Goal: Communication & Community: Participate in discussion

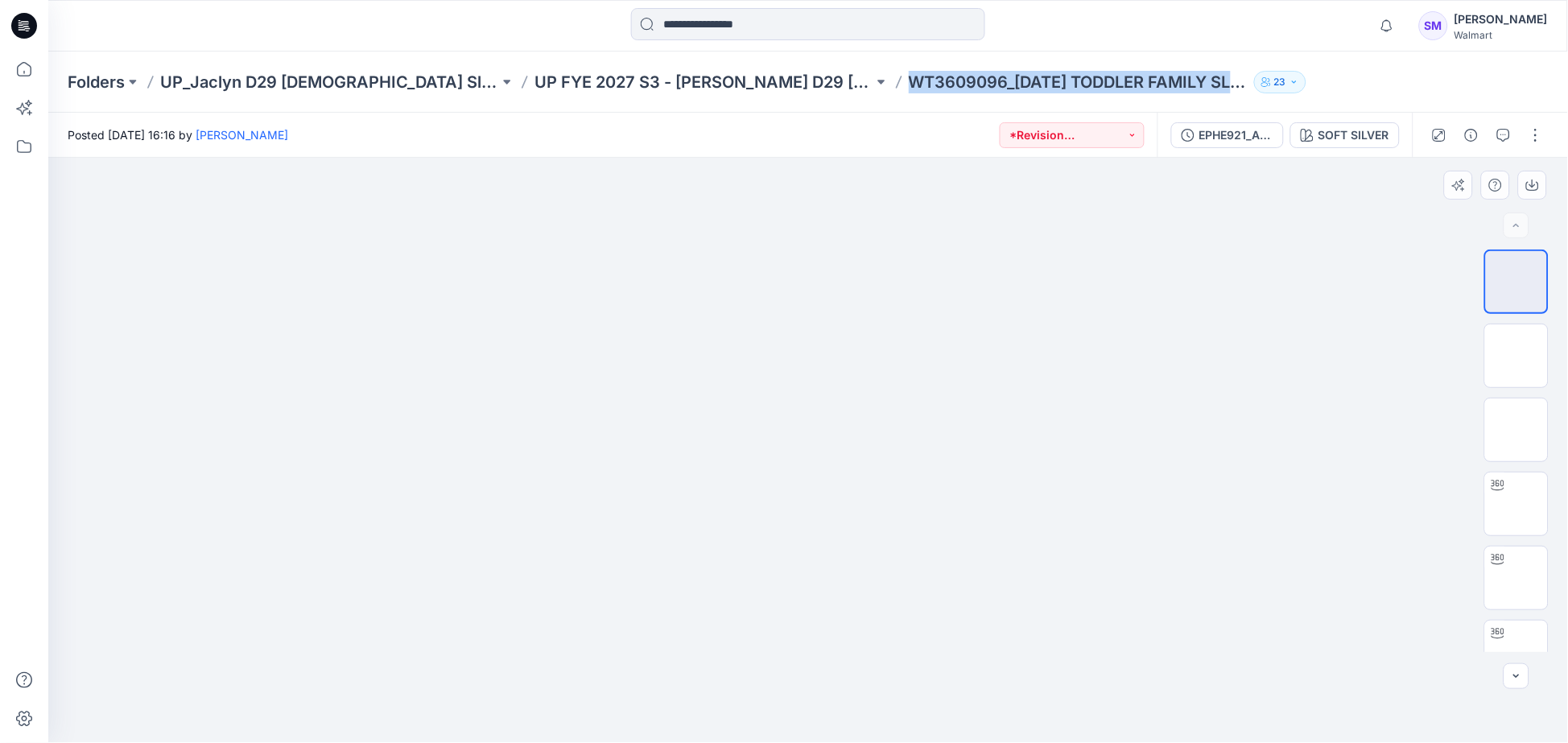
click at [1063, 158] on img at bounding box center [808, 158] width 585 height 0
click at [1402, 36] on icon "button" at bounding box center [1386, 25] width 30 height 32
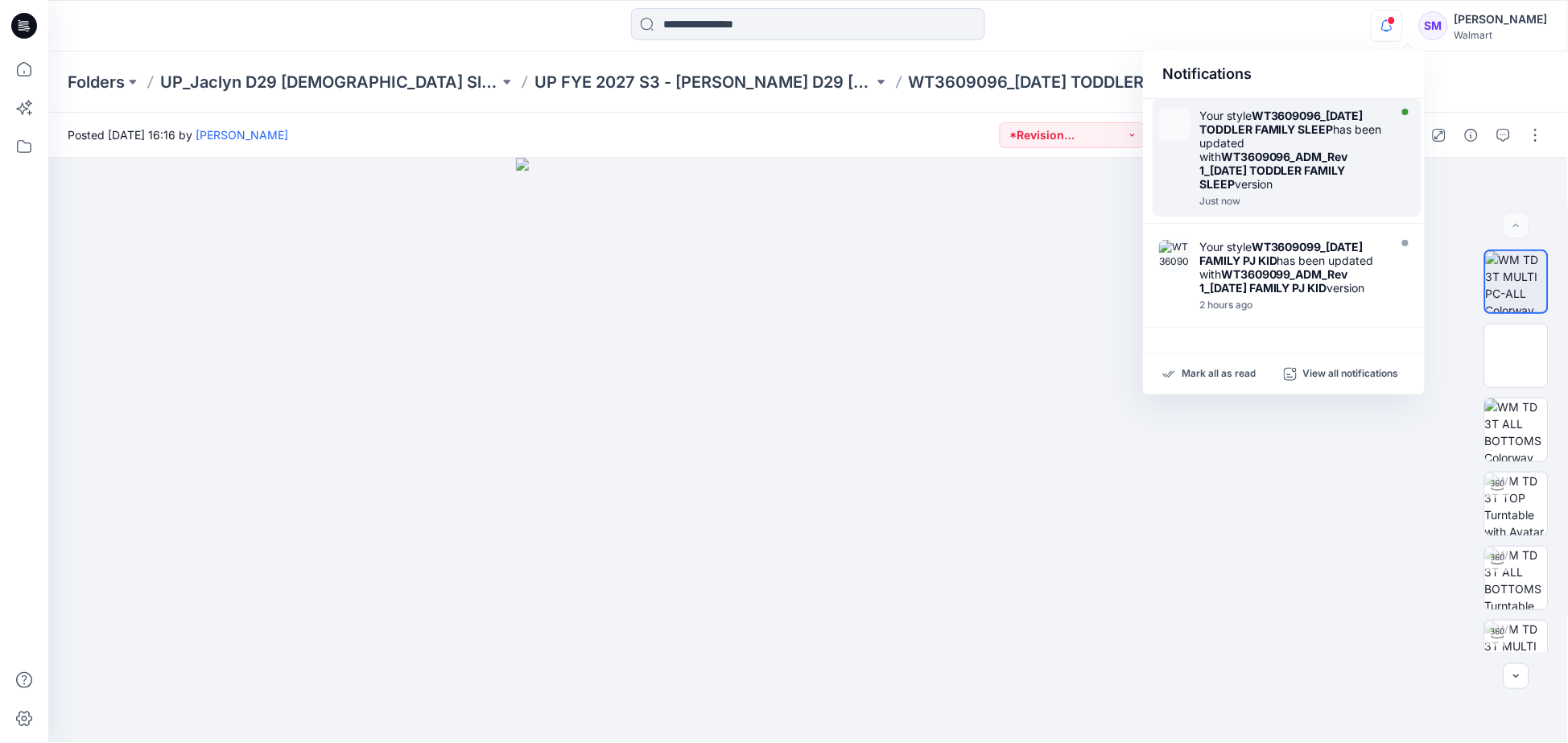
click at [1310, 117] on div "Your style WT3609096_HALLOWEEN TODDLER FAMILY SLEEP has been updated with WT360…" at bounding box center [1291, 149] width 185 height 82
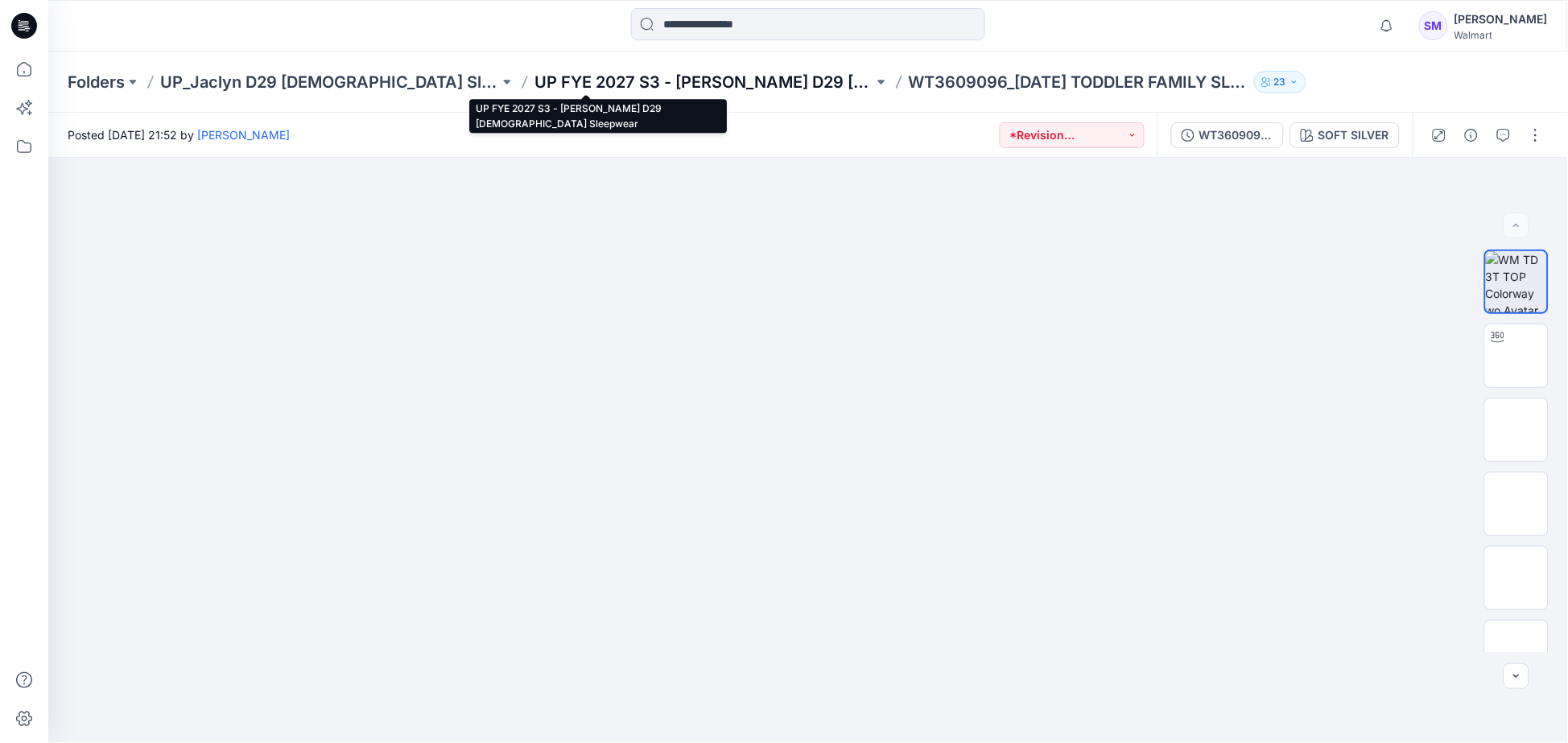
click at [636, 73] on p "UP FYE 2027 S3 - [PERSON_NAME] D29 [DEMOGRAPHIC_DATA] Sleepwear" at bounding box center [704, 82] width 339 height 22
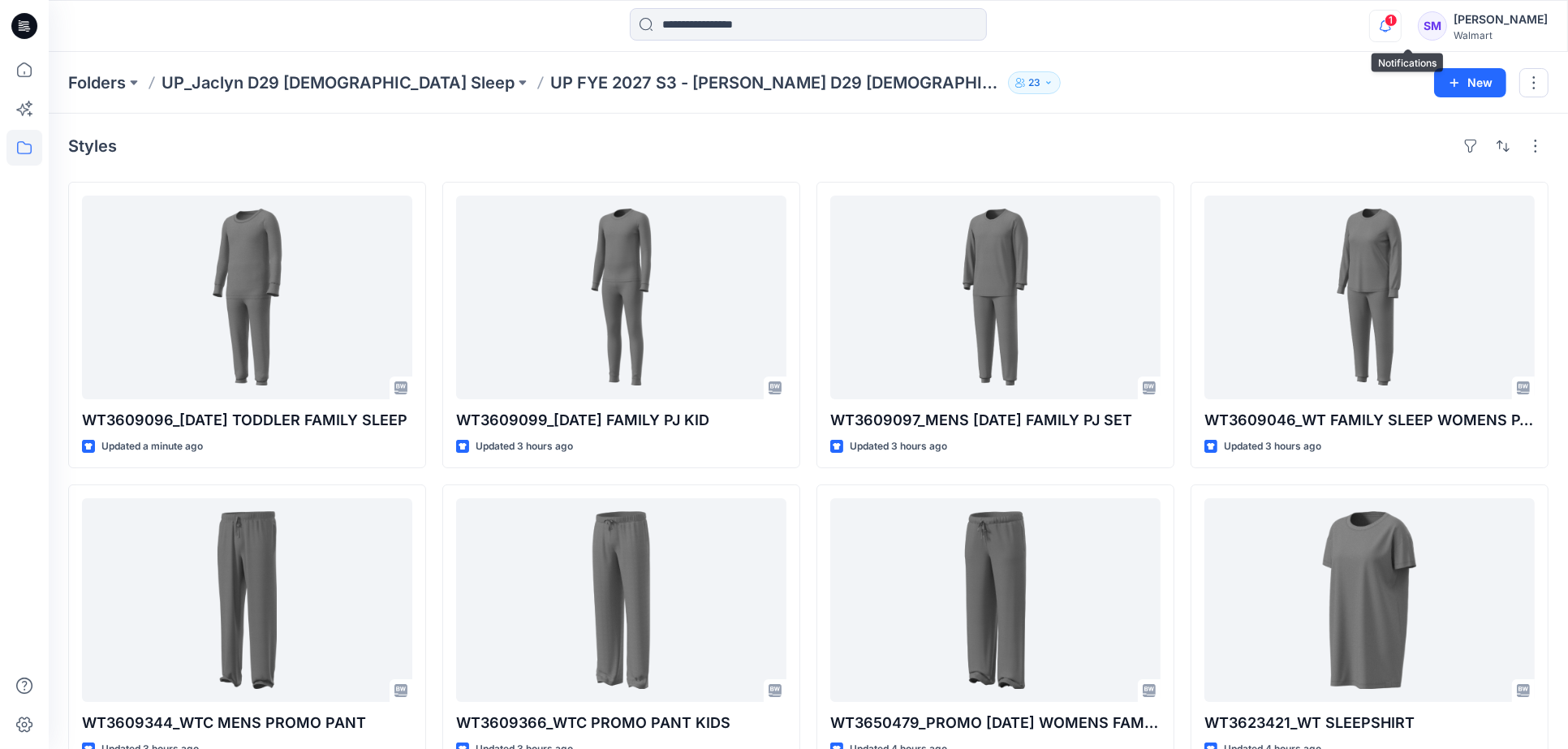
click at [1401, 26] on icon "button" at bounding box center [1385, 26] width 30 height 32
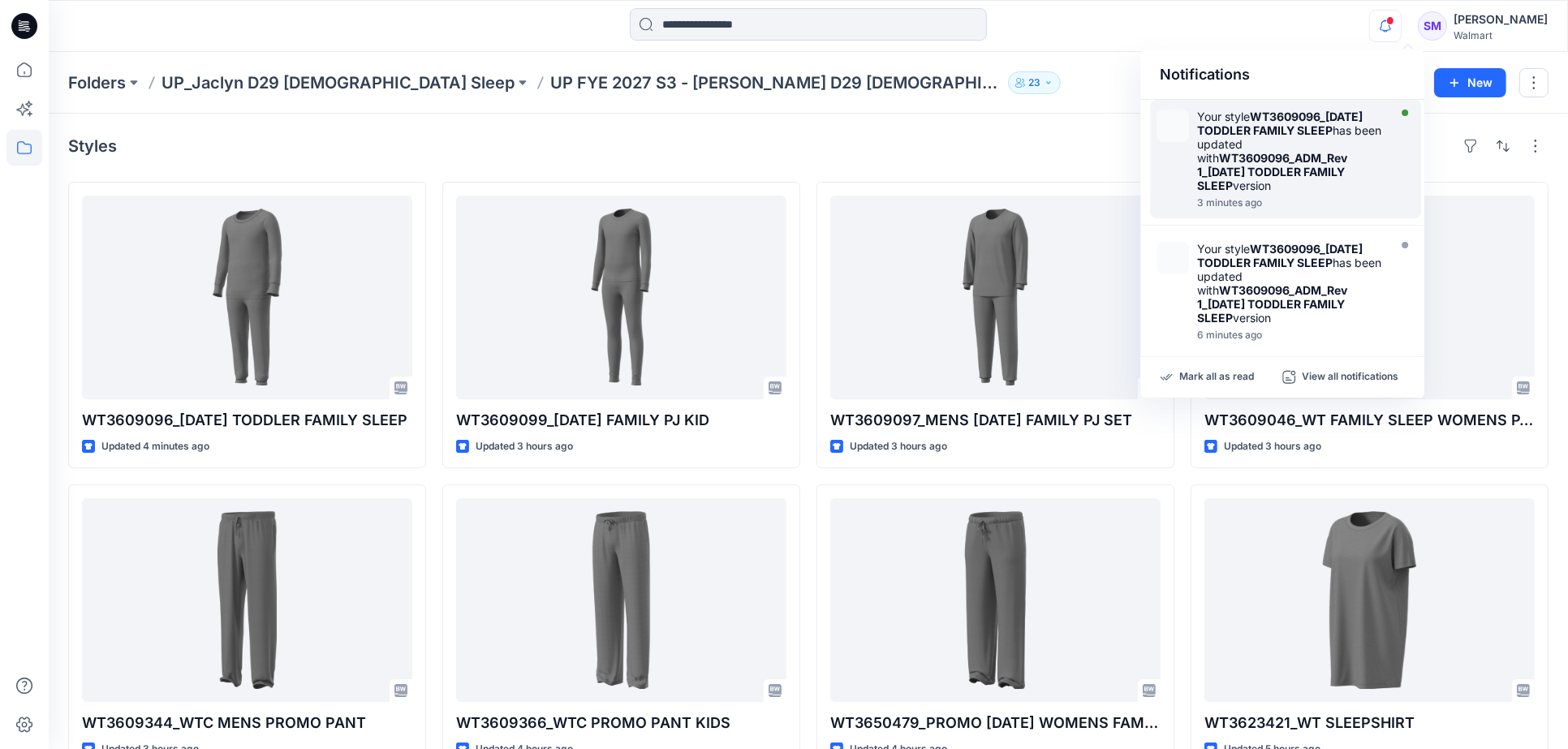
click at [1275, 136] on strong "WT3609096_[DATE] TODDLER FAMILY SLEEP" at bounding box center [1280, 123] width 165 height 28
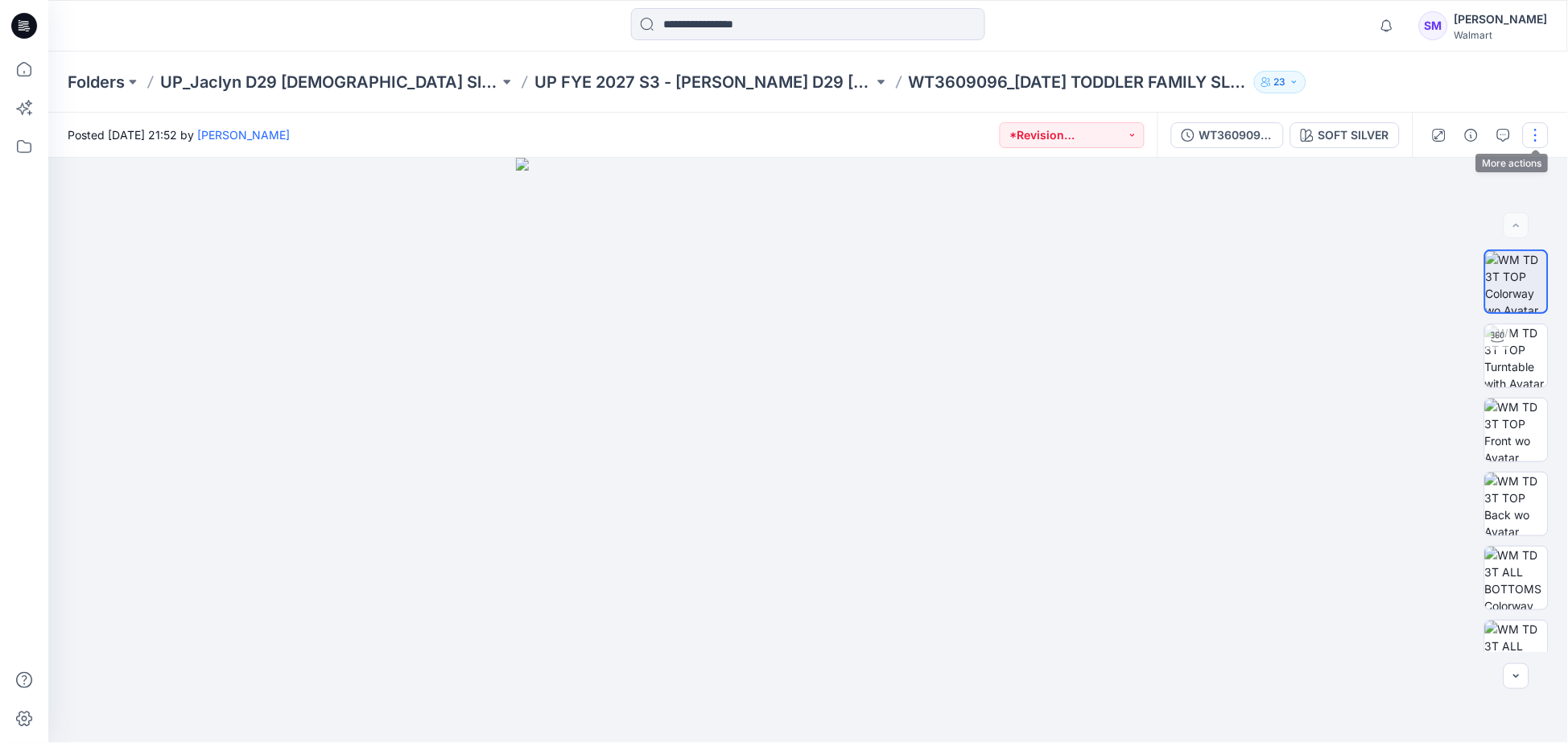
click at [1532, 141] on button "button" at bounding box center [1535, 136] width 25 height 25
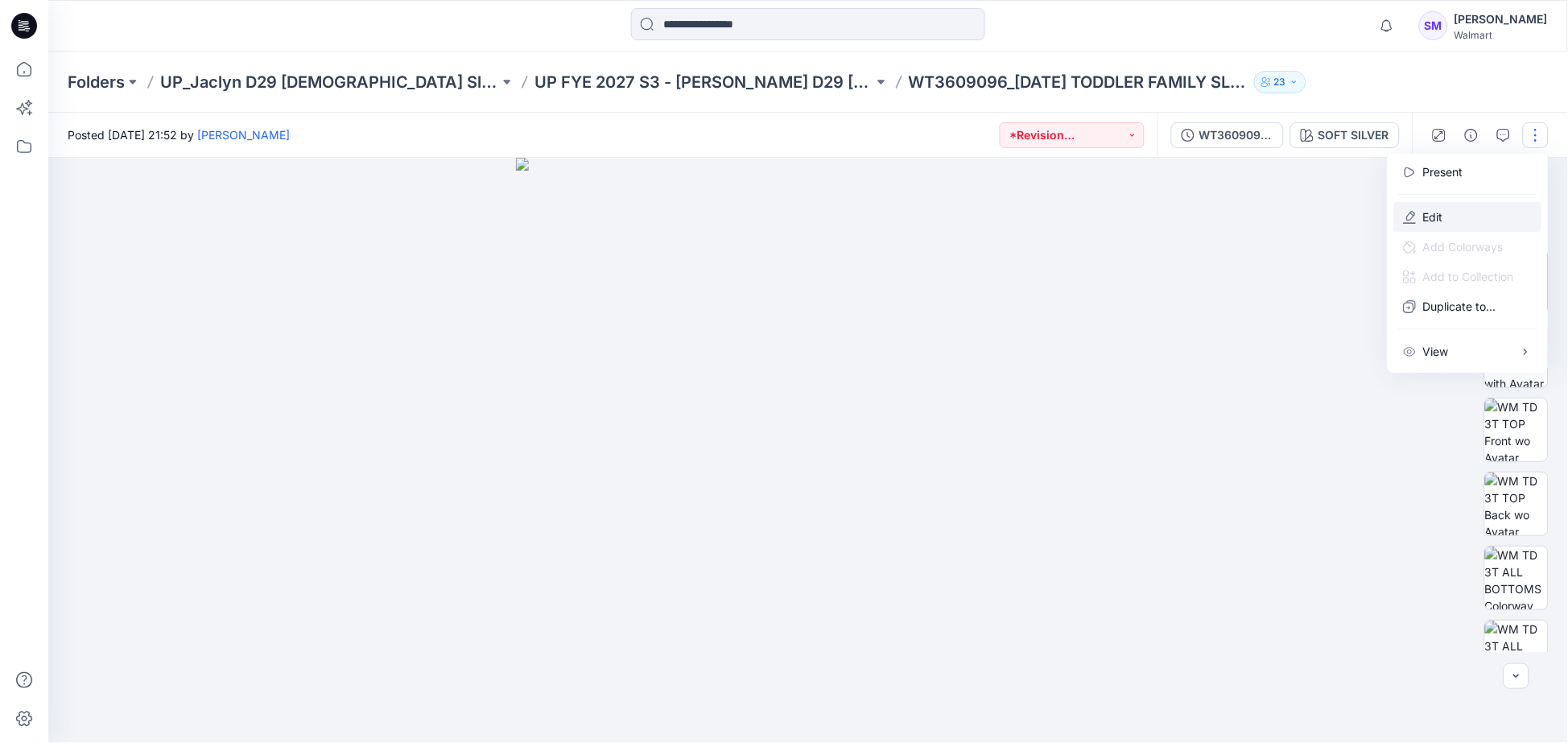
click at [1459, 211] on button "Edit" at bounding box center [1468, 216] width 148 height 30
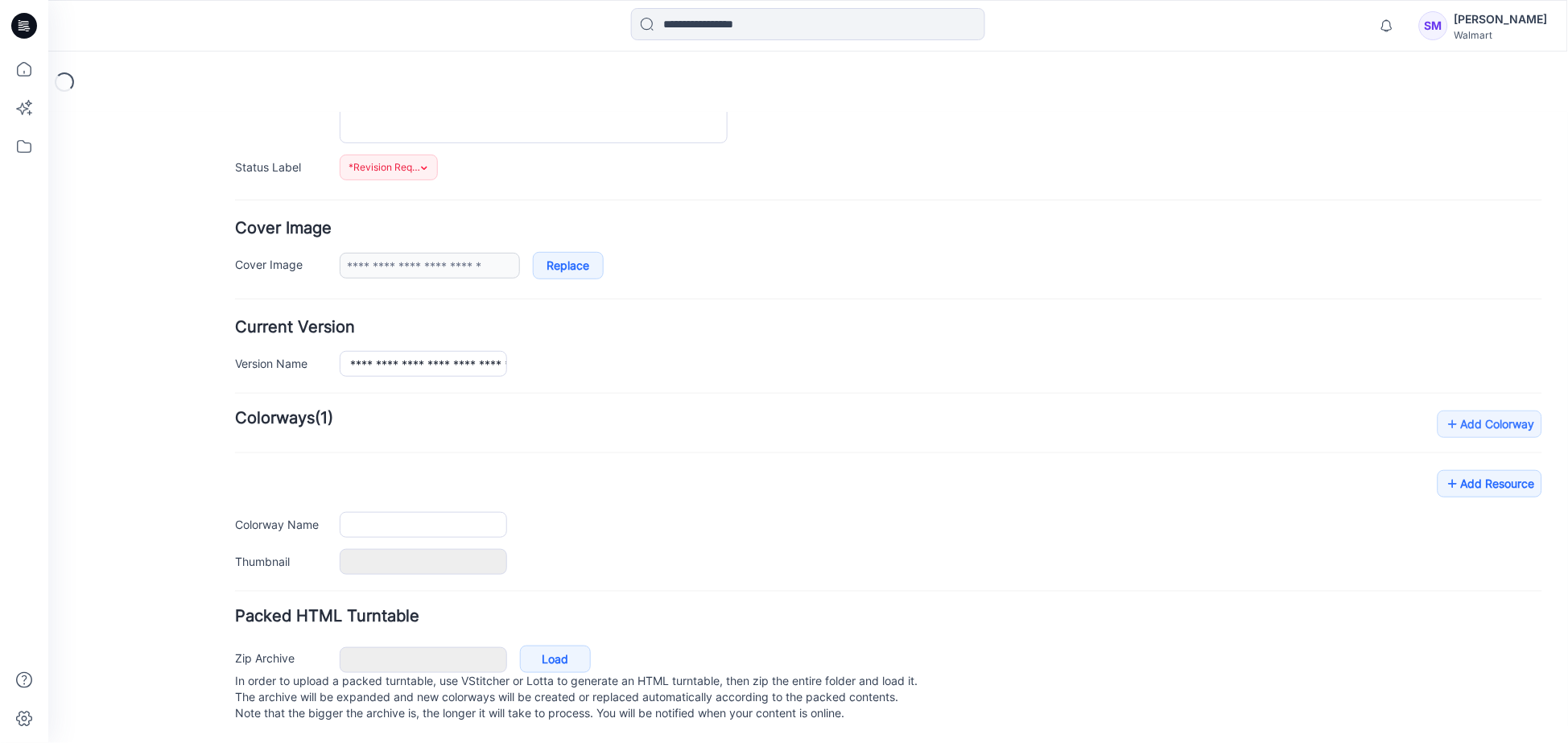
type input "**********"
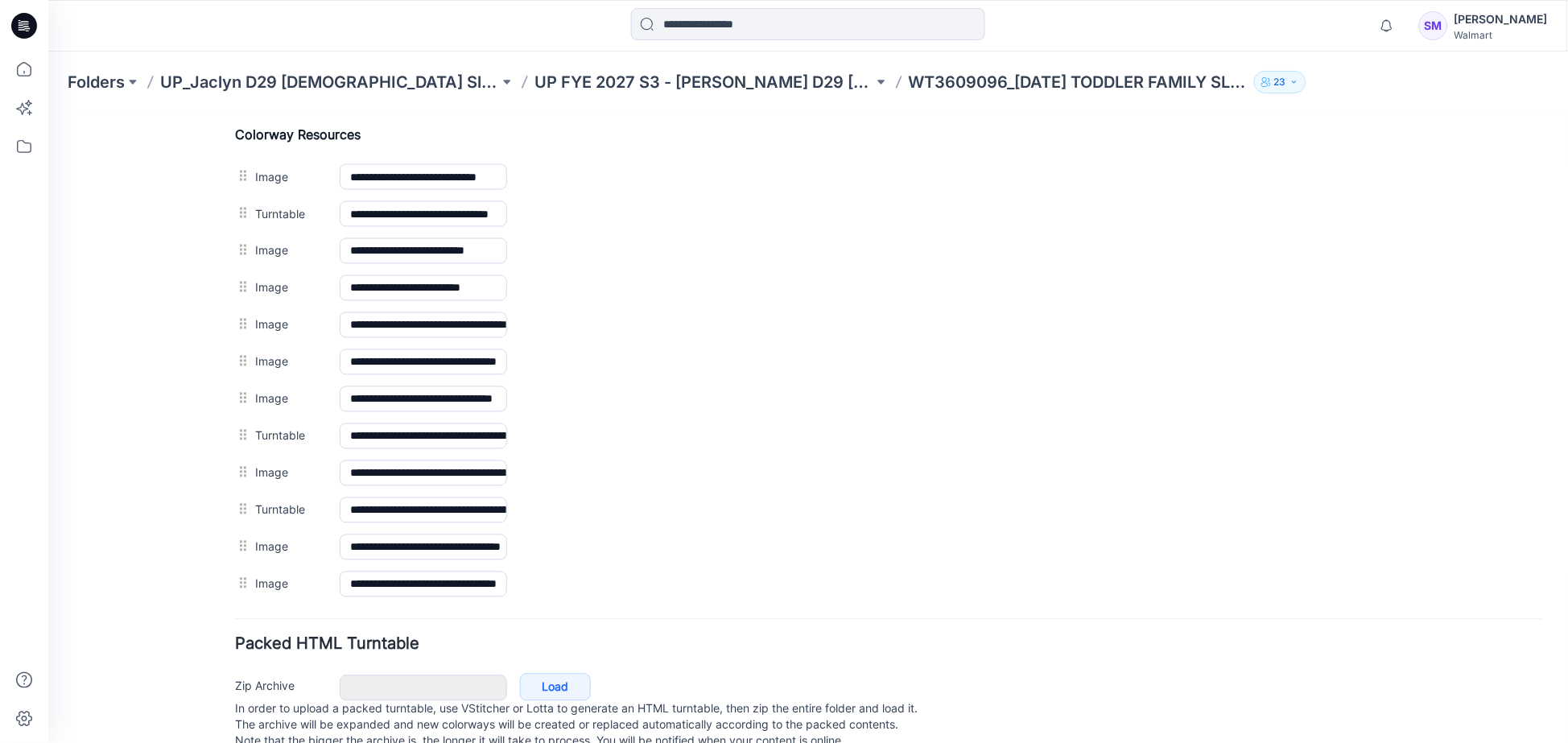
scroll to position [723, 0]
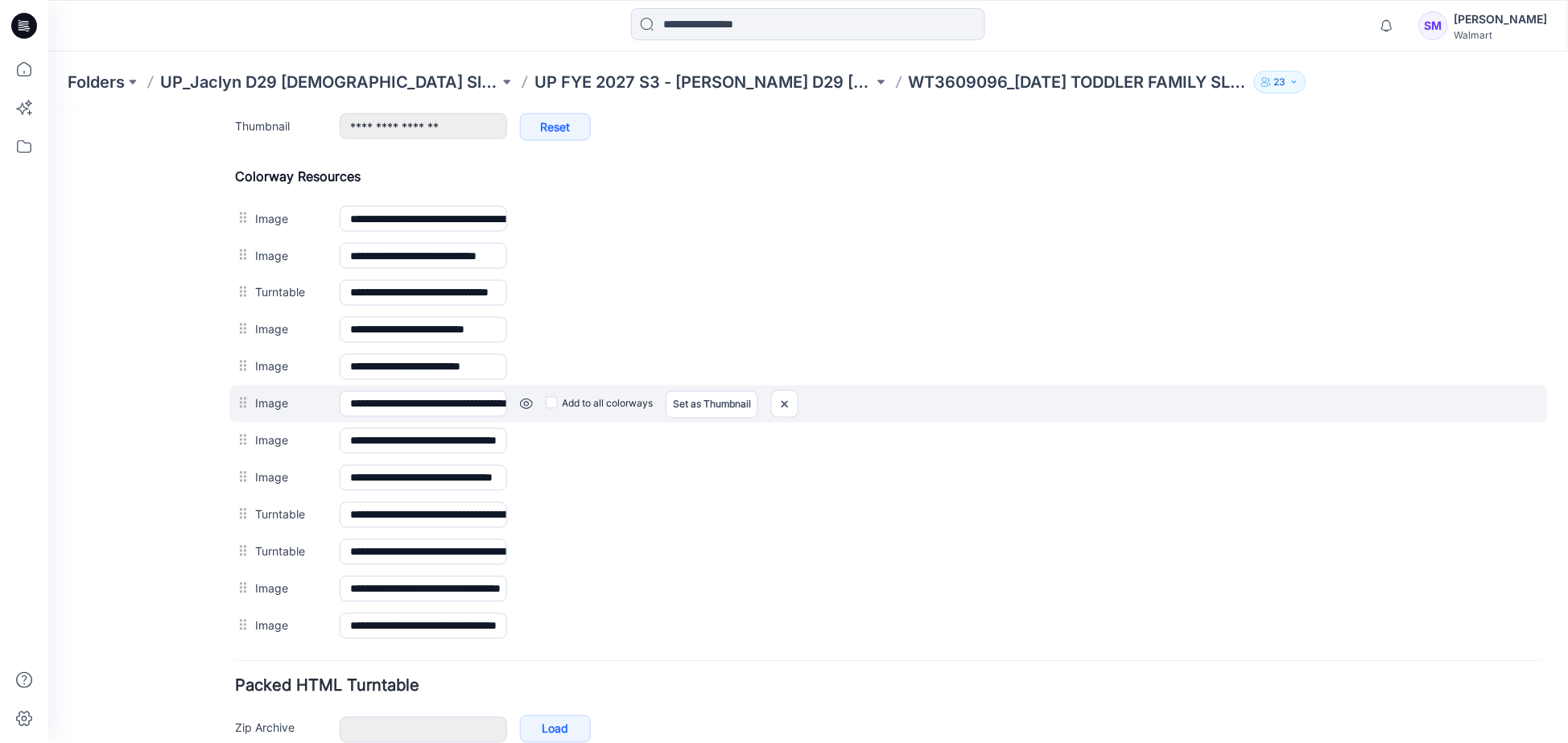
click at [244, 413] on div at bounding box center [244, 403] width 20 height 24
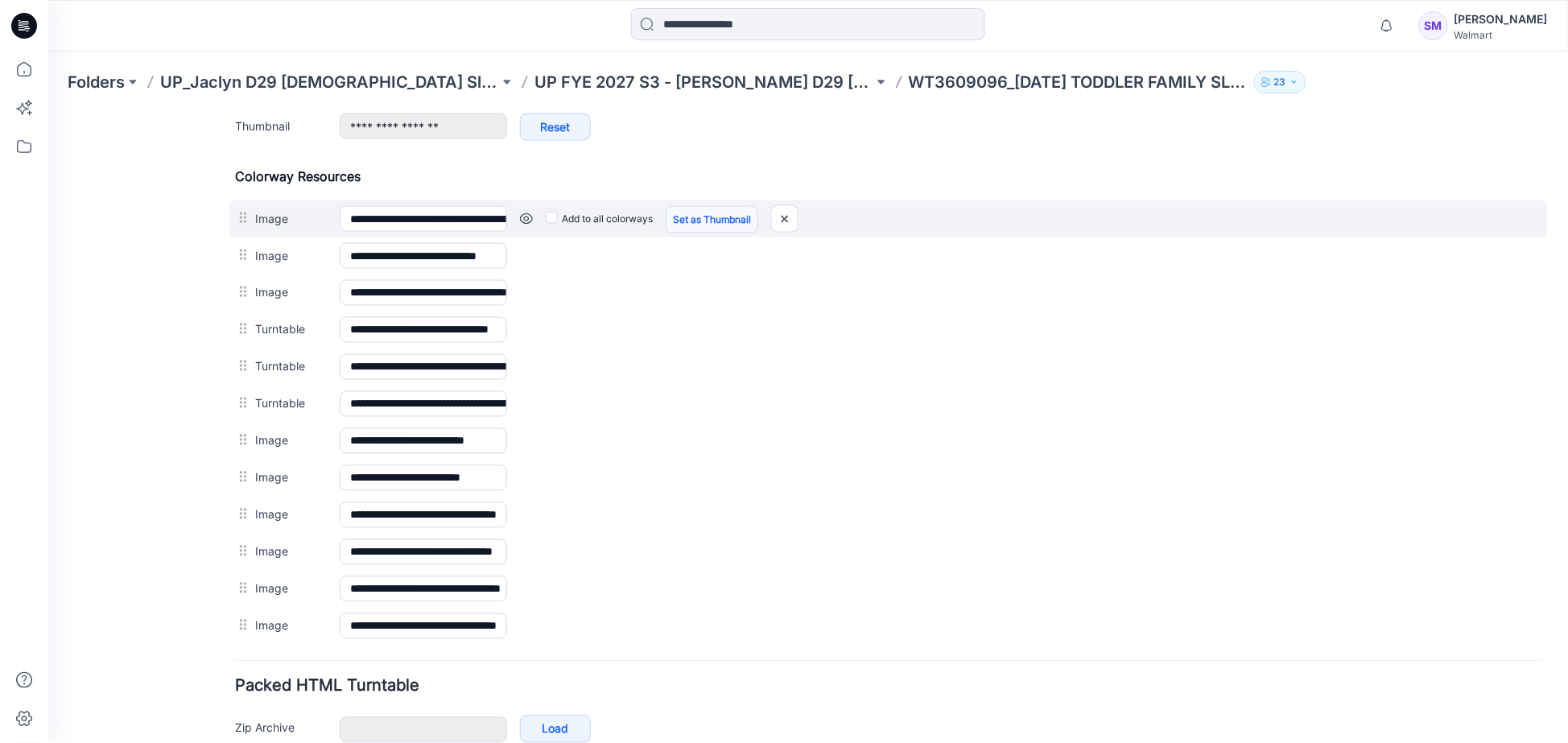
click at [685, 217] on link "Set as Thumbnail" at bounding box center [710, 219] width 93 height 27
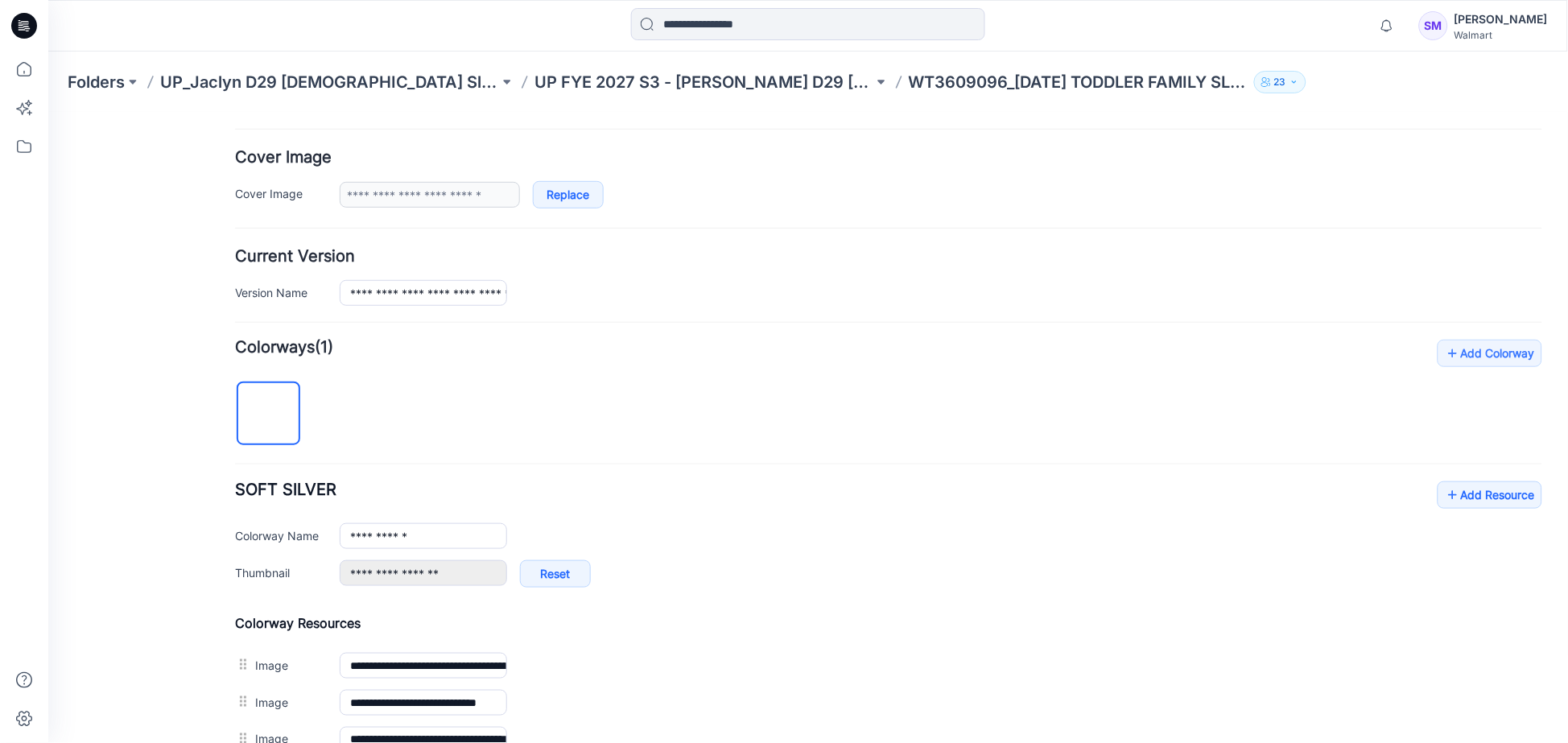
scroll to position [0, 0]
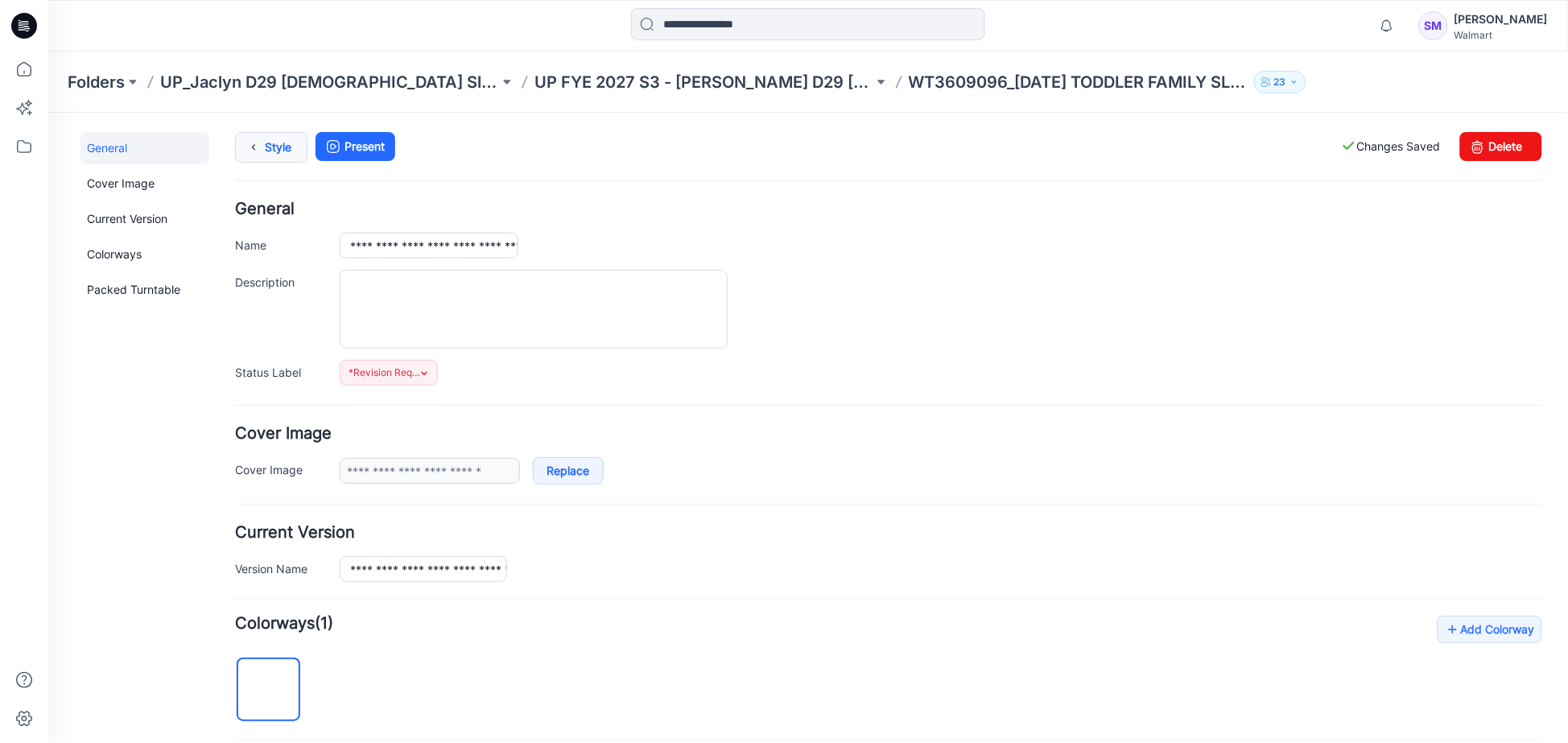
click at [266, 147] on link "Style" at bounding box center [270, 146] width 72 height 30
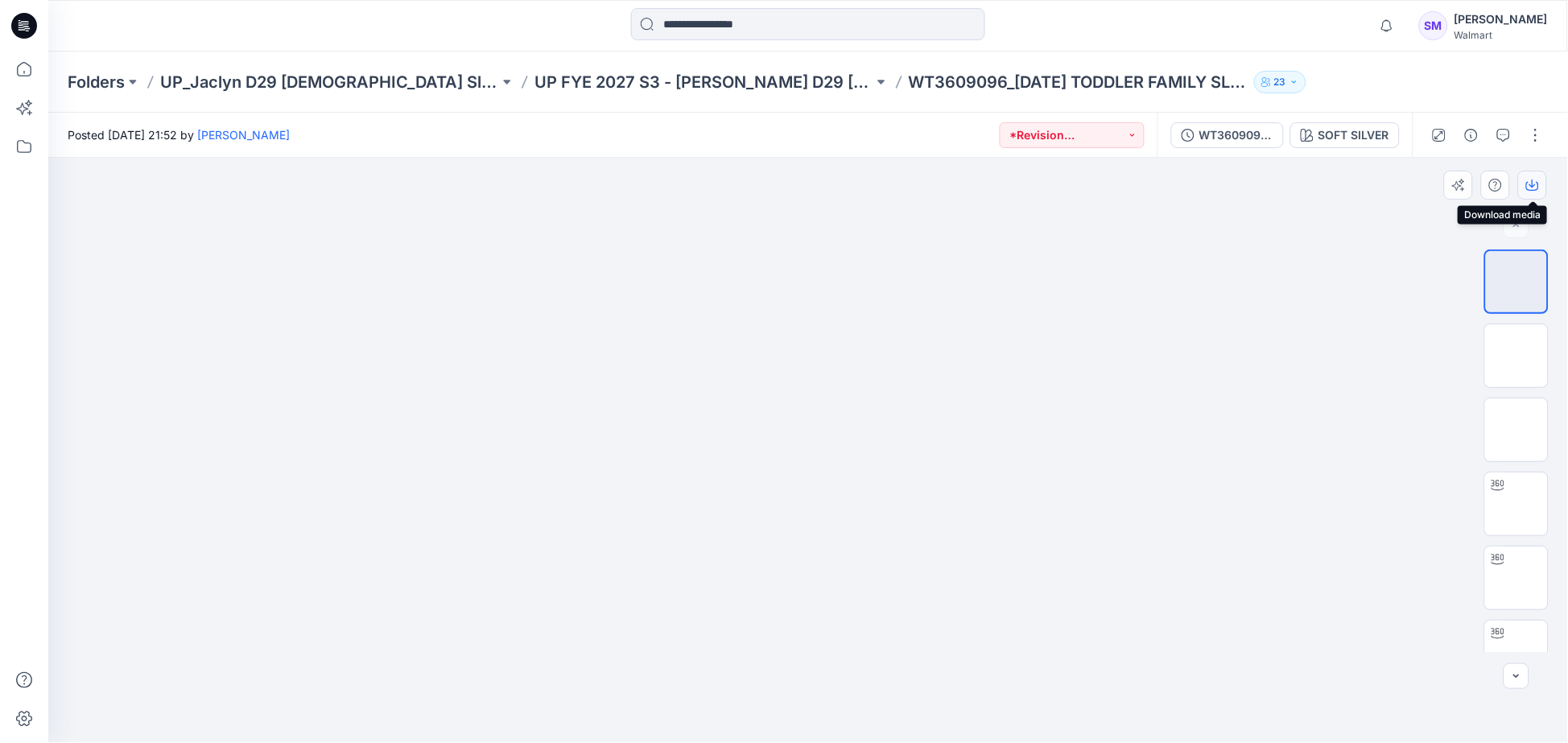
click at [1527, 193] on button "button" at bounding box center [1532, 185] width 29 height 29
click at [1393, 376] on div at bounding box center [809, 450] width 1520 height 585
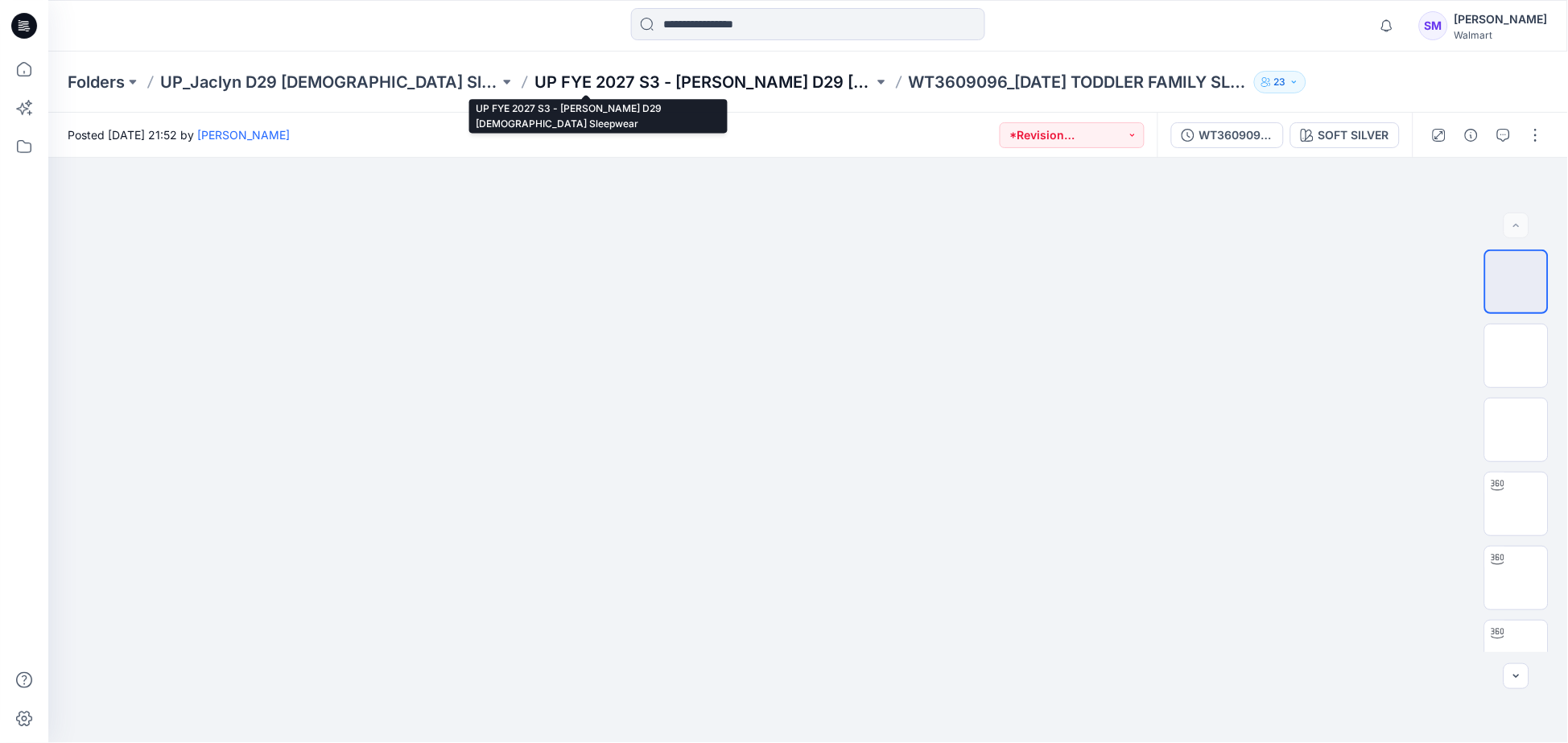
click at [636, 85] on p "UP FYE 2027 S3 - [PERSON_NAME] D29 [DEMOGRAPHIC_DATA] Sleepwear" at bounding box center [704, 82] width 339 height 22
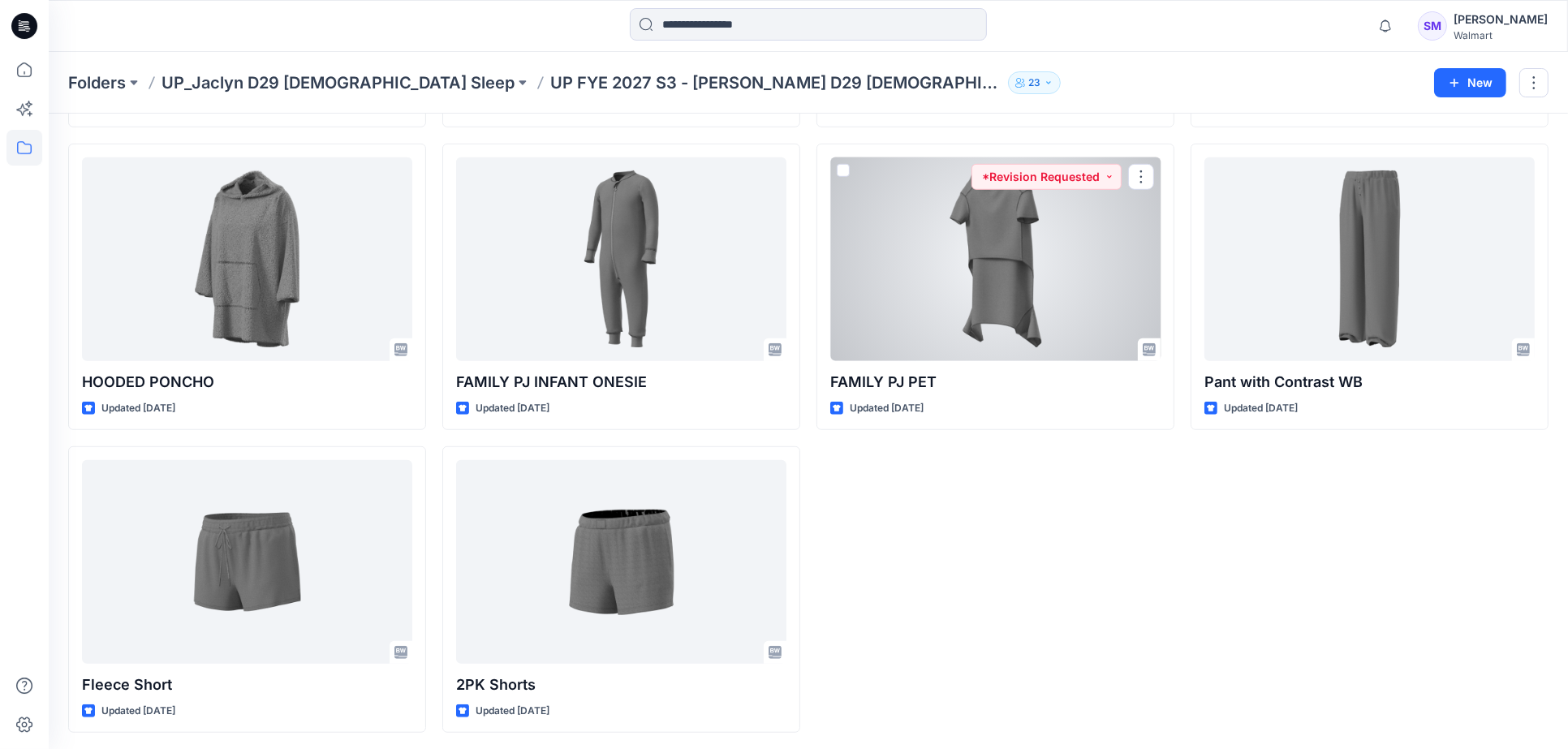
scroll to position [1253, 0]
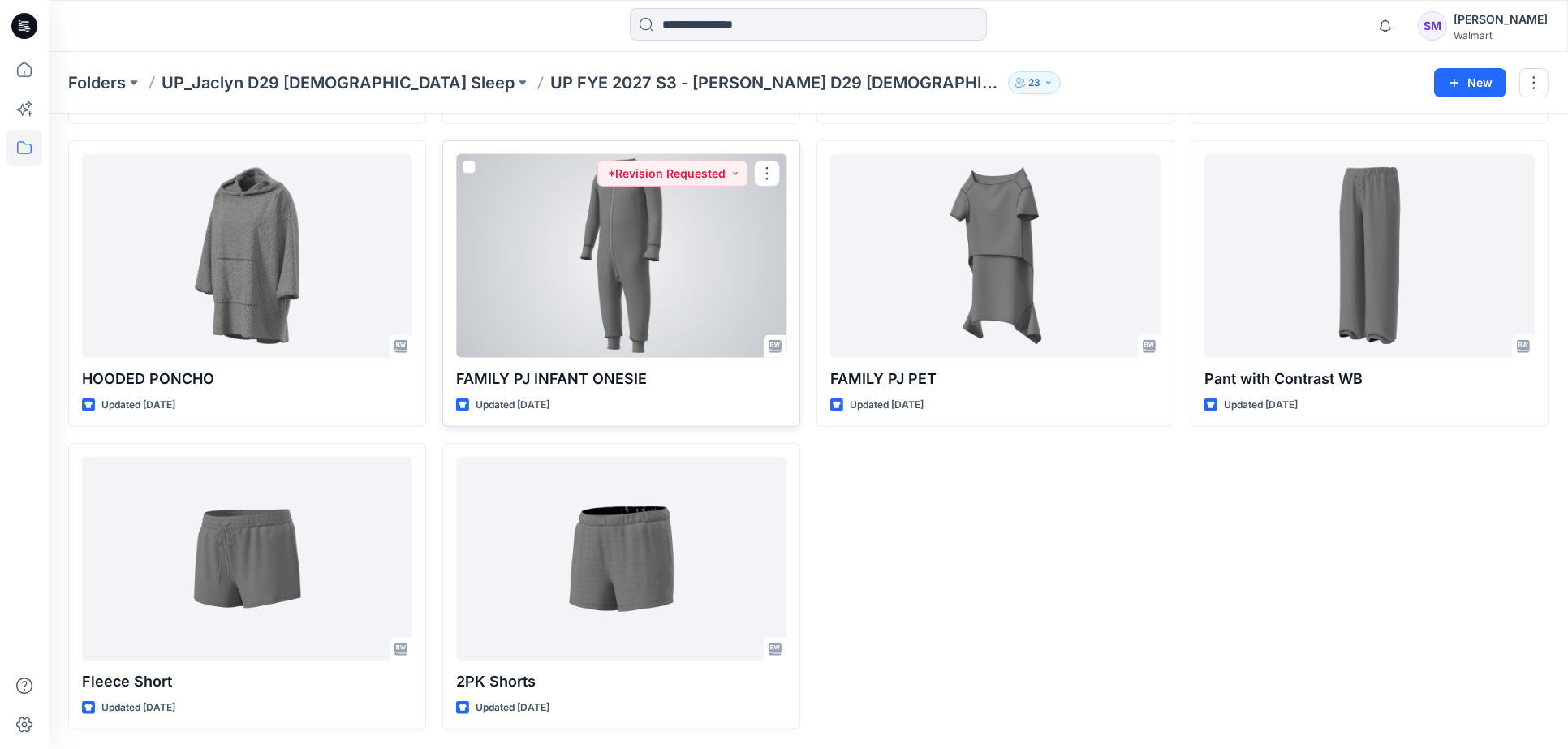
click at [688, 282] on div at bounding box center [621, 256] width 330 height 203
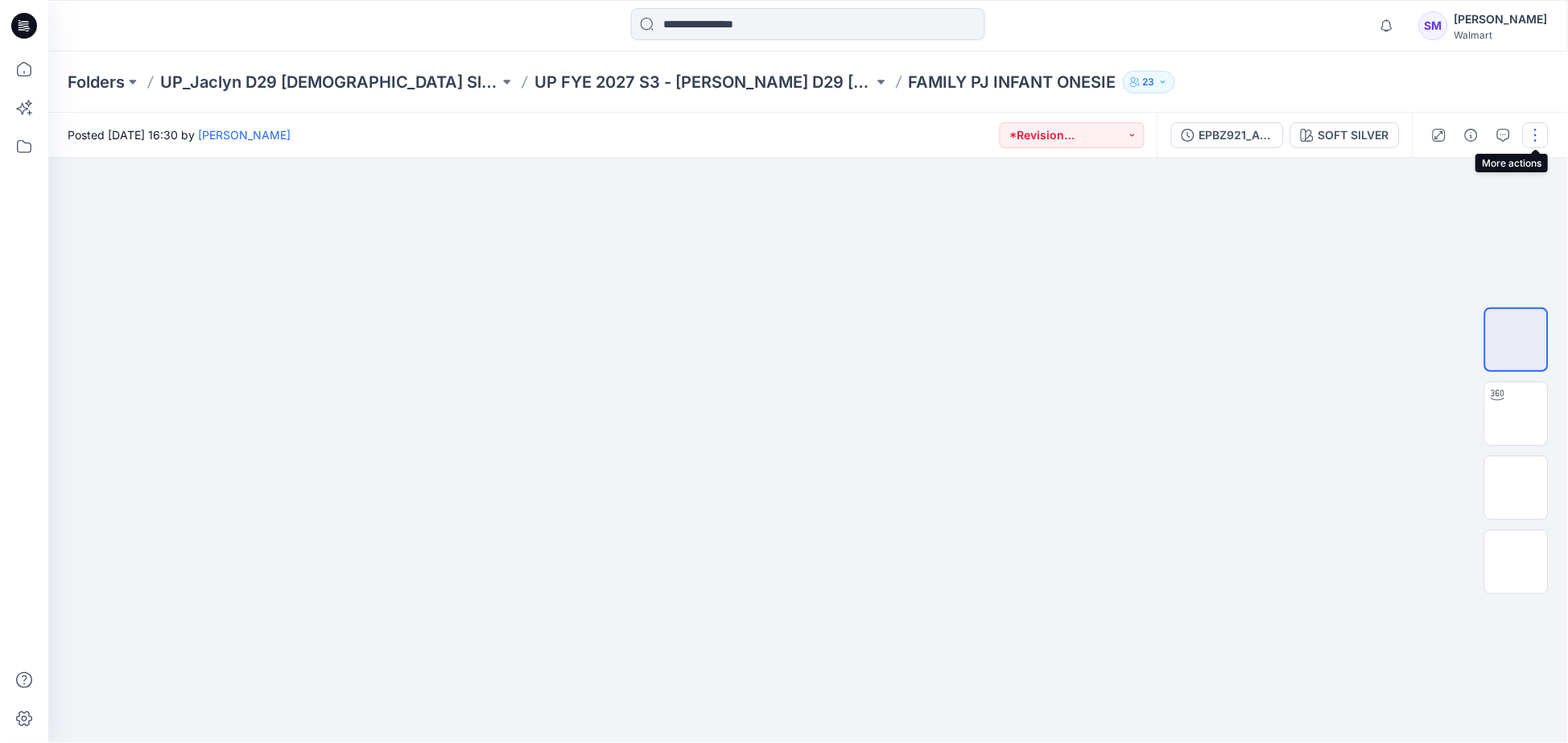
click at [1533, 140] on button "button" at bounding box center [1535, 136] width 25 height 25
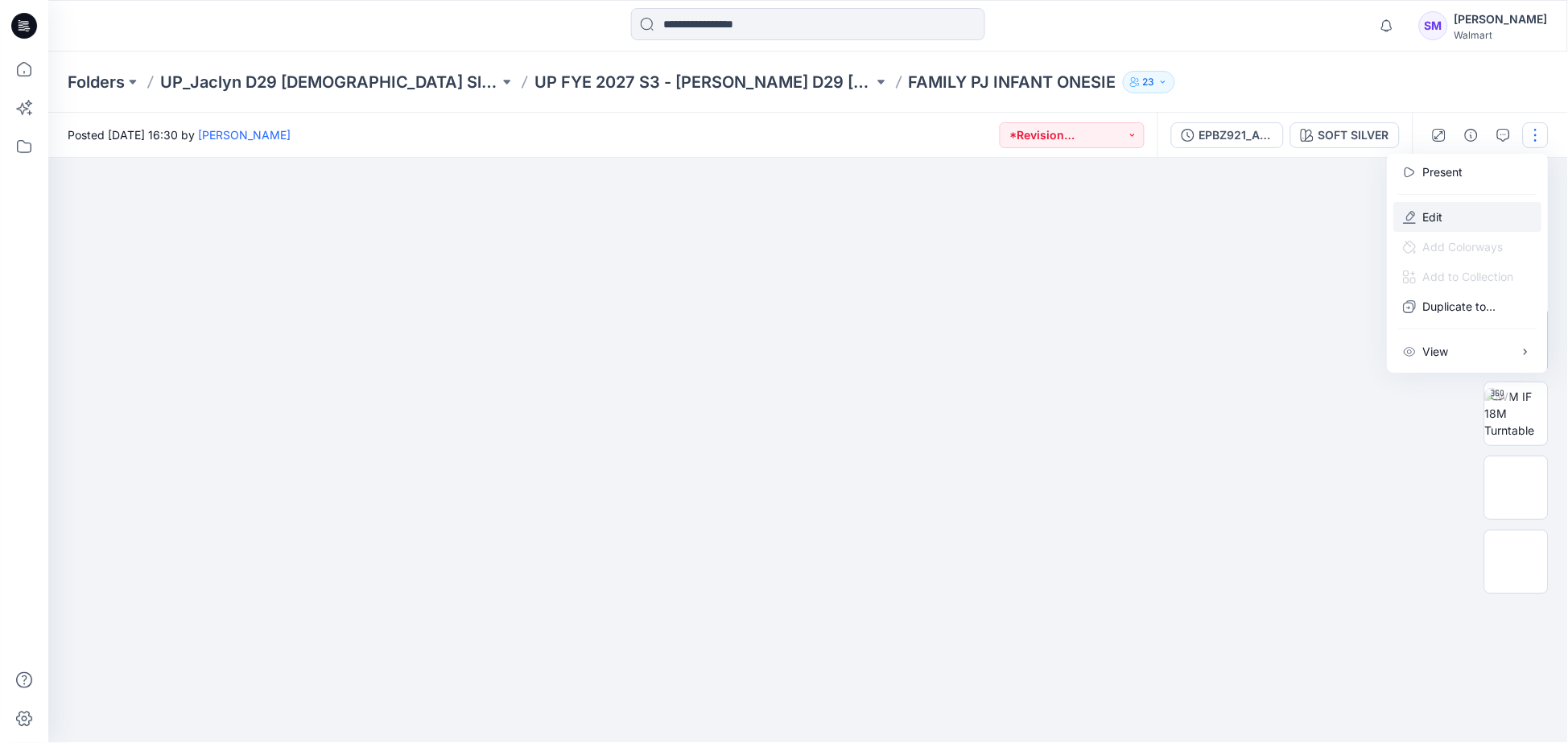
click at [1451, 223] on button "Edit" at bounding box center [1468, 216] width 148 height 30
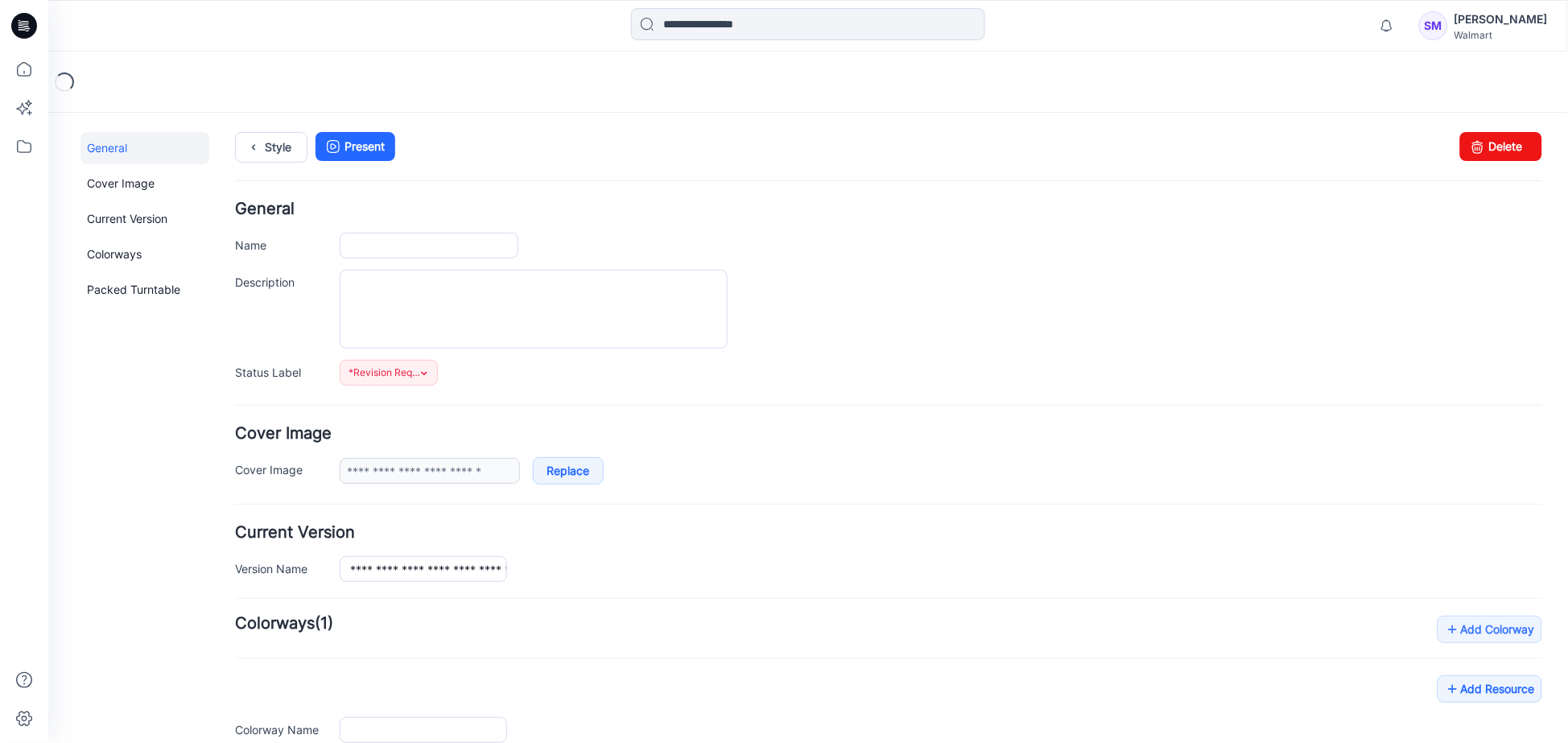
type input "**********"
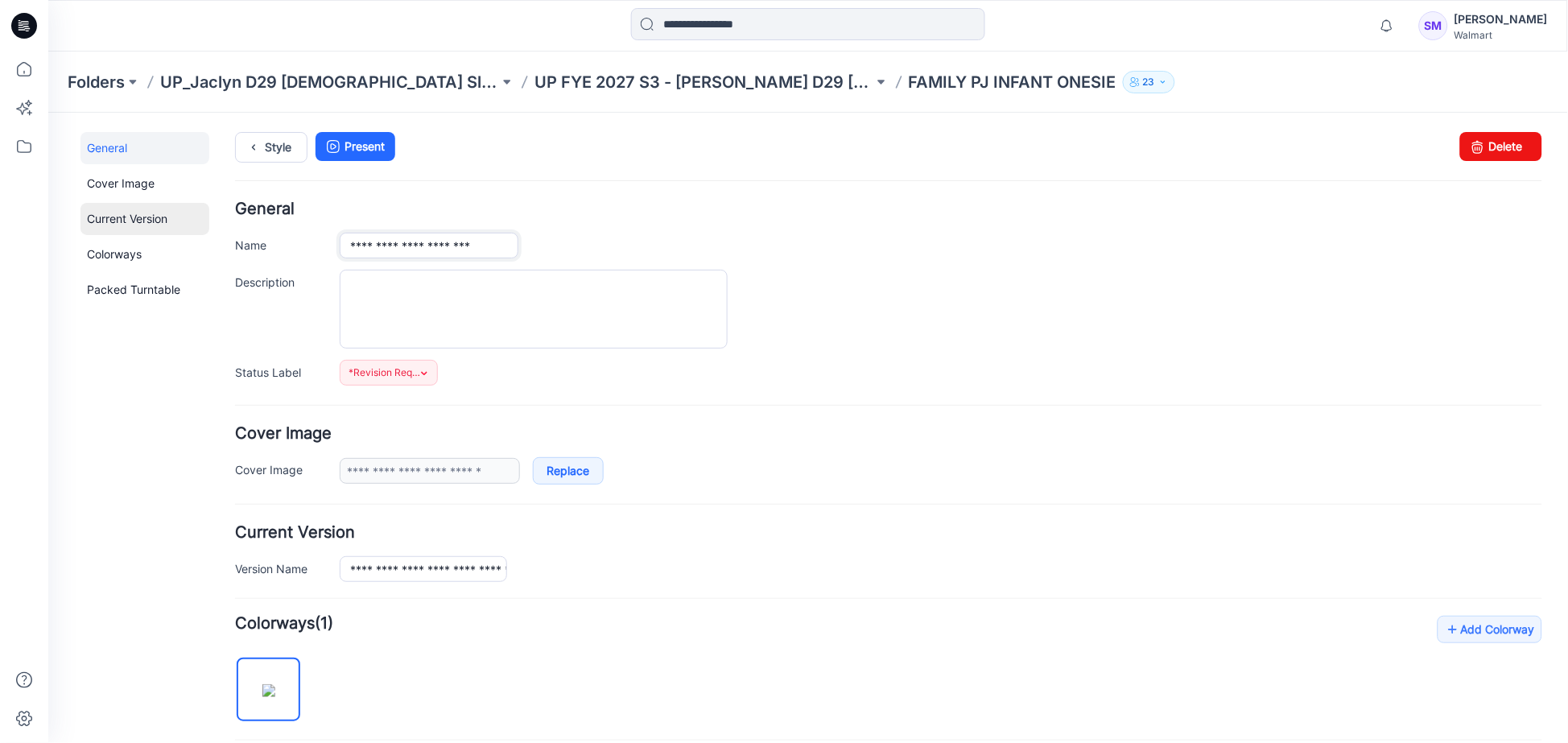
drag, startPoint x: 516, startPoint y: 247, endPoint x: 184, endPoint y: 225, distance: 332.7
click at [184, 225] on div "**********" at bounding box center [797, 667] width 1500 height 1110
paste input "**********"
click at [438, 243] on input "**********" at bounding box center [428, 245] width 178 height 25
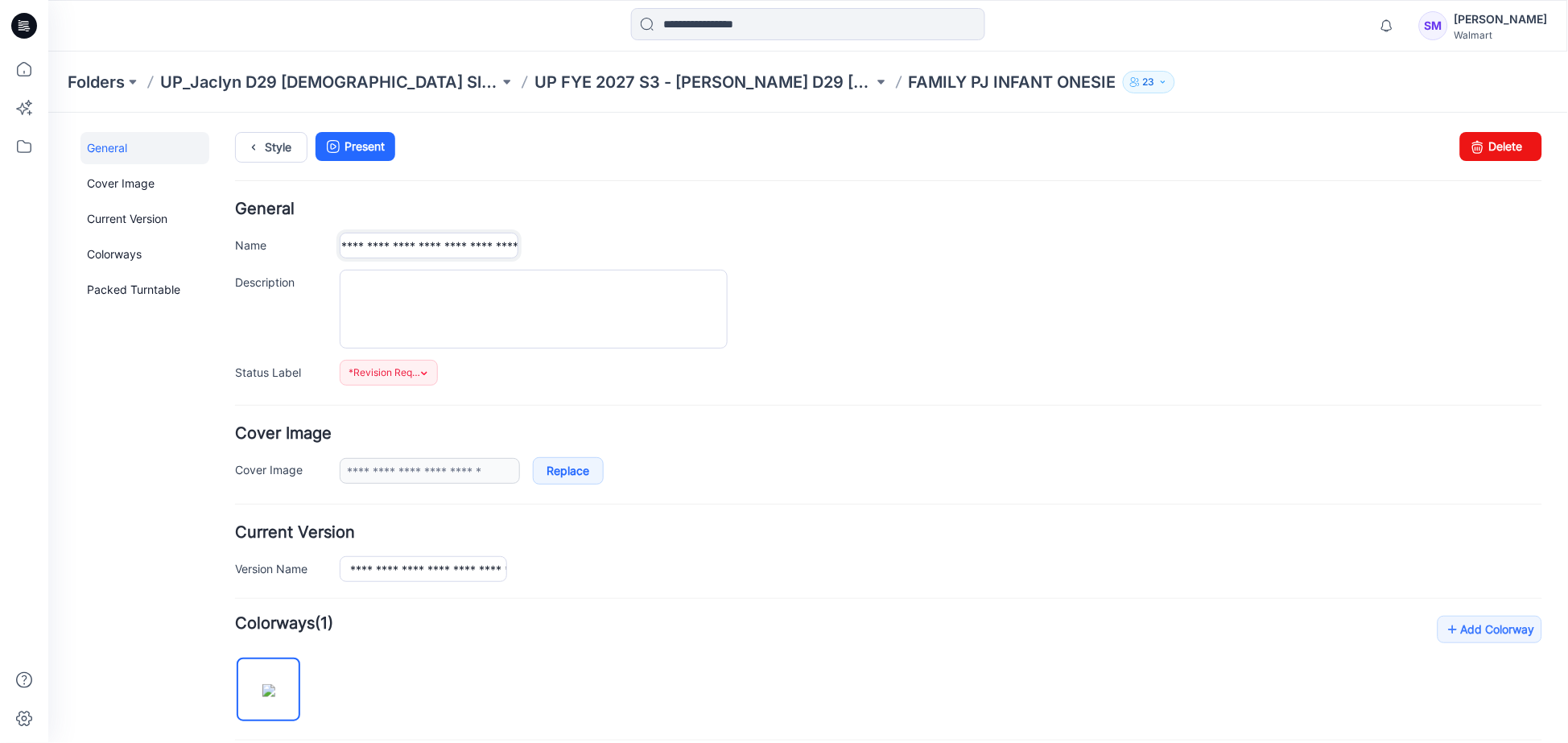
type input "**********"
click at [590, 196] on div "Style Present Changes Saved Delete" at bounding box center [887, 166] width 1307 height 69
click at [266, 150] on link "Style" at bounding box center [270, 146] width 72 height 30
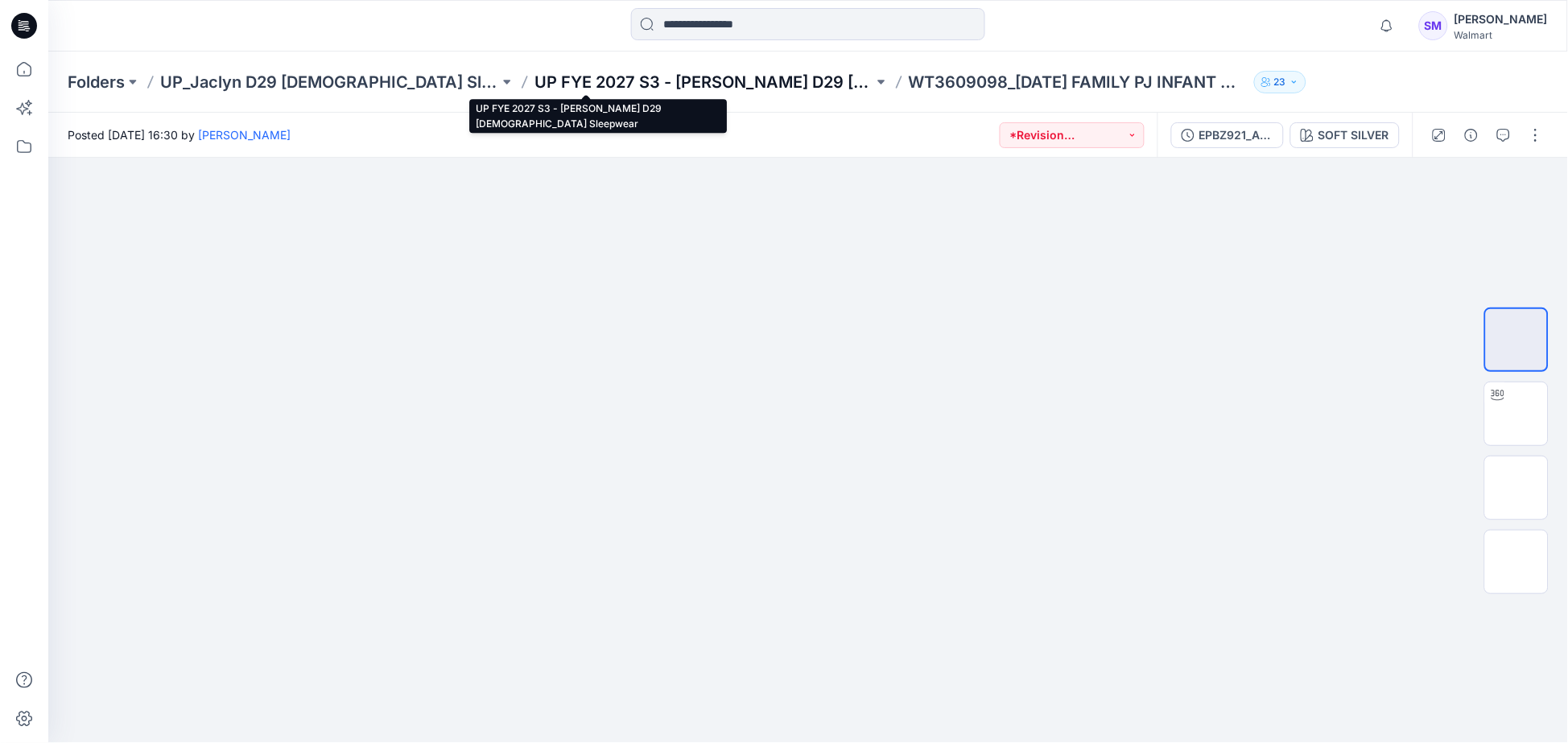
click at [631, 78] on p "UP FYE 2027 S3 - [PERSON_NAME] D29 [DEMOGRAPHIC_DATA] Sleepwear" at bounding box center [704, 82] width 339 height 22
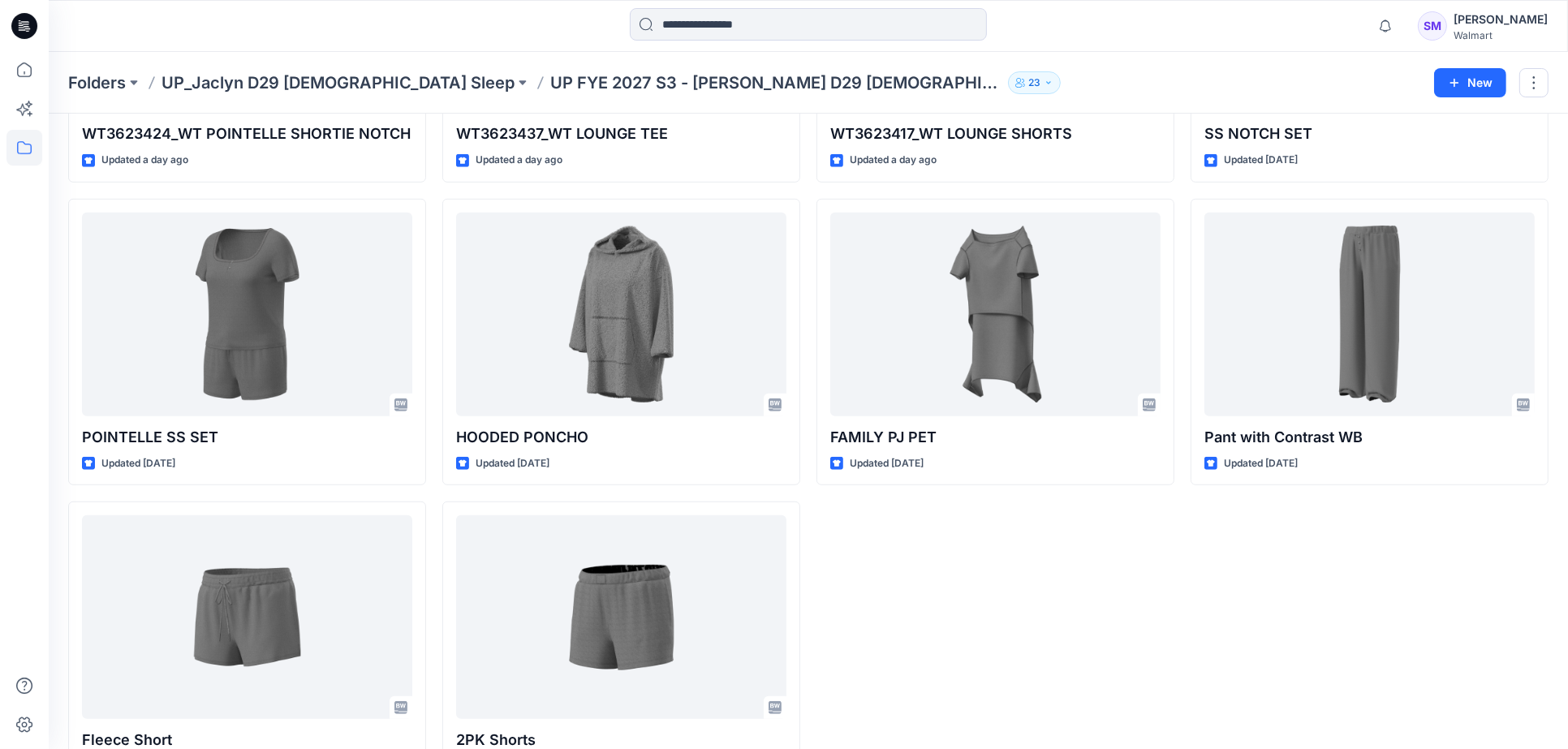
scroll to position [1163, 0]
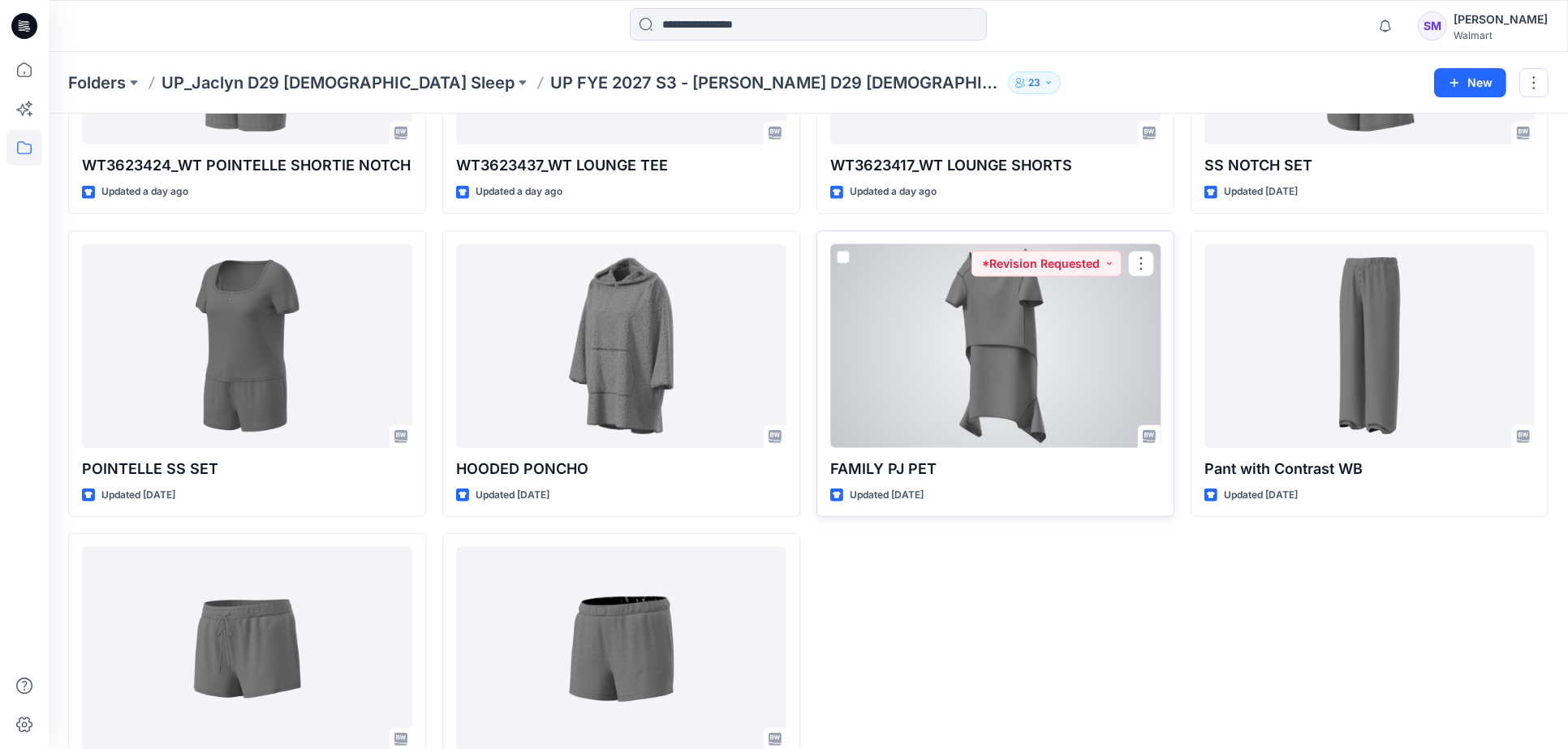
click at [1090, 394] on div at bounding box center [996, 346] width 330 height 203
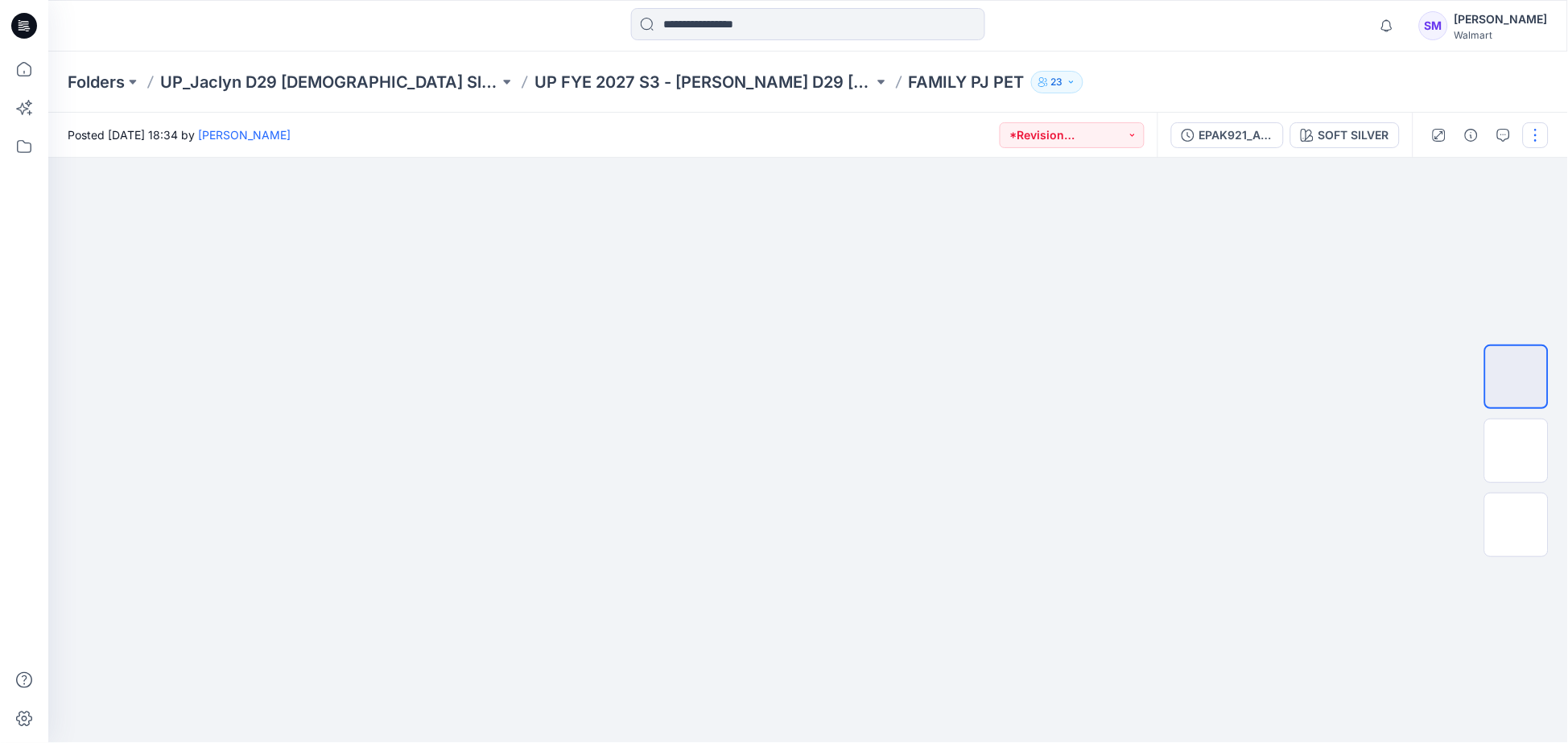
click at [1541, 127] on button "button" at bounding box center [1535, 136] width 25 height 25
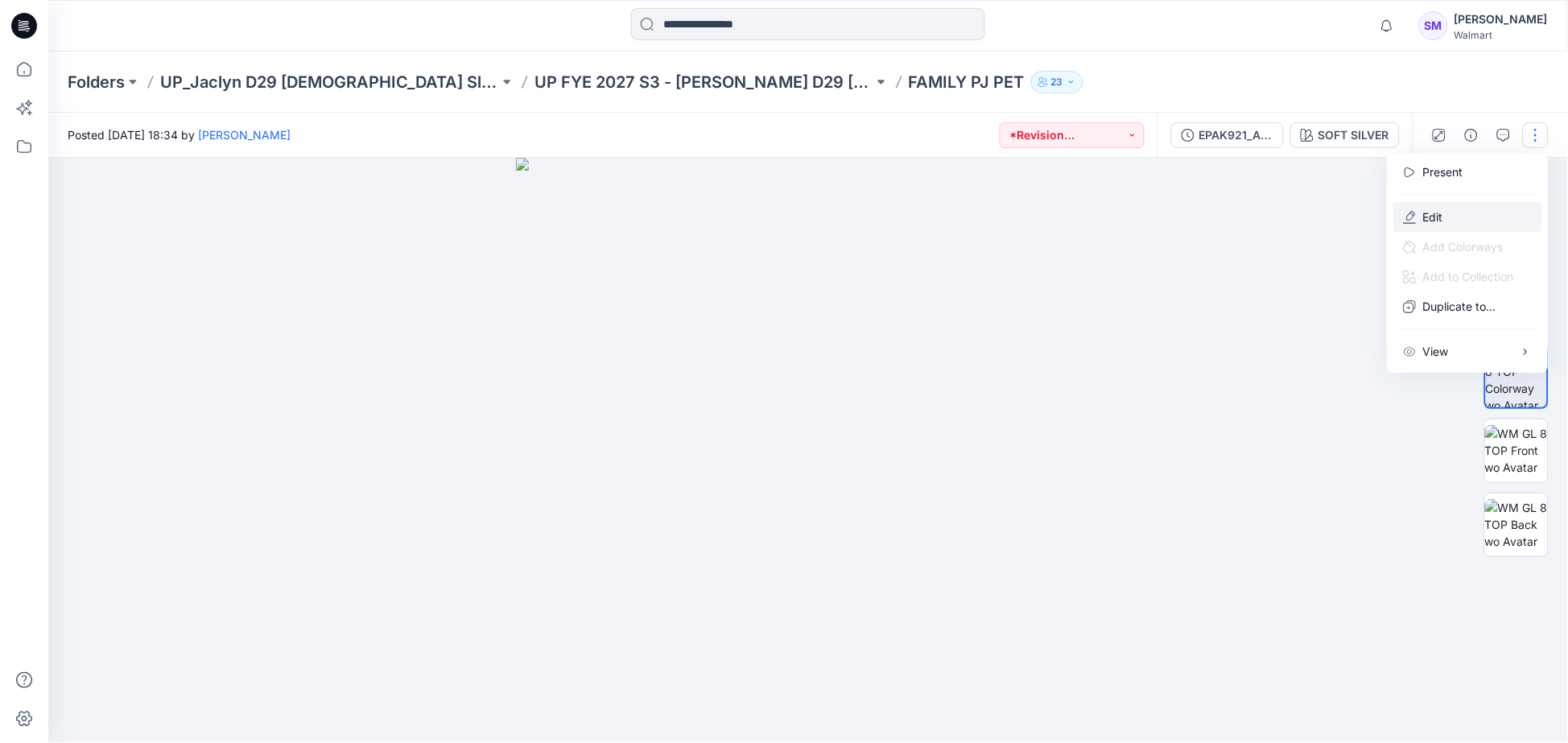
click at [1469, 215] on button "Edit" at bounding box center [1468, 216] width 148 height 30
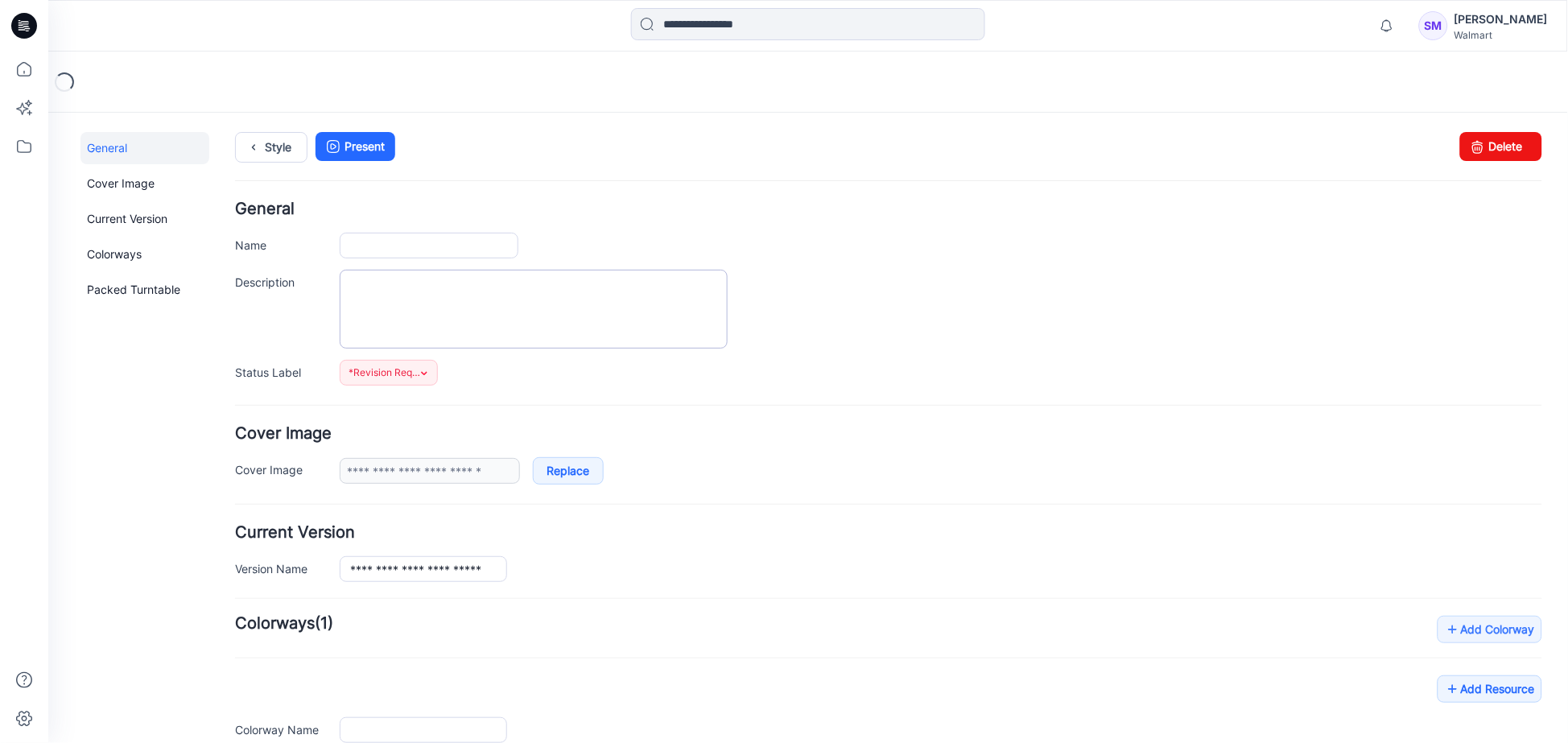
type input "**********"
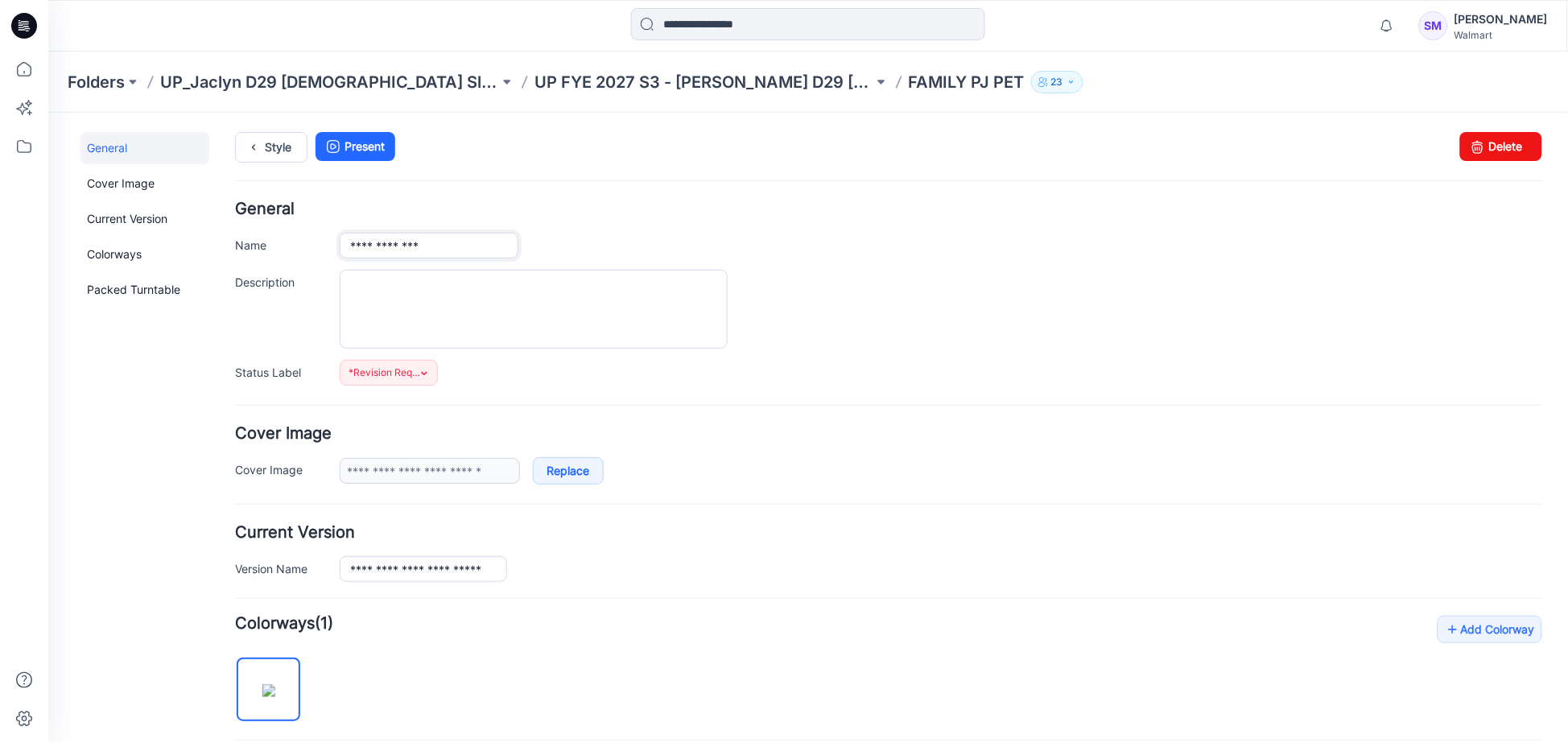
drag, startPoint x: 441, startPoint y: 251, endPoint x: 224, endPoint y: 252, distance: 217.0
click at [224, 252] on div "**********" at bounding box center [797, 648] width 1500 height 1073
paste input "**********"
click at [441, 236] on input "**********" at bounding box center [428, 245] width 178 height 25
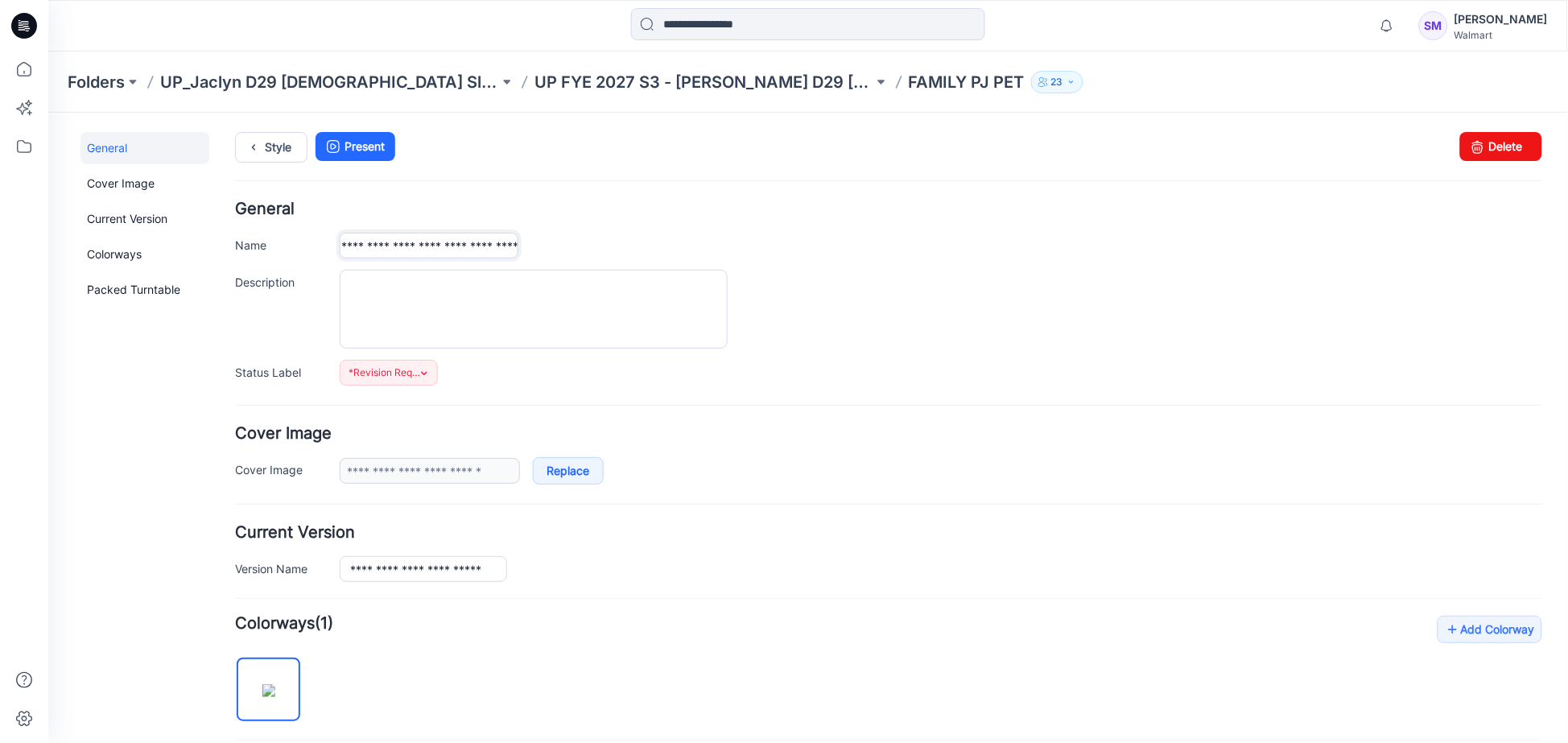
type input "**********"
click at [984, 324] on div at bounding box center [940, 308] width 1203 height 79
click at [282, 144] on link "Style" at bounding box center [270, 146] width 72 height 30
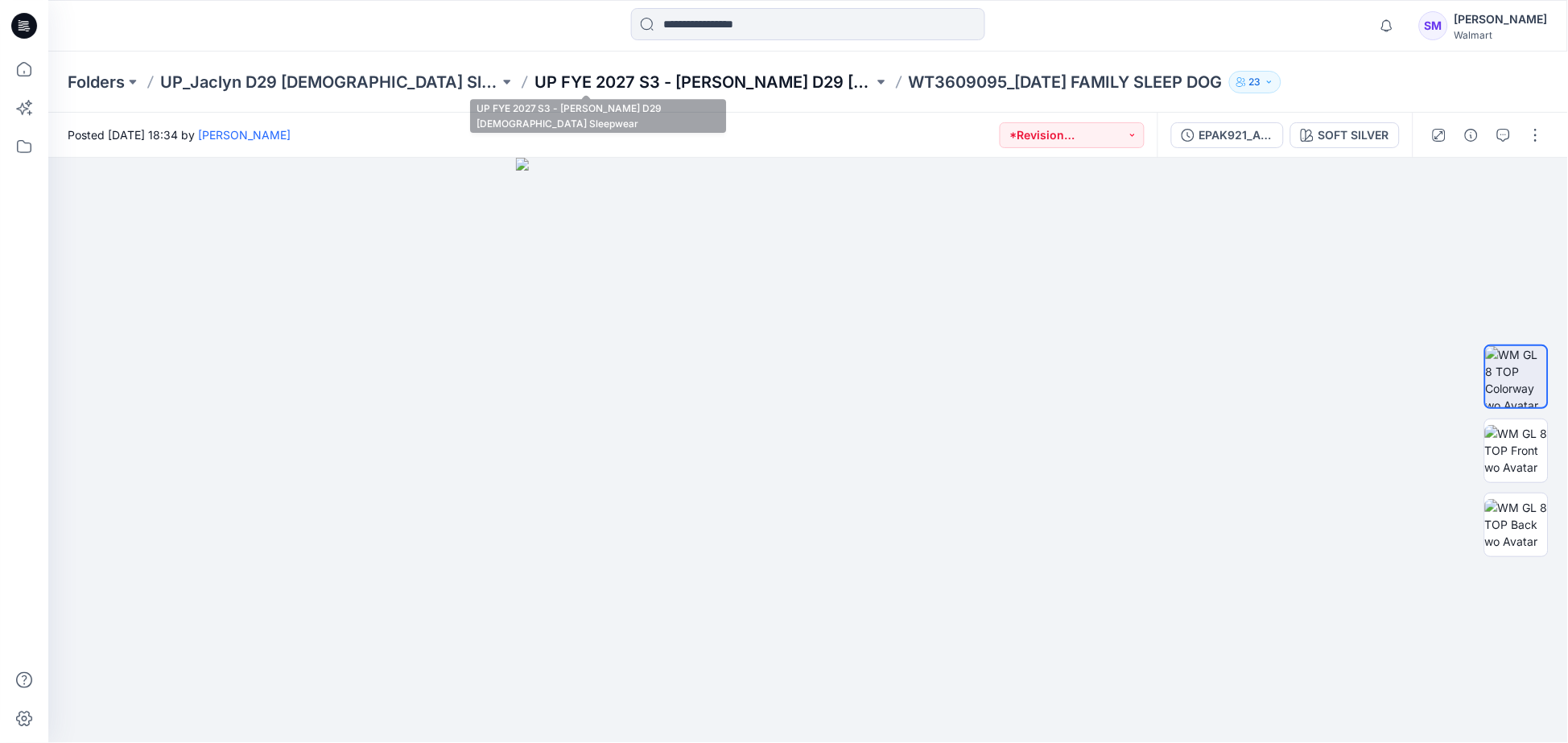
click at [692, 83] on p "UP FYE 2027 S3 - [PERSON_NAME] D29 [DEMOGRAPHIC_DATA] Sleepwear" at bounding box center [704, 82] width 339 height 22
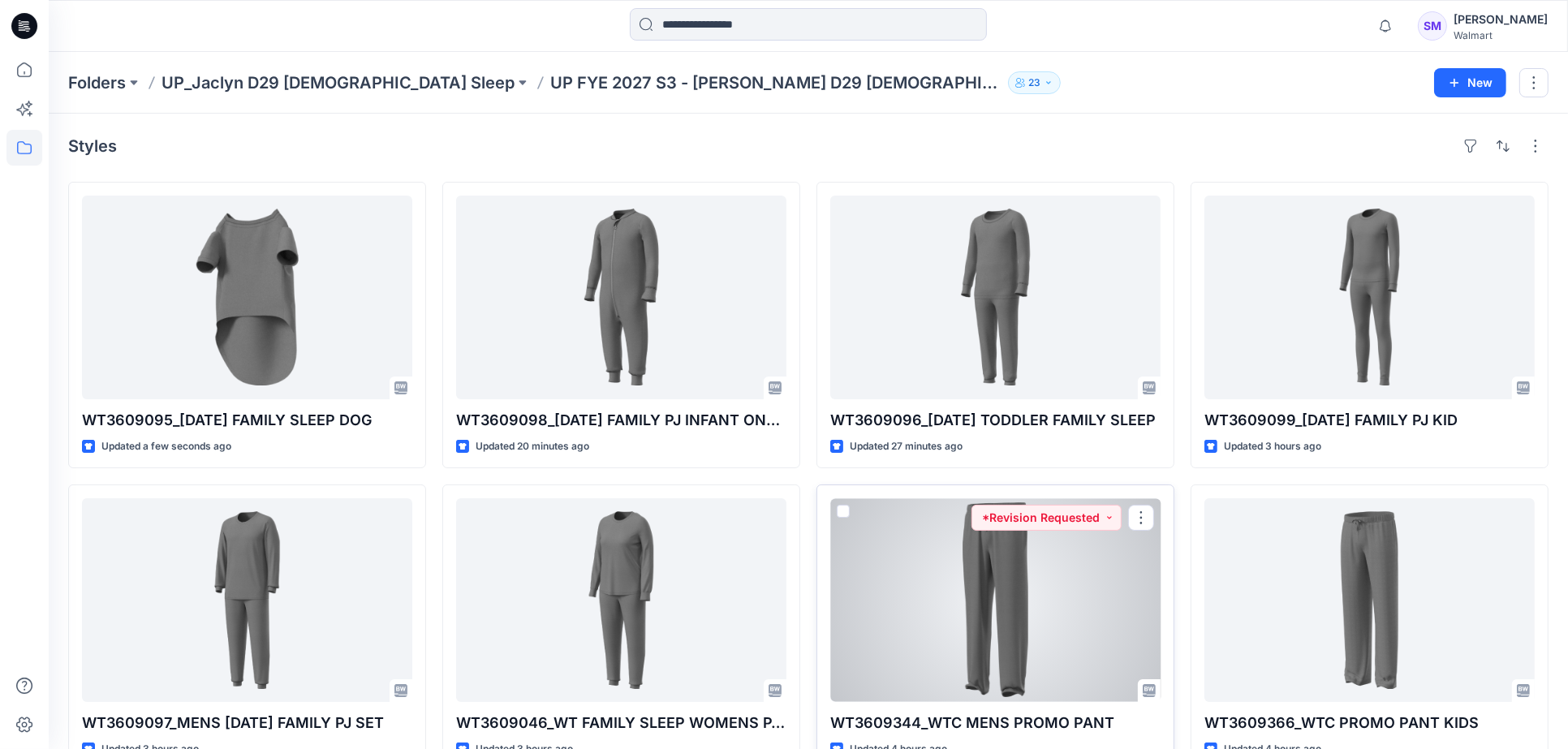
scroll to position [403, 0]
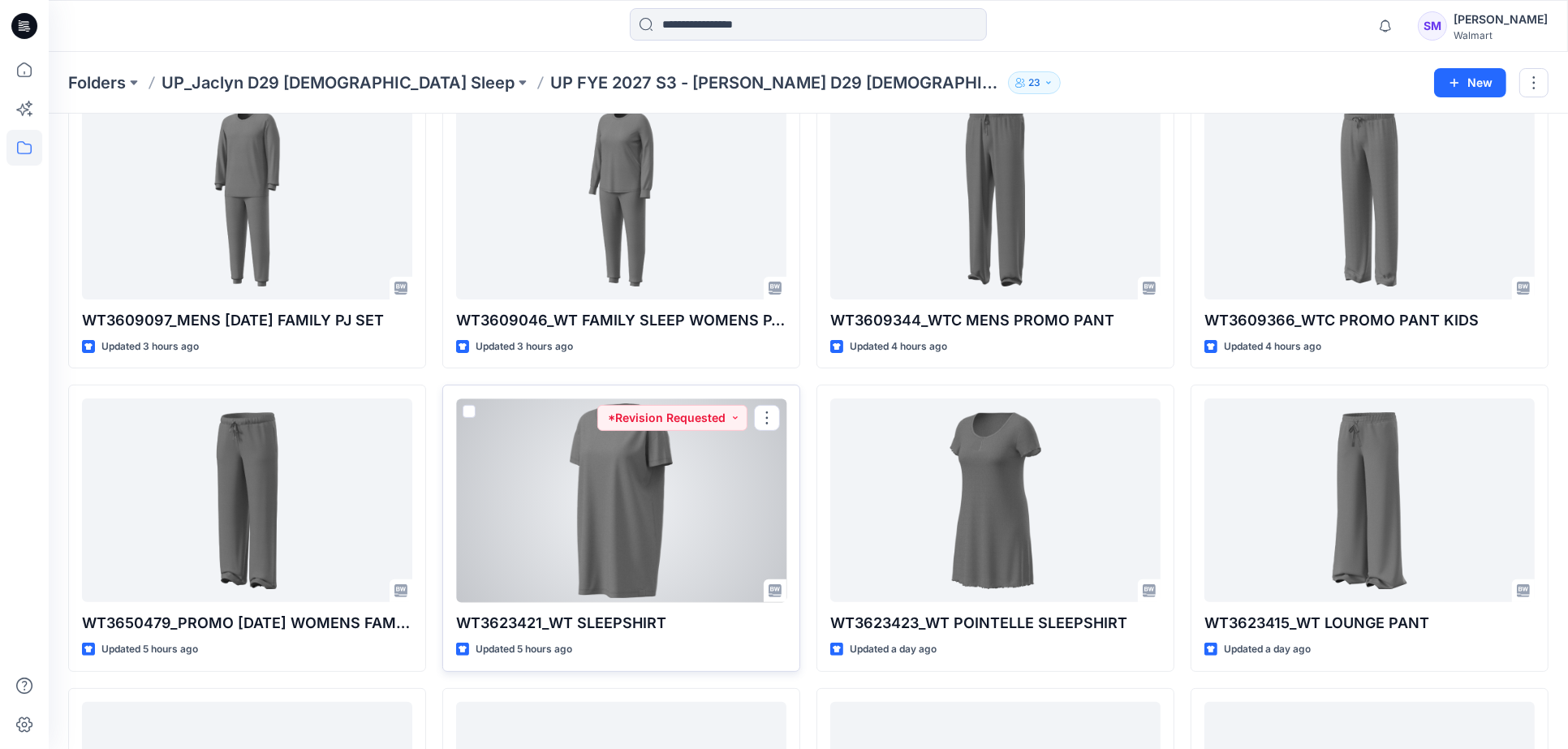
click at [629, 507] on div at bounding box center [621, 499] width 330 height 203
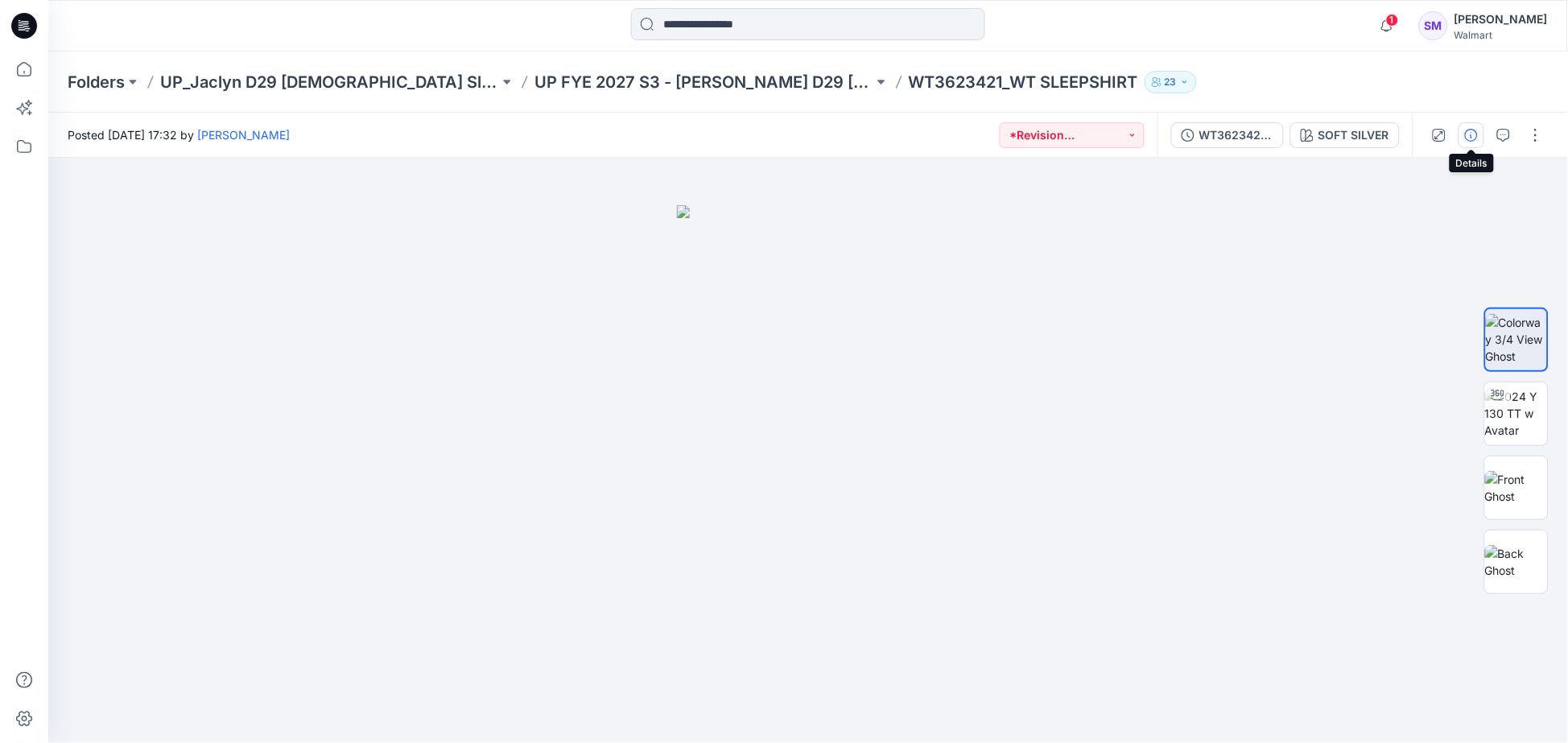
click at [1470, 126] on button "button" at bounding box center [1471, 136] width 25 height 25
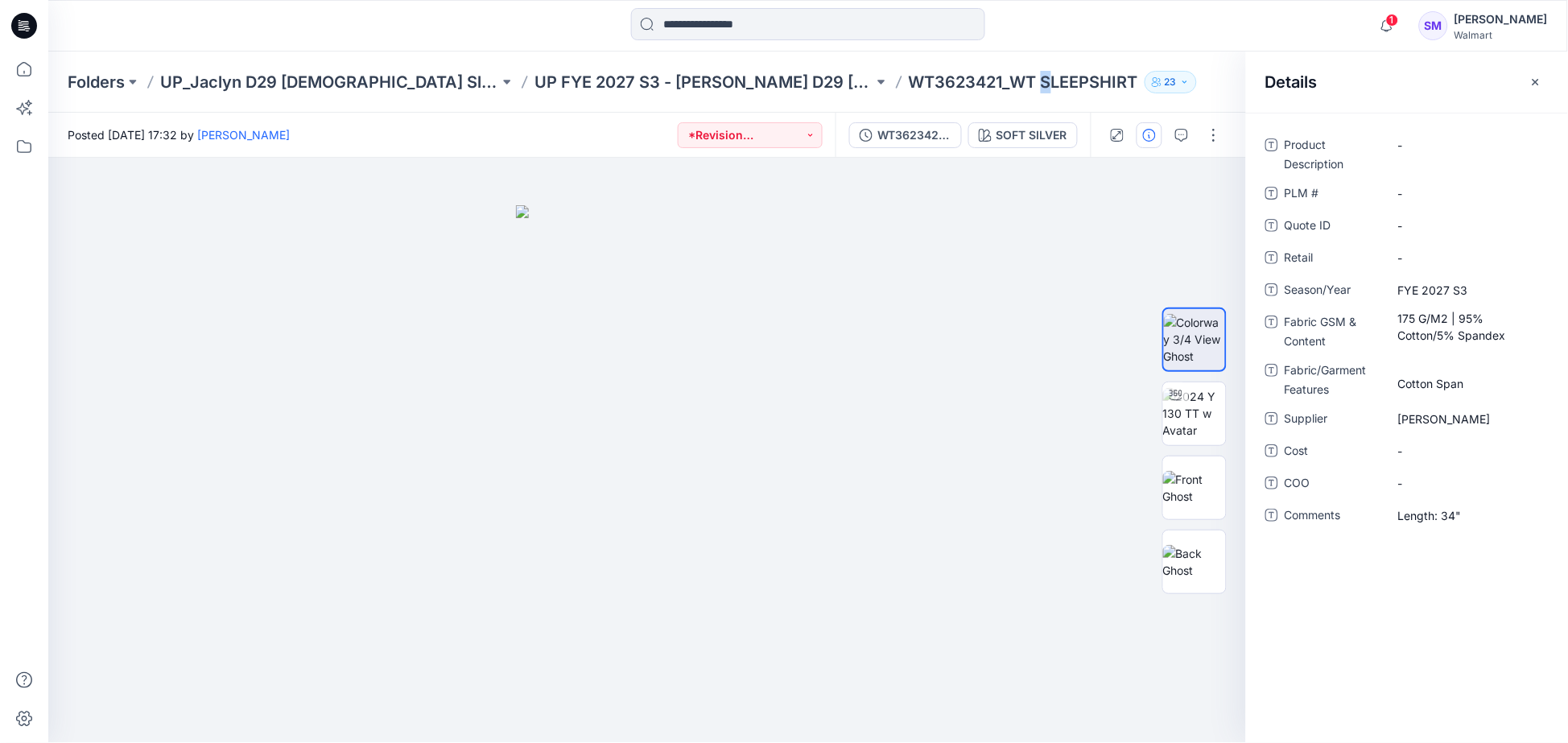
click at [930, 84] on p "WT3623421_WT SLEEPSHIRT" at bounding box center [1022, 82] width 229 height 22
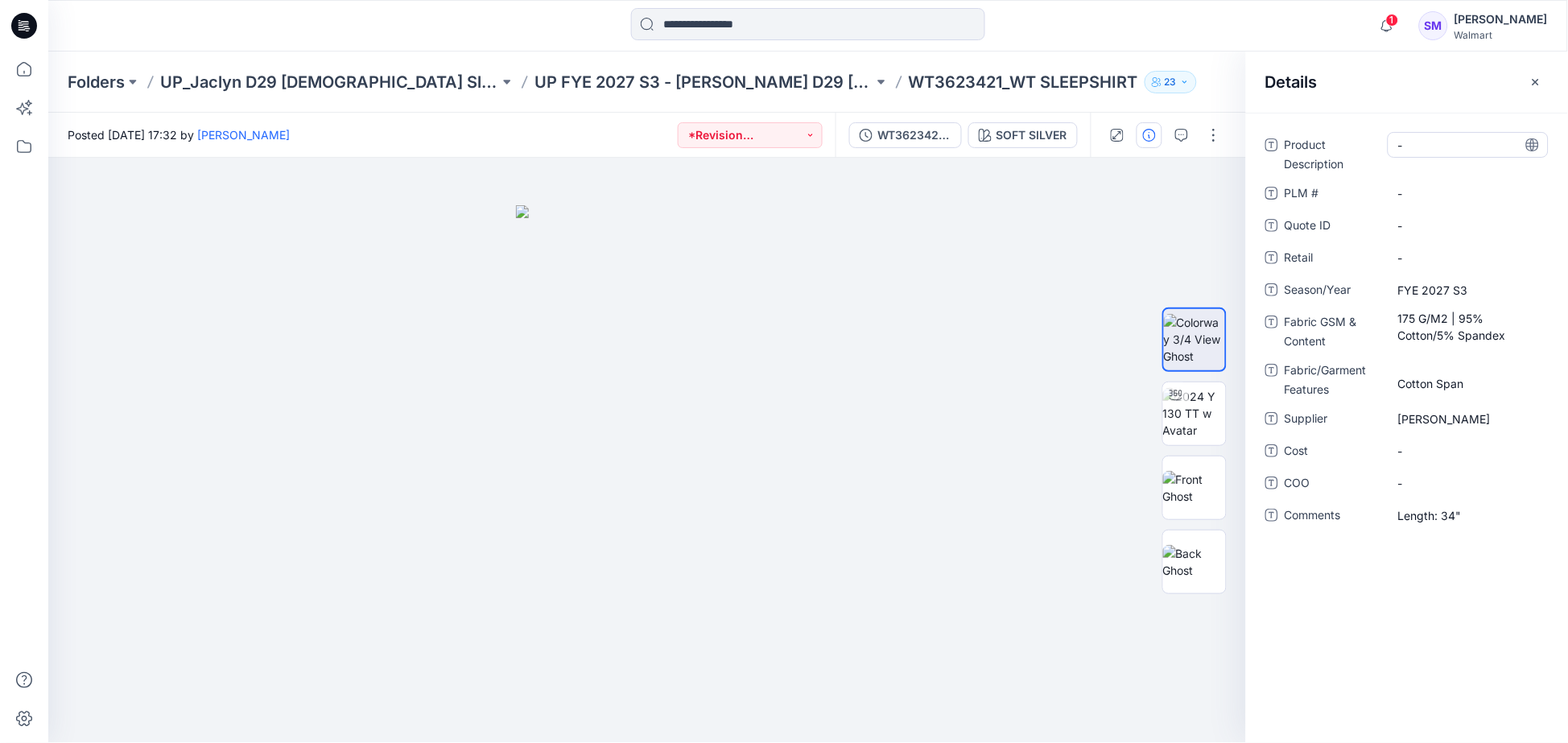
click at [1440, 142] on Description "-" at bounding box center [1468, 144] width 140 height 17
drag, startPoint x: 1468, startPoint y: 139, endPoint x: 1272, endPoint y: 127, distance: 196.4
click at [1272, 127] on div "**********" at bounding box center [1406, 428] width 322 height 631
type textarea "**********"
click at [1427, 198] on \ "-" at bounding box center [1468, 193] width 140 height 17
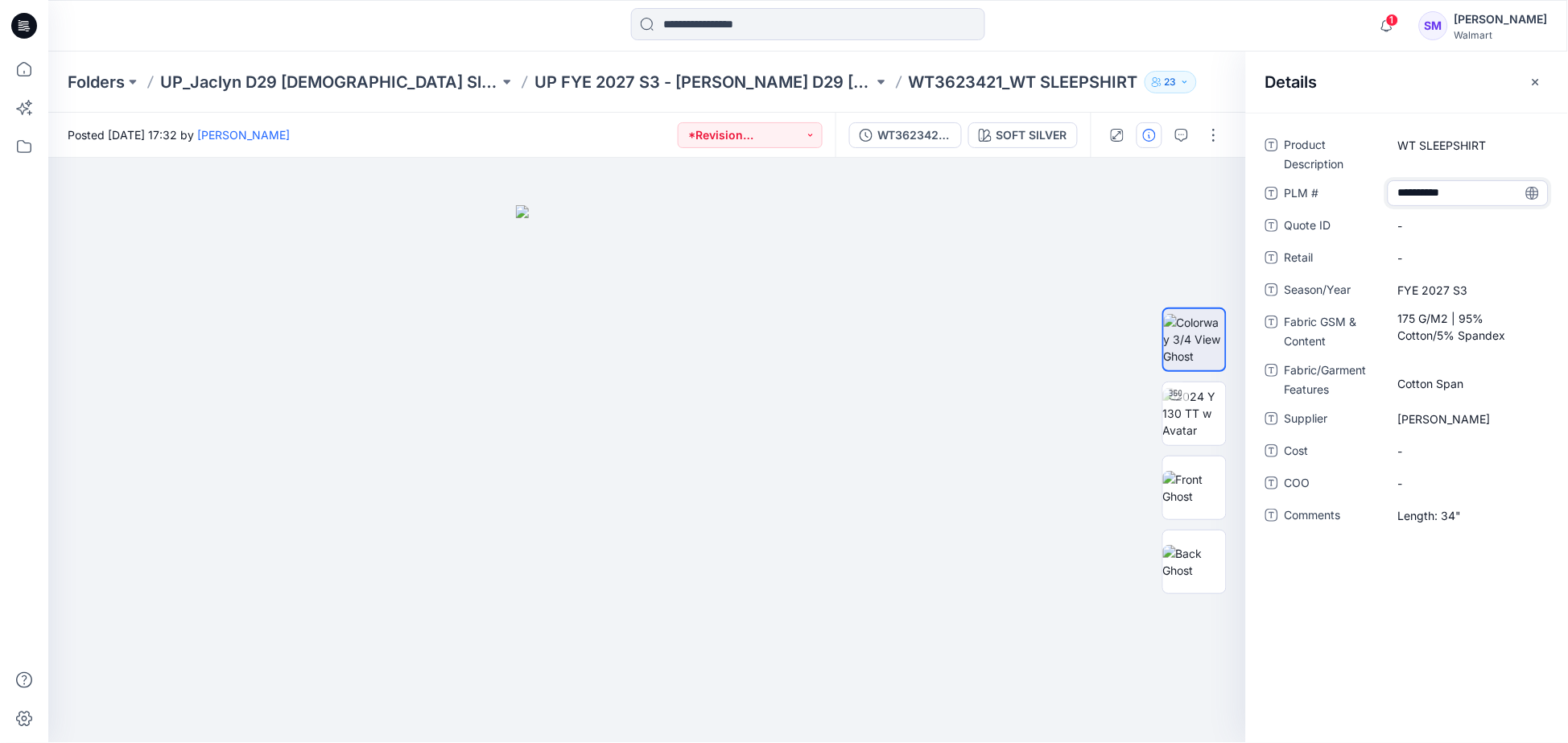
type textarea "*********"
click at [1457, 617] on div "Product Description WT SLEEPSHIRT PLM # ********* Quote ID - Retail - Season/Ye…" at bounding box center [1406, 428] width 322 height 631
click at [1536, 86] on icon "button" at bounding box center [1535, 82] width 13 height 13
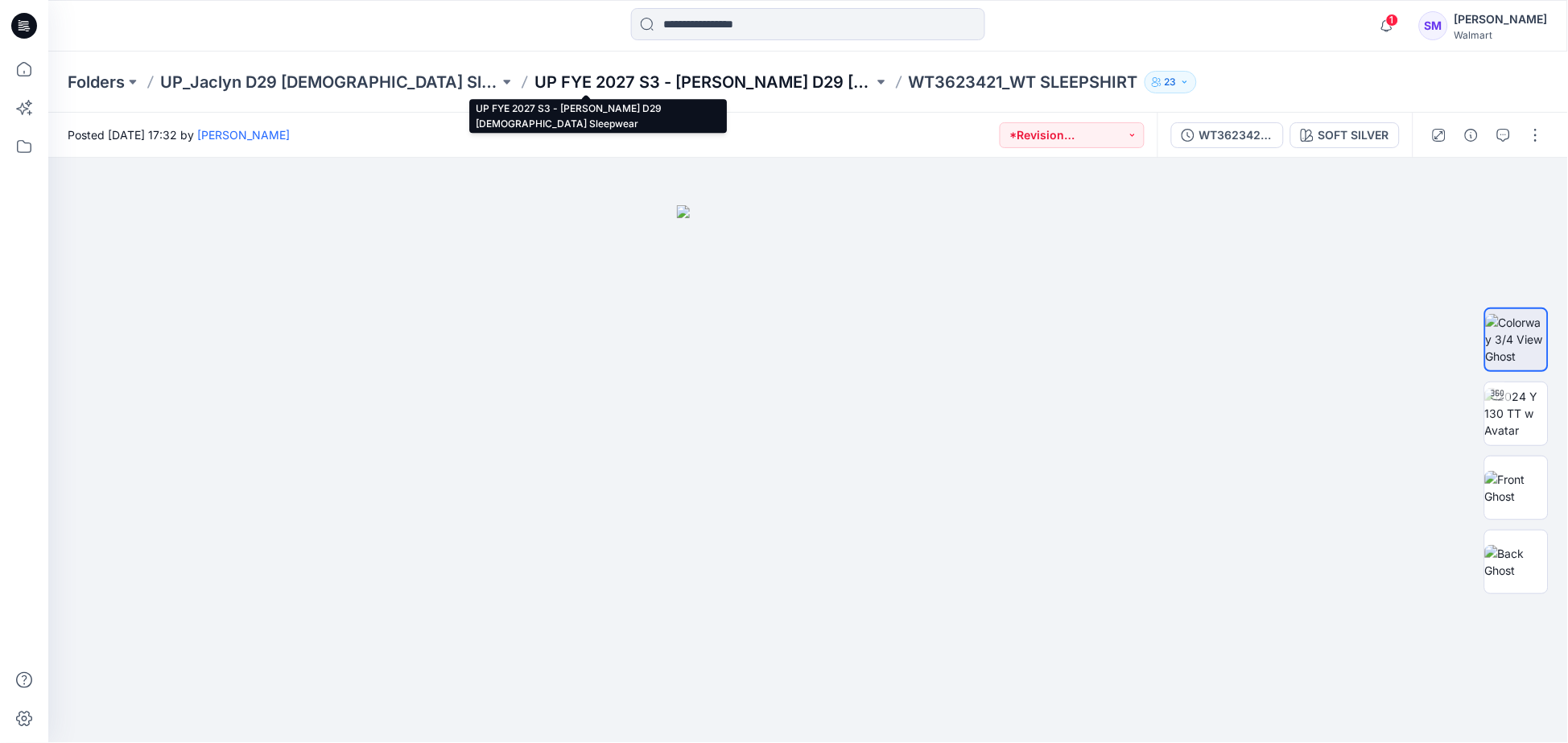
click at [686, 82] on p "UP FYE 2027 S3 - [PERSON_NAME] D29 [DEMOGRAPHIC_DATA] Sleepwear" at bounding box center [704, 82] width 339 height 22
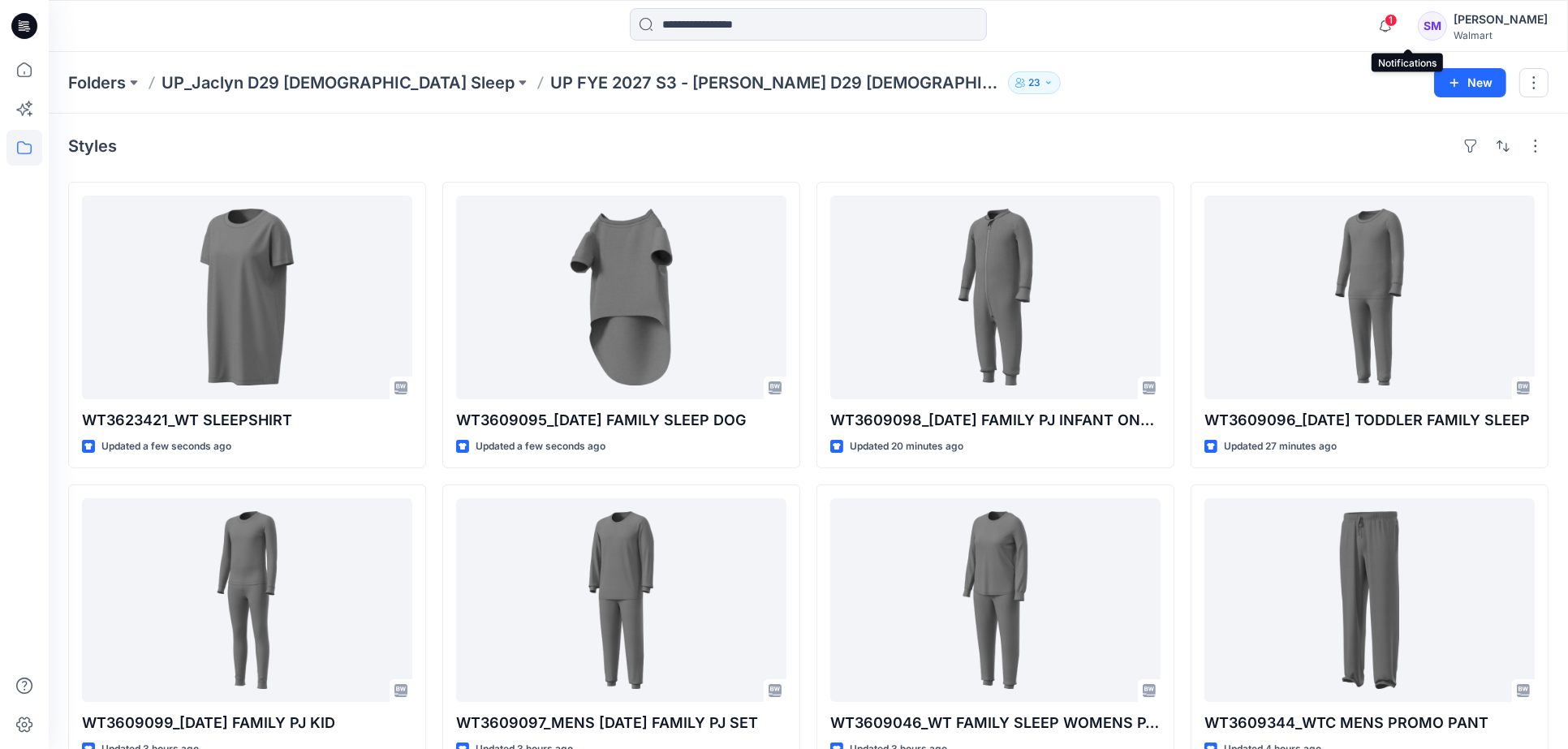
click at [1398, 21] on span "1" at bounding box center [1391, 20] width 13 height 13
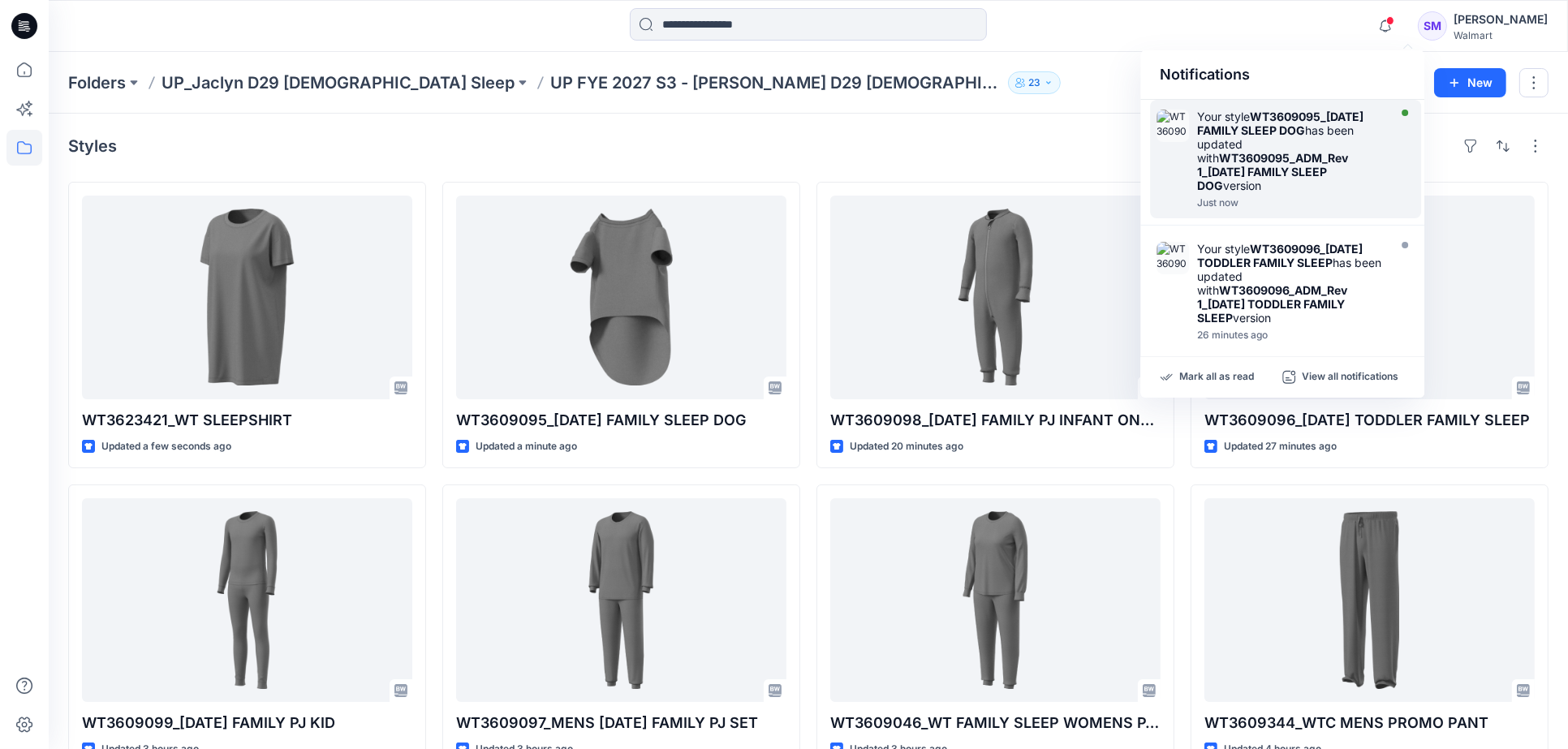
click at [1330, 132] on strong "WT3609095_[DATE] FAMILY SLEEP DOG" at bounding box center [1280, 123] width 166 height 28
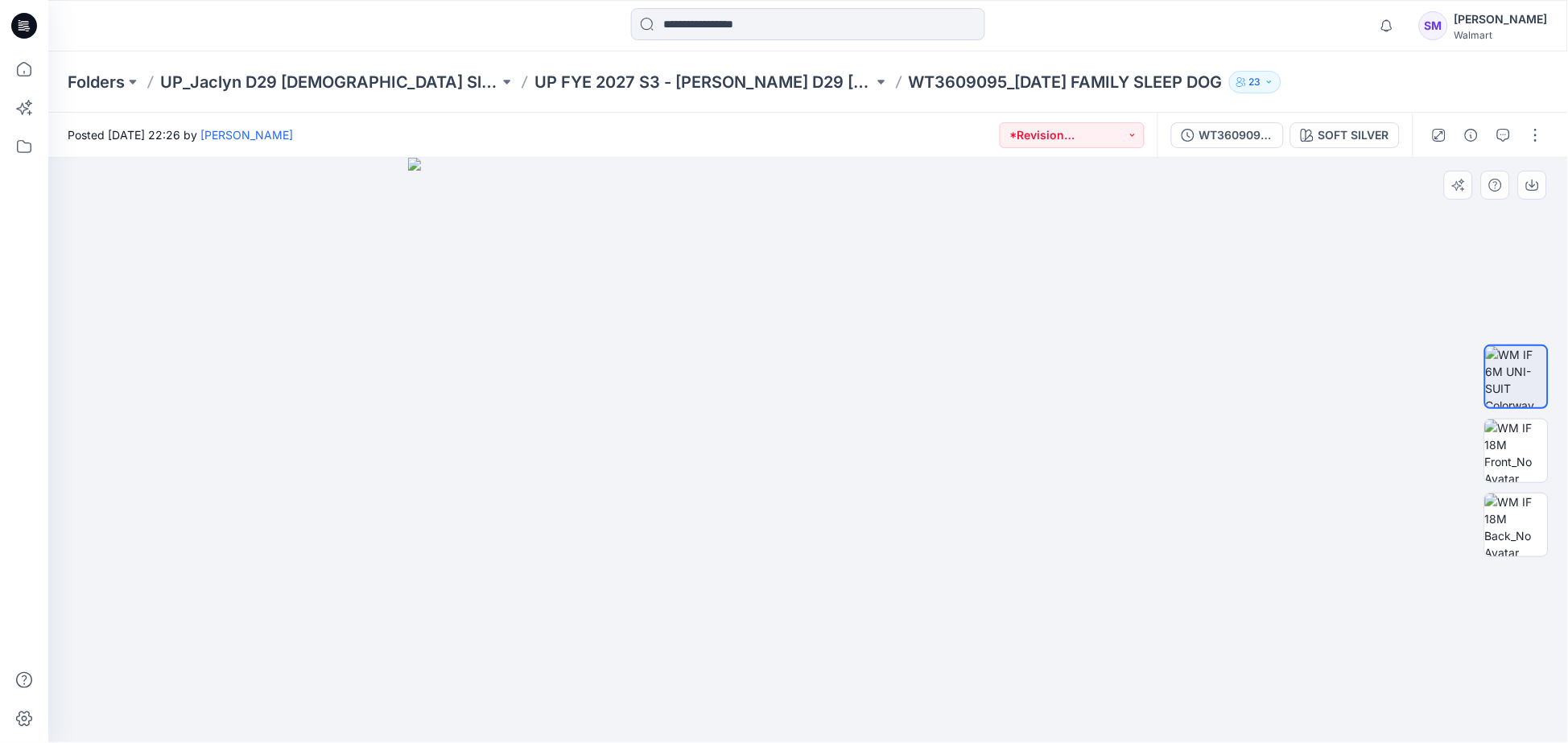
drag, startPoint x: 790, startPoint y: 252, endPoint x: 806, endPoint y: 413, distance: 161.8
click at [813, 412] on img at bounding box center [808, 450] width 800 height 585
click at [1511, 450] on img at bounding box center [1516, 450] width 62 height 62
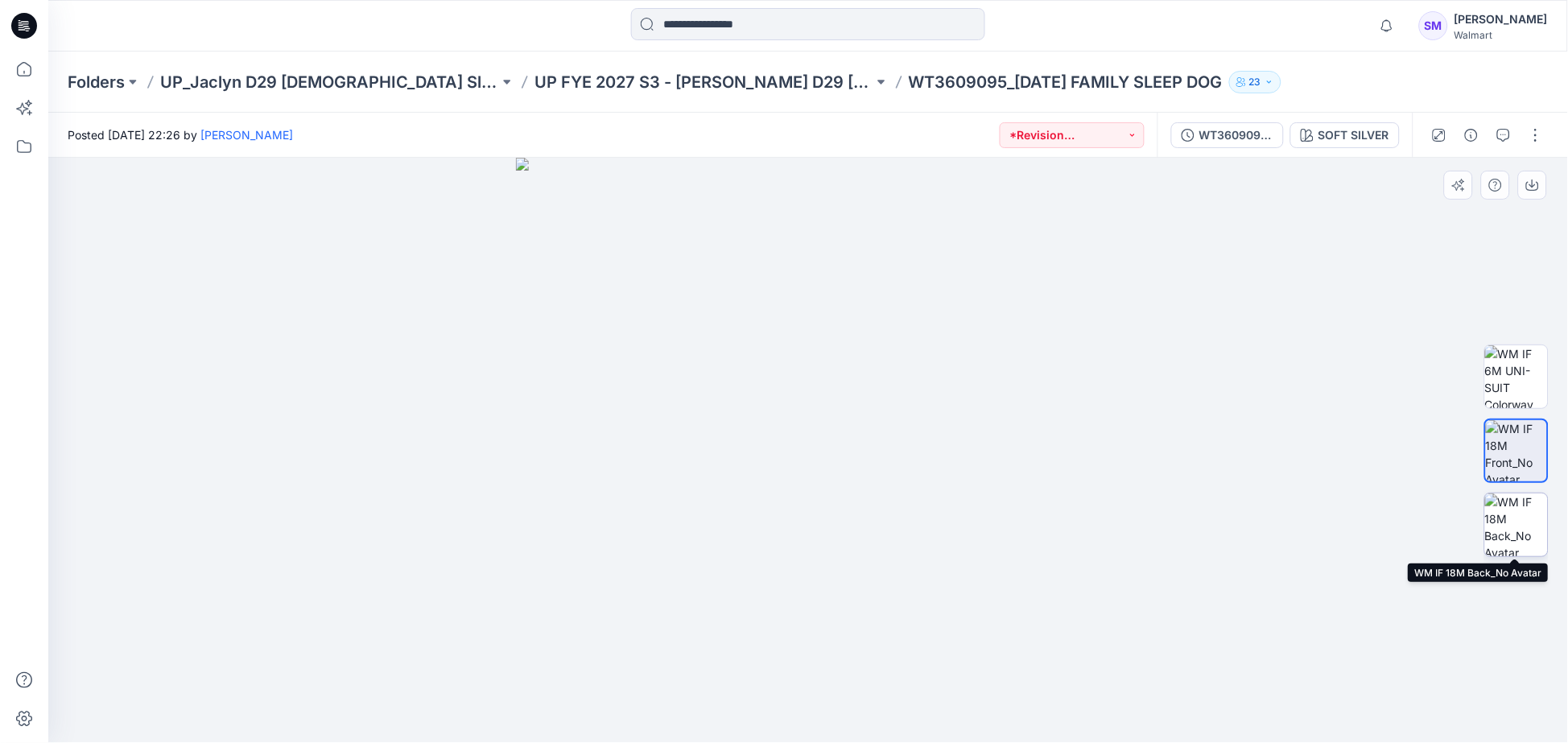
click at [1536, 524] on img at bounding box center [1516, 525] width 62 height 62
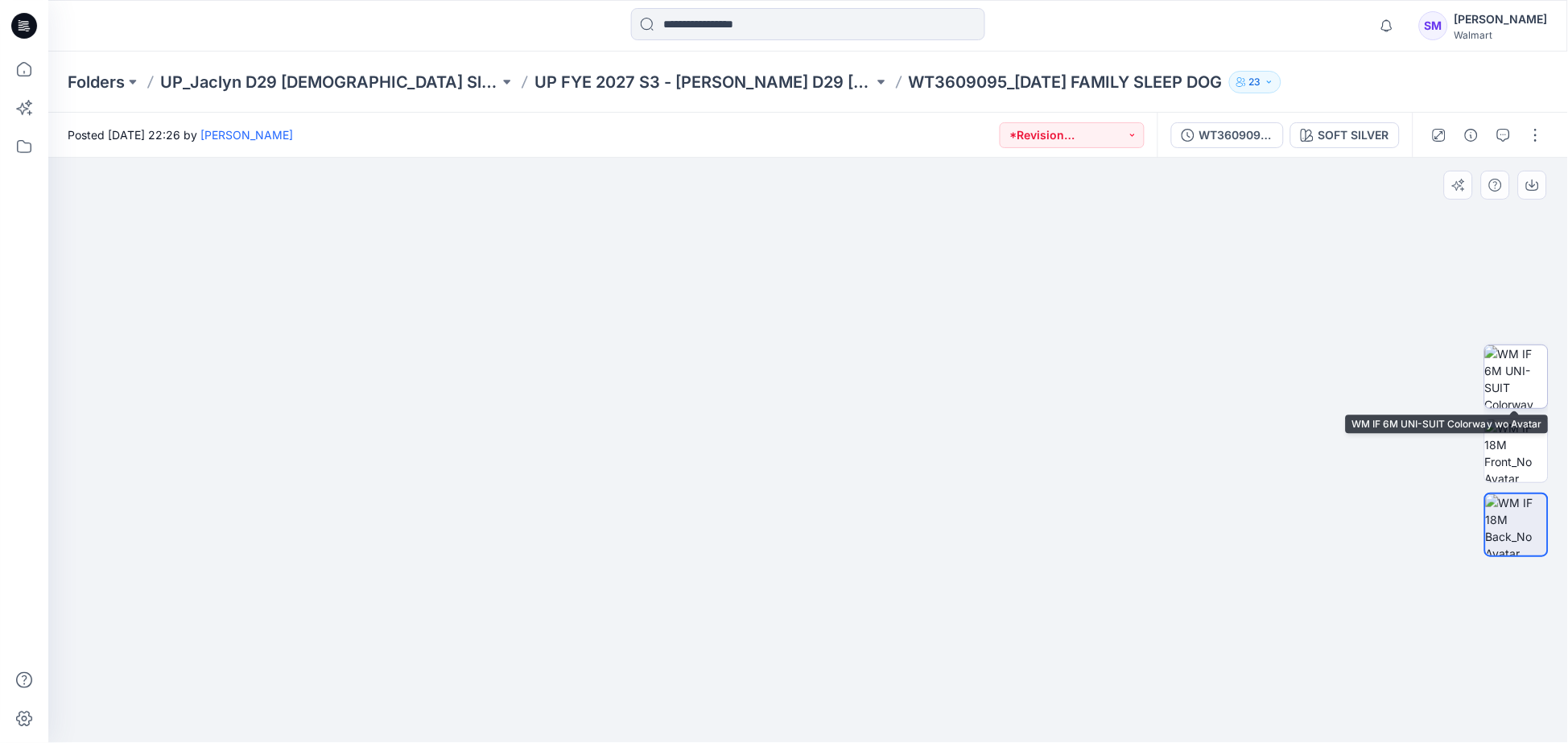
click at [1514, 373] on img at bounding box center [1516, 376] width 62 height 62
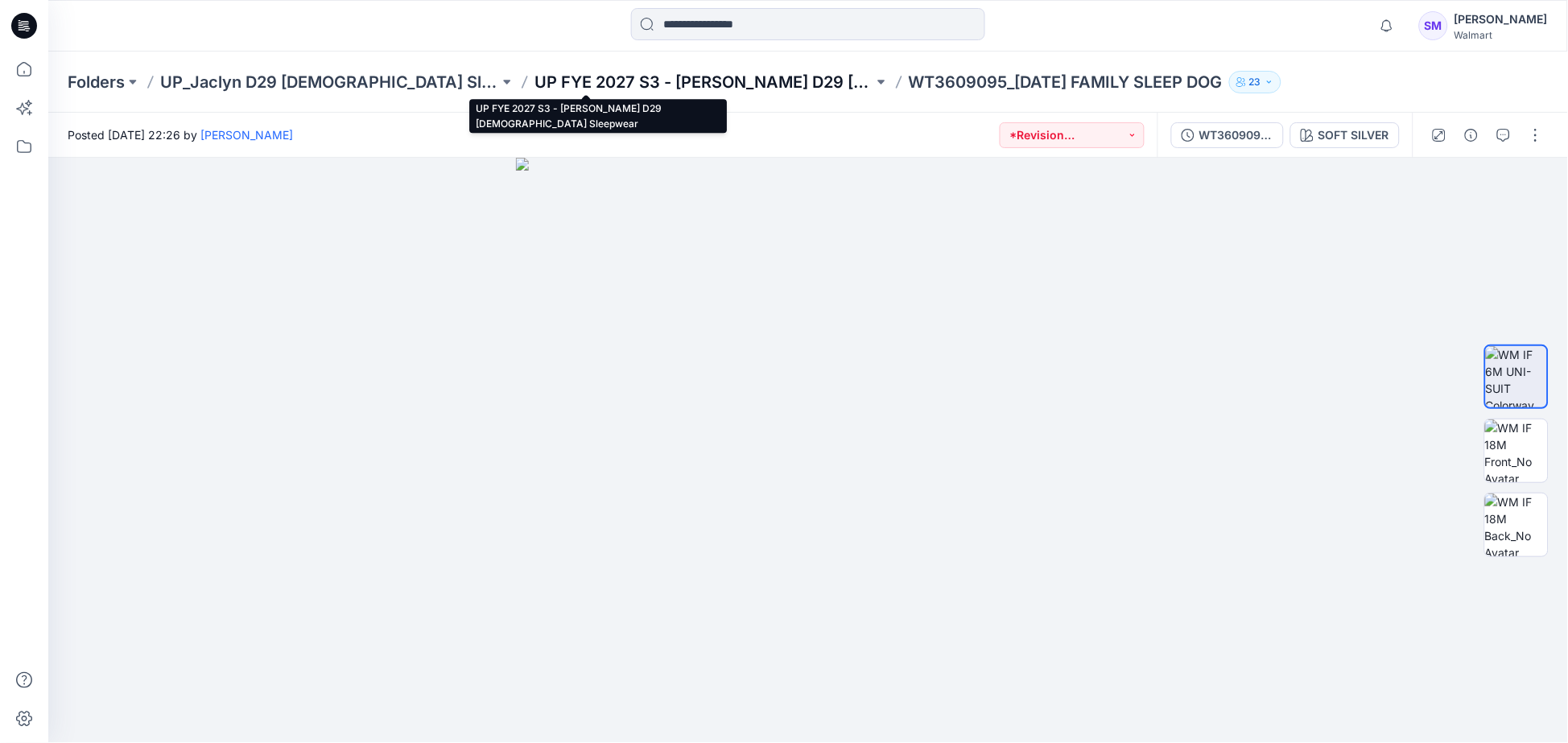
click at [673, 81] on p "UP FYE 2027 S3 - [PERSON_NAME] D29 [DEMOGRAPHIC_DATA] Sleepwear" at bounding box center [704, 82] width 339 height 22
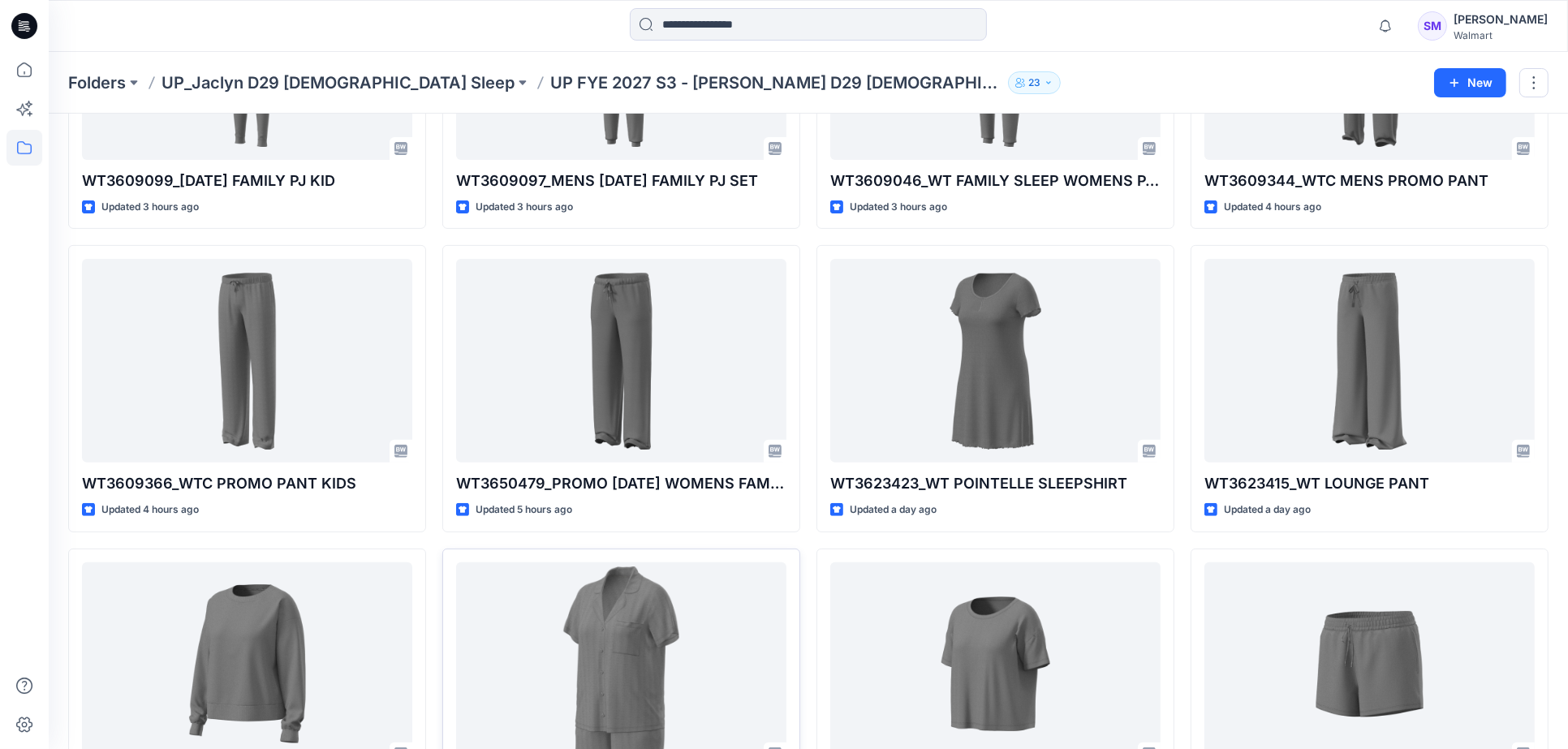
scroll to position [541, 0]
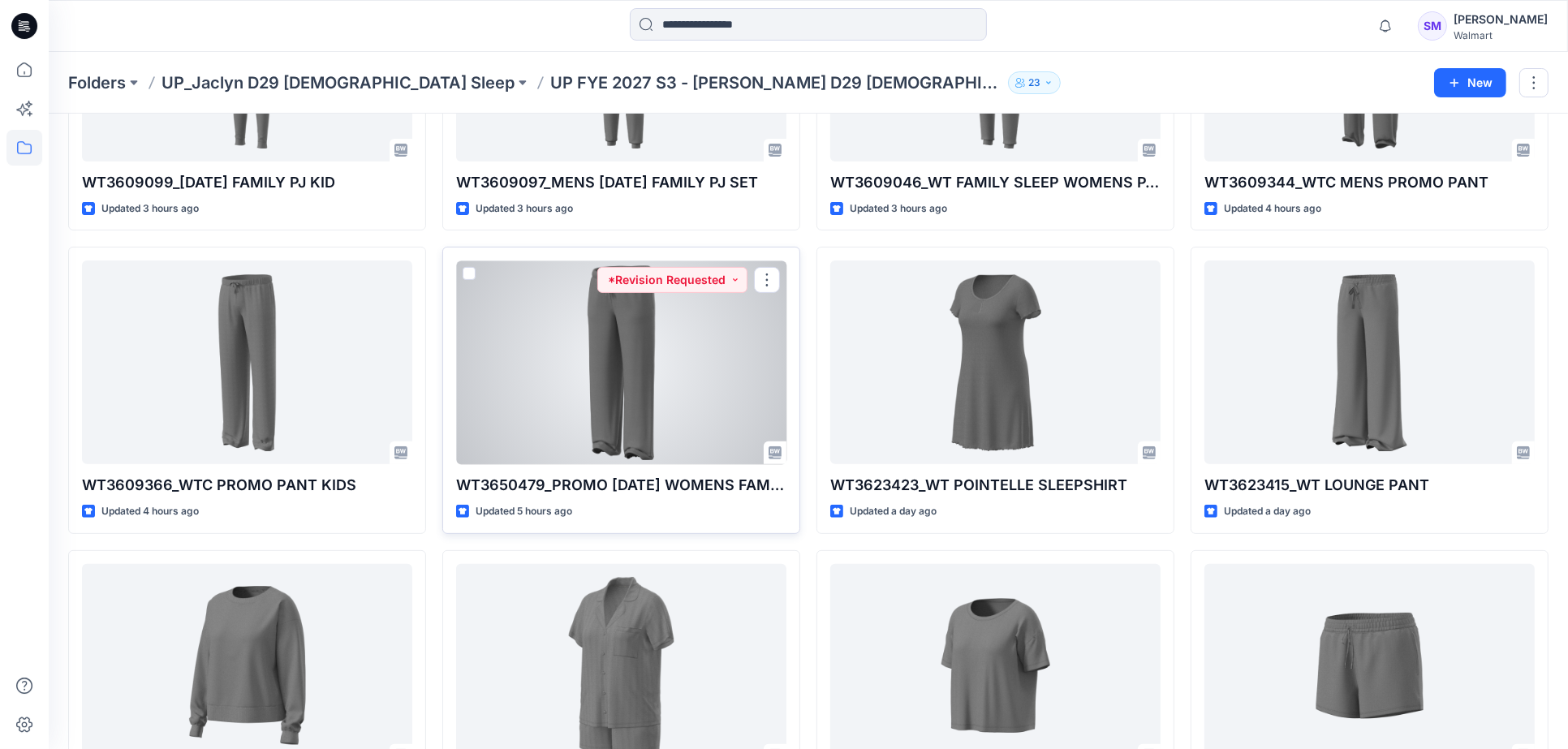
click at [750, 353] on div at bounding box center [621, 362] width 330 height 203
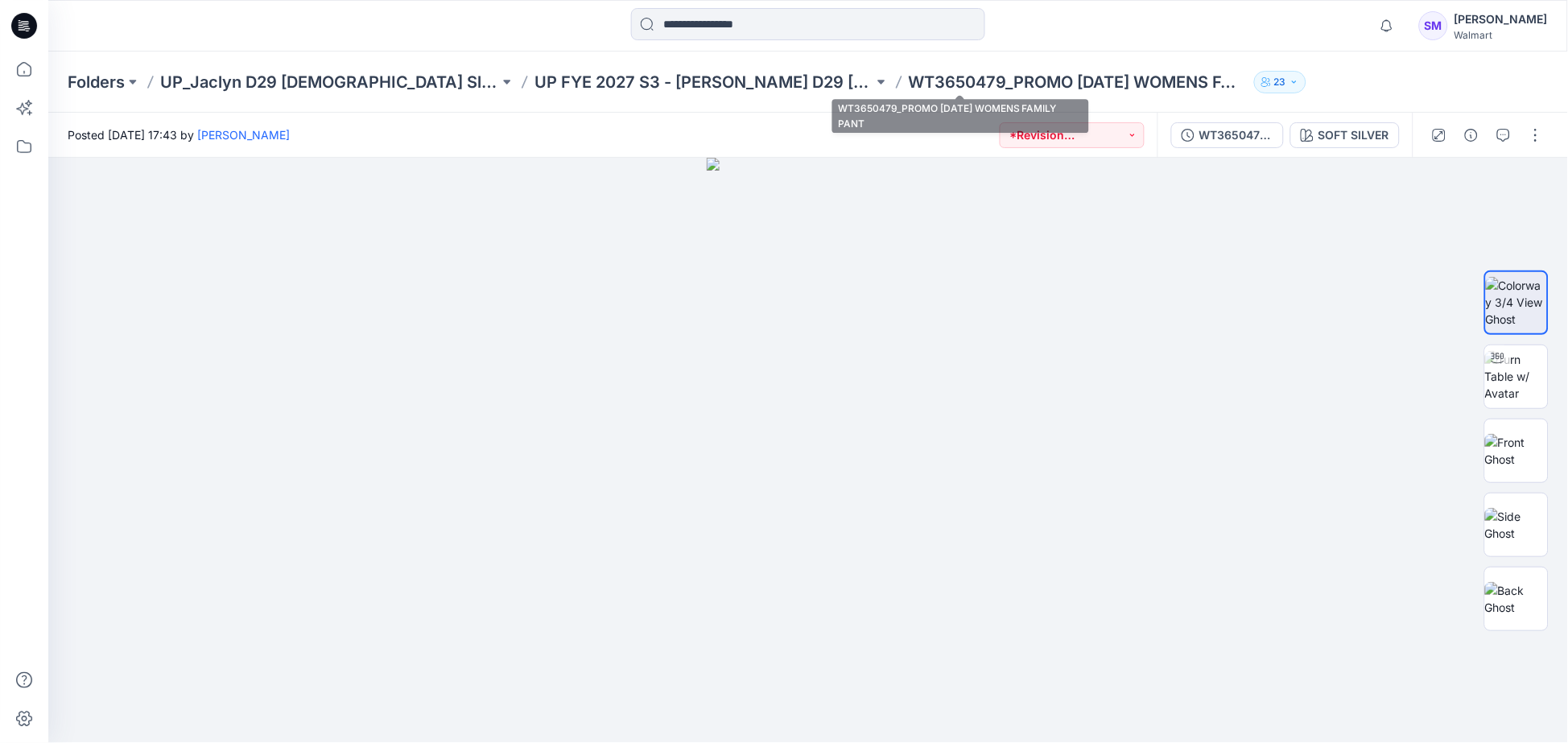
click at [961, 85] on p "WT3650479_PROMO [DATE] WOMENS FAMILY PANT" at bounding box center [1078, 82] width 339 height 22
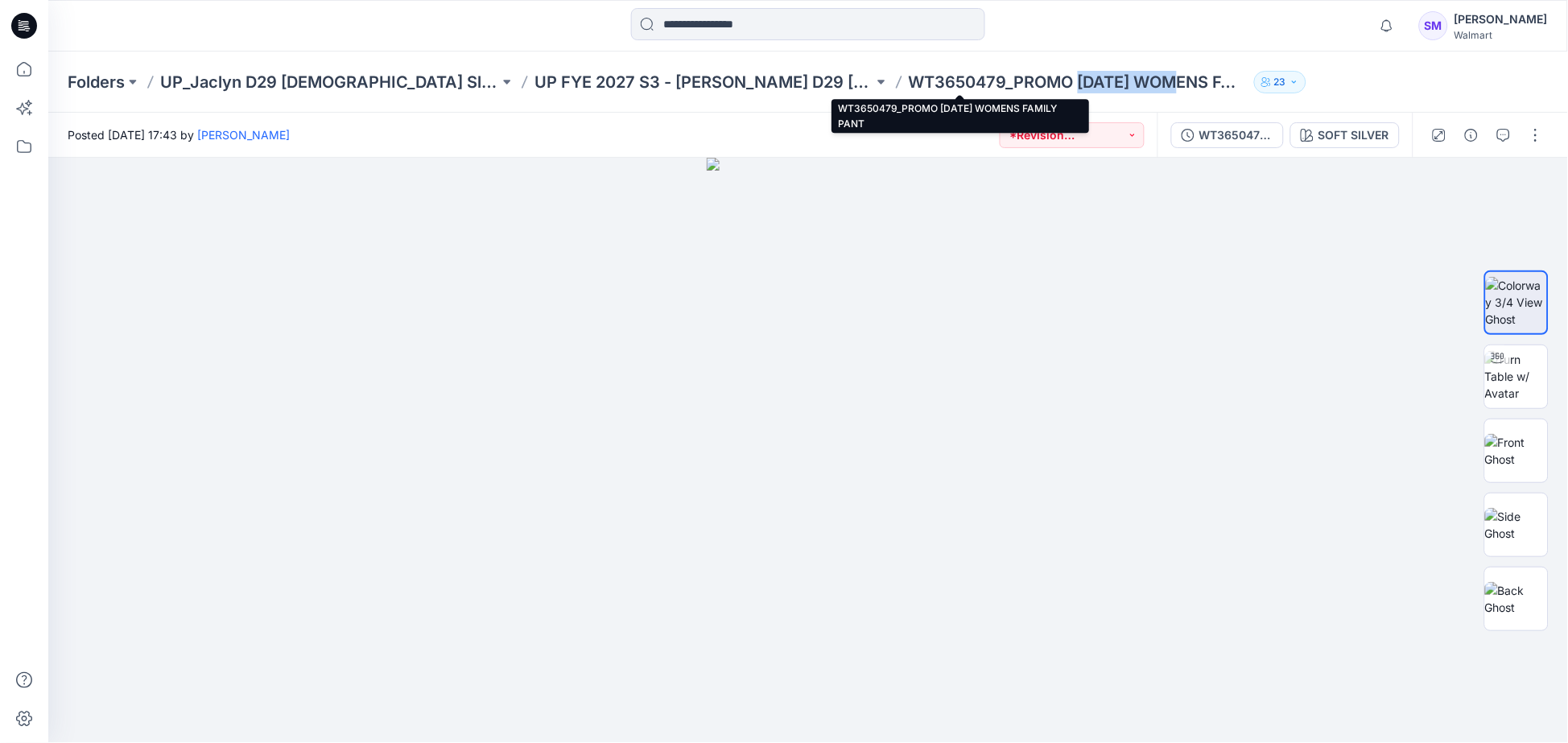
click at [961, 85] on p "WT3650479_PROMO [DATE] WOMENS FAMILY PANT" at bounding box center [1078, 82] width 339 height 22
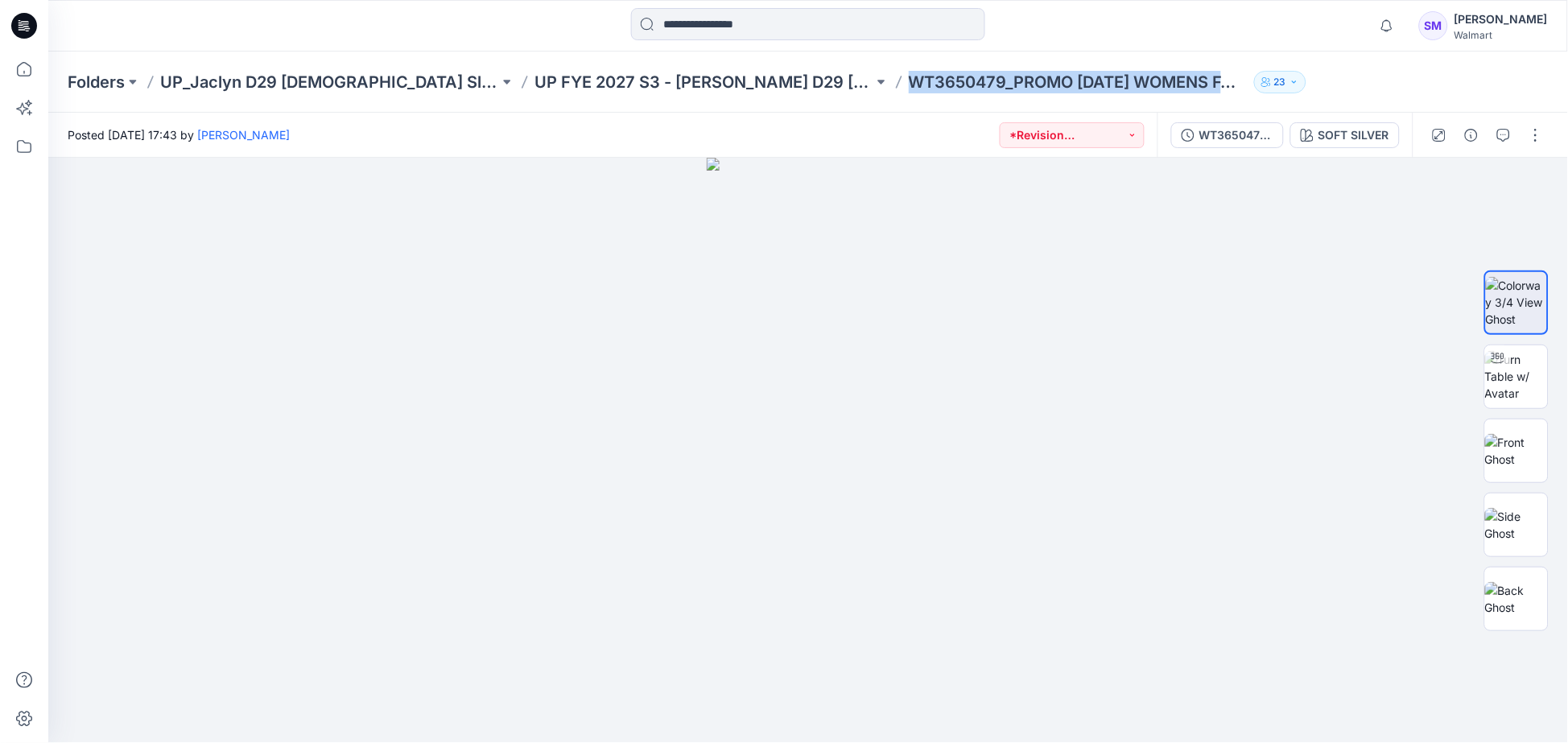
click at [961, 85] on p "WT3650479_PROMO [DATE] WOMENS FAMILY PANT" at bounding box center [1078, 82] width 339 height 22
copy div "WT3650479_PROMO [DATE] WOMENS FAMILY PANT 23"
click at [1477, 135] on button "button" at bounding box center [1471, 136] width 25 height 25
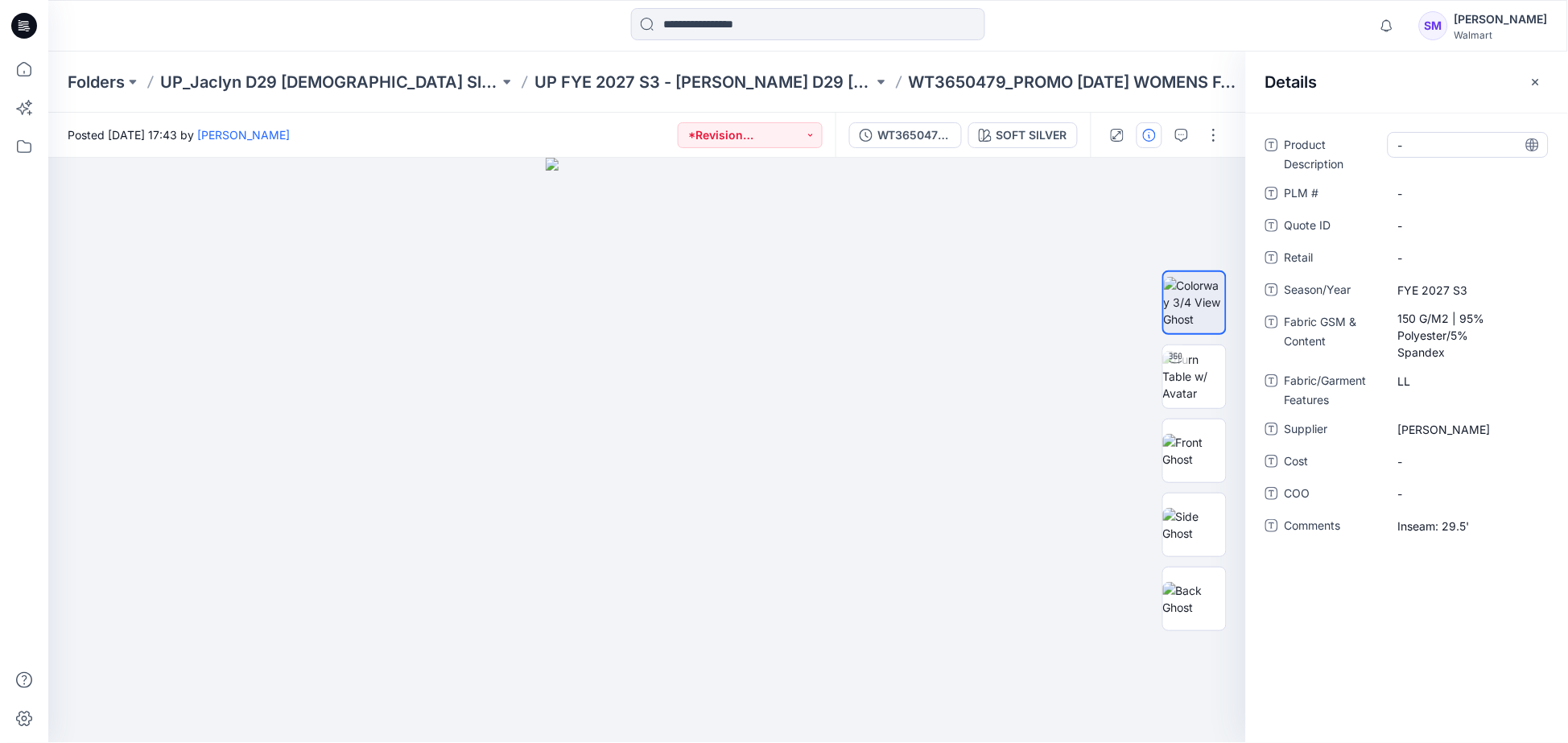
click at [1434, 155] on div "-" at bounding box center [1468, 144] width 161 height 25
drag, startPoint x: 1471, startPoint y: 143, endPoint x: 1333, endPoint y: 137, distance: 138.1
click at [1333, 137] on div "**********" at bounding box center [1406, 152] width 284 height 42
type textarea "**********"
click at [1416, 186] on div "**********" at bounding box center [1406, 344] width 284 height 426
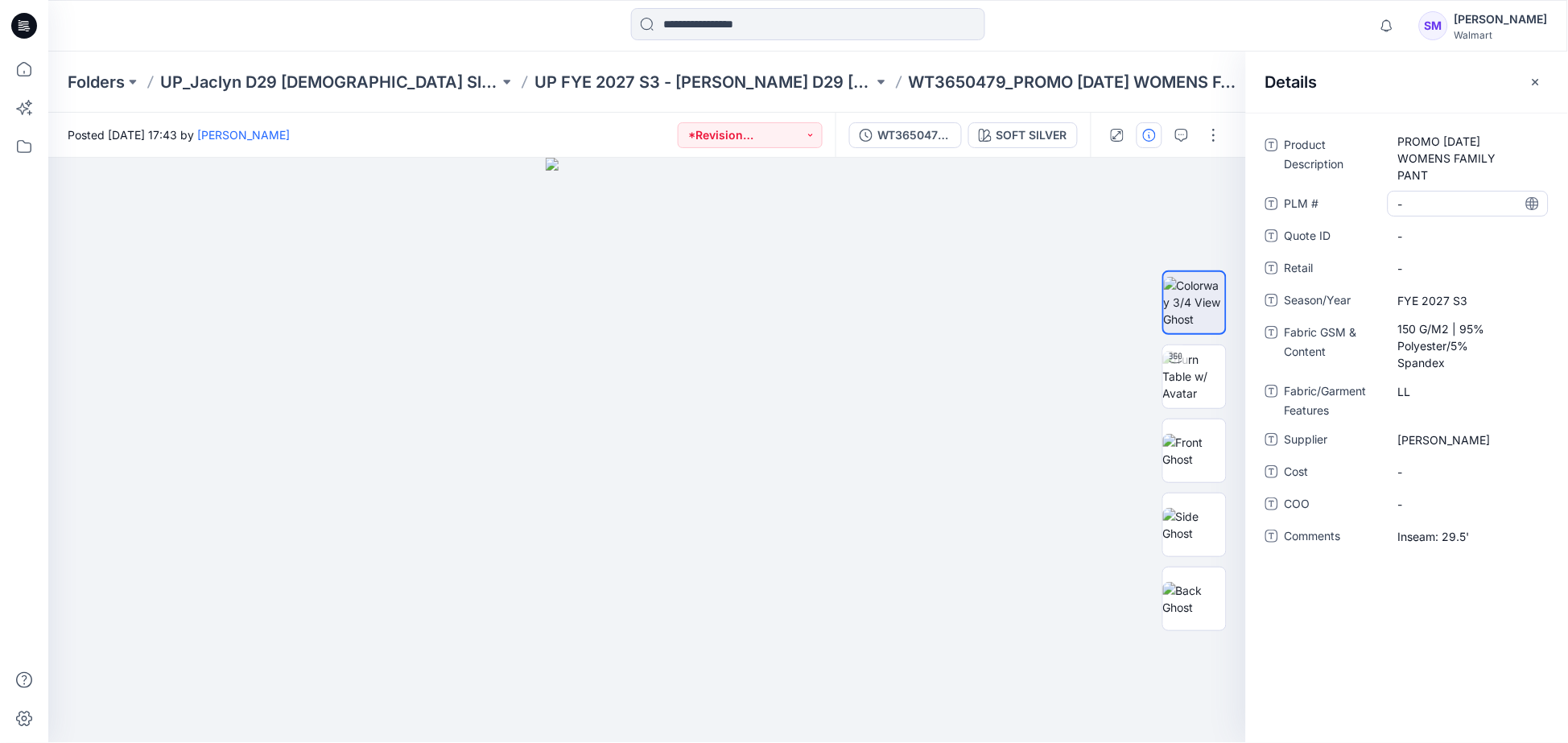
click at [1430, 202] on \ "-" at bounding box center [1468, 204] width 140 height 17
type textarea "*********"
click at [1467, 598] on div "Product Description PROMO [DATE] WOMENS FAMILY PANT PLM # ********* Quote ID - …" at bounding box center [1406, 428] width 322 height 631
click at [1532, 81] on icon "button" at bounding box center [1535, 82] width 13 height 13
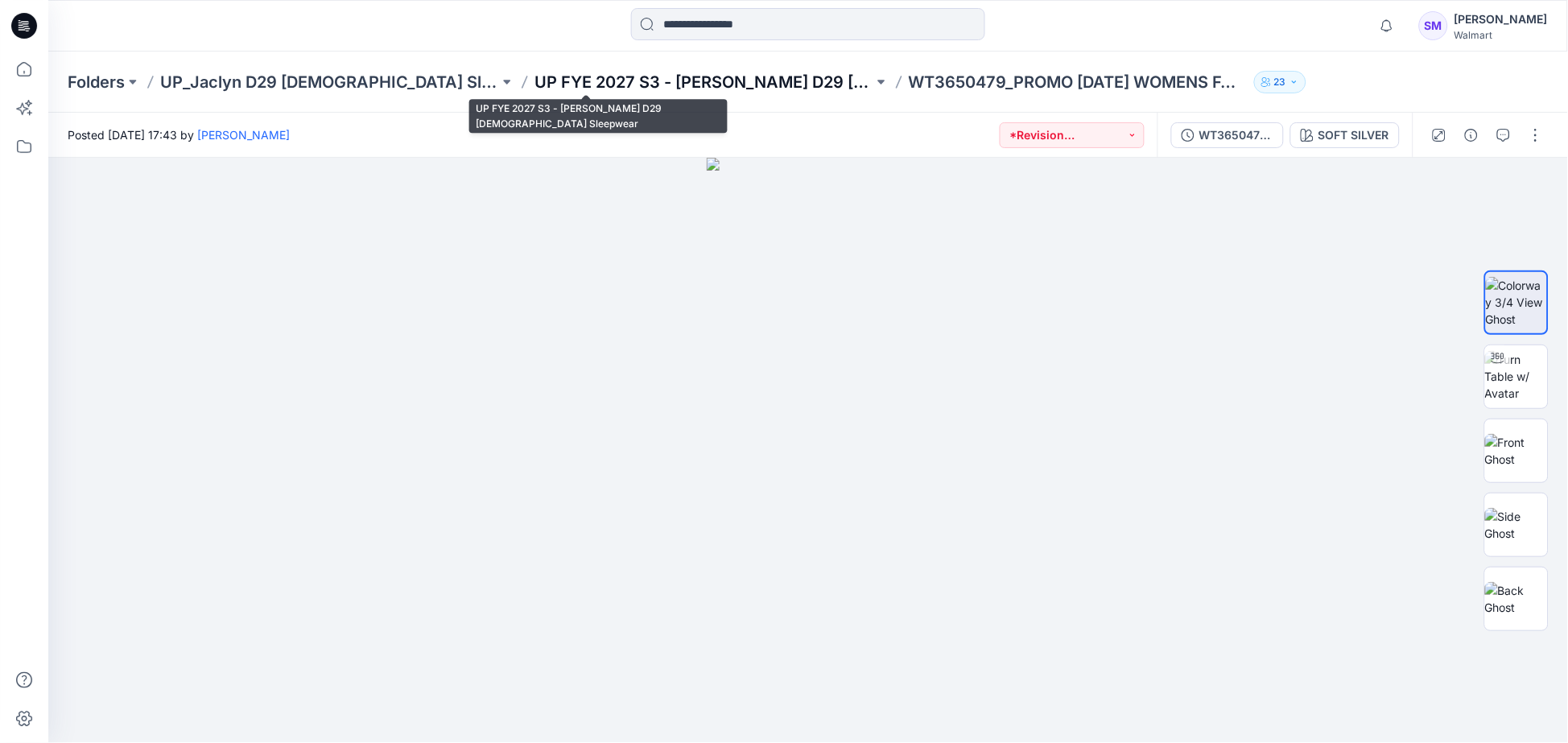
click at [705, 83] on p "UP FYE 2027 S3 - [PERSON_NAME] D29 [DEMOGRAPHIC_DATA] Sleepwear" at bounding box center [704, 82] width 339 height 22
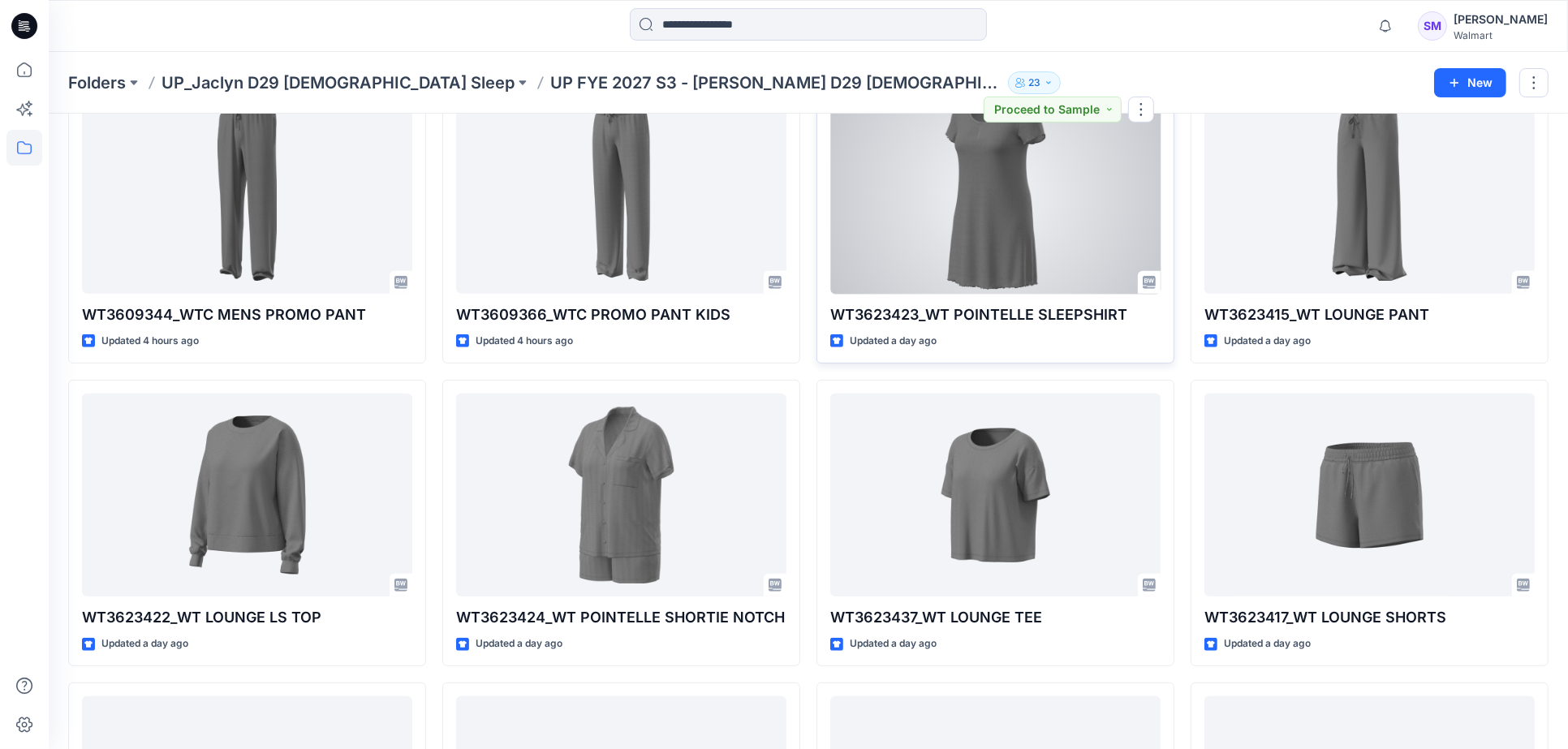
scroll to position [720, 0]
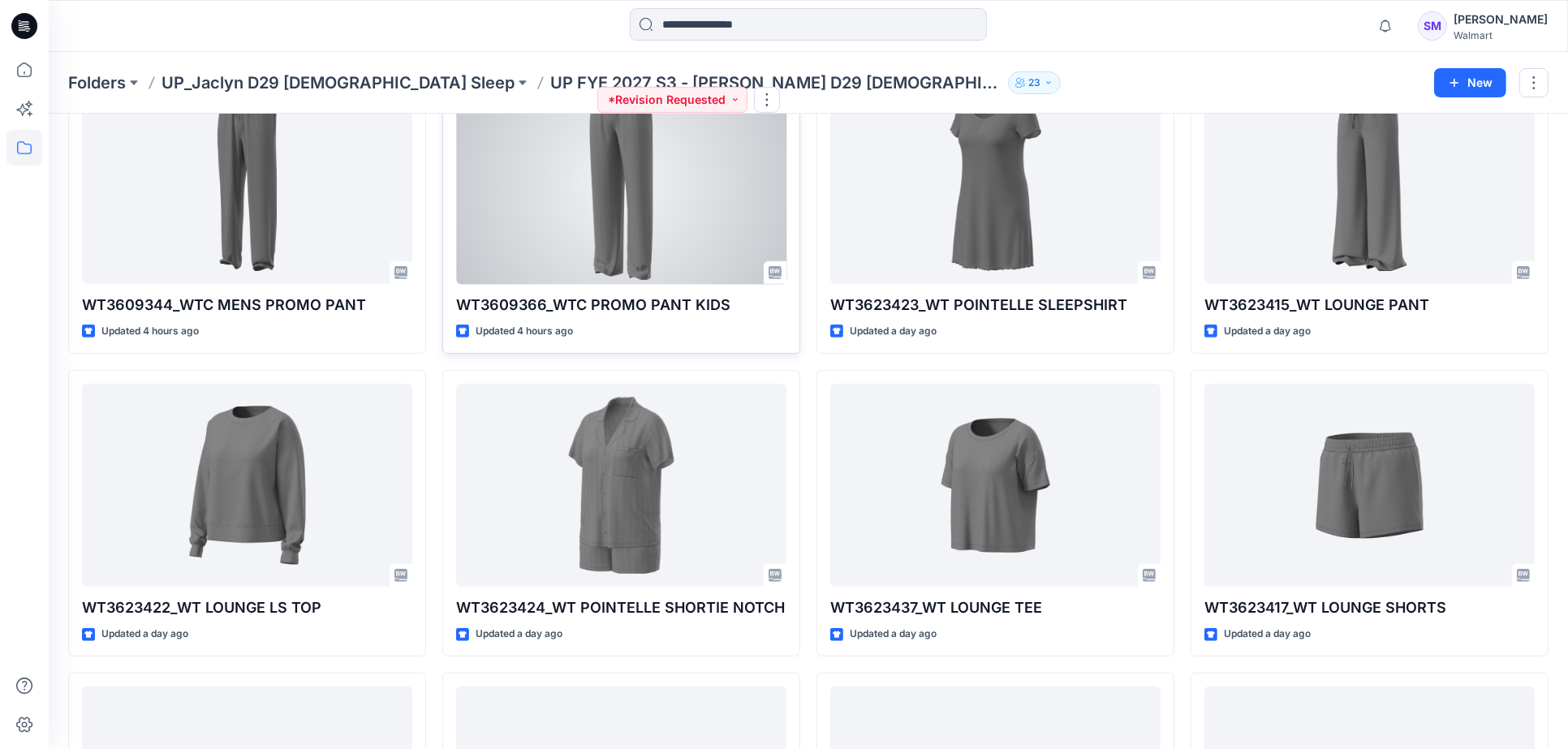
click at [682, 224] on div at bounding box center [621, 182] width 330 height 203
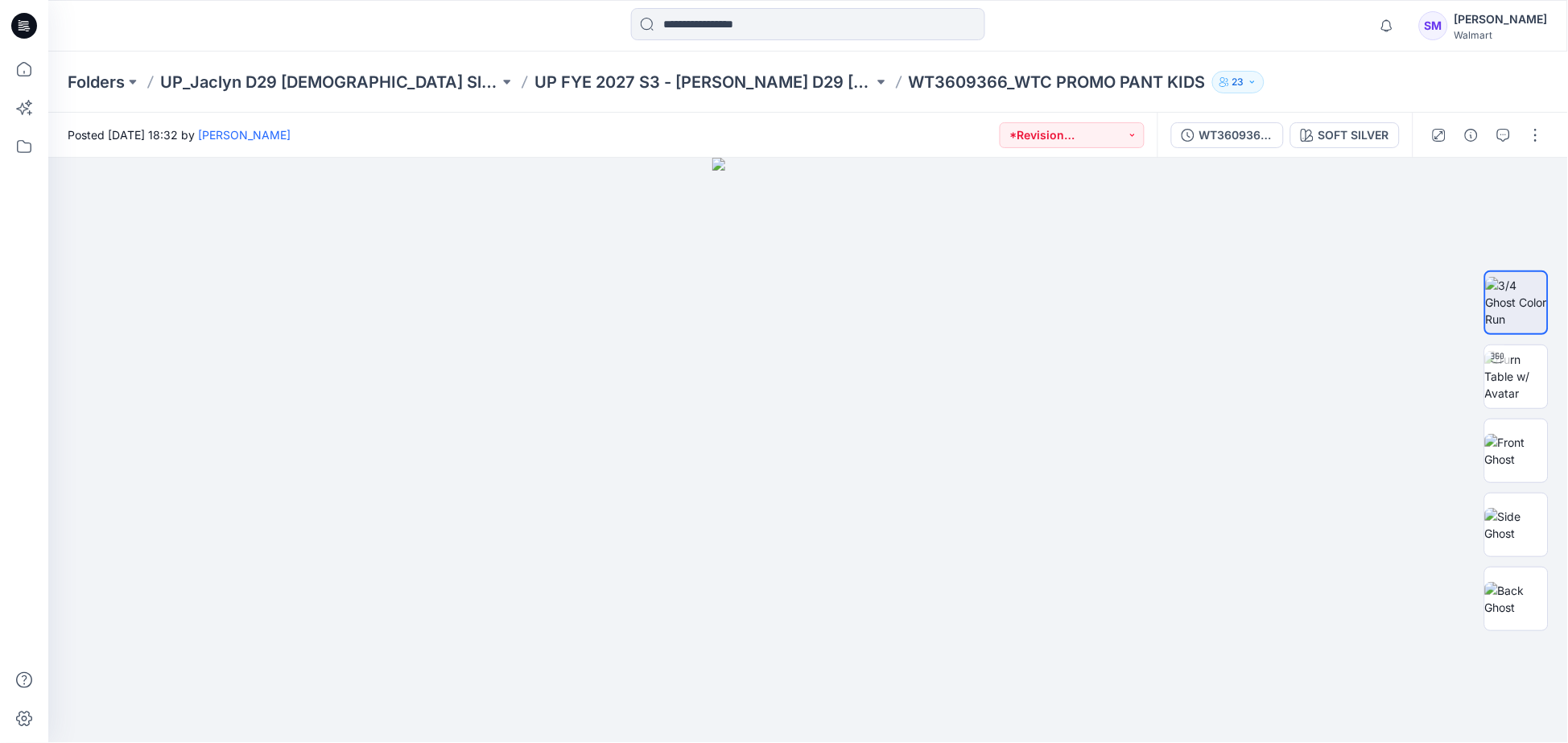
click at [908, 89] on p "WT3609366_WTC PROMO PANT KIDS" at bounding box center [1056, 82] width 297 height 22
copy div "WT3609366_WTC PROMO PANT KIDS 23"
click at [1469, 133] on icon "button" at bounding box center [1471, 135] width 13 height 13
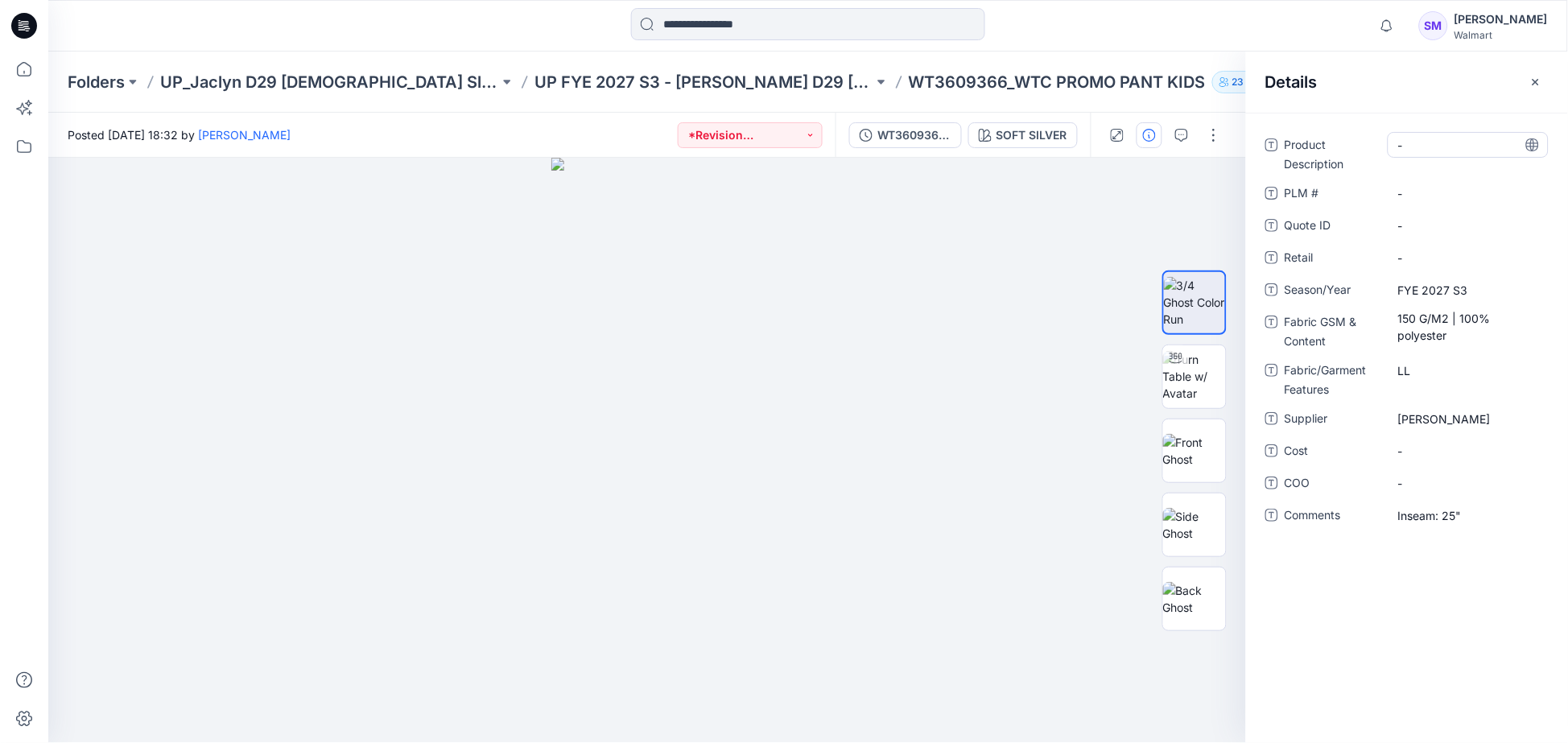
click at [1437, 150] on Description "-" at bounding box center [1468, 144] width 140 height 17
drag, startPoint x: 1470, startPoint y: 146, endPoint x: 1341, endPoint y: 127, distance: 130.4
click at [1341, 127] on div "**********" at bounding box center [1406, 428] width 322 height 631
type textarea "**********"
click at [1423, 189] on \ "-" at bounding box center [1468, 193] width 140 height 17
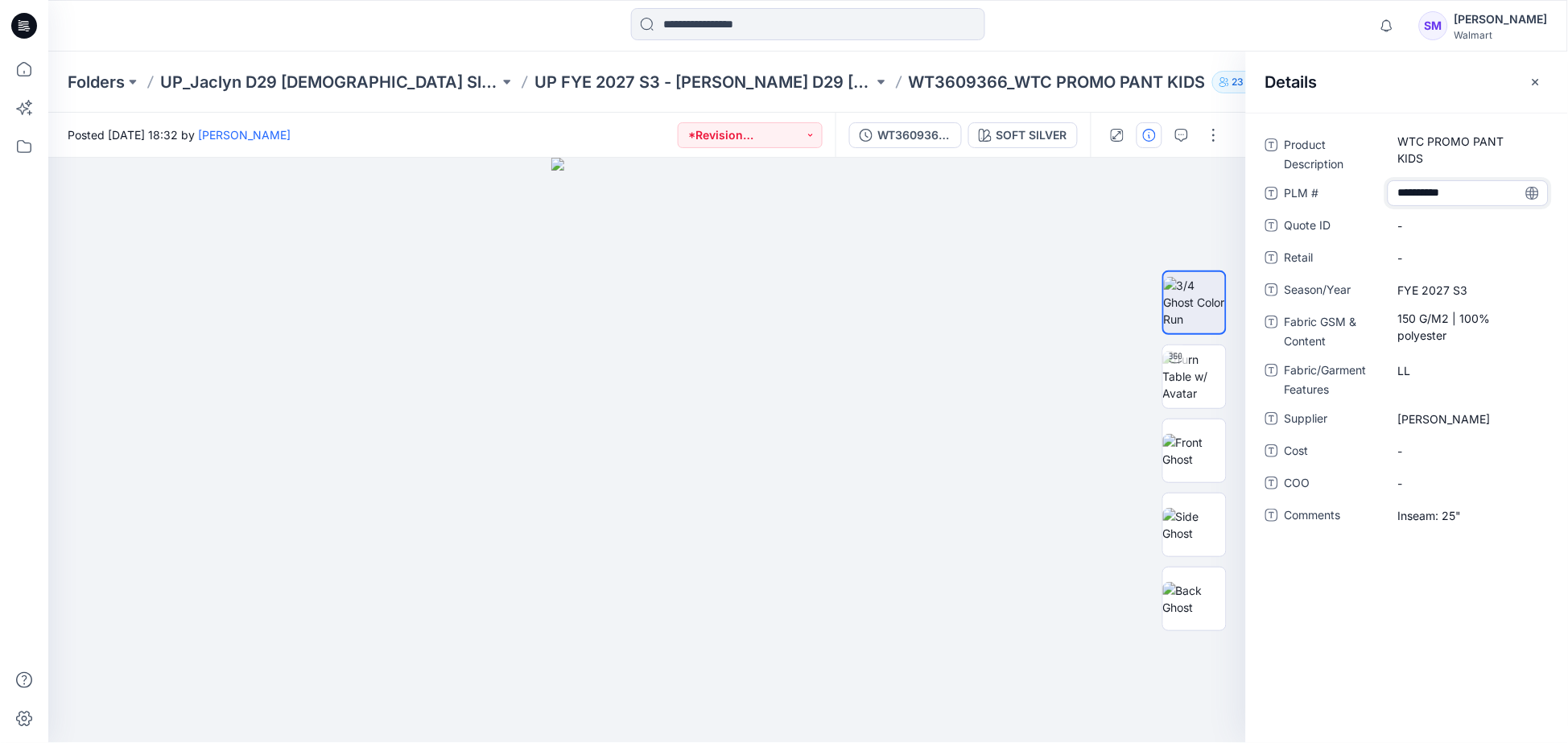
type textarea "*********"
click at [1465, 585] on div "Product Description WTC PROMO PANT KIDS PLM # ********* Quote ID - Retail - Sea…" at bounding box center [1406, 428] width 322 height 631
click at [1543, 82] on button "button" at bounding box center [1535, 82] width 25 height 25
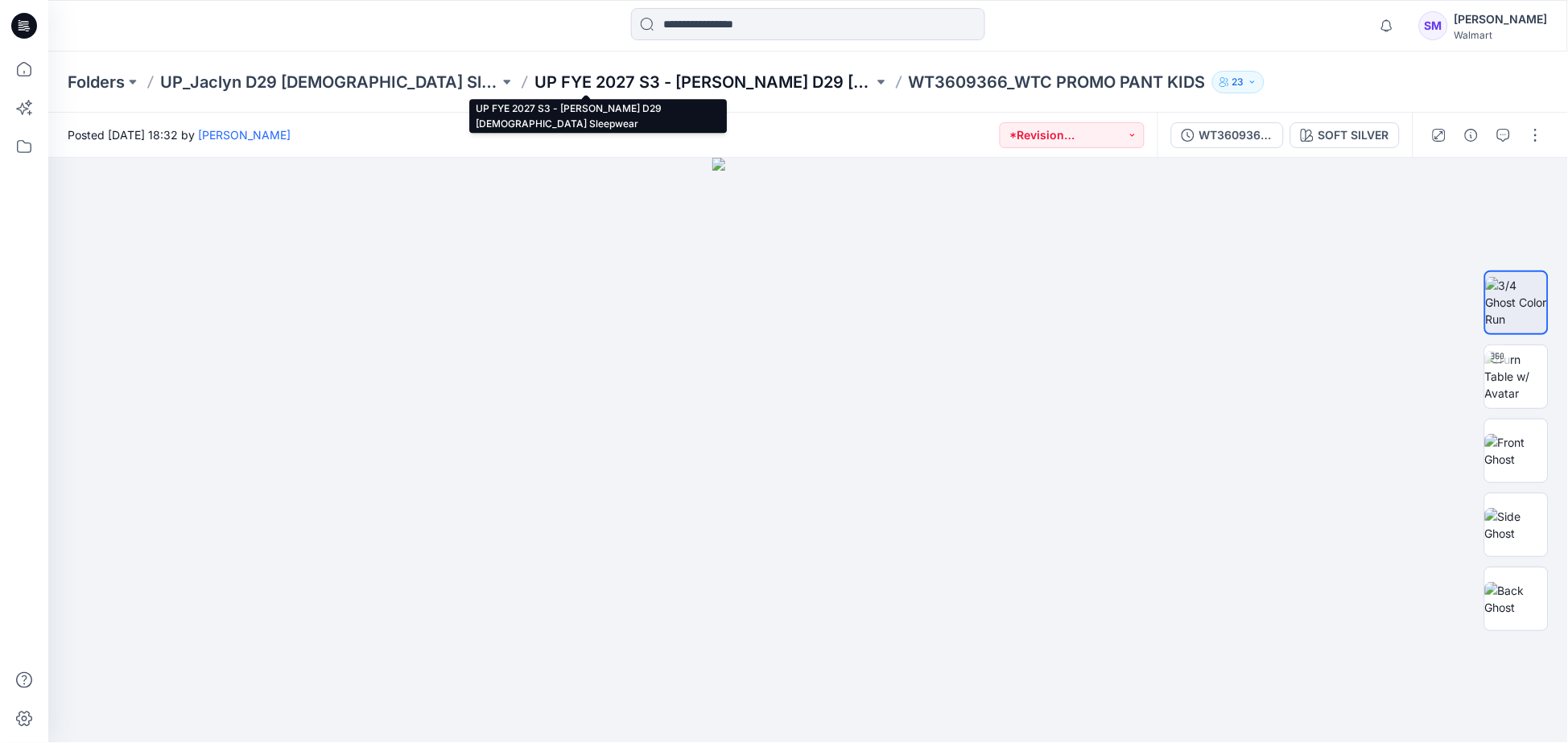
click at [681, 71] on p "UP FYE 2027 S3 - [PERSON_NAME] D29 [DEMOGRAPHIC_DATA] Sleepwear" at bounding box center [704, 82] width 339 height 22
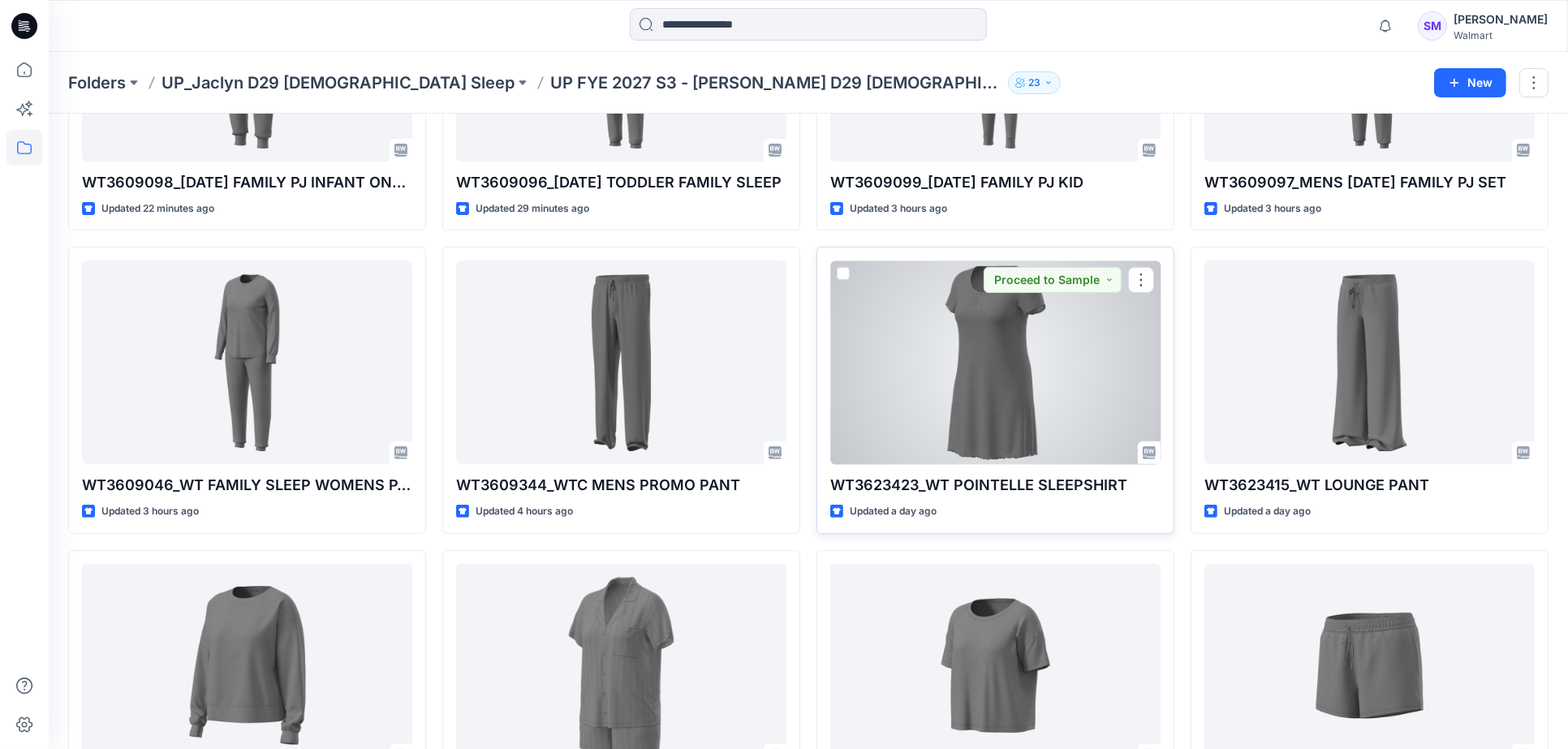
scroll to position [631, 0]
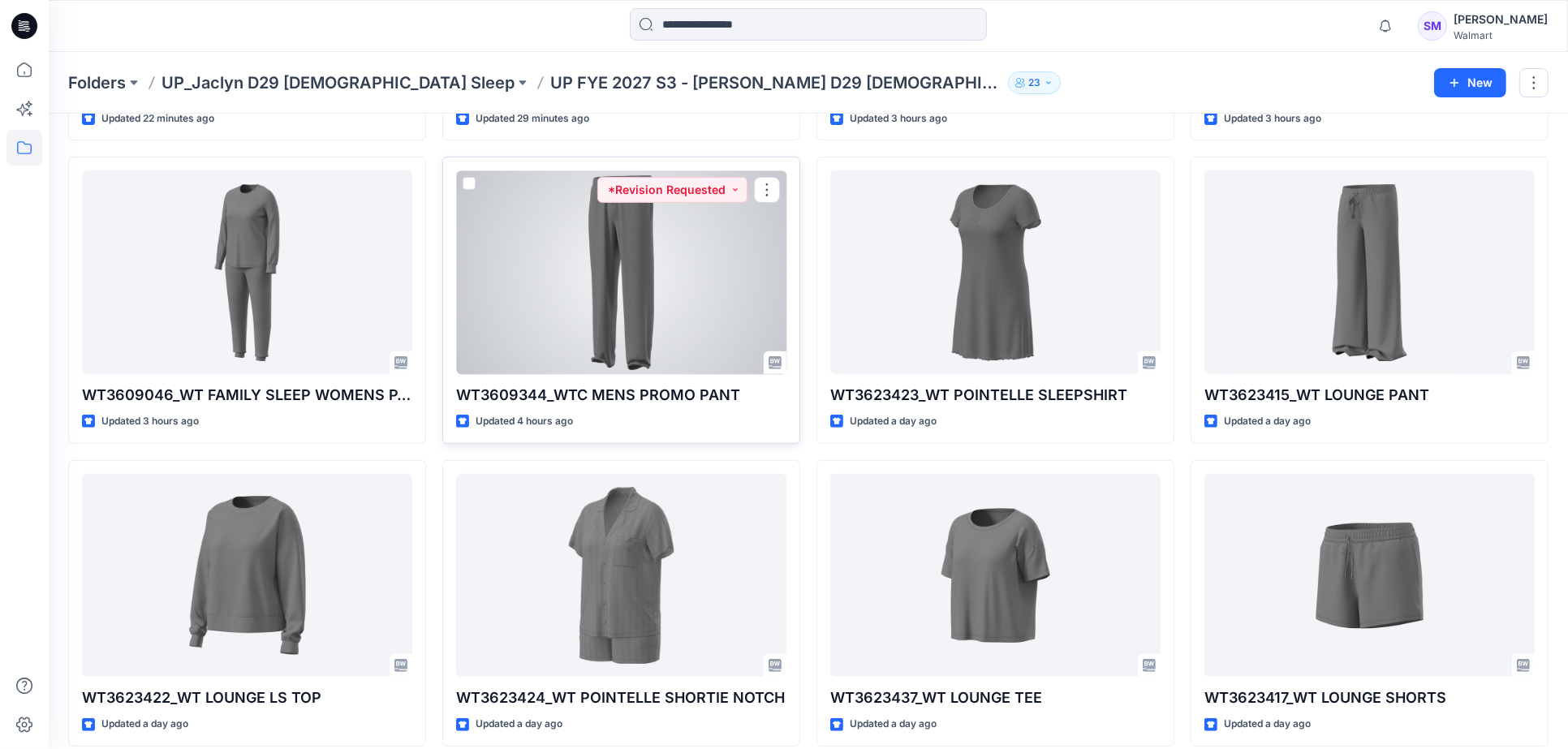
click at [691, 312] on div at bounding box center [621, 271] width 330 height 203
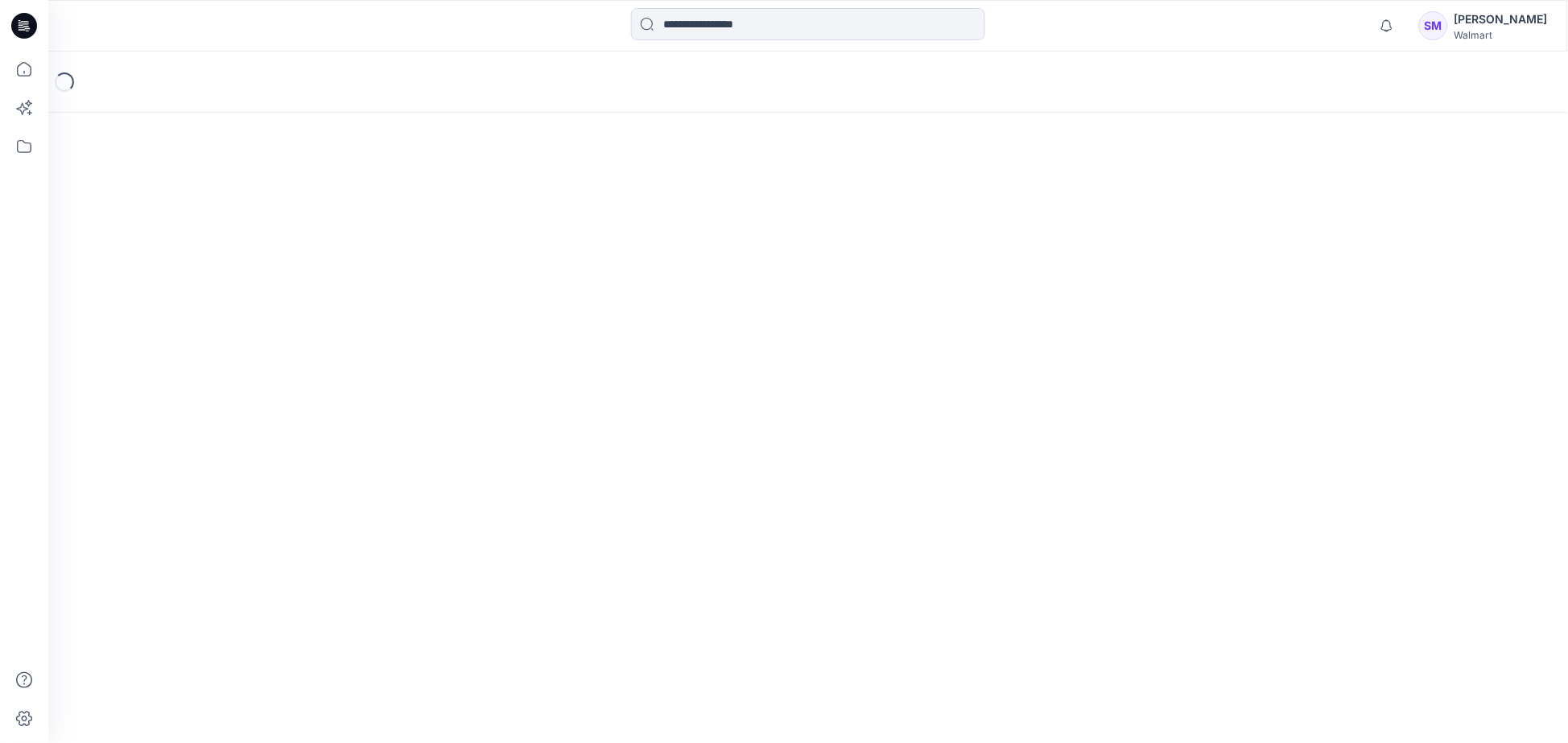
click at [685, 309] on div "Loading..." at bounding box center [808, 397] width 1519 height 691
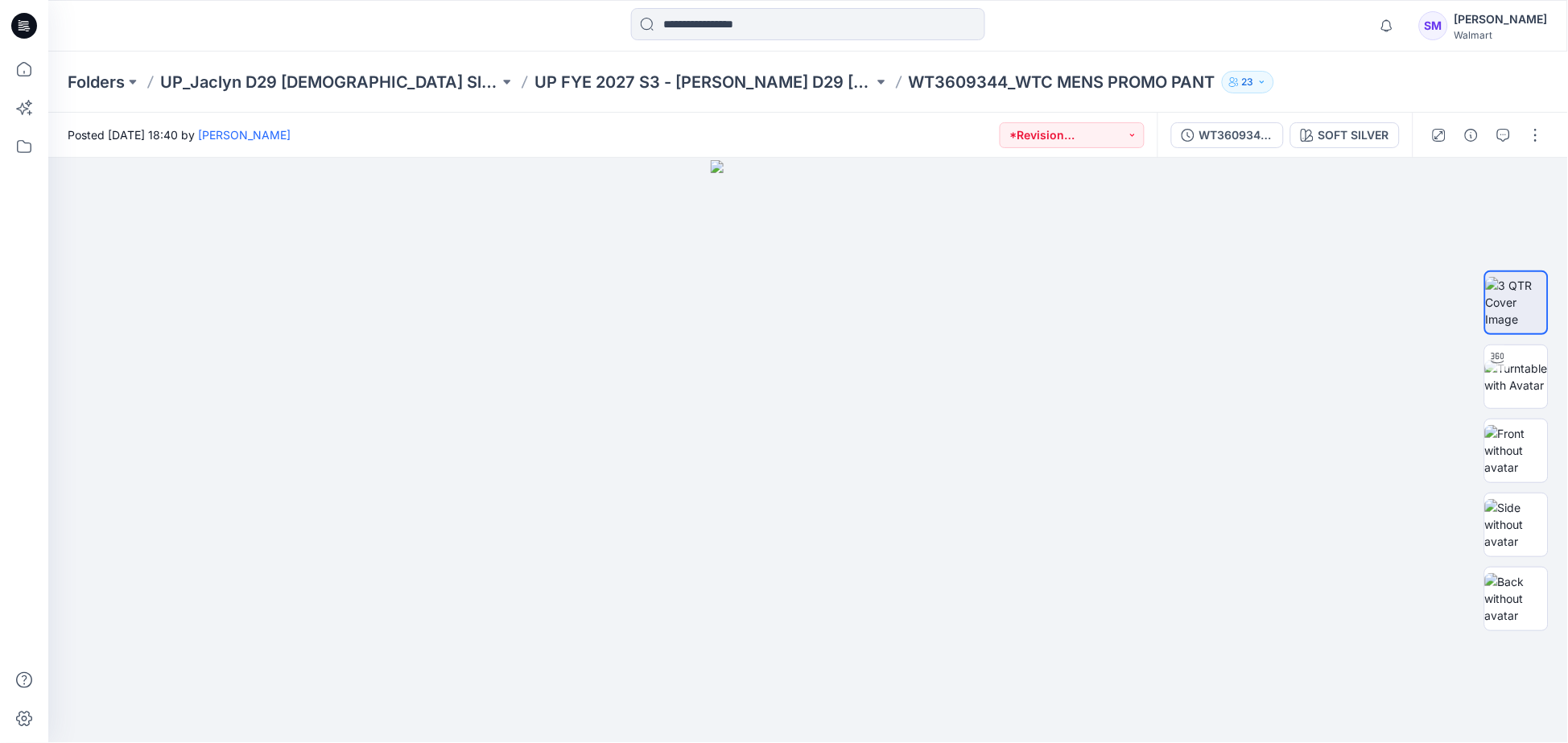
click at [926, 82] on p "WT3609344_WTC MENS PROMO PANT" at bounding box center [1061, 82] width 307 height 22
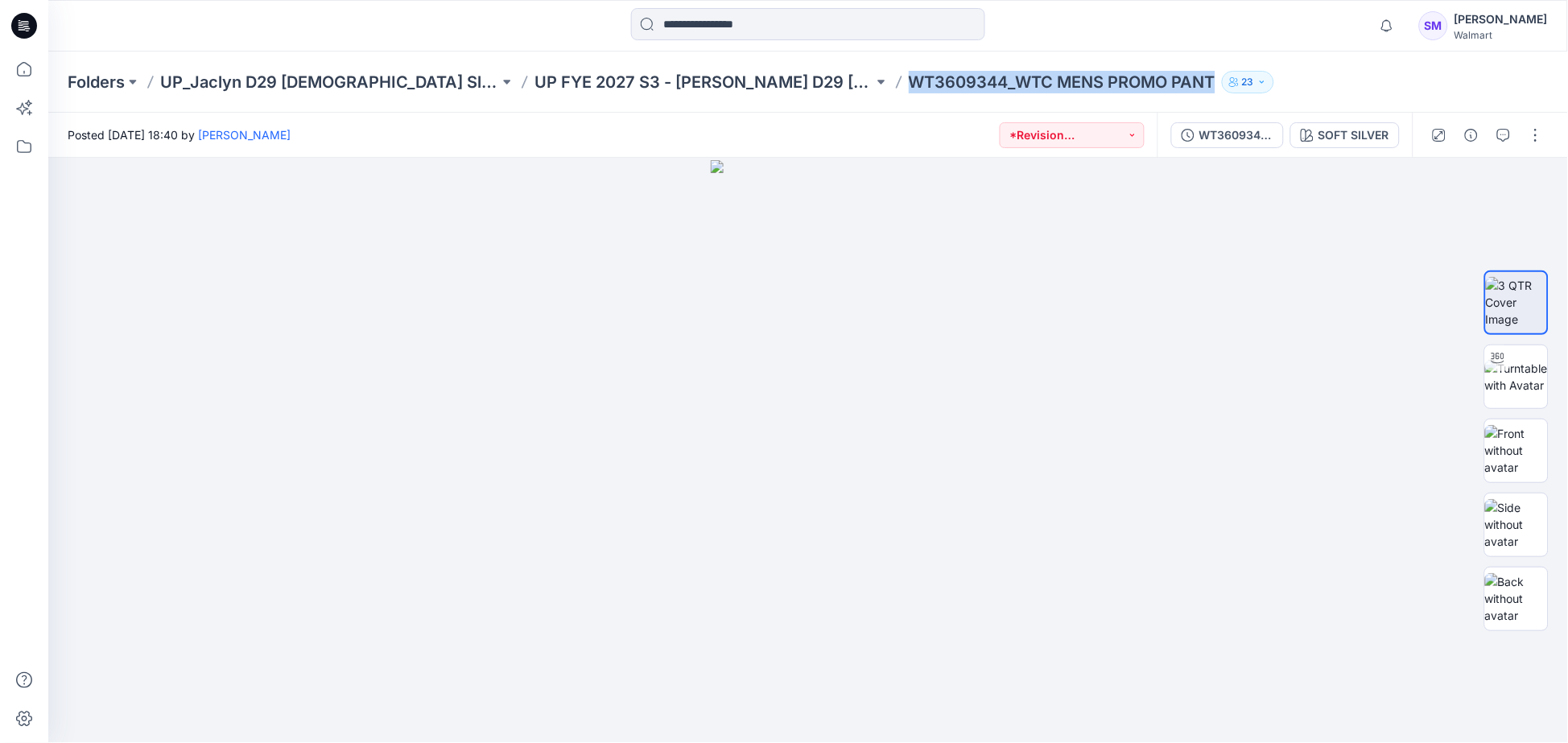
click at [926, 82] on p "WT3609344_WTC MENS PROMO PANT" at bounding box center [1061, 82] width 307 height 22
click at [1466, 131] on icon "button" at bounding box center [1471, 135] width 13 height 13
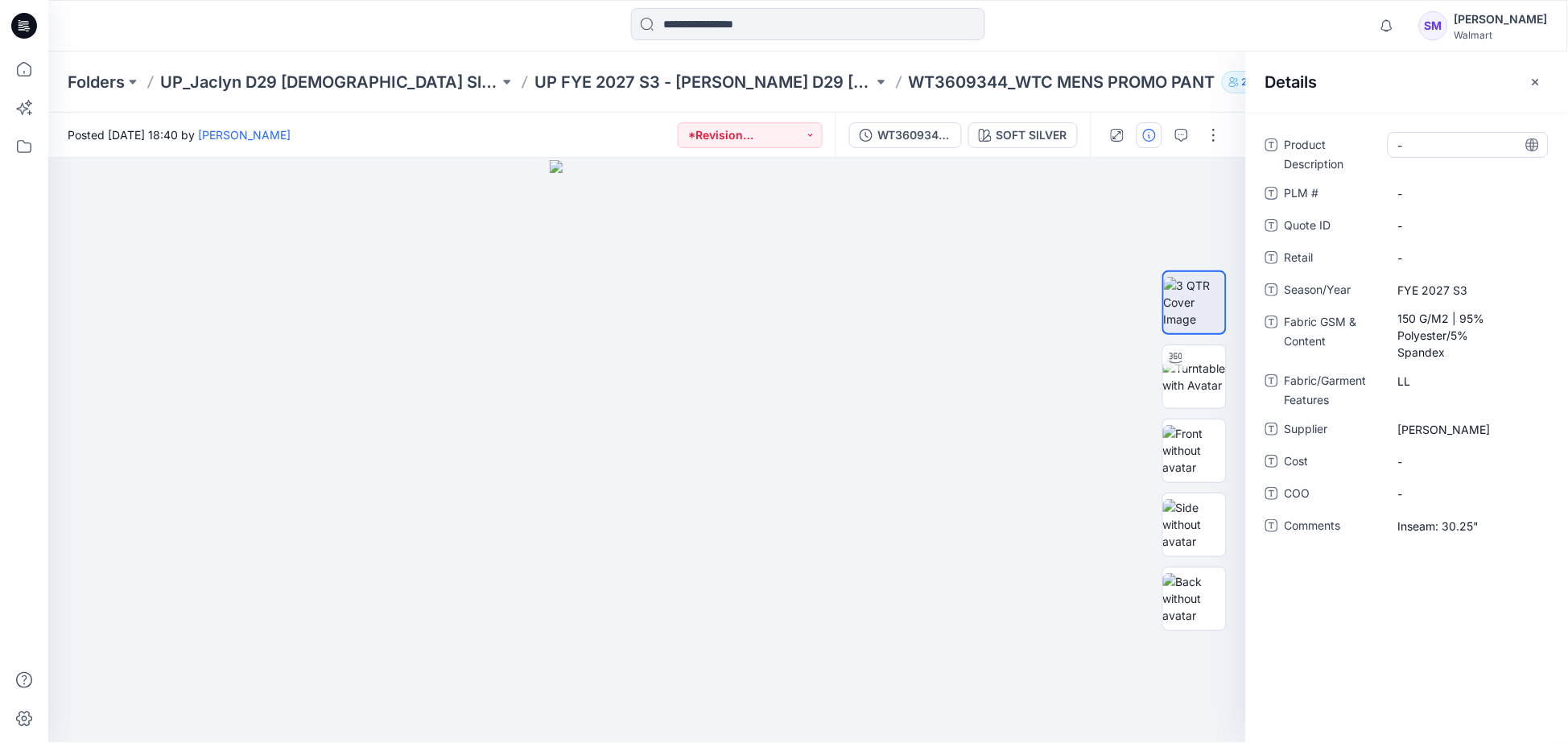
click at [1434, 137] on Description "-" at bounding box center [1468, 144] width 140 height 17
drag, startPoint x: 1474, startPoint y: 145, endPoint x: 1301, endPoint y: 119, distance: 174.9
click at [1301, 119] on div "**********" at bounding box center [1406, 428] width 322 height 631
type textarea "**********"
click at [1410, 192] on \ "-" at bounding box center [1468, 193] width 140 height 17
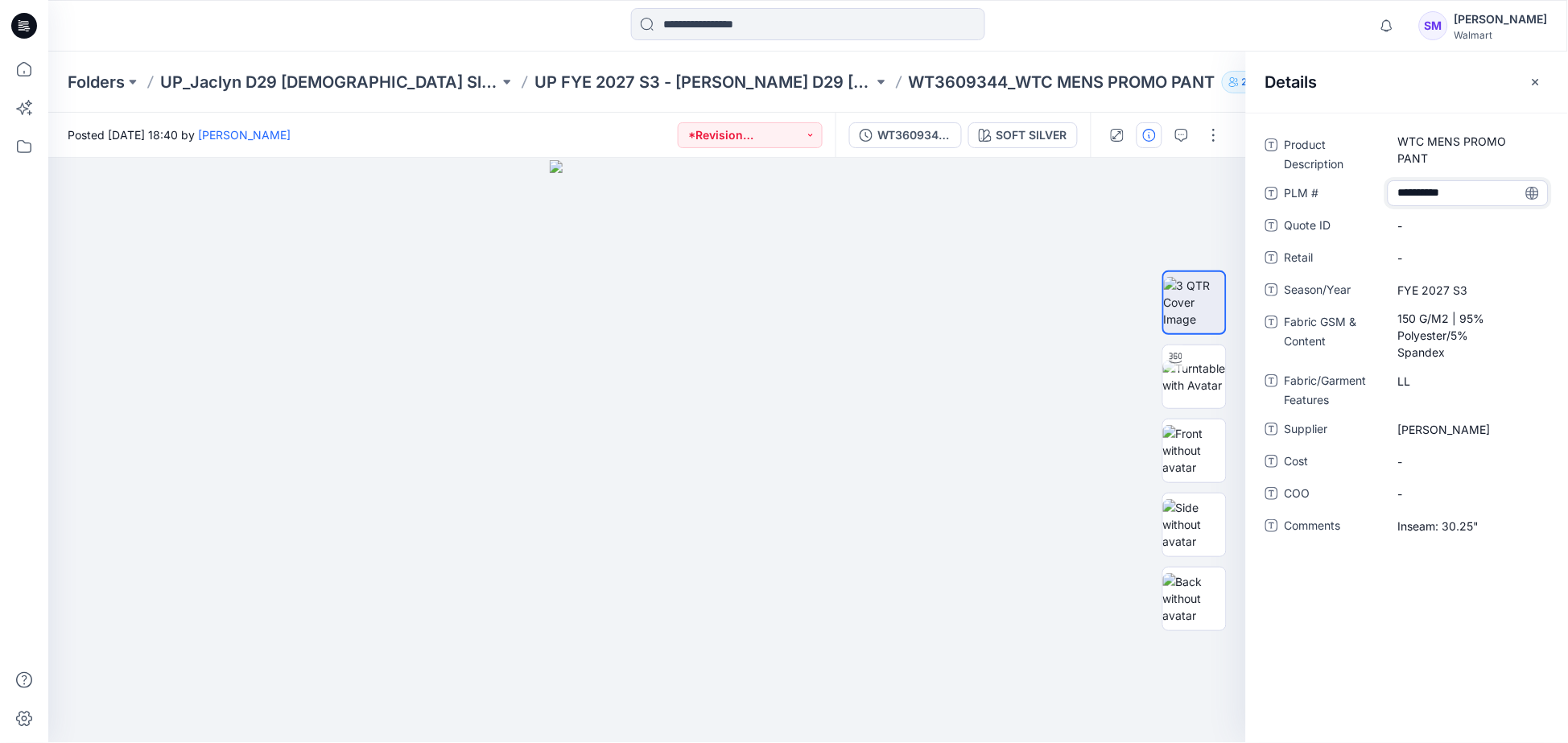
type textarea "*********"
drag, startPoint x: 1454, startPoint y: 594, endPoint x: 1549, endPoint y: 130, distance: 473.6
click at [1454, 589] on div "Product Description WTC MENS PROMO PANT PLM # WT3609344 Quote ID - Retail - Sea…" at bounding box center [1406, 428] width 322 height 631
click at [1537, 76] on icon "button" at bounding box center [1535, 82] width 13 height 13
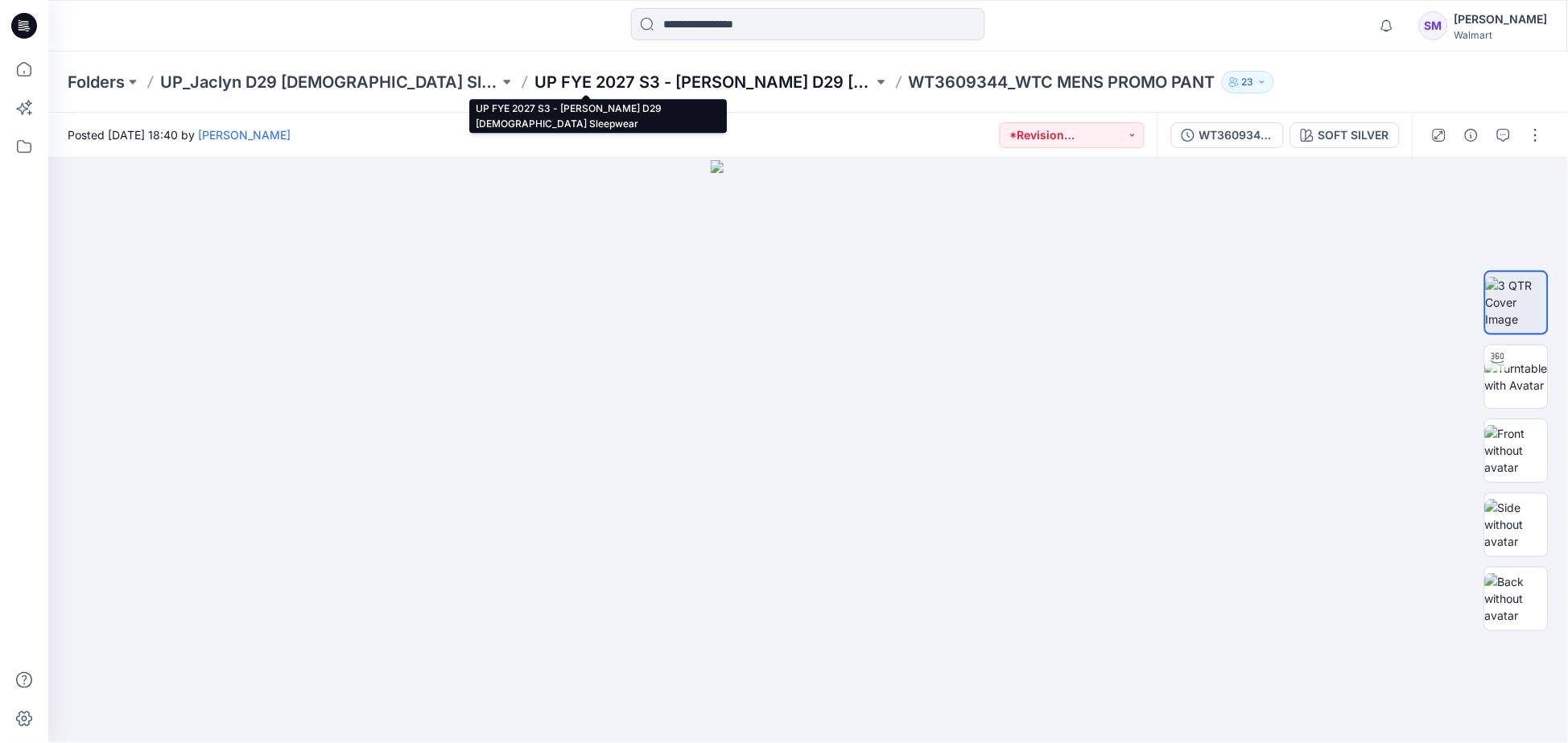
click at [670, 90] on p "UP FYE 2027 S3 - [PERSON_NAME] D29 [DEMOGRAPHIC_DATA] Sleepwear" at bounding box center [704, 82] width 339 height 22
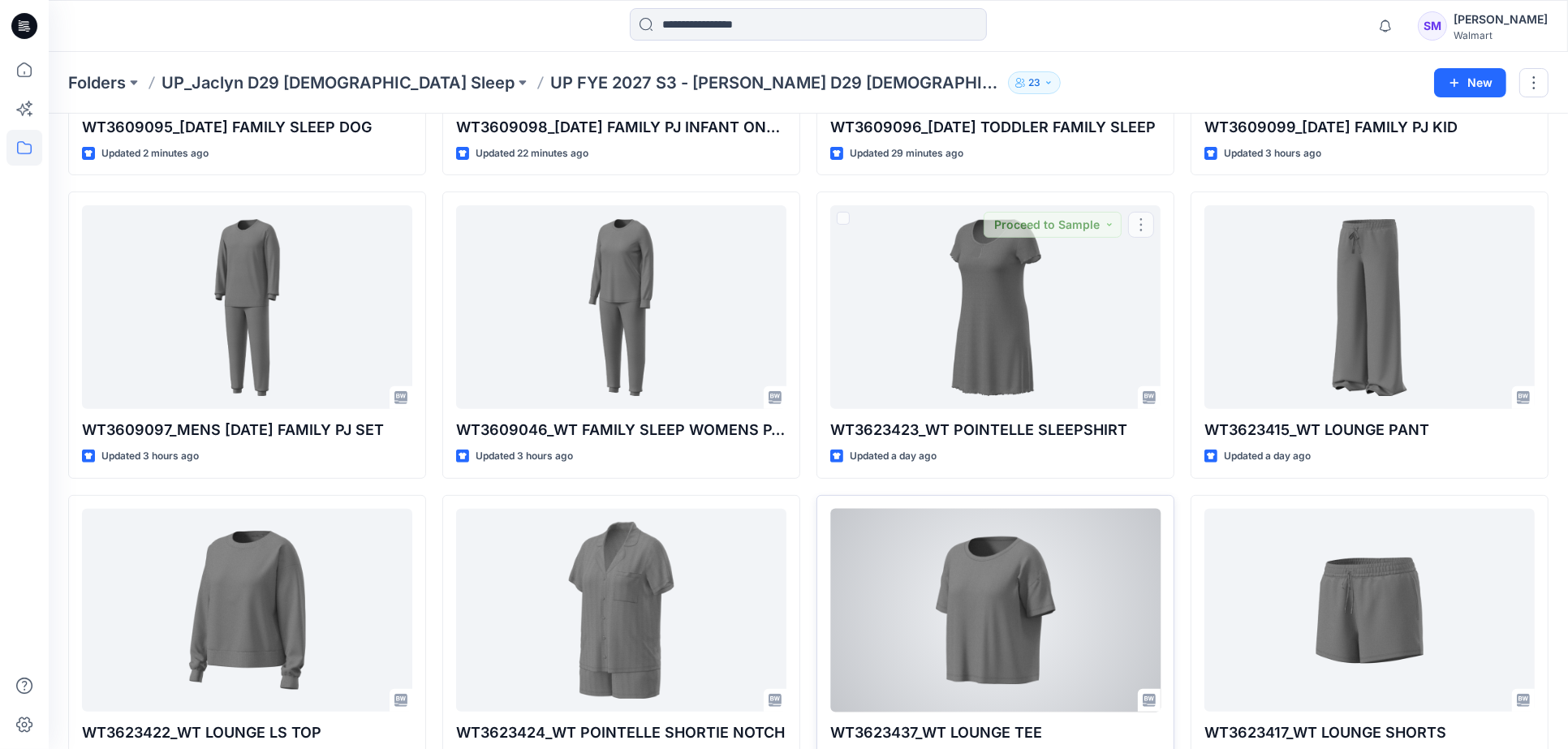
scroll to position [631, 0]
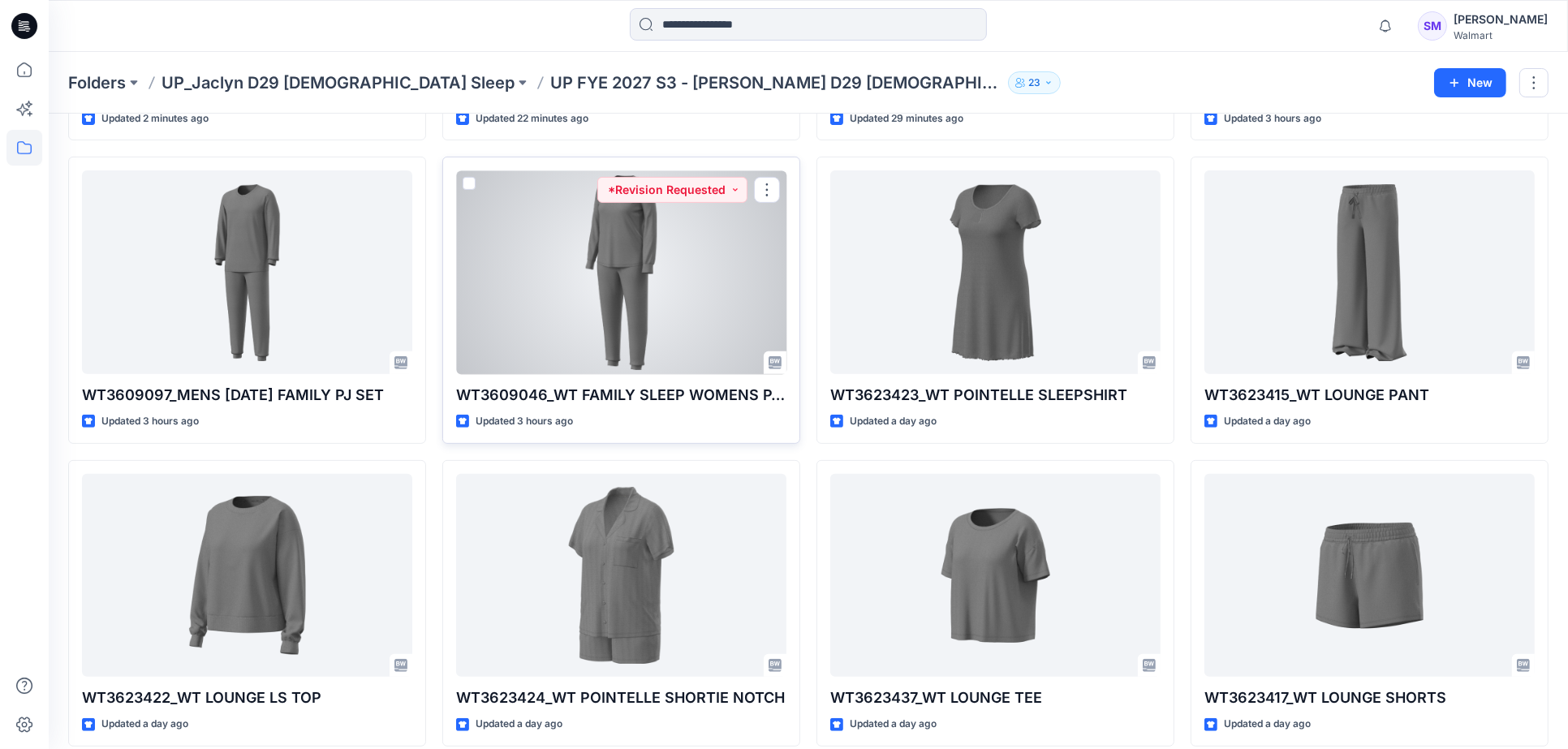
click at [725, 284] on div at bounding box center [621, 271] width 330 height 203
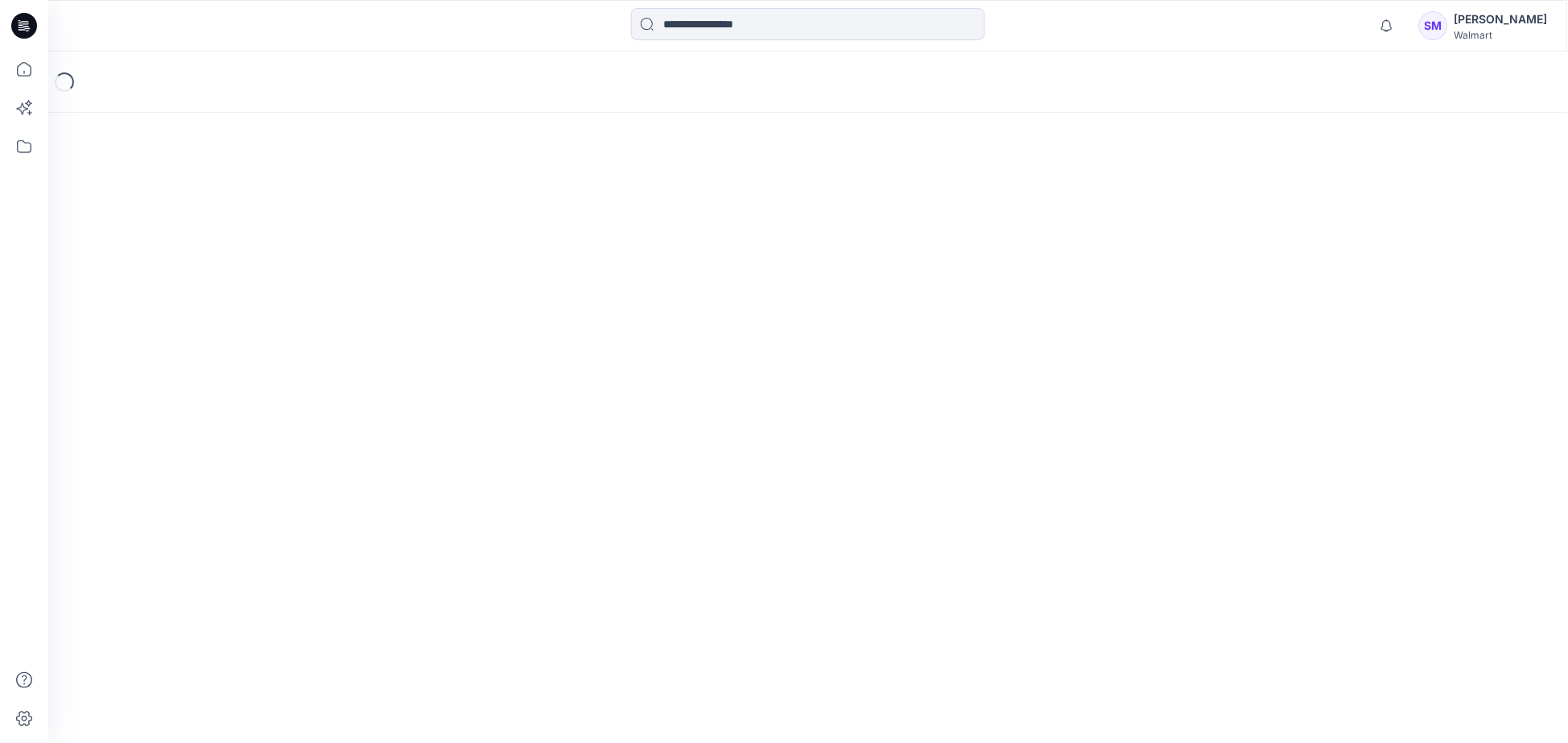
click at [718, 282] on div "Loading..." at bounding box center [808, 397] width 1519 height 691
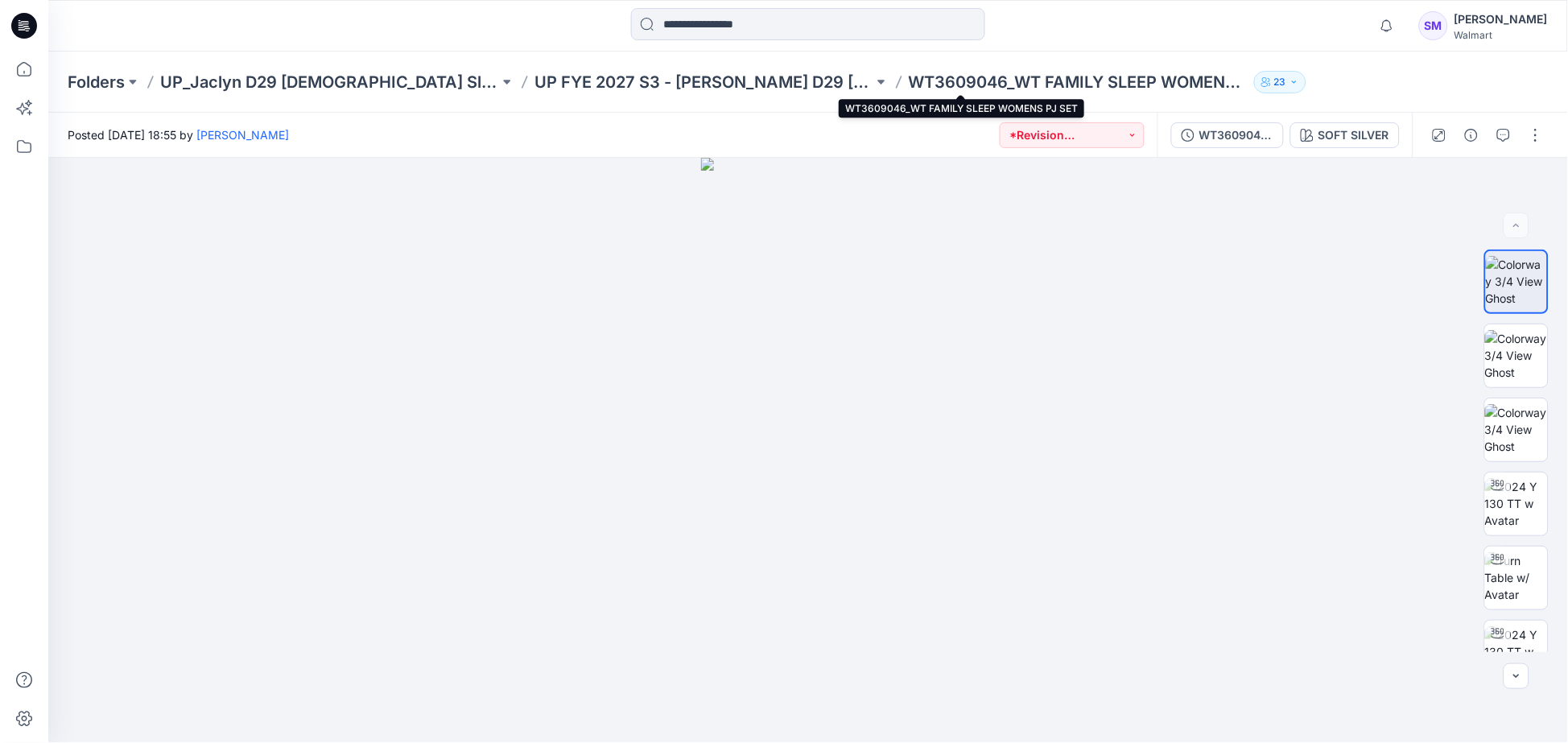
click at [908, 86] on p "WT3609046_WT FAMILY SLEEP WOMENS PJ SET" at bounding box center [1078, 82] width 339 height 22
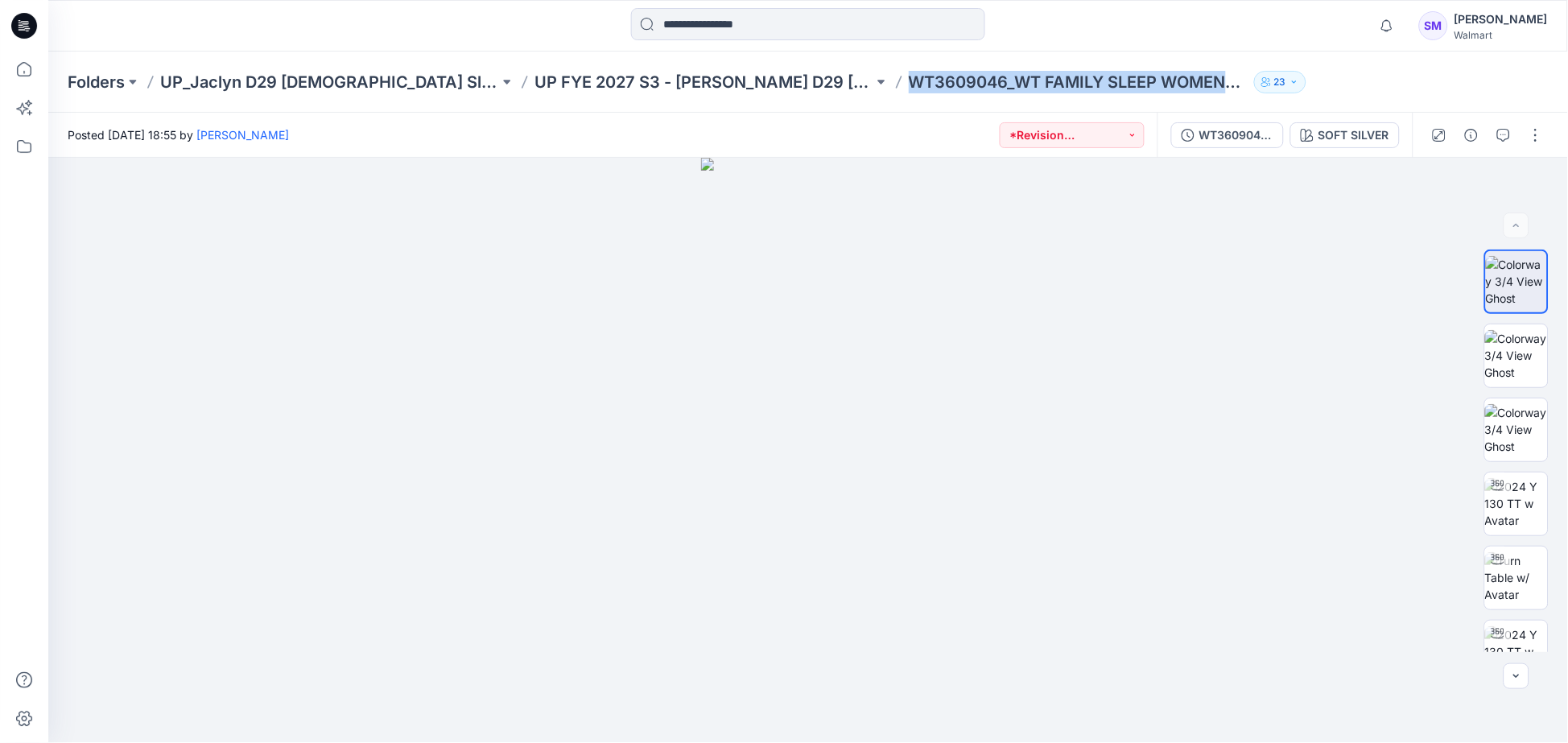
click at [908, 86] on p "WT3609046_WT FAMILY SLEEP WOMENS PJ SET" at bounding box center [1078, 82] width 339 height 22
copy div "WT3609046_WT FAMILY SLEEP WOMENS PJ SET 23"
click at [1468, 140] on icon "button" at bounding box center [1471, 135] width 13 height 13
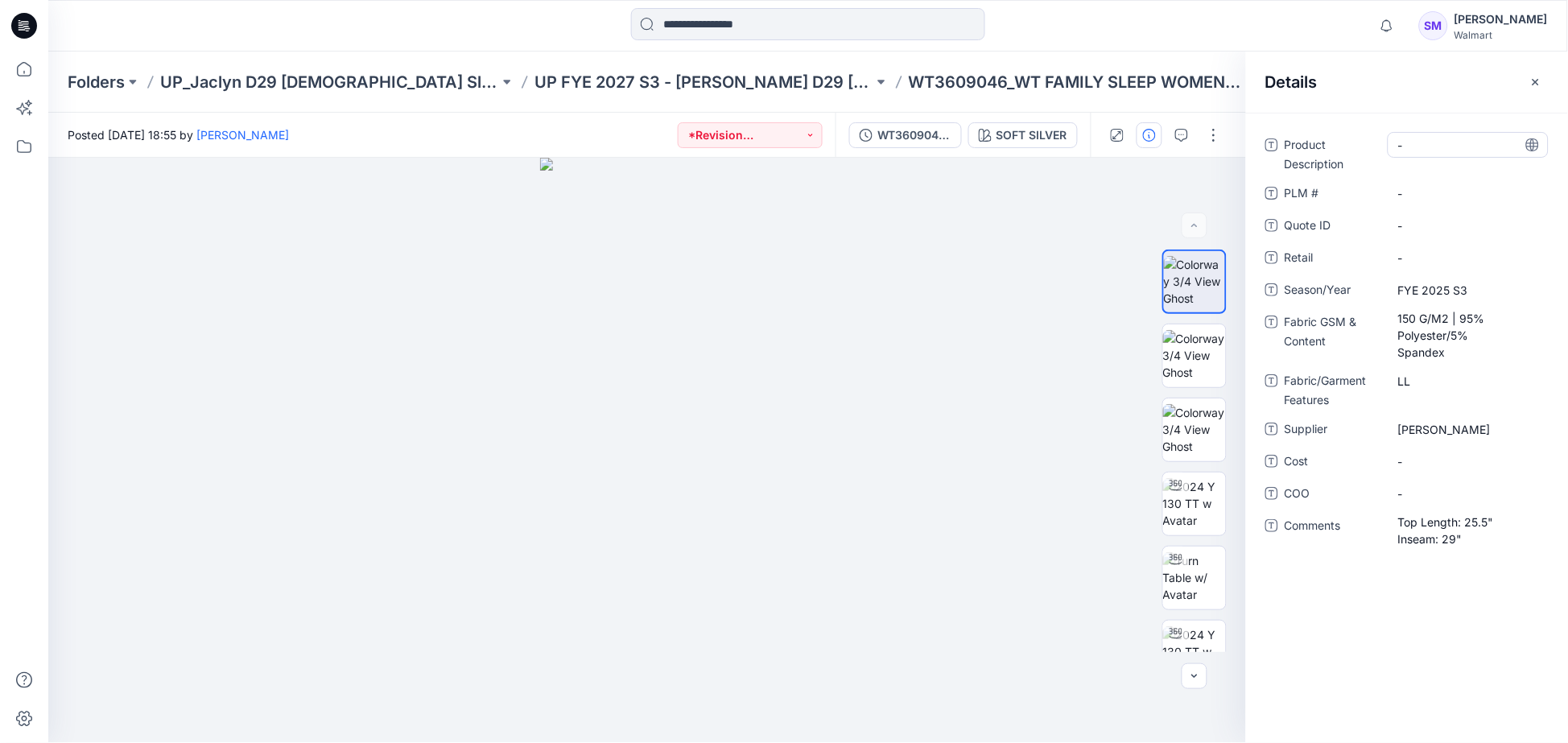
click at [1443, 150] on Description "-" at bounding box center [1468, 144] width 140 height 17
drag, startPoint x: 1472, startPoint y: 142, endPoint x: 1280, endPoint y: 135, distance: 192.1
click at [1280, 135] on div "**********" at bounding box center [1406, 152] width 284 height 42
type textarea "**********"
click at [1445, 191] on \ "-" at bounding box center [1468, 193] width 140 height 17
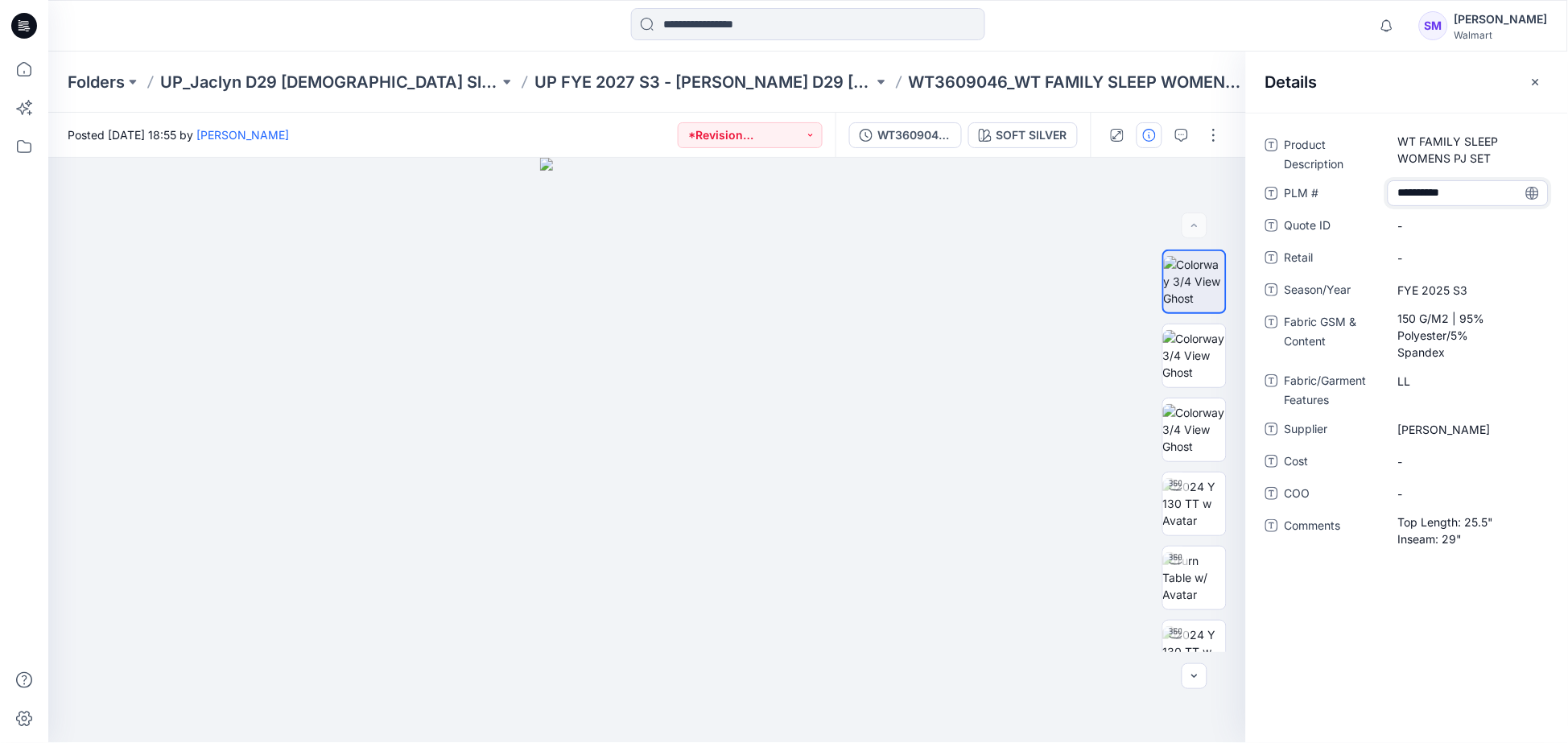
type textarea "*********"
drag, startPoint x: 1437, startPoint y: 625, endPoint x: 1501, endPoint y: 280, distance: 350.9
click at [1439, 612] on div "Product Description WT FAMILY SLEEP WOMENS PJ SET PLM # WT3609046 Quote ID - Re…" at bounding box center [1406, 428] width 322 height 631
click at [1538, 77] on icon "button" at bounding box center [1535, 82] width 13 height 13
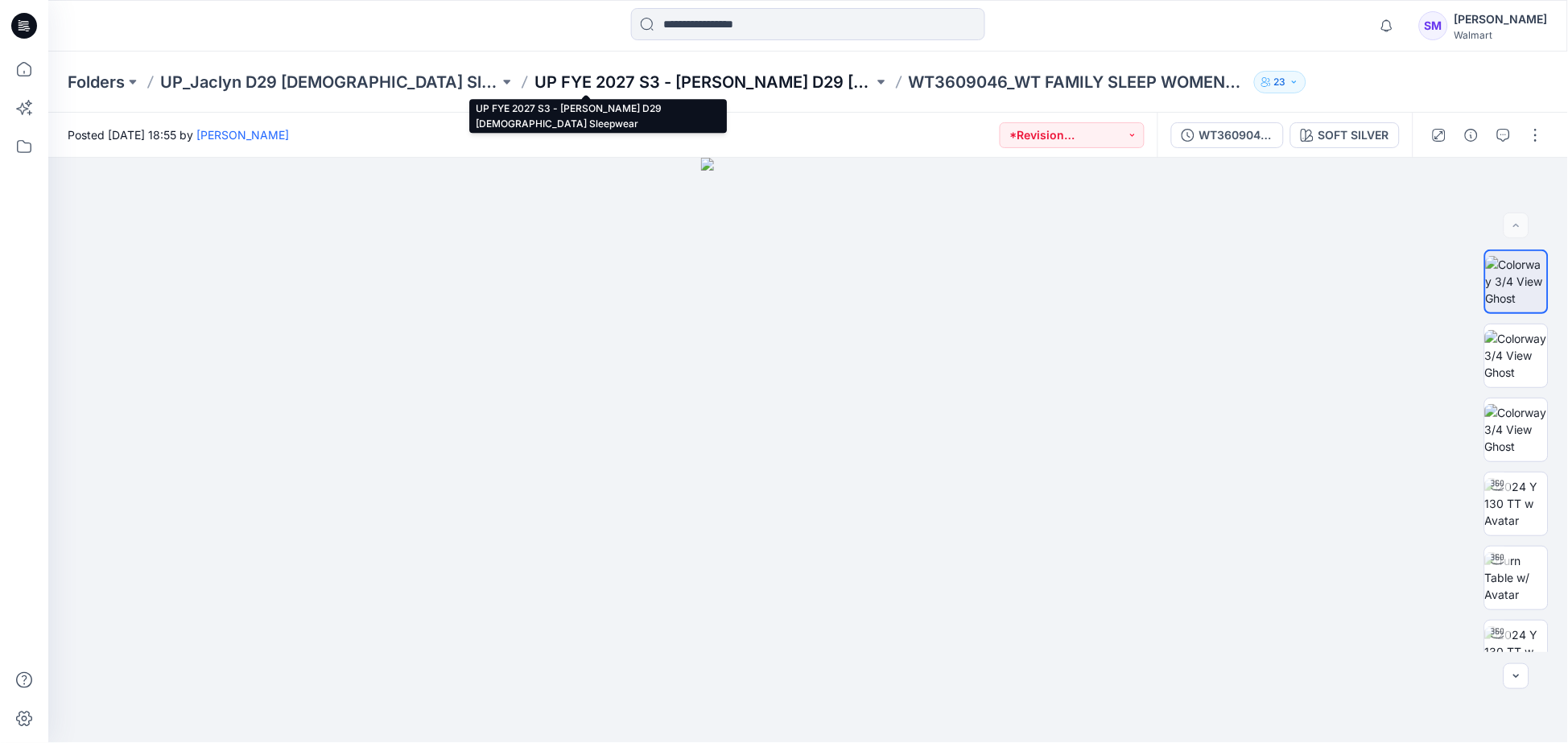
click at [694, 85] on p "UP FYE 2027 S3 - [PERSON_NAME] D29 [DEMOGRAPHIC_DATA] Sleepwear" at bounding box center [704, 82] width 339 height 22
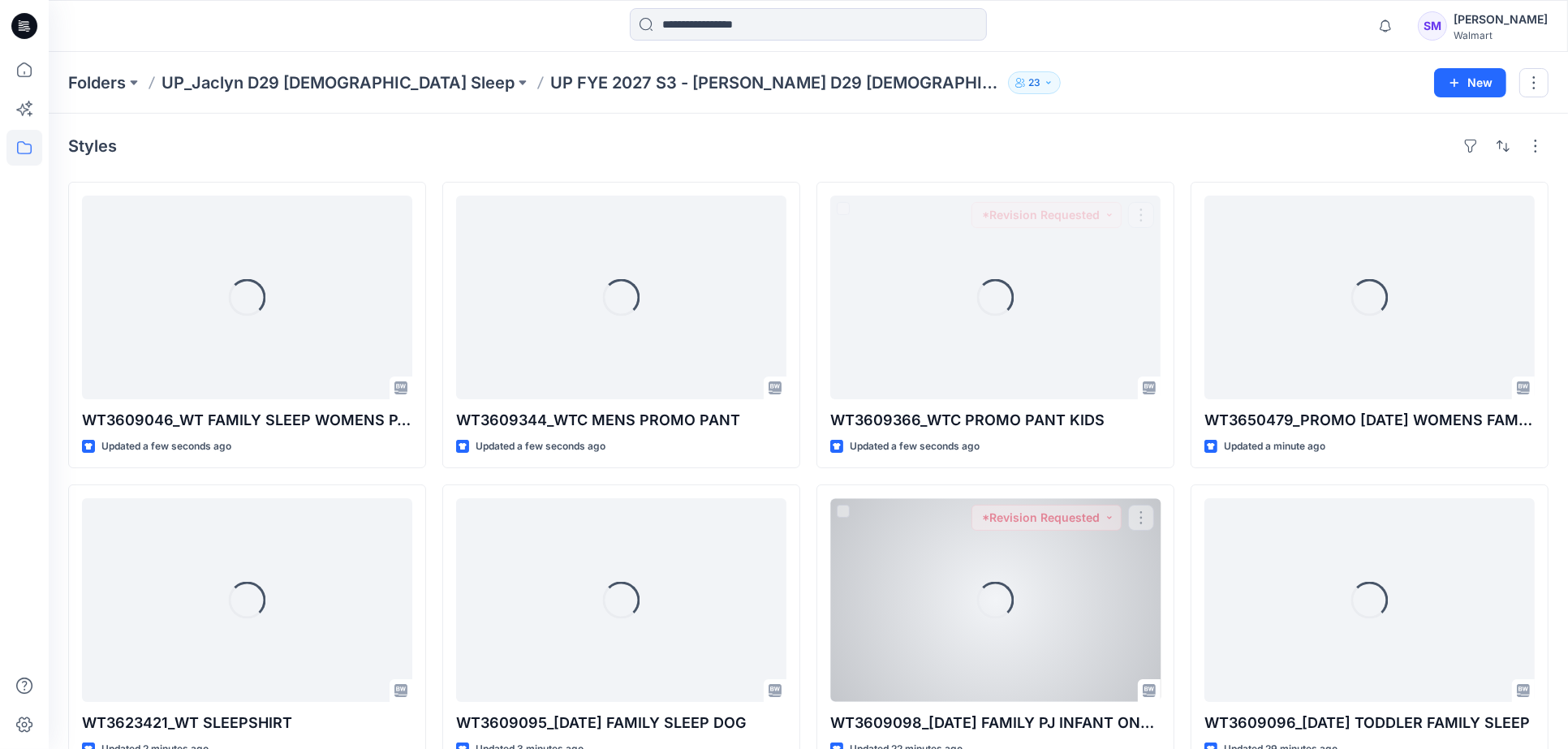
scroll to position [450, 0]
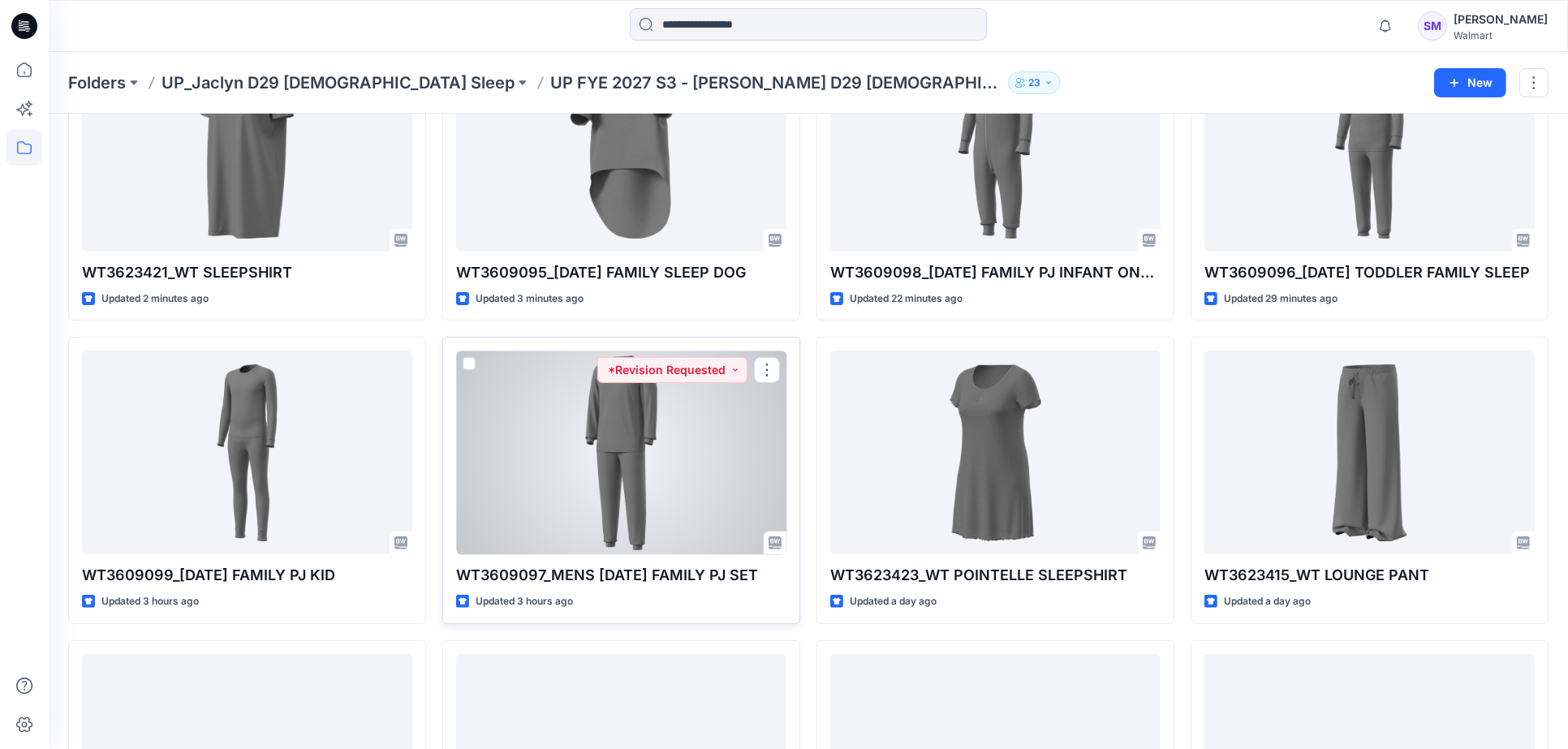
click at [769, 441] on div at bounding box center [621, 452] width 330 height 203
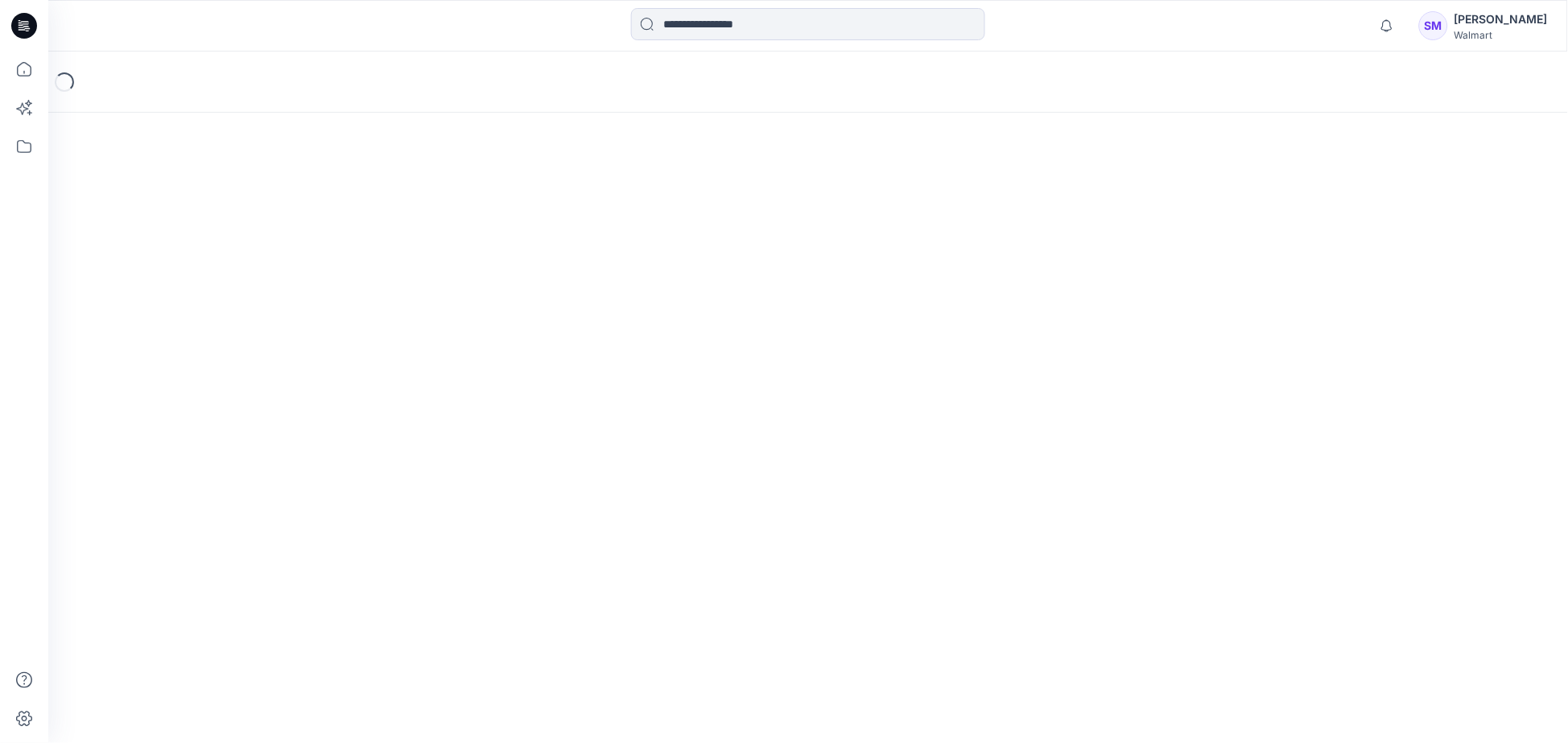
click at [762, 438] on div "Loading..." at bounding box center [808, 397] width 1519 height 691
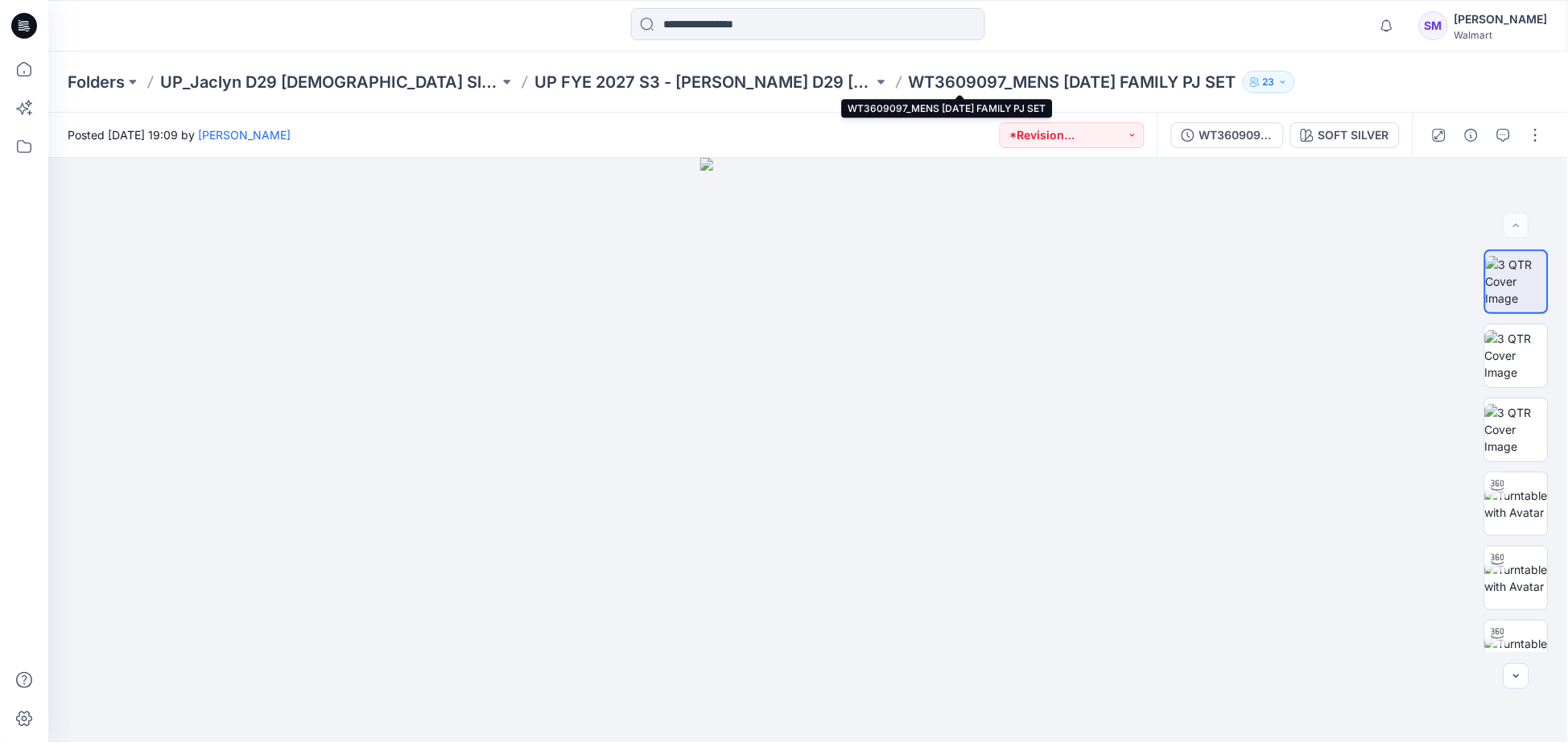
click at [937, 77] on p "WT3609097_MENS [DATE] FAMILY PJ SET" at bounding box center [1072, 82] width 327 height 22
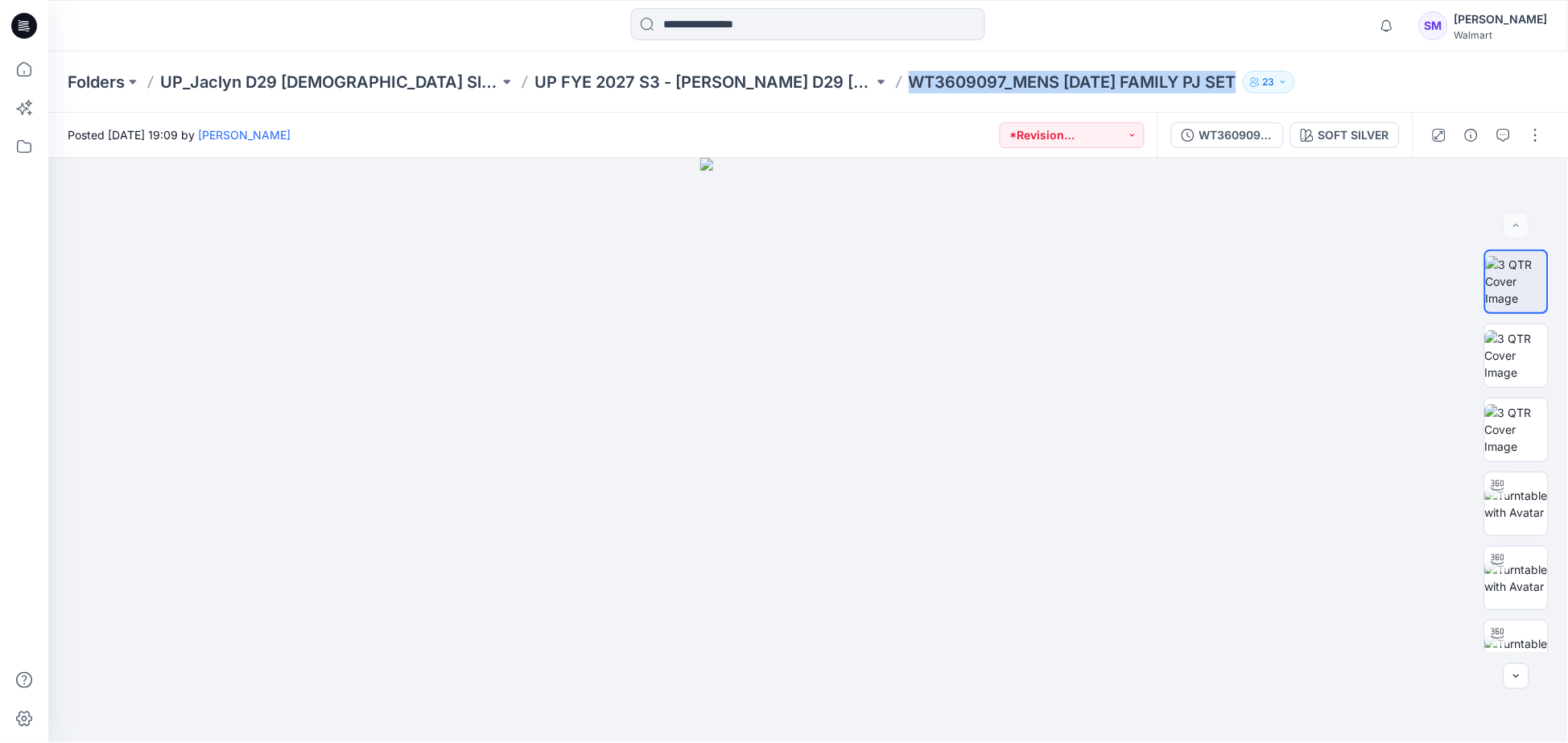
click at [937, 77] on p "WT3609097_MENS [DATE] FAMILY PJ SET" at bounding box center [1072, 82] width 327 height 22
copy div "WT3609097_MENS [DATE] FAMILY PJ SET 23"
click at [1472, 125] on button "button" at bounding box center [1471, 136] width 25 height 25
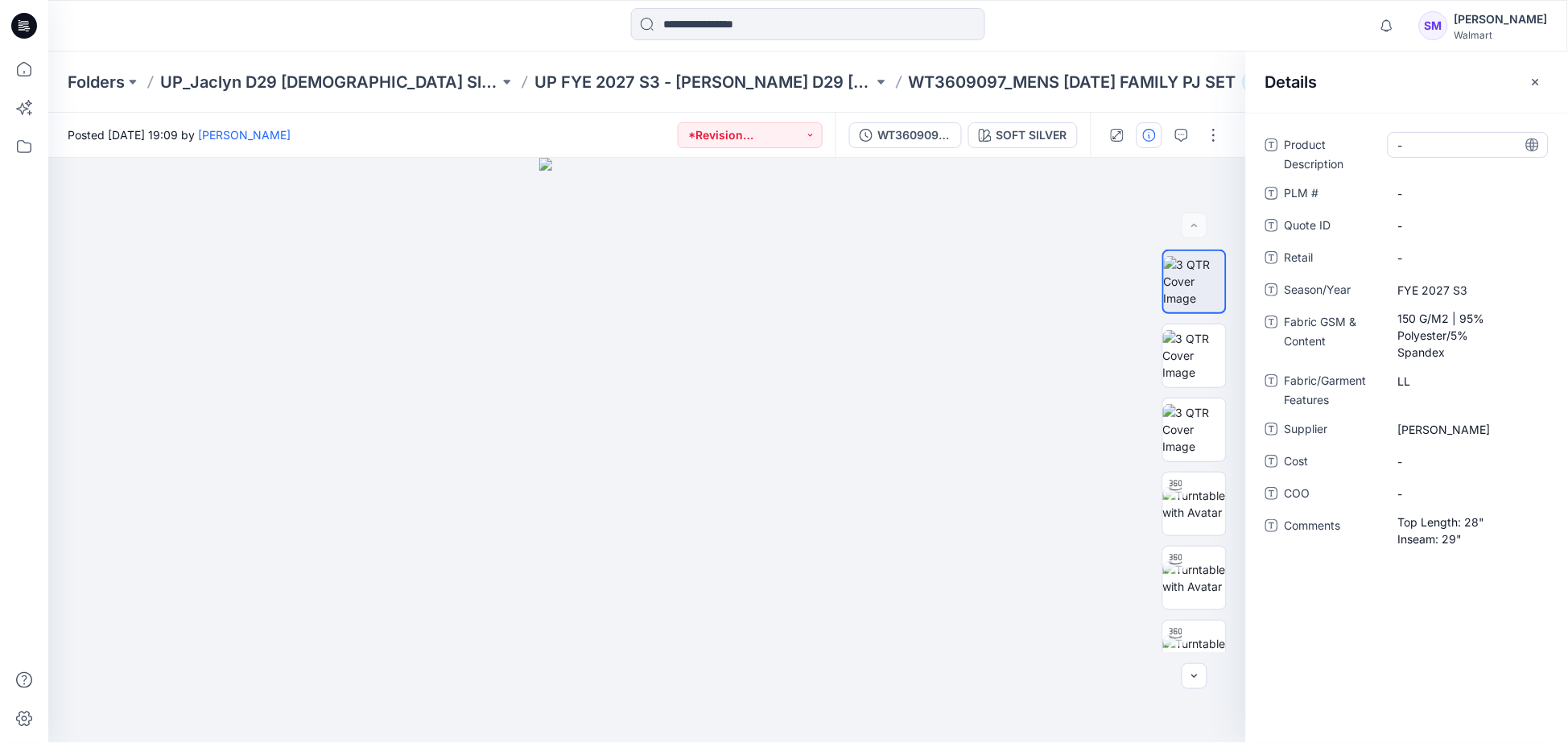
click at [1441, 139] on Description "-" at bounding box center [1468, 144] width 140 height 17
drag, startPoint x: 1471, startPoint y: 141, endPoint x: 1248, endPoint y: 132, distance: 223.2
click at [1248, 132] on div "**********" at bounding box center [1406, 349] width 322 height 436
type textarea "**********"
click at [1404, 196] on \ "-" at bounding box center [1468, 193] width 140 height 17
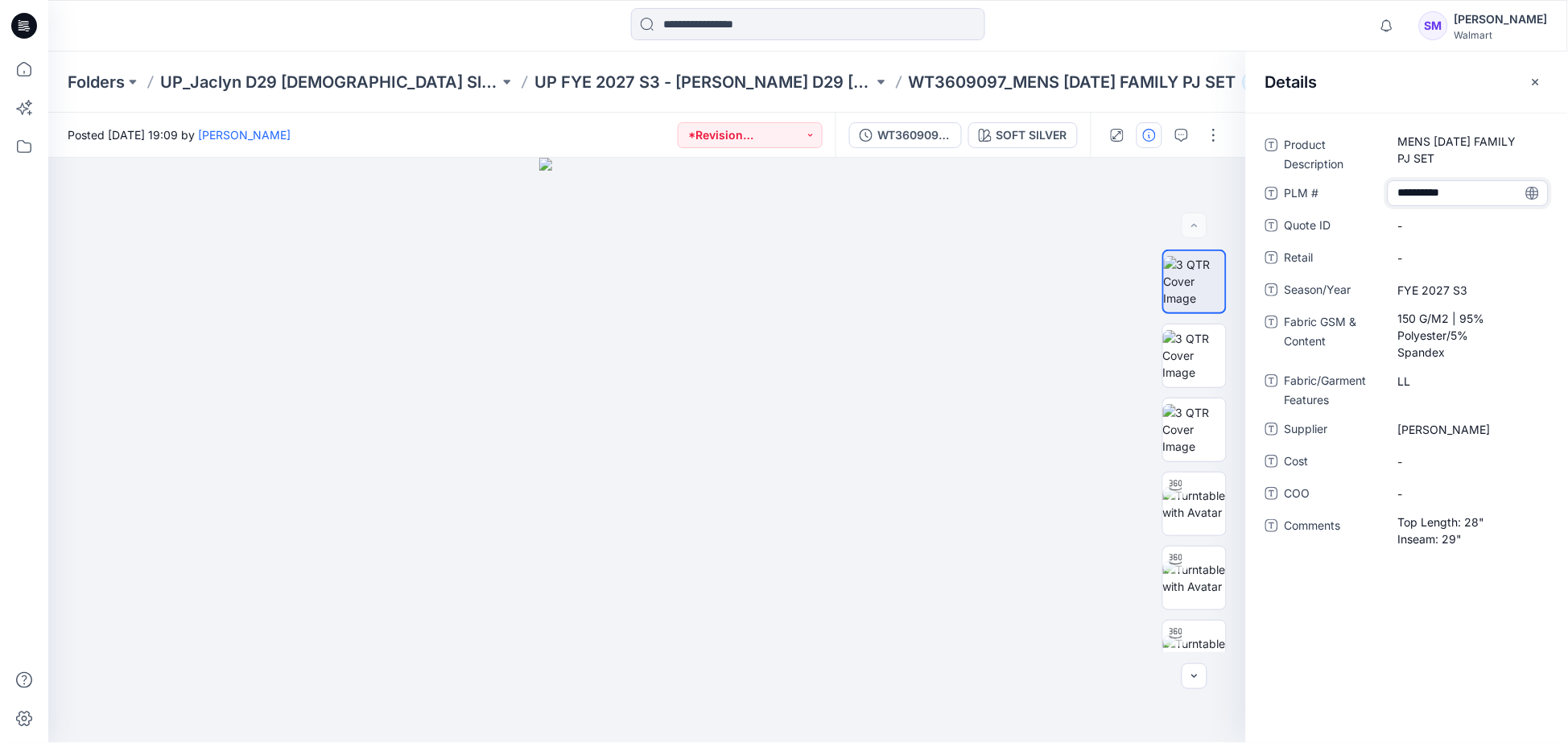
type textarea "*********"
click at [1458, 589] on div "Product Description MENS [DATE] FAMILY PJ SET PLM # WT3609097 Quote ID - Retail…" at bounding box center [1406, 428] width 322 height 631
click at [1535, 86] on icon "button" at bounding box center [1535, 82] width 13 height 13
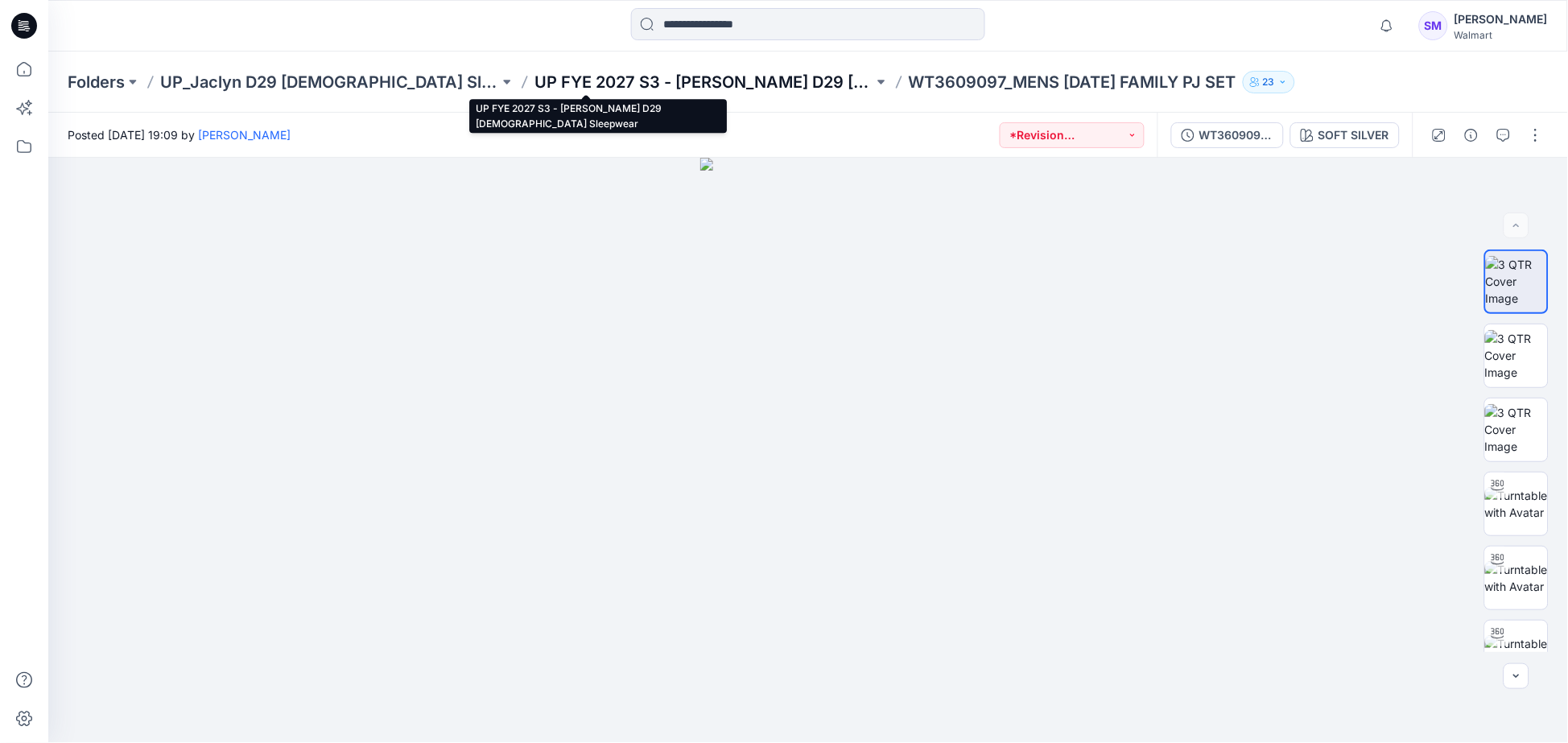
click at [677, 74] on p "UP FYE 2027 S3 - [PERSON_NAME] D29 [DEMOGRAPHIC_DATA] Sleepwear" at bounding box center [704, 82] width 339 height 22
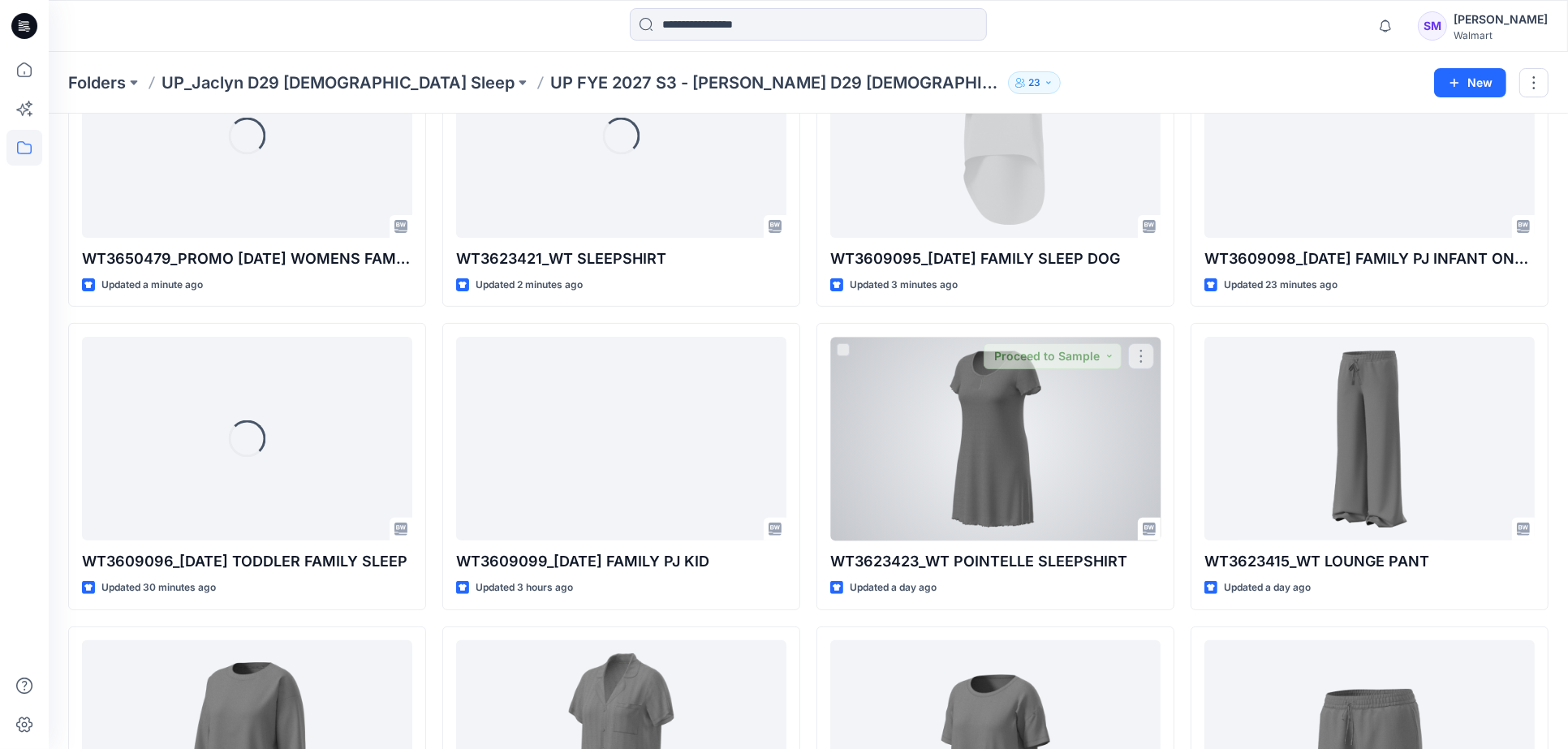
scroll to position [631, 0]
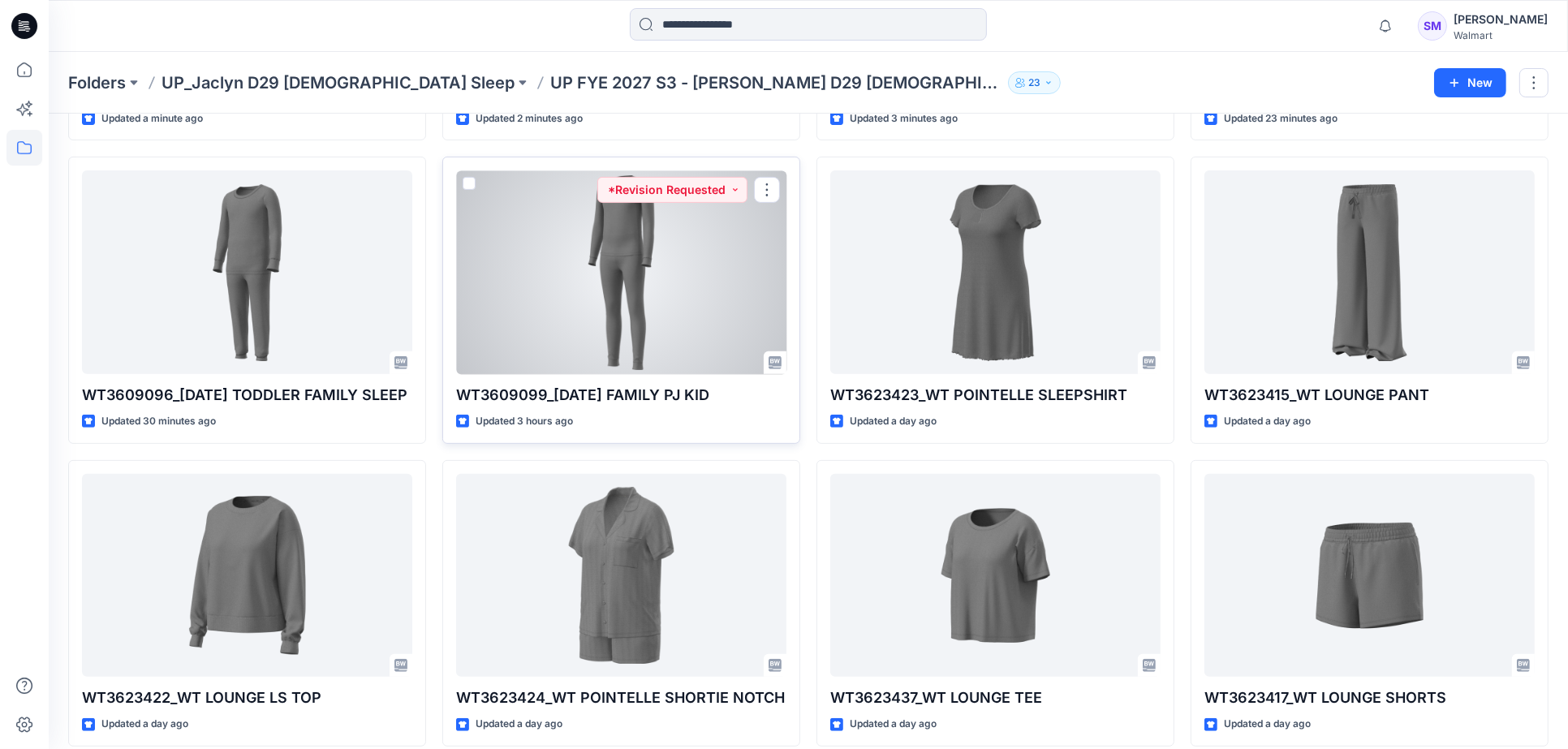
click at [720, 284] on div at bounding box center [621, 271] width 330 height 203
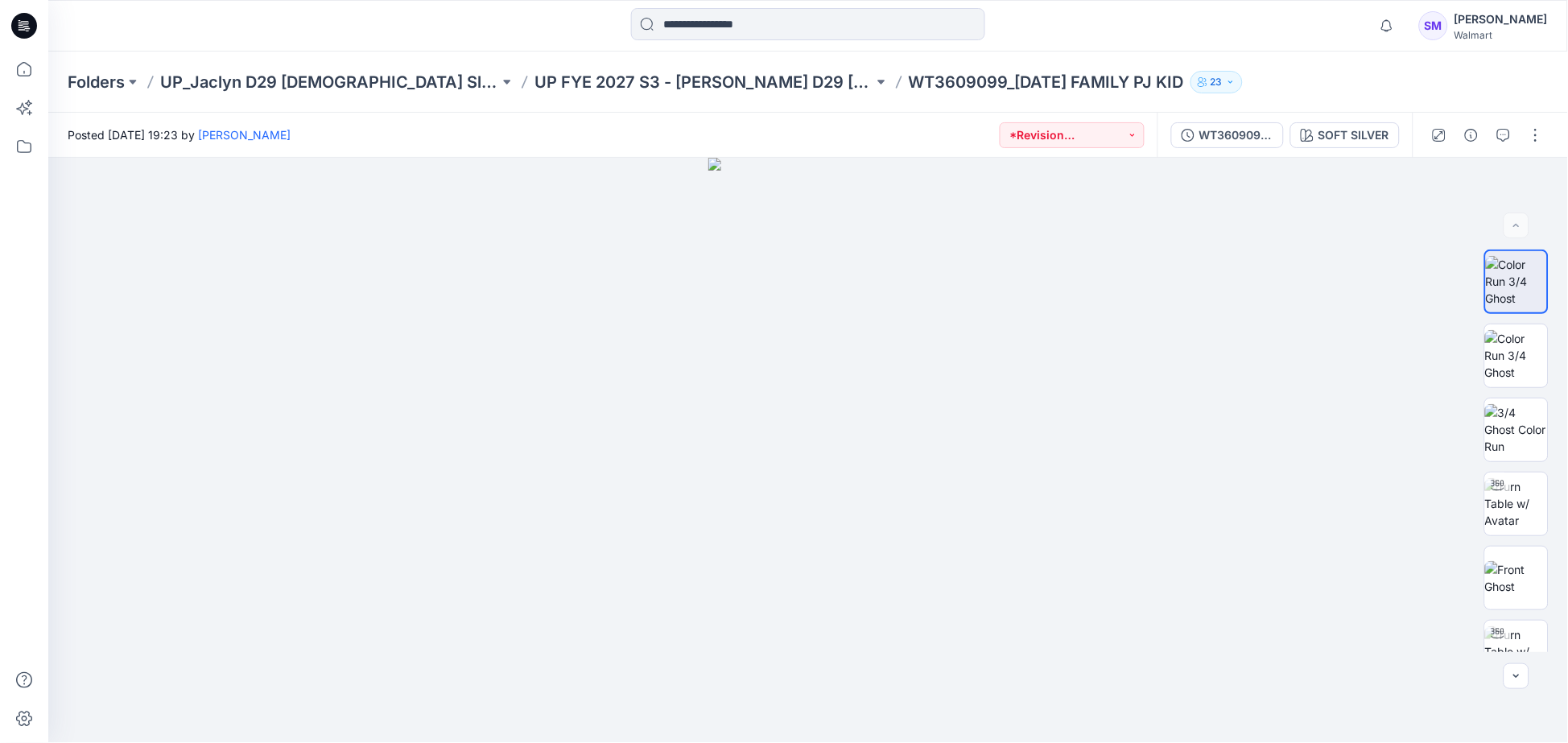
click at [908, 75] on p "WT3609099_[DATE] FAMILY PJ KID" at bounding box center [1046, 82] width 275 height 22
copy div "WT3609099_[DATE] FAMILY PJ KID 23"
click at [1474, 134] on icon "button" at bounding box center [1471, 135] width 13 height 13
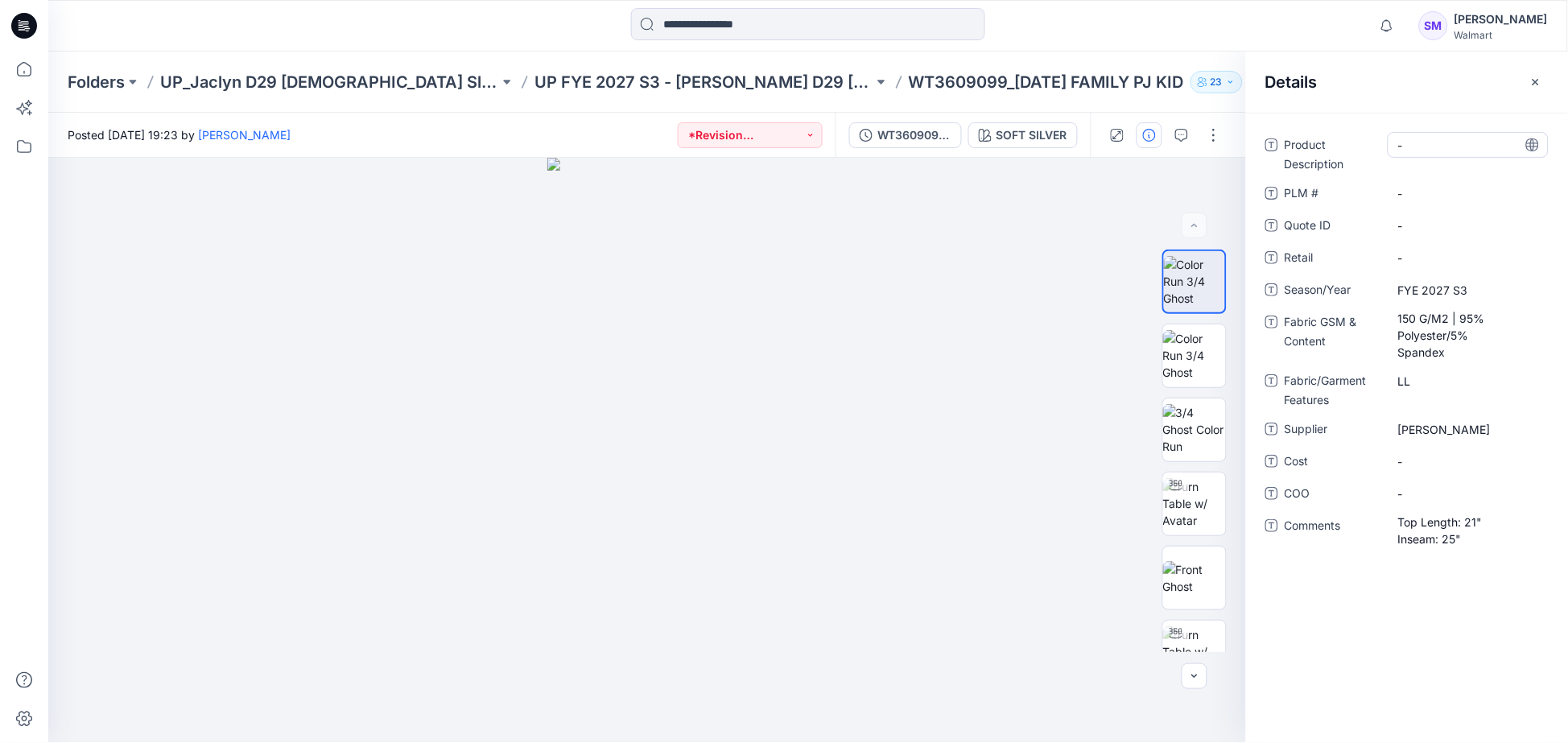
click at [1449, 154] on div "-" at bounding box center [1468, 144] width 161 height 25
drag, startPoint x: 1469, startPoint y: 143, endPoint x: 1316, endPoint y: 135, distance: 153.2
click at [1316, 135] on div "**********" at bounding box center [1406, 152] width 284 height 42
type textarea "**********"
click at [1409, 180] on div "-" at bounding box center [1468, 193] width 161 height 25
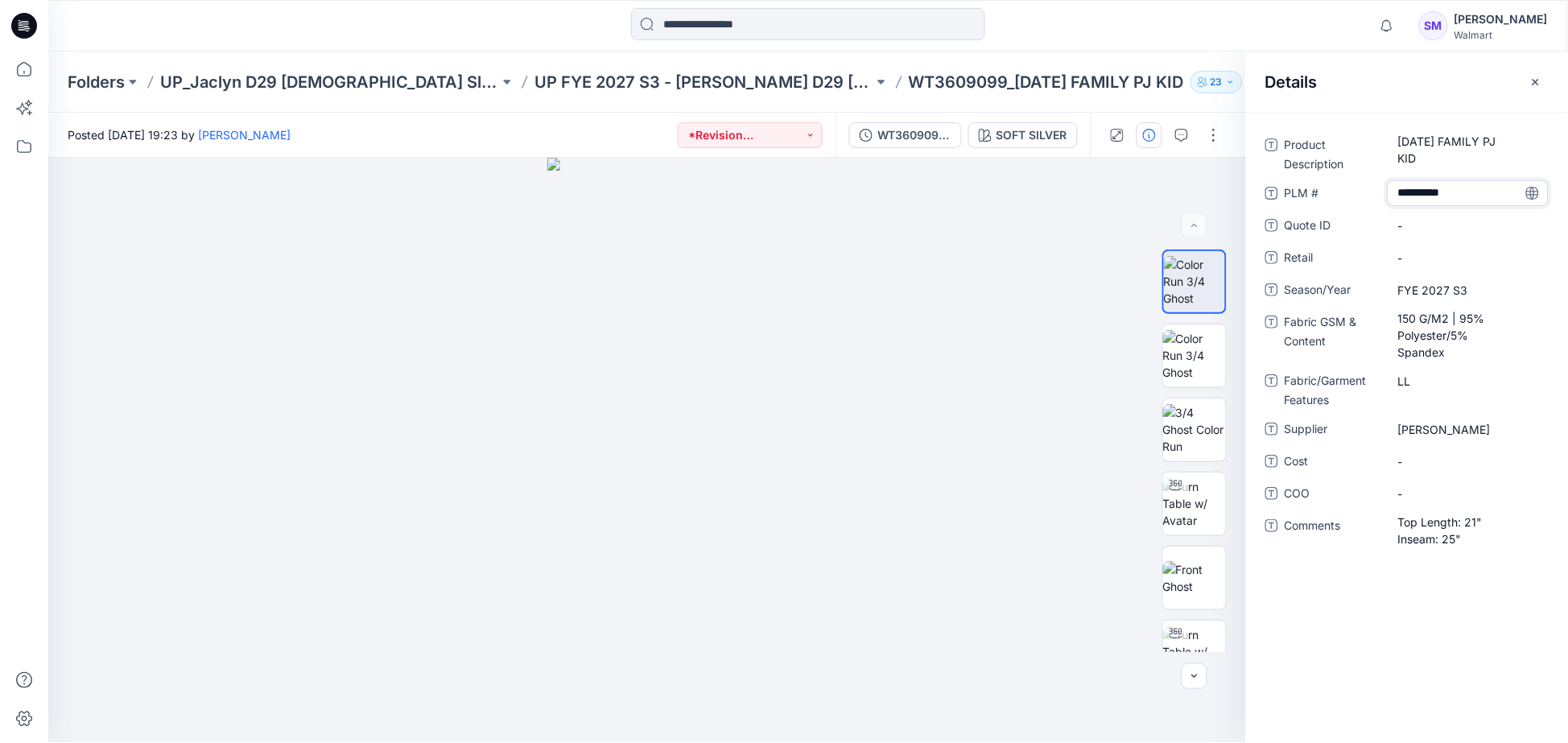
type textarea "*********"
click at [1481, 588] on div "Product Description [DATE] FAMILY PJ KID PLM # ********* Quote ID - Retail - Se…" at bounding box center [1406, 428] width 322 height 631
click at [1538, 83] on icon "button" at bounding box center [1535, 81] width 7 height 7
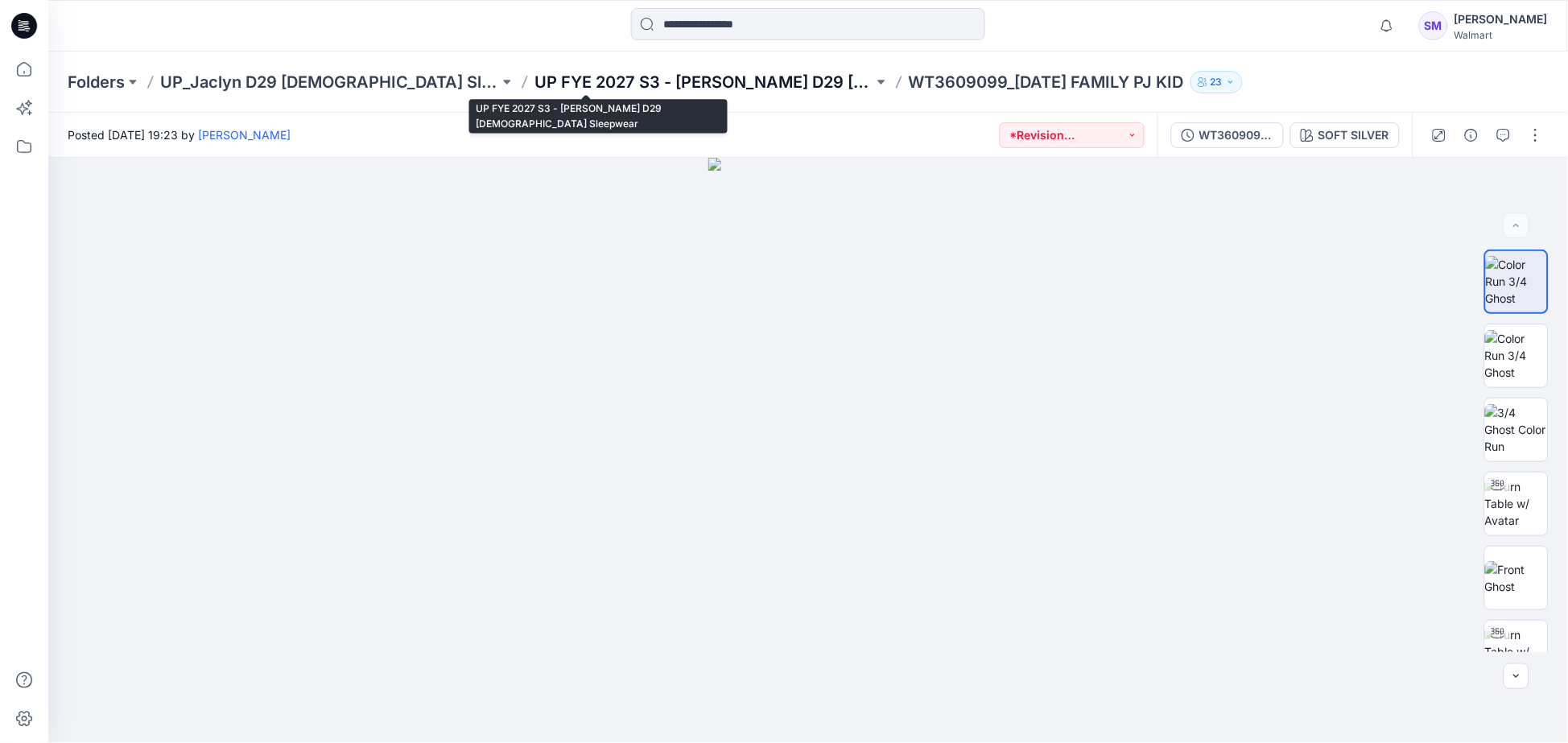
click at [623, 76] on p "UP FYE 2027 S3 - [PERSON_NAME] D29 [DEMOGRAPHIC_DATA] Sleepwear" at bounding box center [704, 82] width 339 height 22
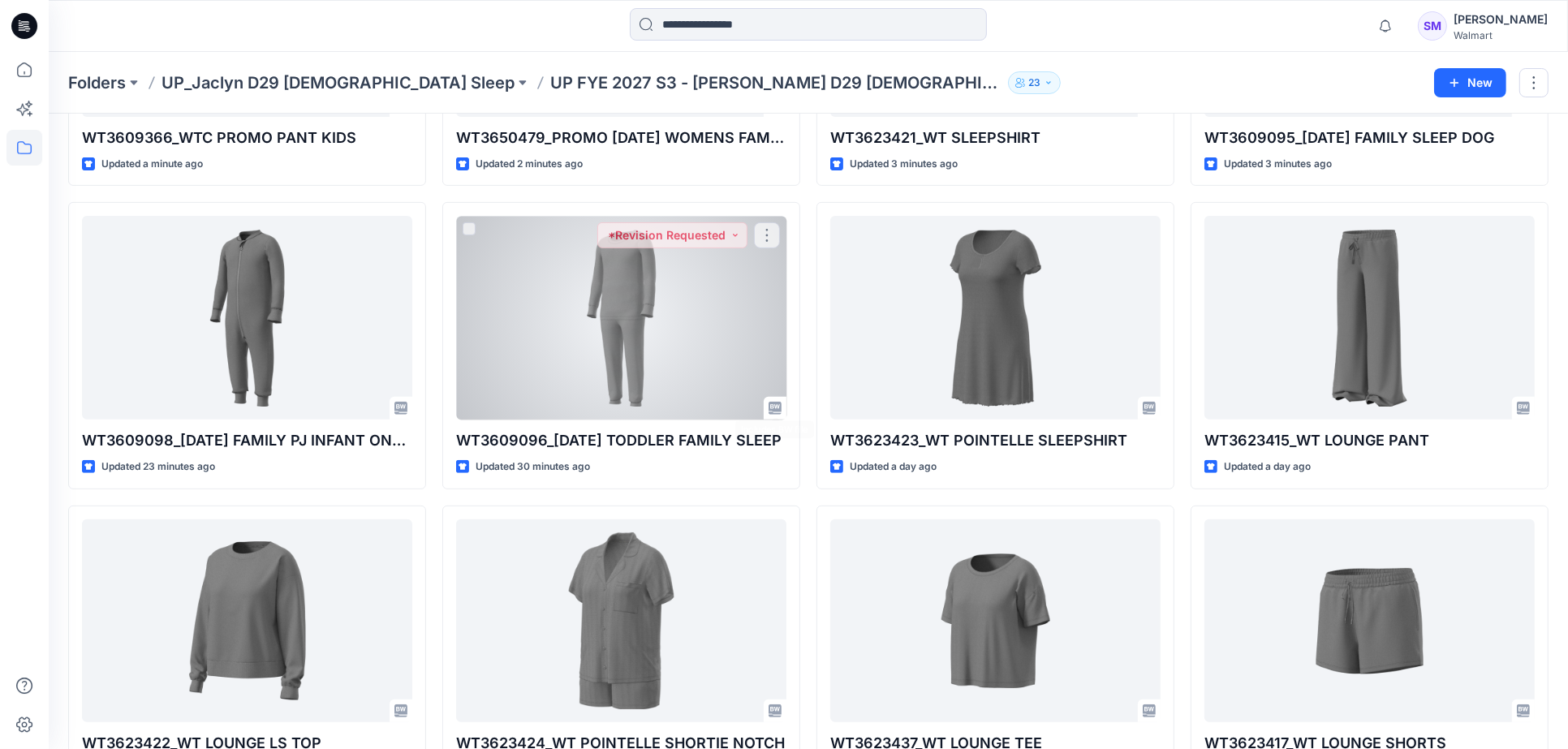
scroll to position [631, 0]
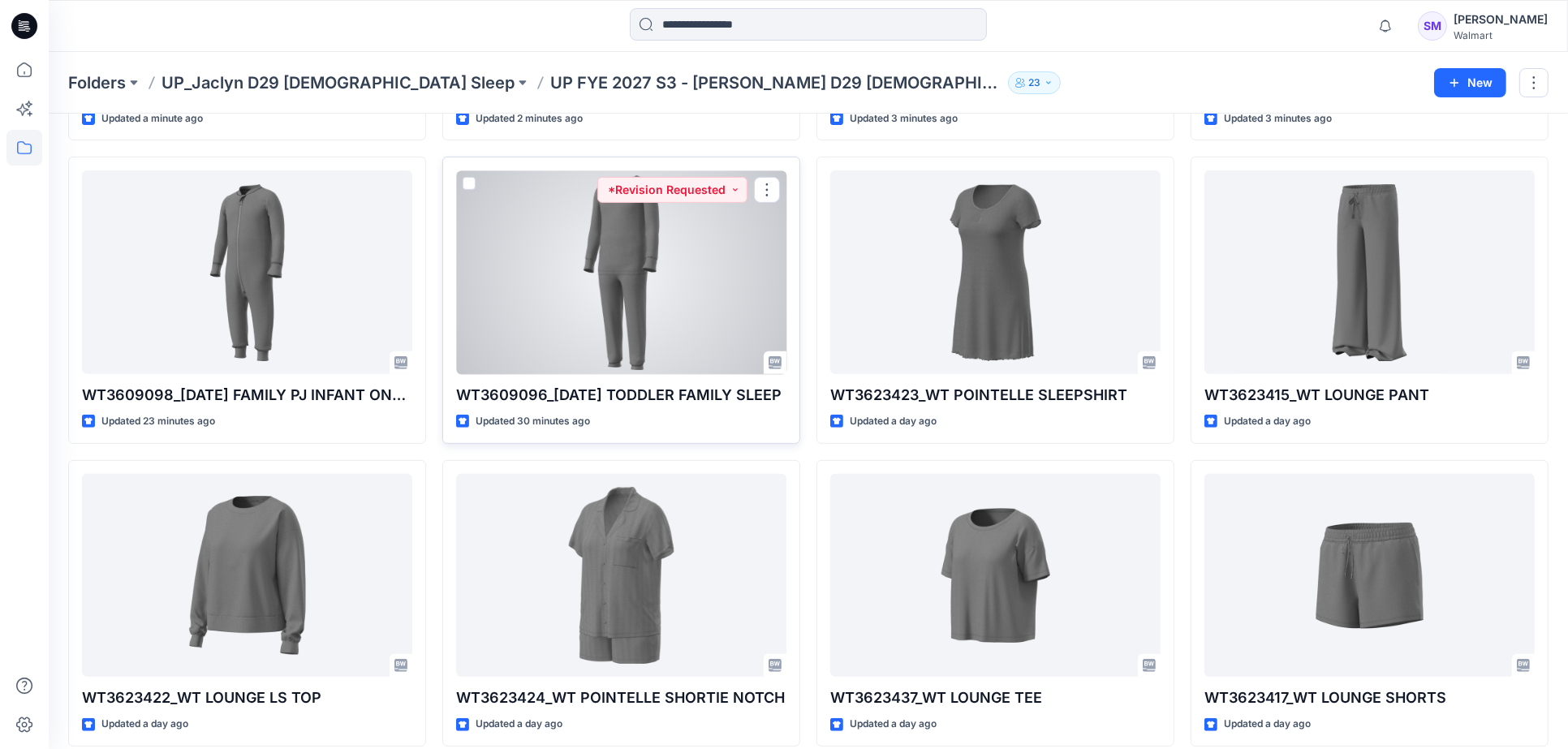
click at [663, 310] on div at bounding box center [621, 271] width 330 height 203
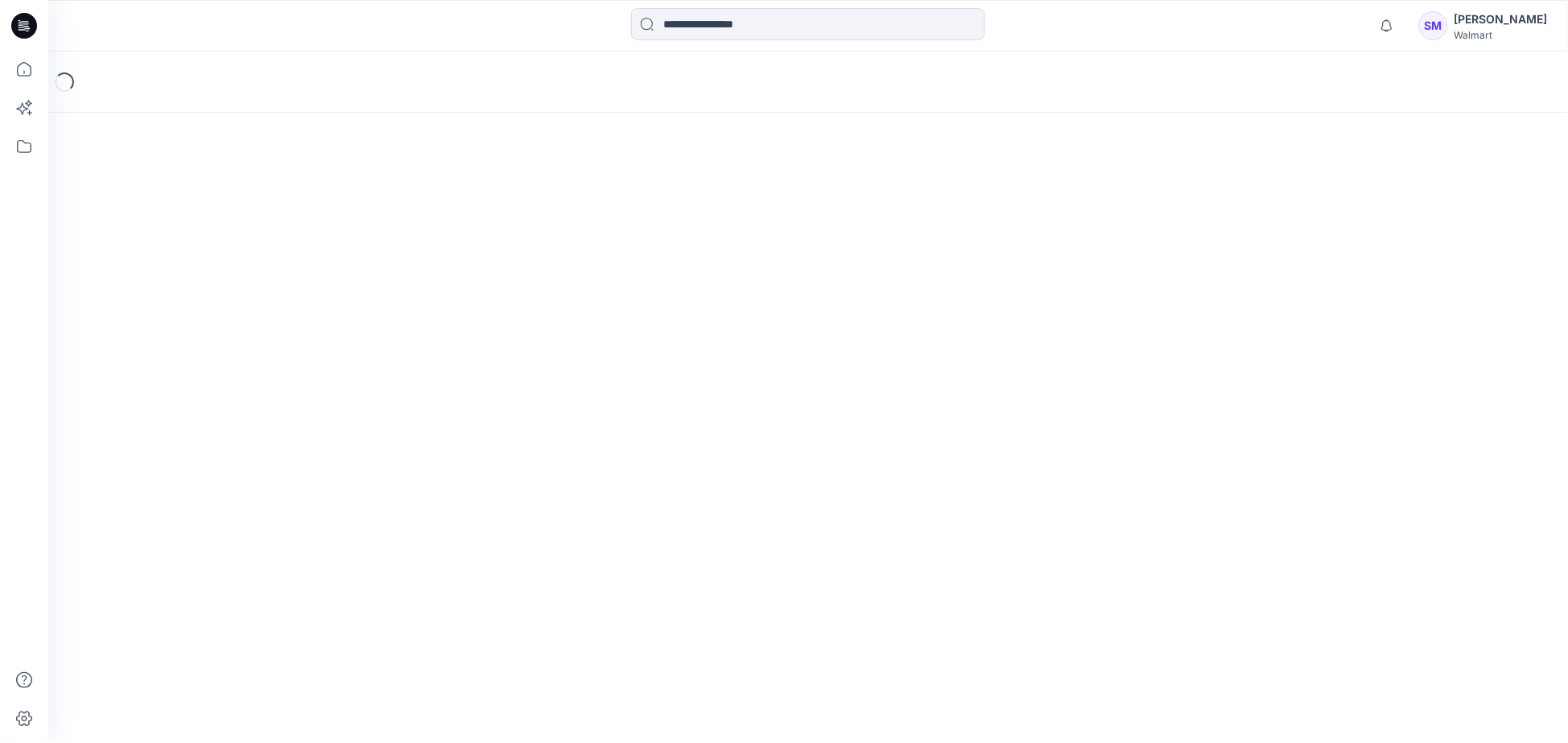
click at [657, 307] on div "Loading..." at bounding box center [808, 397] width 1519 height 691
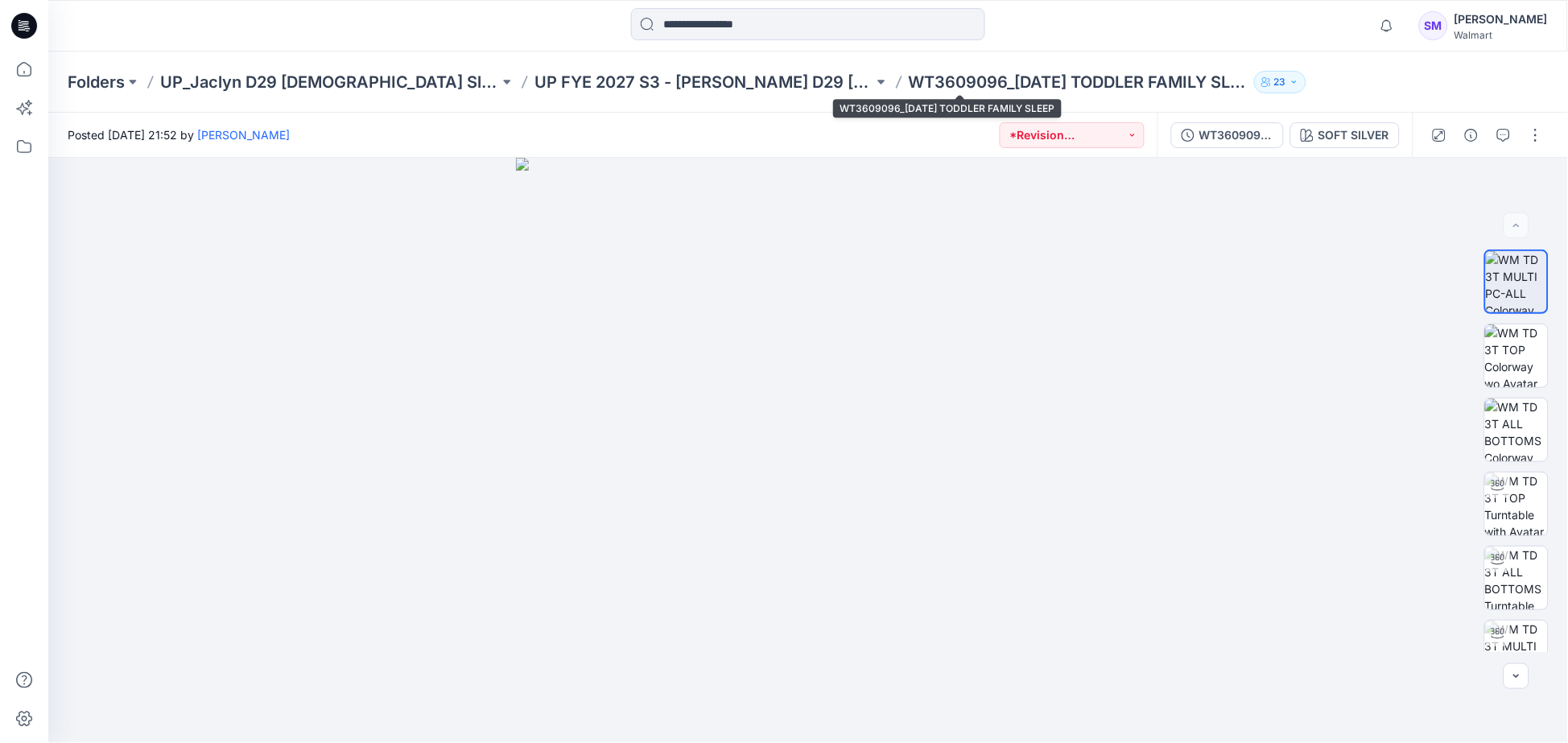
click at [977, 89] on p "WT3609096_[DATE] TODDLER FAMILY SLEEP" at bounding box center [1078, 82] width 339 height 22
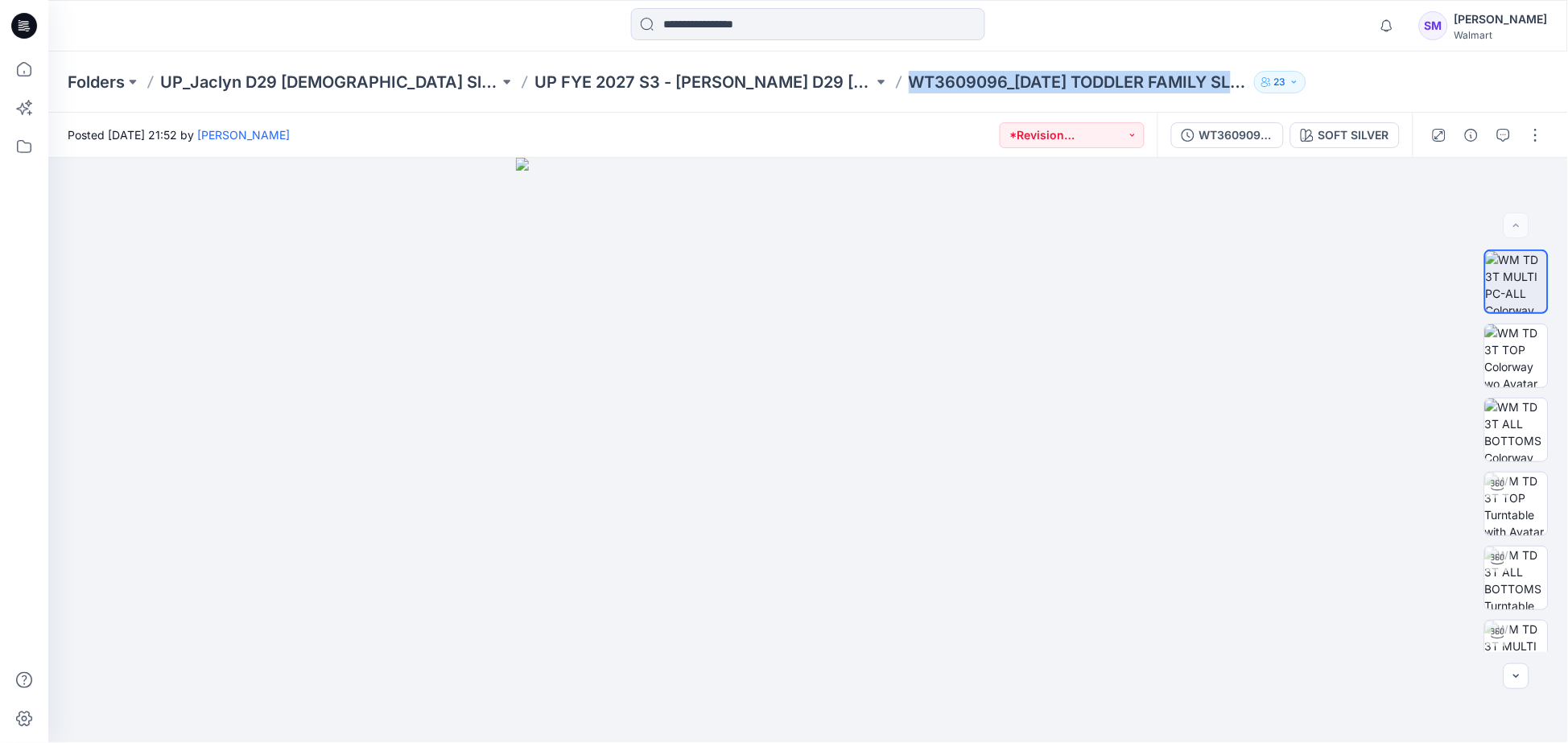
click at [977, 89] on p "WT3609096_[DATE] TODDLER FAMILY SLEEP" at bounding box center [1078, 82] width 339 height 22
copy div "WT3609096_[DATE] TODDLER FAMILY SLEEP 23"
click at [1472, 145] on button "button" at bounding box center [1471, 136] width 25 height 25
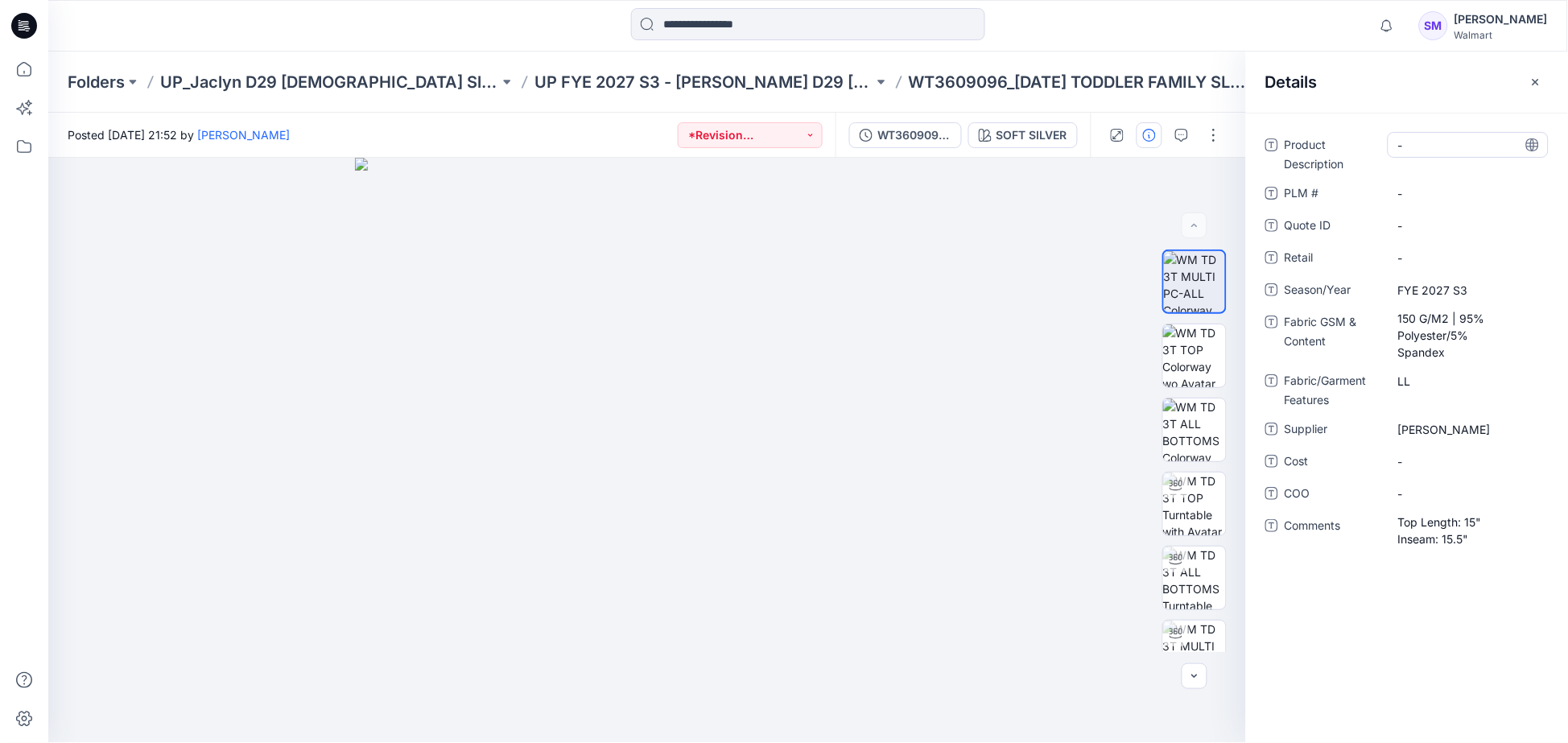
click at [1422, 142] on Description "-" at bounding box center [1468, 144] width 140 height 17
drag, startPoint x: 1471, startPoint y: 139, endPoint x: 1158, endPoint y: 118, distance: 313.7
click at [1158, 118] on div "**********" at bounding box center [808, 428] width 1519 height 631
type textarea "**********"
click at [1416, 198] on \ "-" at bounding box center [1468, 193] width 140 height 17
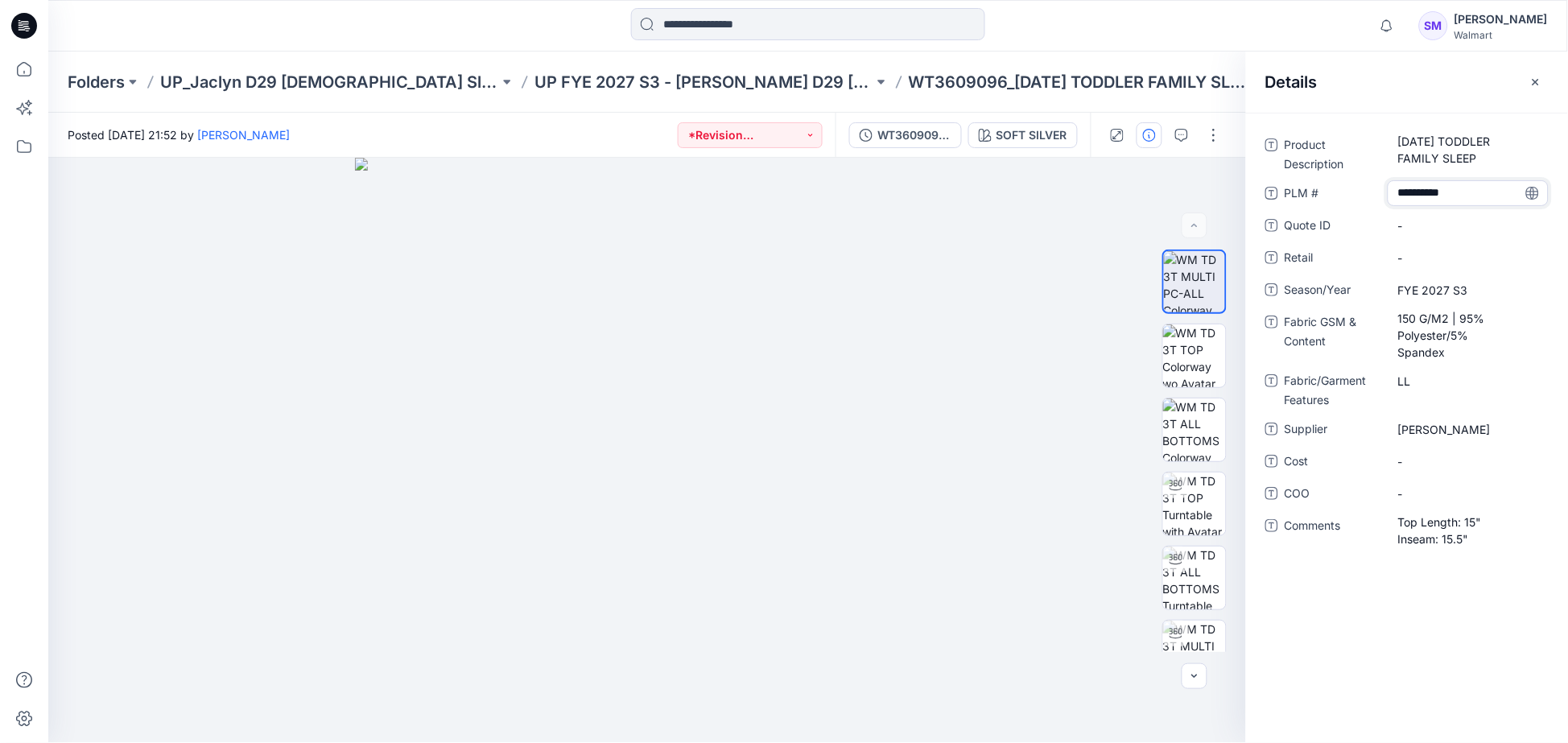
type textarea "*********"
drag, startPoint x: 1460, startPoint y: 626, endPoint x: 1430, endPoint y: 572, distance: 61.8
click at [1445, 604] on div "Product Description [DATE] TODDLER FAMILY SLEEP PLM # ********* Quote ID - Reta…" at bounding box center [1406, 428] width 322 height 631
click at [1541, 79] on icon "button" at bounding box center [1535, 82] width 13 height 13
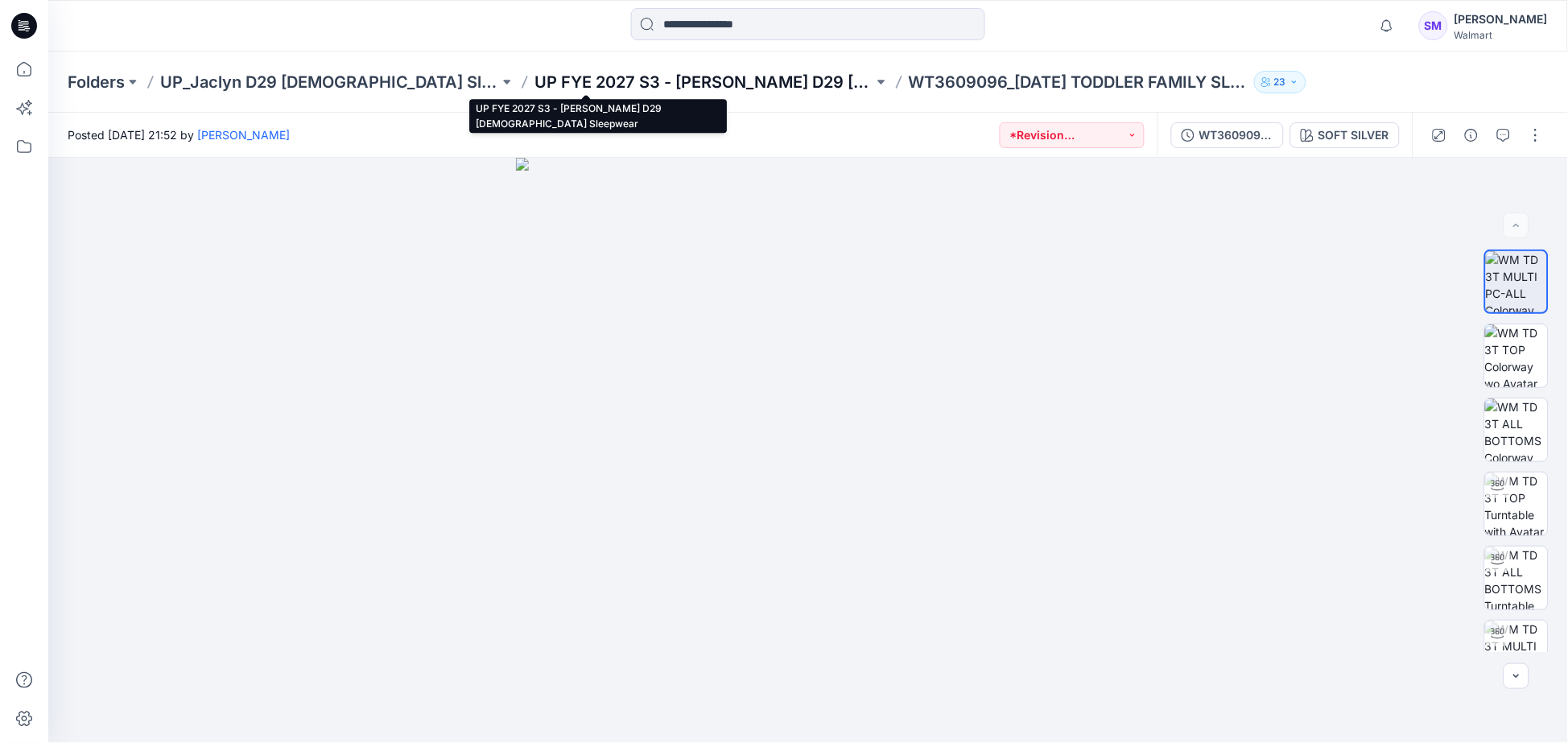
click at [626, 83] on p "UP FYE 2027 S3 - [PERSON_NAME] D29 [DEMOGRAPHIC_DATA] Sleepwear" at bounding box center [704, 82] width 339 height 22
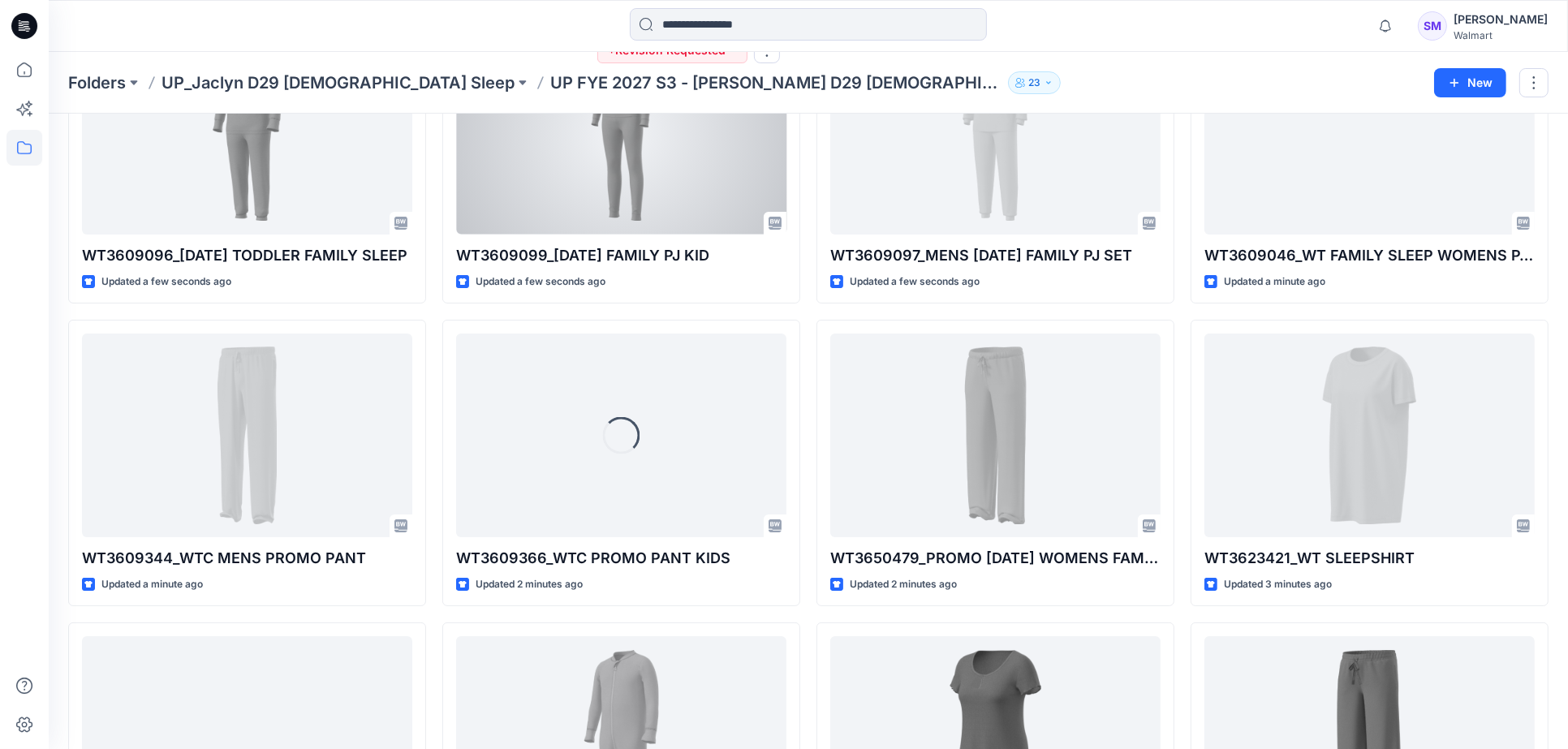
scroll to position [450, 0]
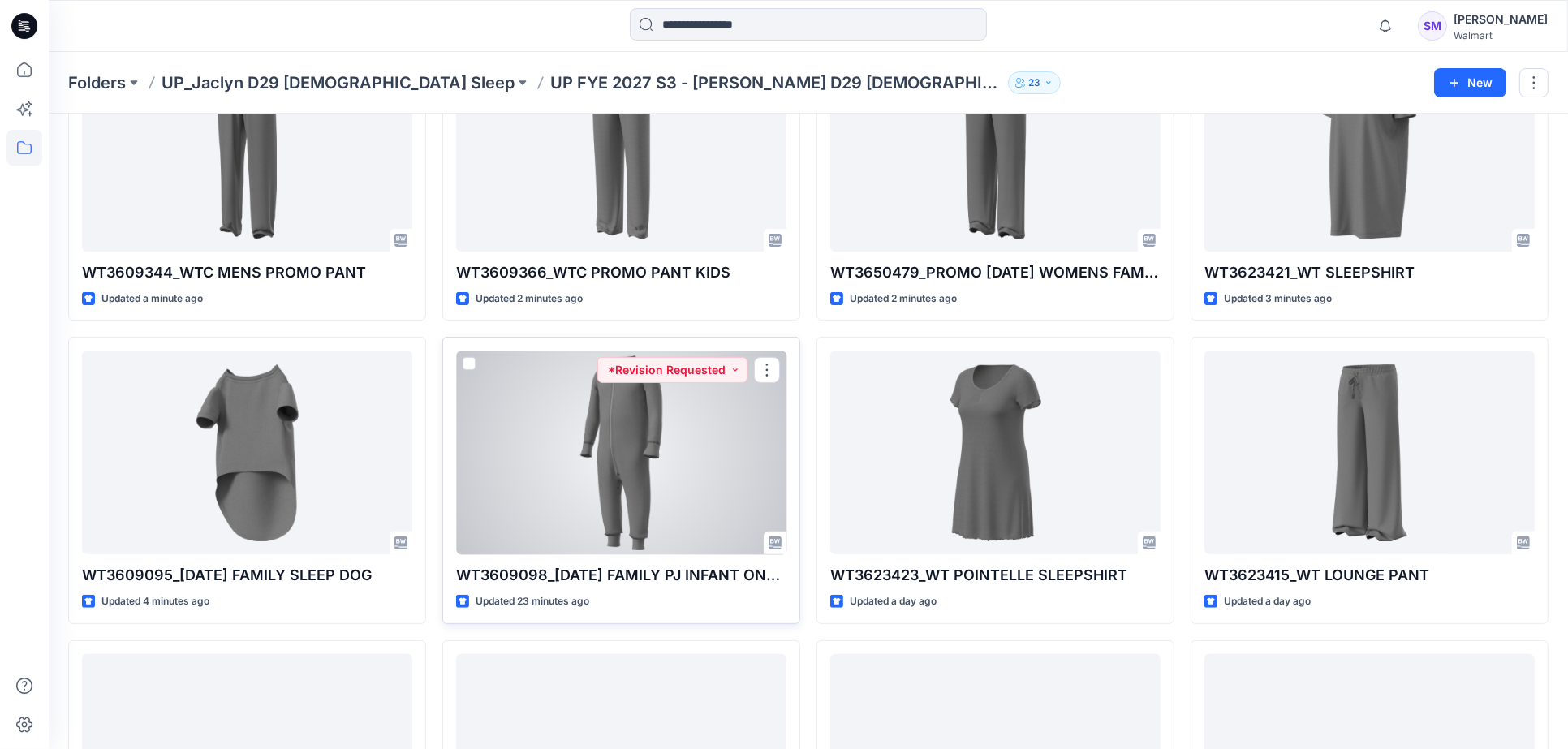
click at [762, 474] on div at bounding box center [621, 452] width 330 height 203
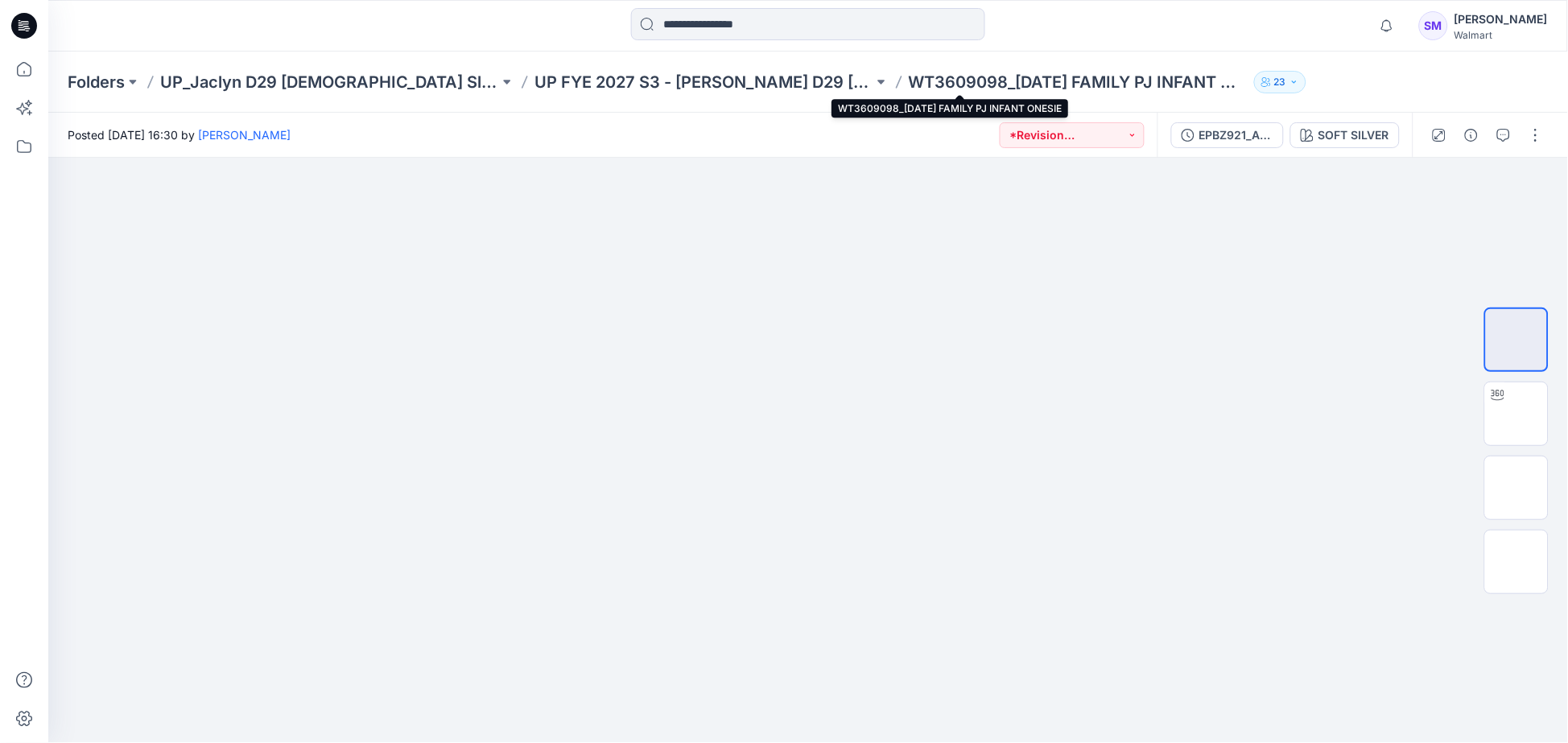
click at [908, 81] on p "WT3609098_[DATE] FAMILY PJ INFANT ONESIE" at bounding box center [1078, 82] width 339 height 22
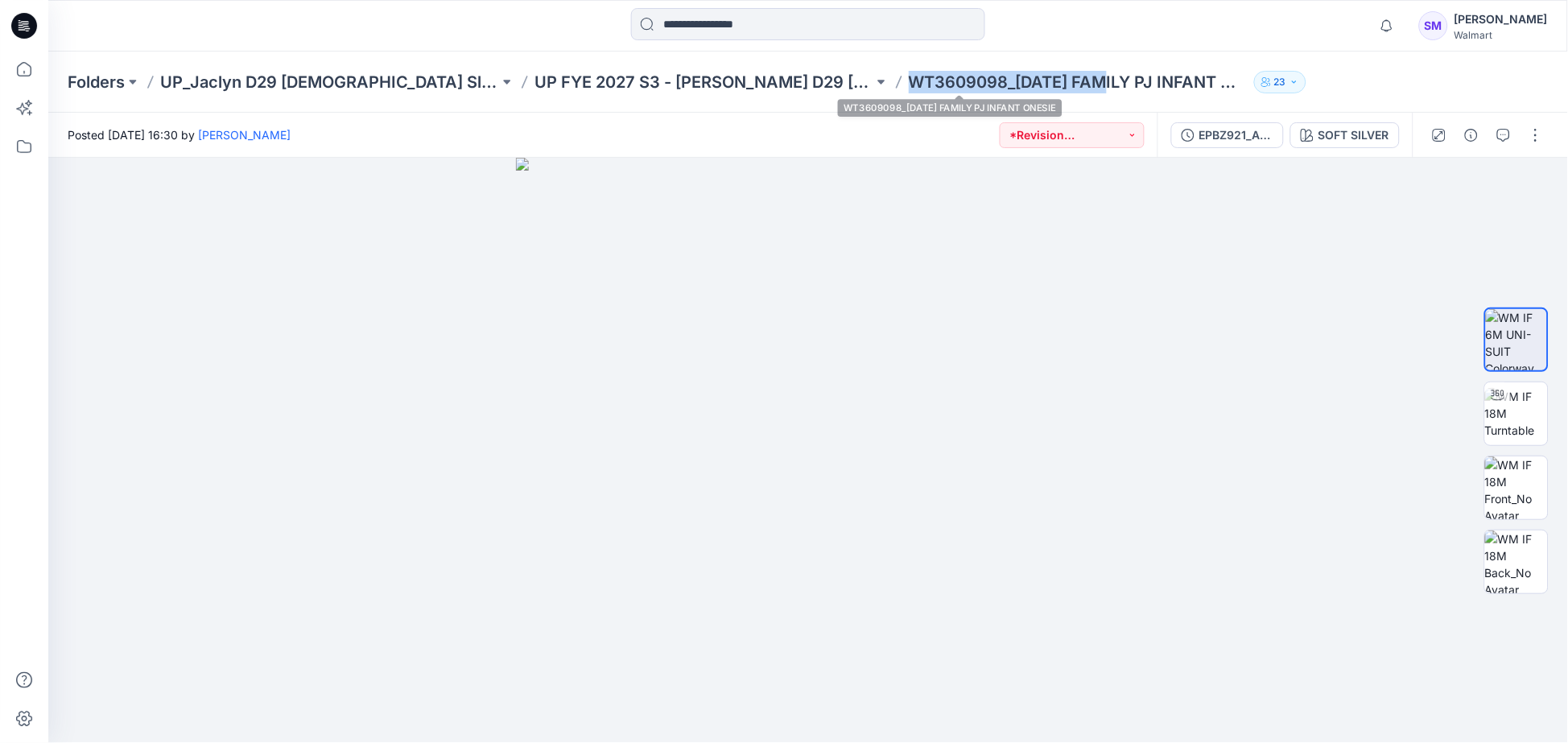
click at [908, 81] on p "WT3609098_[DATE] FAMILY PJ INFANT ONESIE" at bounding box center [1078, 82] width 339 height 22
copy div "WT3609098_[DATE] FAMILY PJ INFANT ONESIE 23"
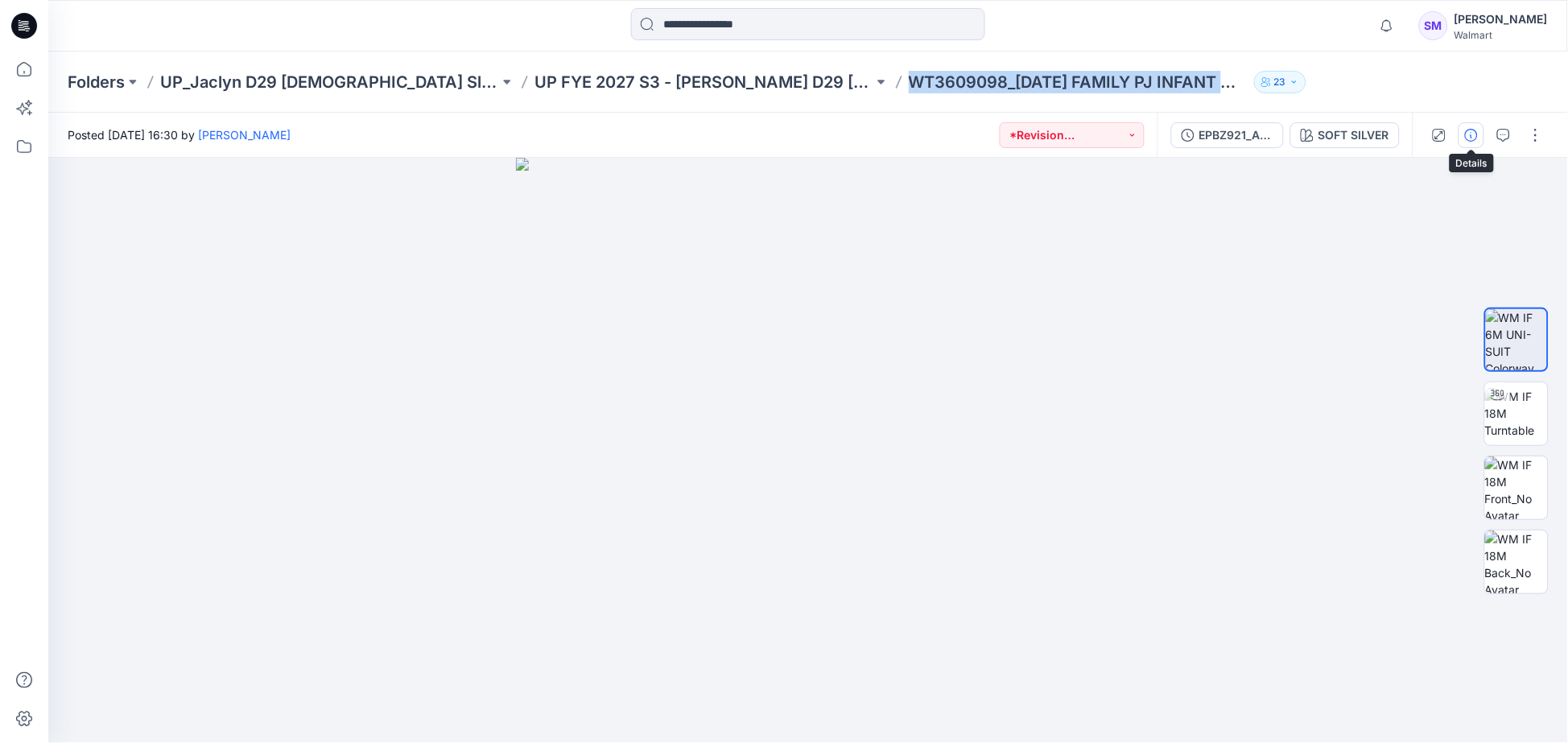
click at [1463, 127] on button "button" at bounding box center [1471, 136] width 25 height 25
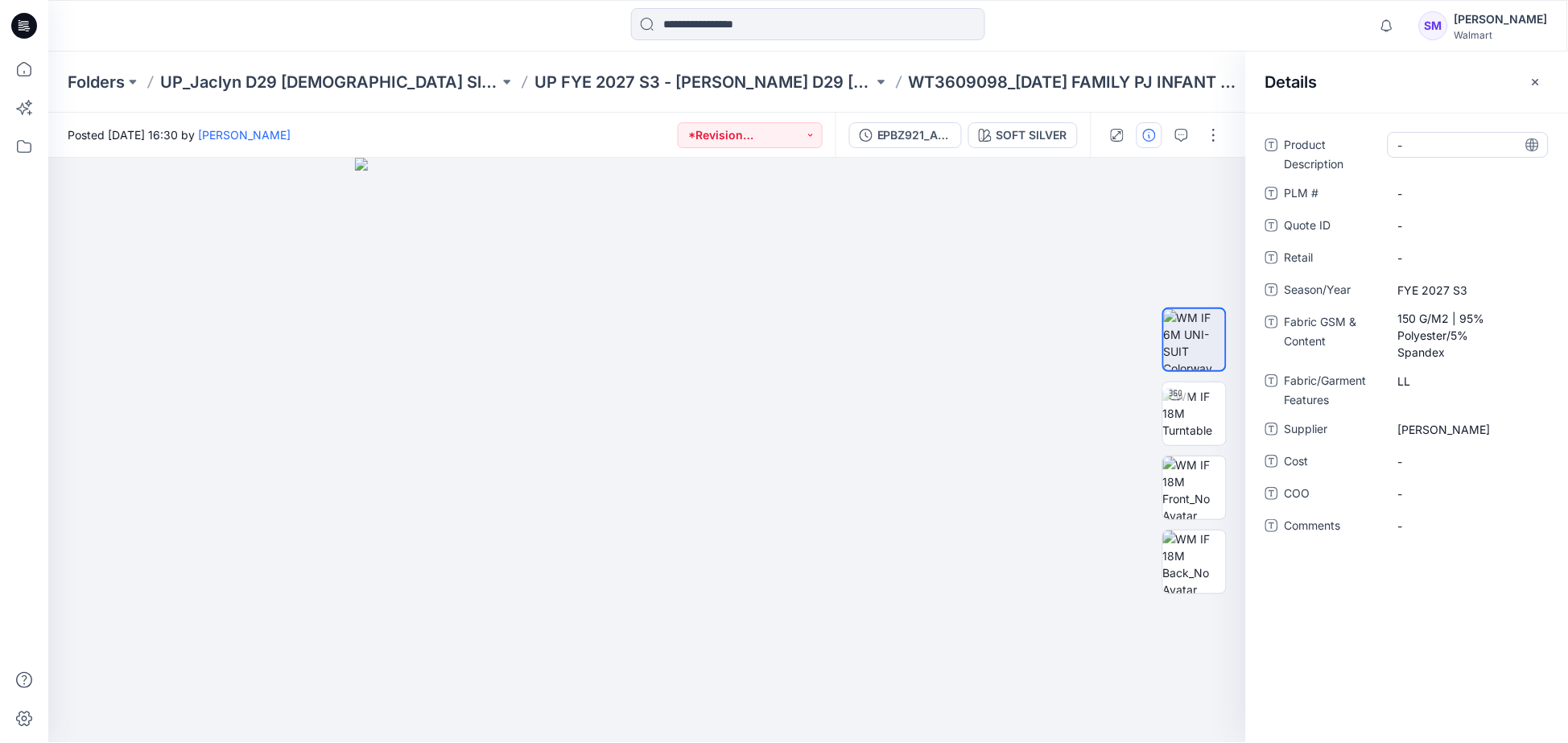
click at [1413, 145] on Description "-" at bounding box center [1468, 144] width 140 height 17
drag, startPoint x: 1469, startPoint y: 141, endPoint x: 1315, endPoint y: 117, distance: 155.9
click at [1315, 117] on div "**********" at bounding box center [1406, 428] width 322 height 631
type textarea "**********"
click at [1402, 197] on \ "-" at bounding box center [1468, 193] width 140 height 17
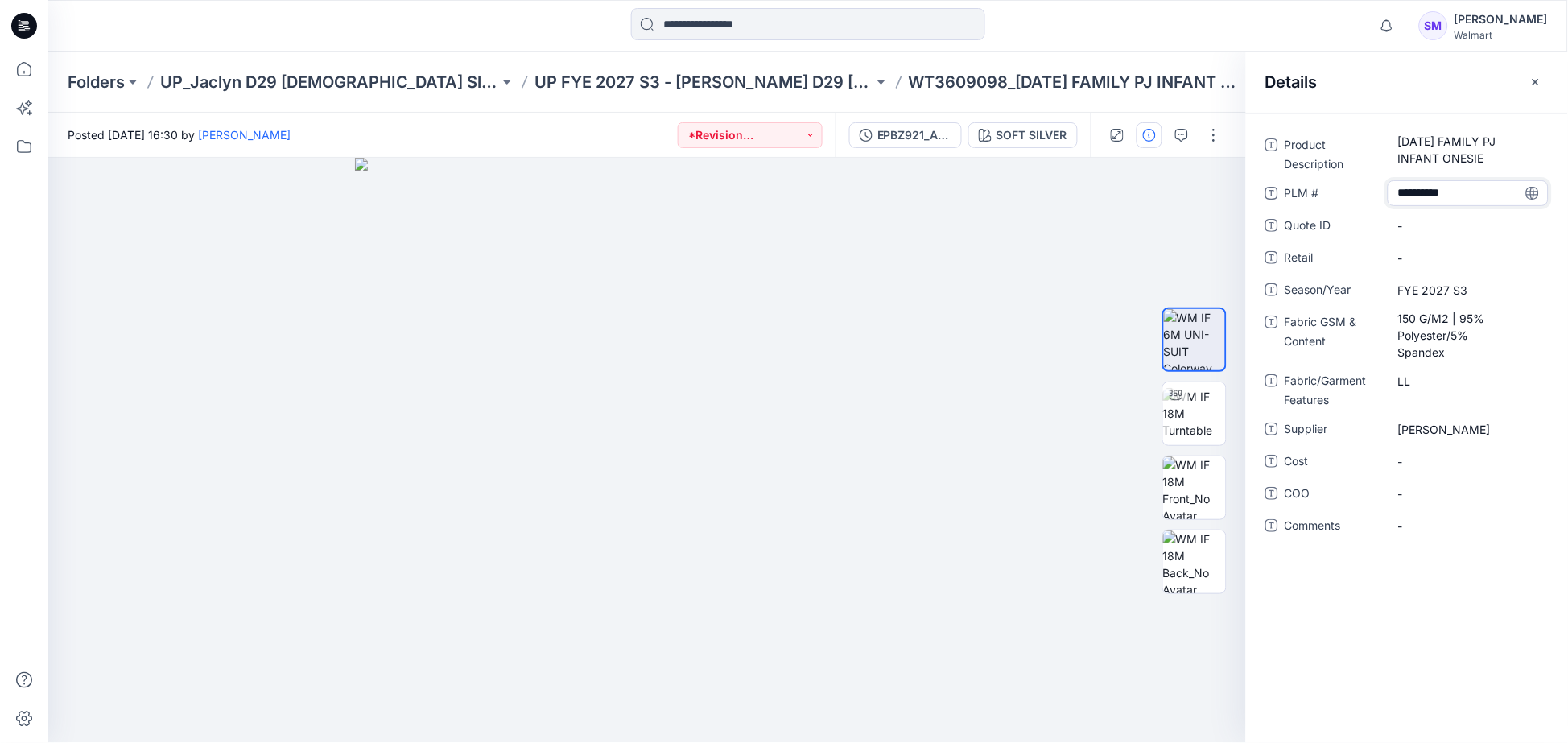
type textarea "*********"
click at [1467, 620] on div "Product Description [DATE] FAMILY PJ INFANT ONESIE PLM # ********* Quote ID - R…" at bounding box center [1406, 428] width 322 height 631
click at [1527, 84] on button "button" at bounding box center [1535, 82] width 25 height 25
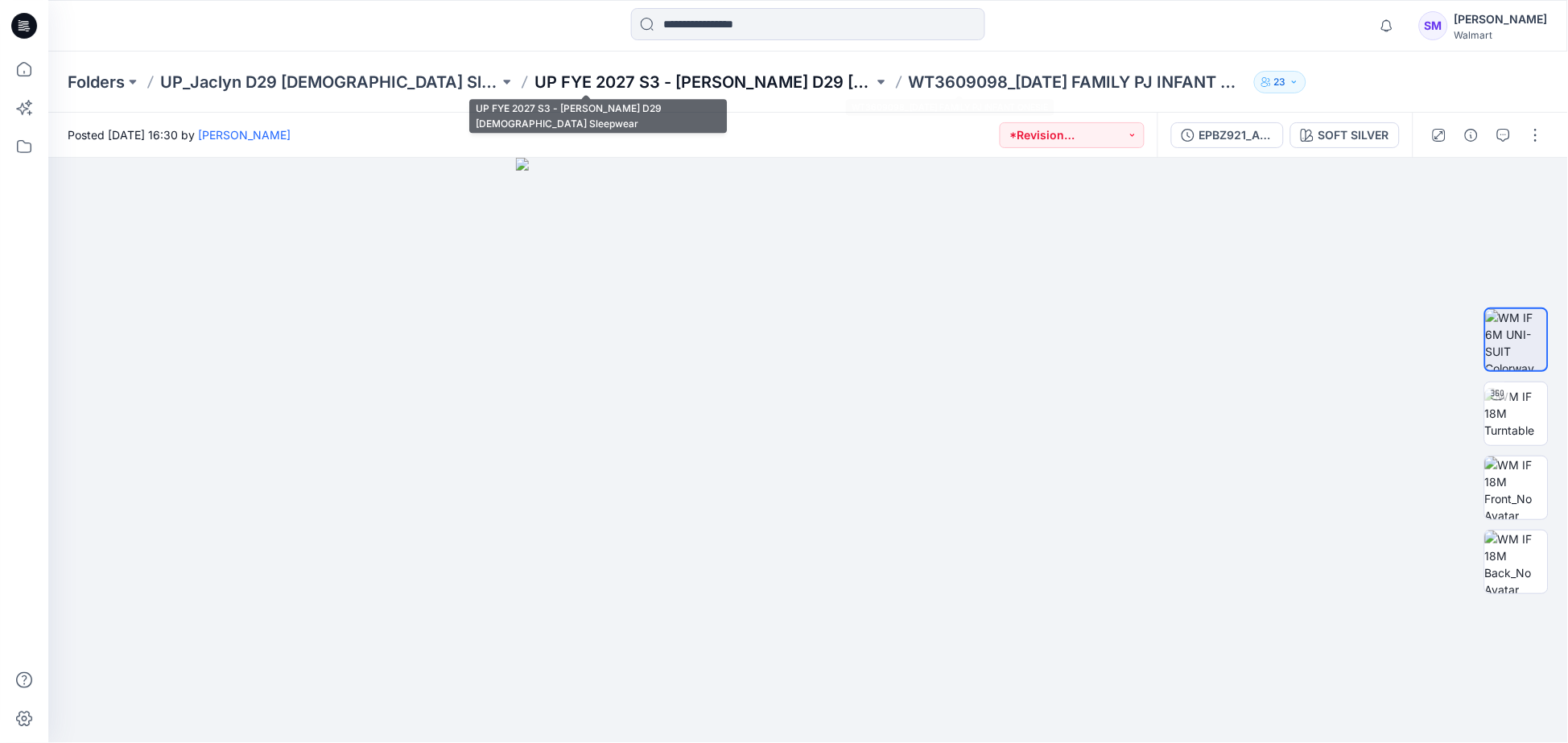
click at [642, 82] on p "UP FYE 2027 S3 - [PERSON_NAME] D29 [DEMOGRAPHIC_DATA] Sleepwear" at bounding box center [704, 82] width 339 height 22
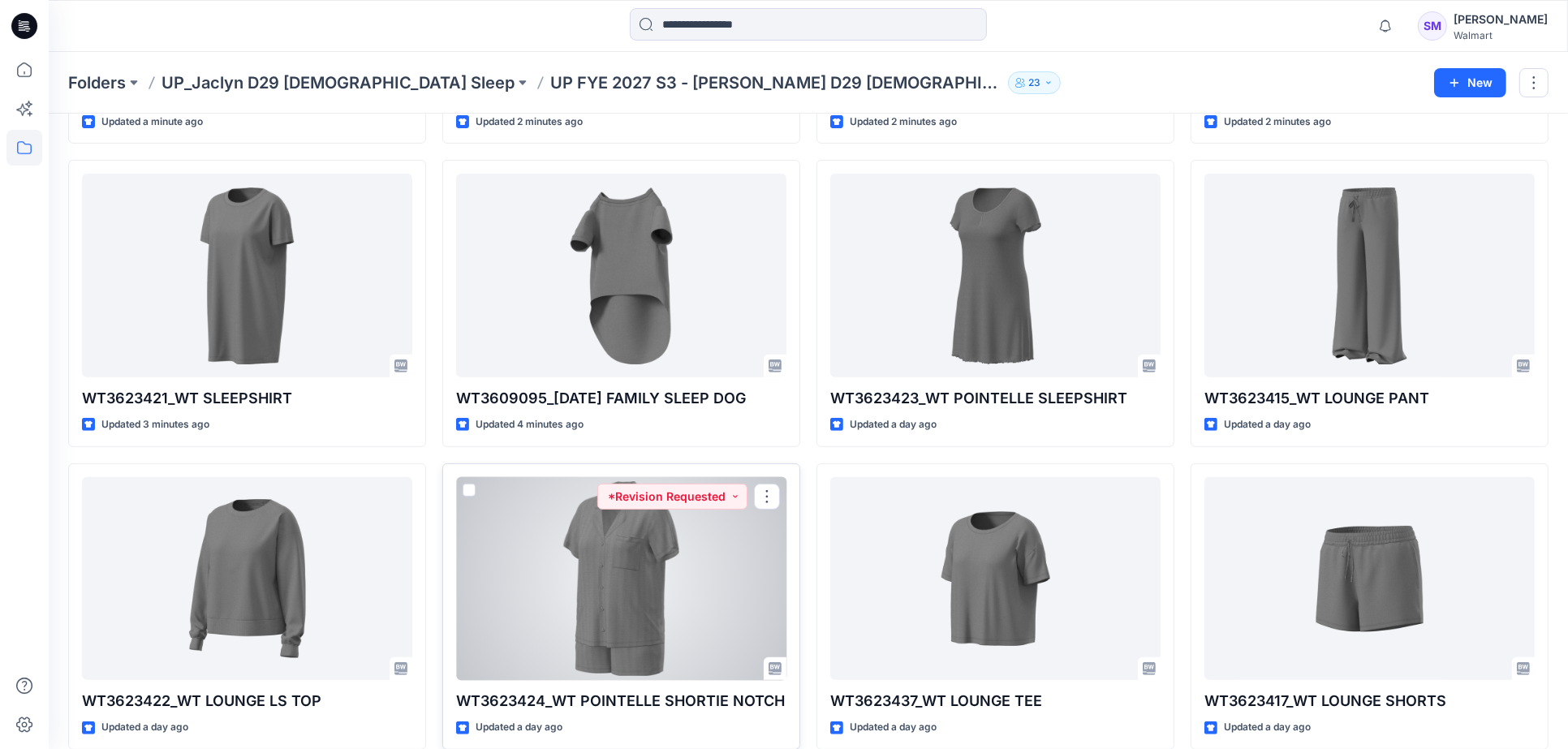
scroll to position [541, 0]
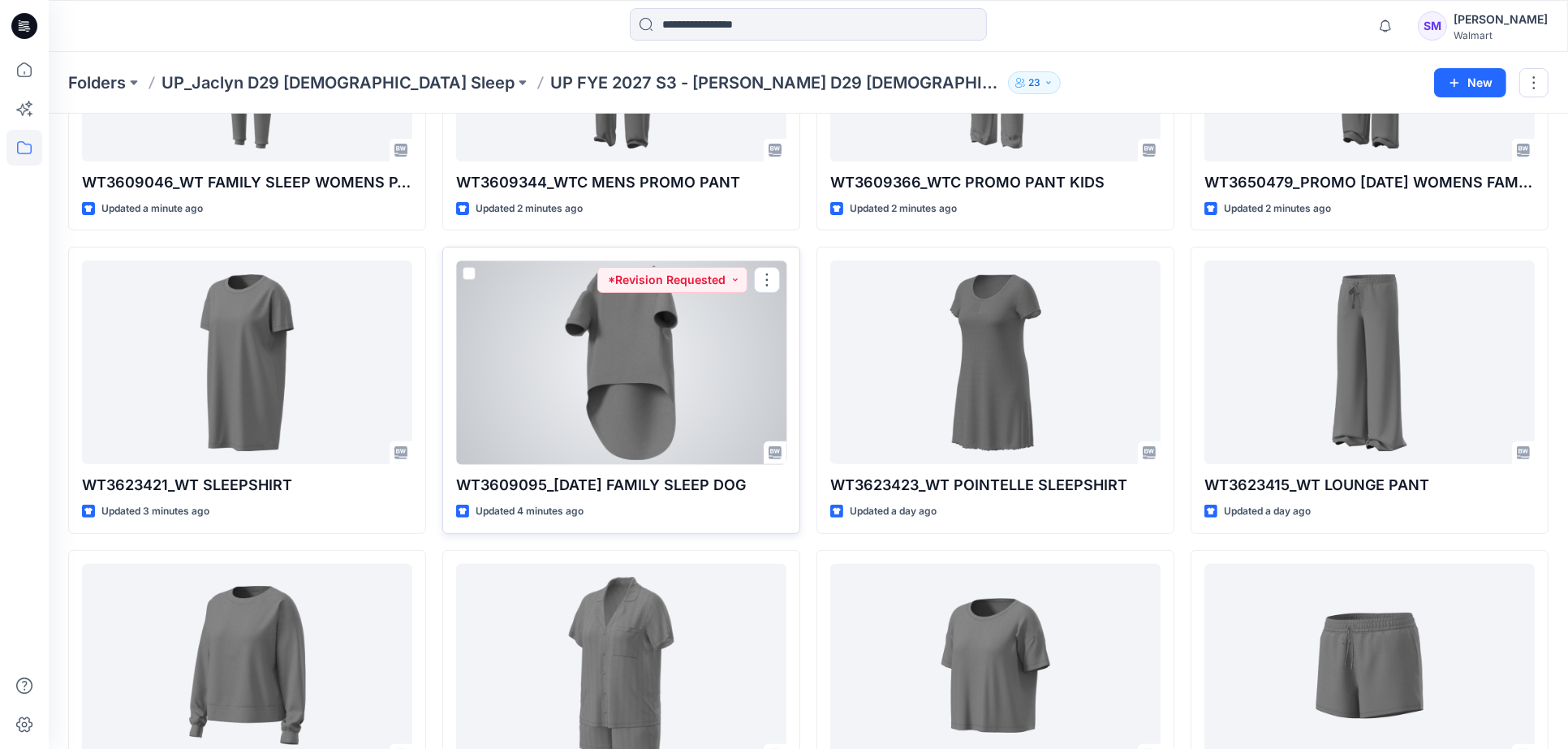
click at [711, 378] on div at bounding box center [621, 362] width 330 height 203
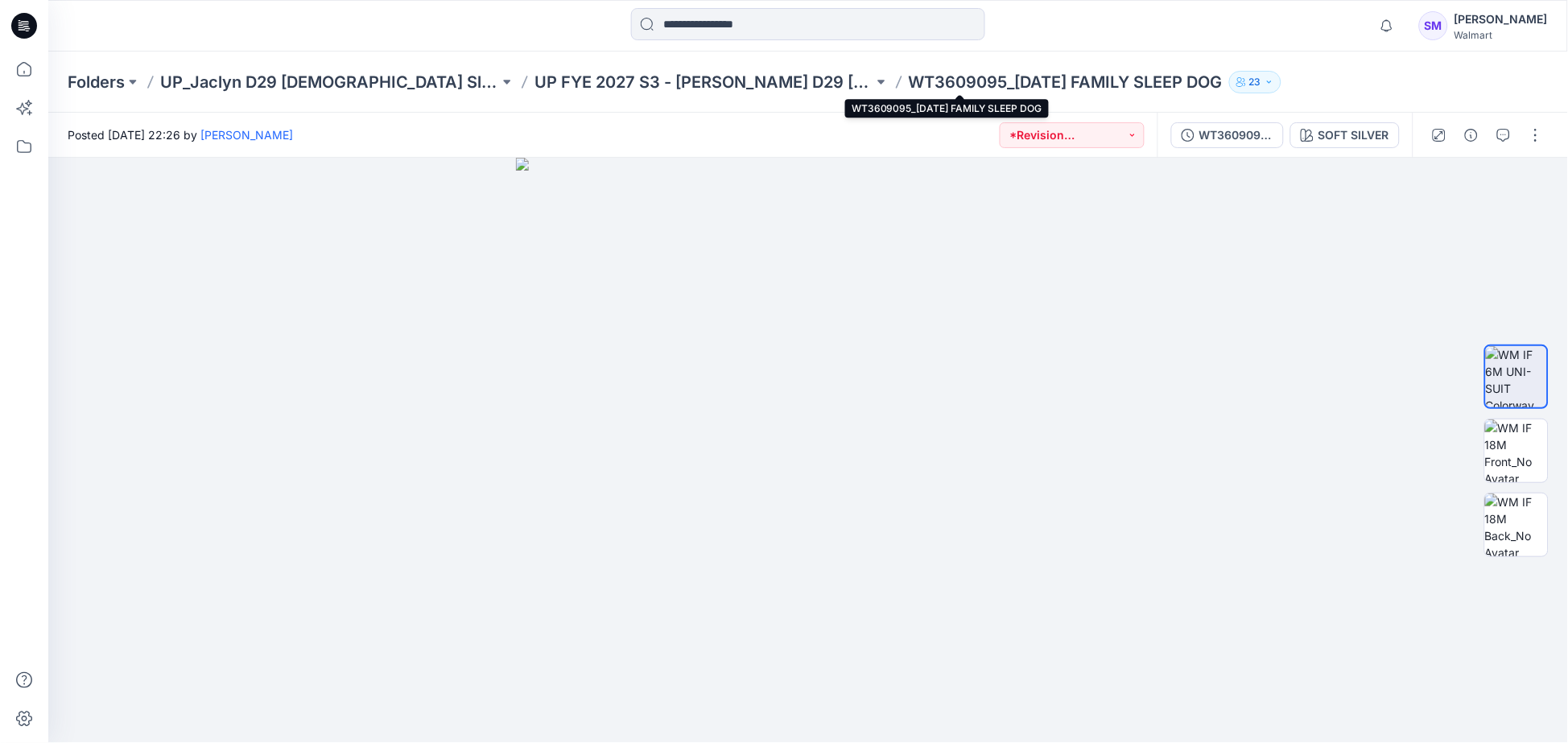
click at [1010, 84] on p "WT3609095_[DATE] FAMILY SLEEP DOG" at bounding box center [1065, 82] width 314 height 22
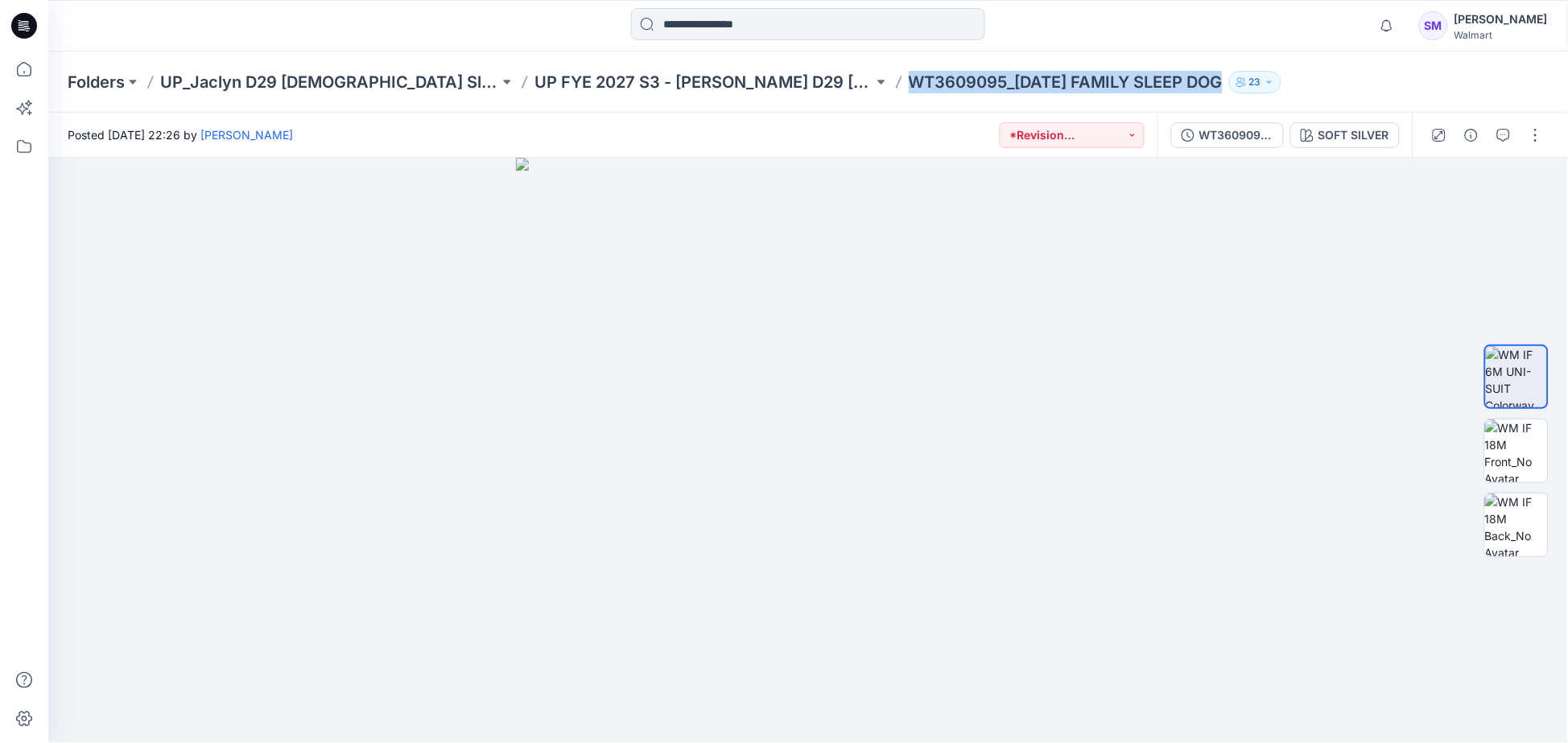
click at [1010, 84] on p "WT3609095_[DATE] FAMILY SLEEP DOG" at bounding box center [1065, 82] width 314 height 22
copy div "WT3609095_[DATE] FAMILY SLEEP DOG 23"
click at [1459, 127] on button "button" at bounding box center [1471, 136] width 25 height 25
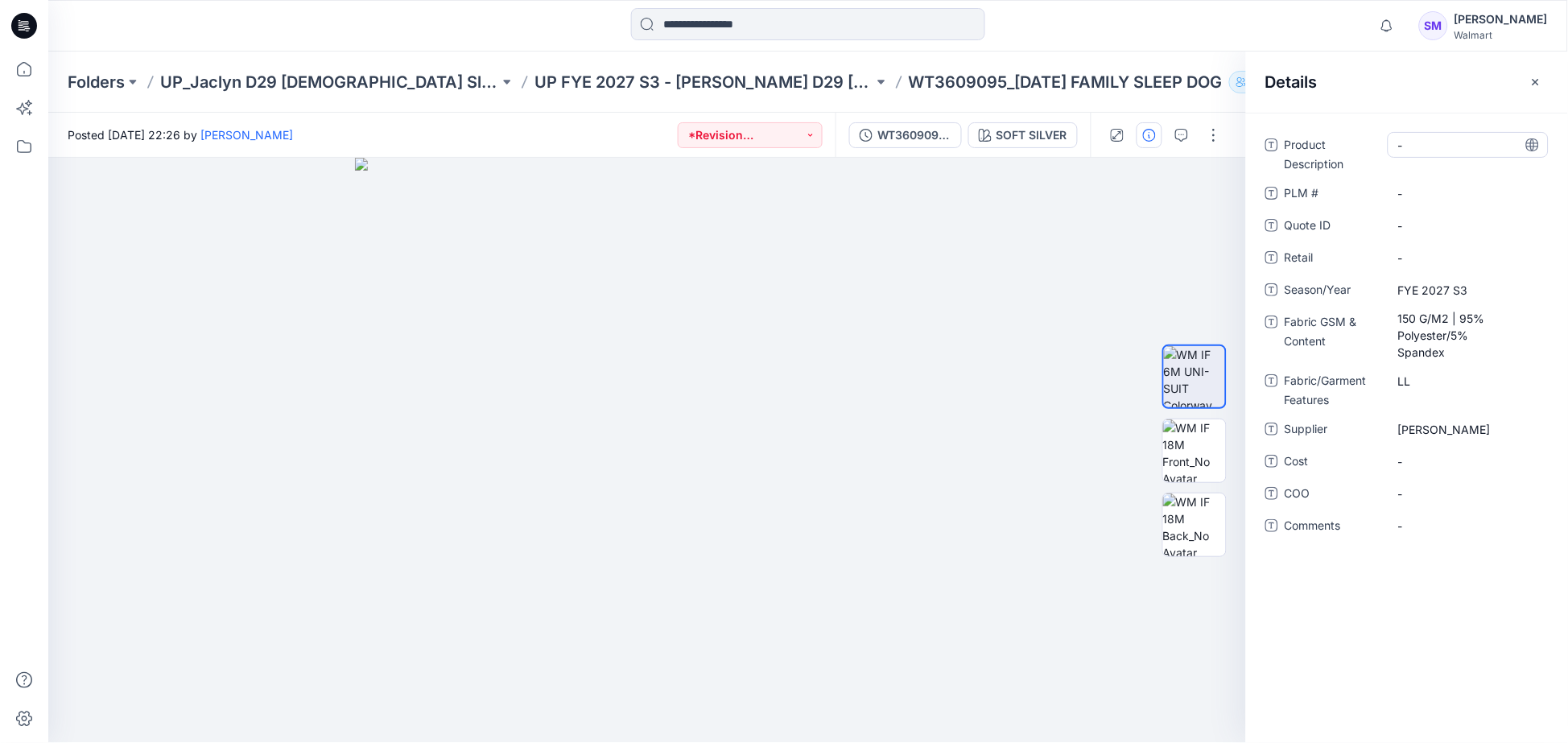
click at [1428, 153] on Description "-" at bounding box center [1468, 144] width 140 height 17
drag, startPoint x: 1473, startPoint y: 141, endPoint x: 1315, endPoint y: 137, distance: 158.1
click at [1315, 137] on div "**********" at bounding box center [1406, 152] width 284 height 42
type textarea "**********"
click at [1434, 194] on \ "-" at bounding box center [1468, 193] width 140 height 17
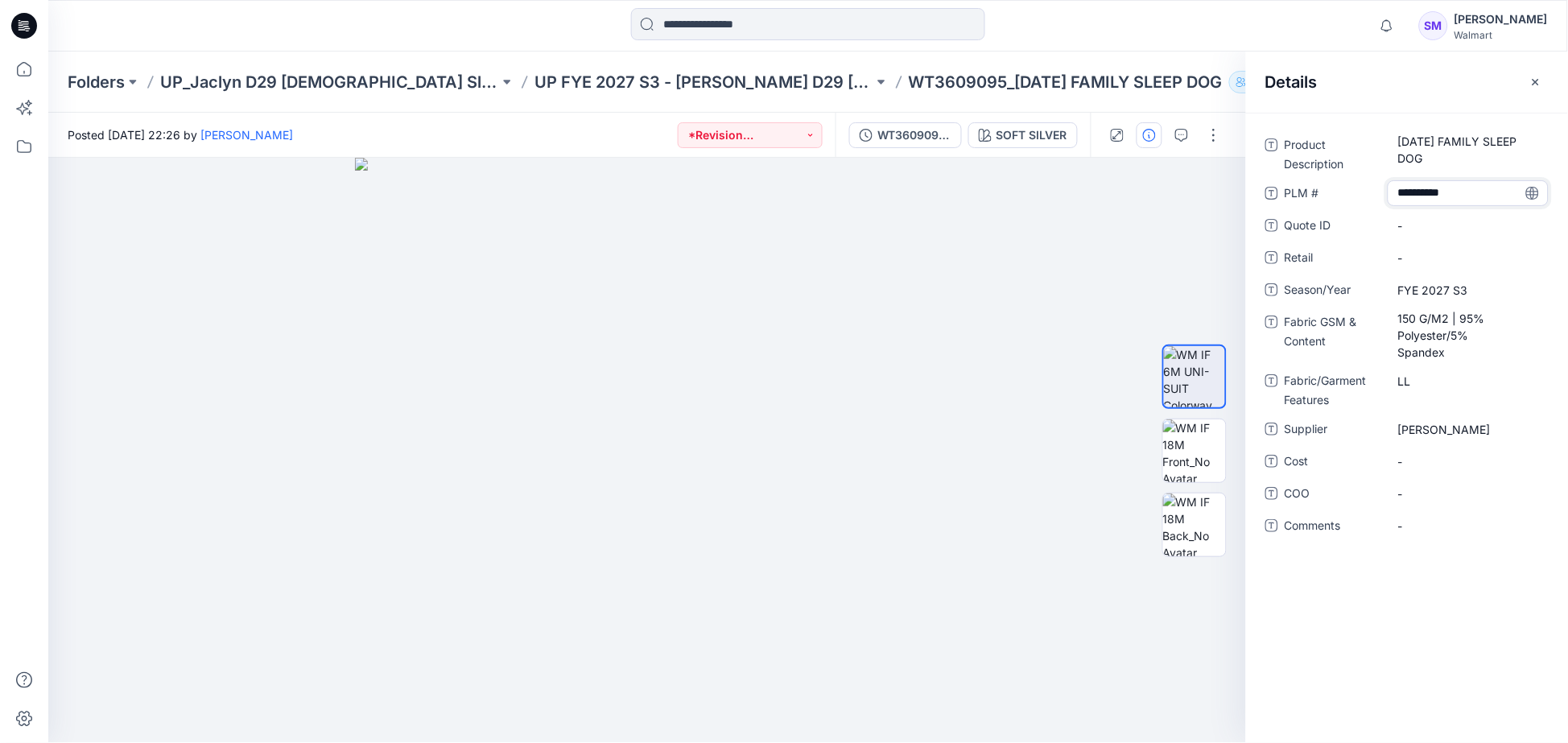
type textarea "*********"
click at [1406, 643] on div "Product Description [DATE] FAMILY SLEEP DOG PLM # ********* Quote ID - Retail -…" at bounding box center [1406, 428] width 322 height 631
click at [1533, 81] on icon "button" at bounding box center [1535, 82] width 13 height 13
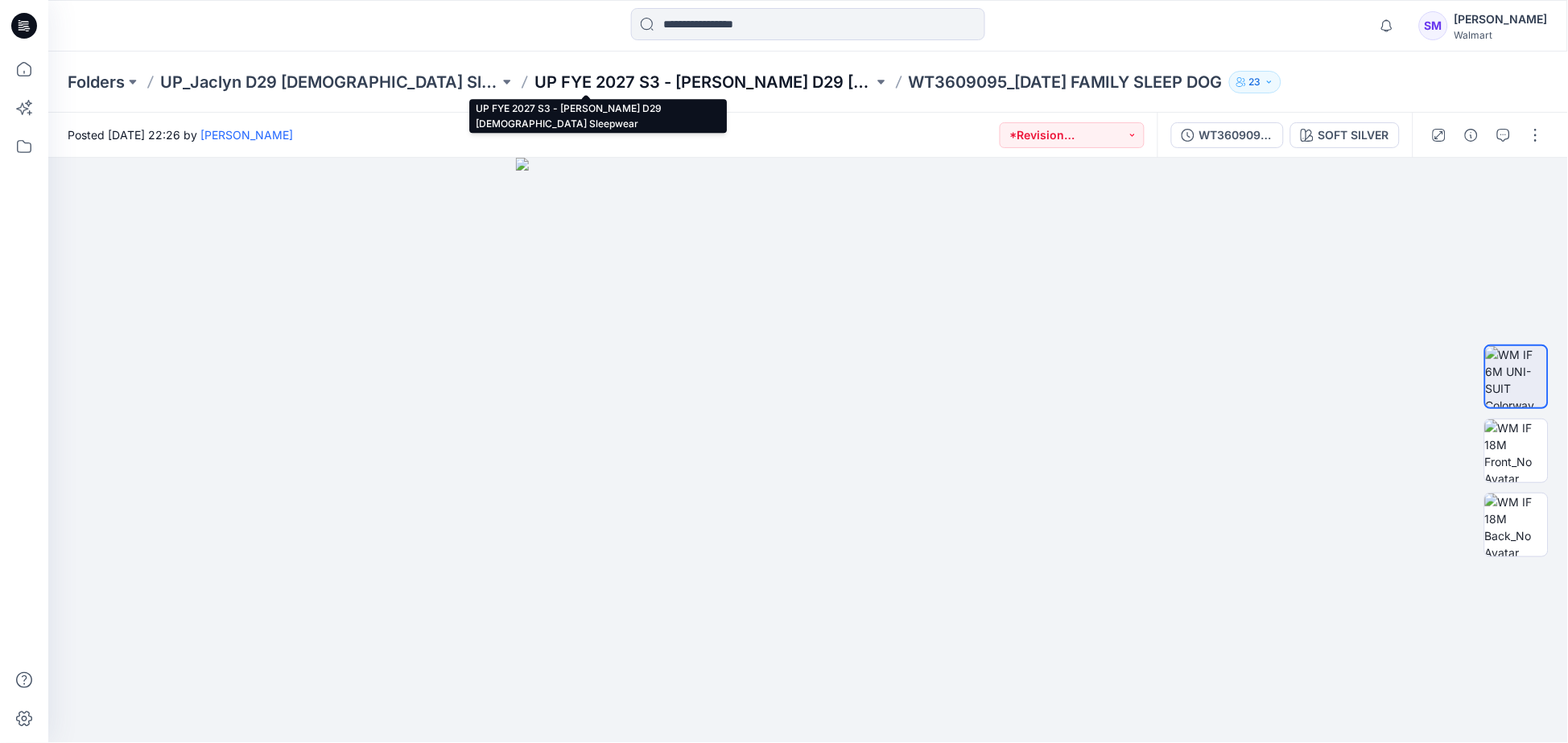
click at [563, 87] on p "UP FYE 2027 S3 - [PERSON_NAME] D29 [DEMOGRAPHIC_DATA] Sleepwear" at bounding box center [704, 82] width 339 height 22
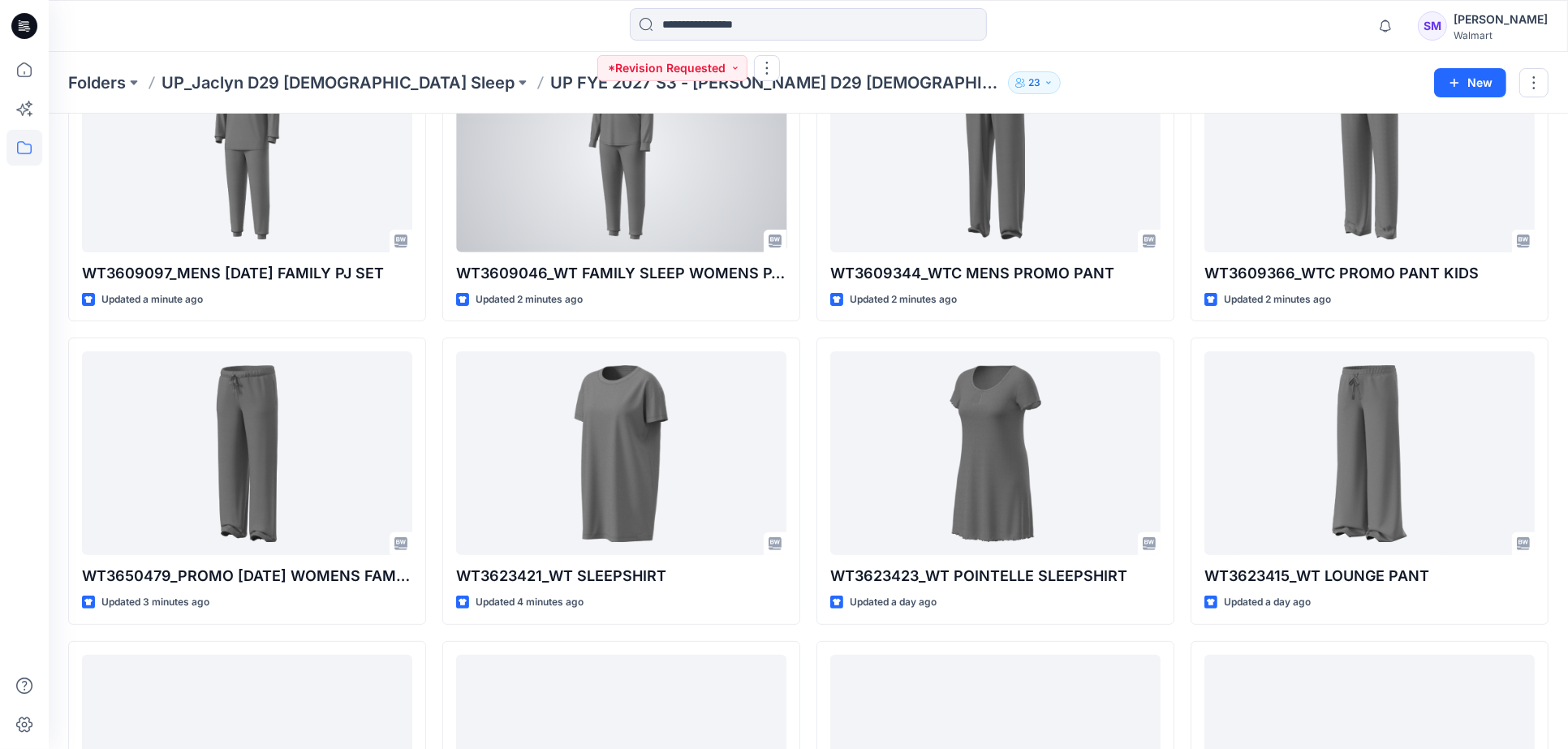
scroll to position [450, 0]
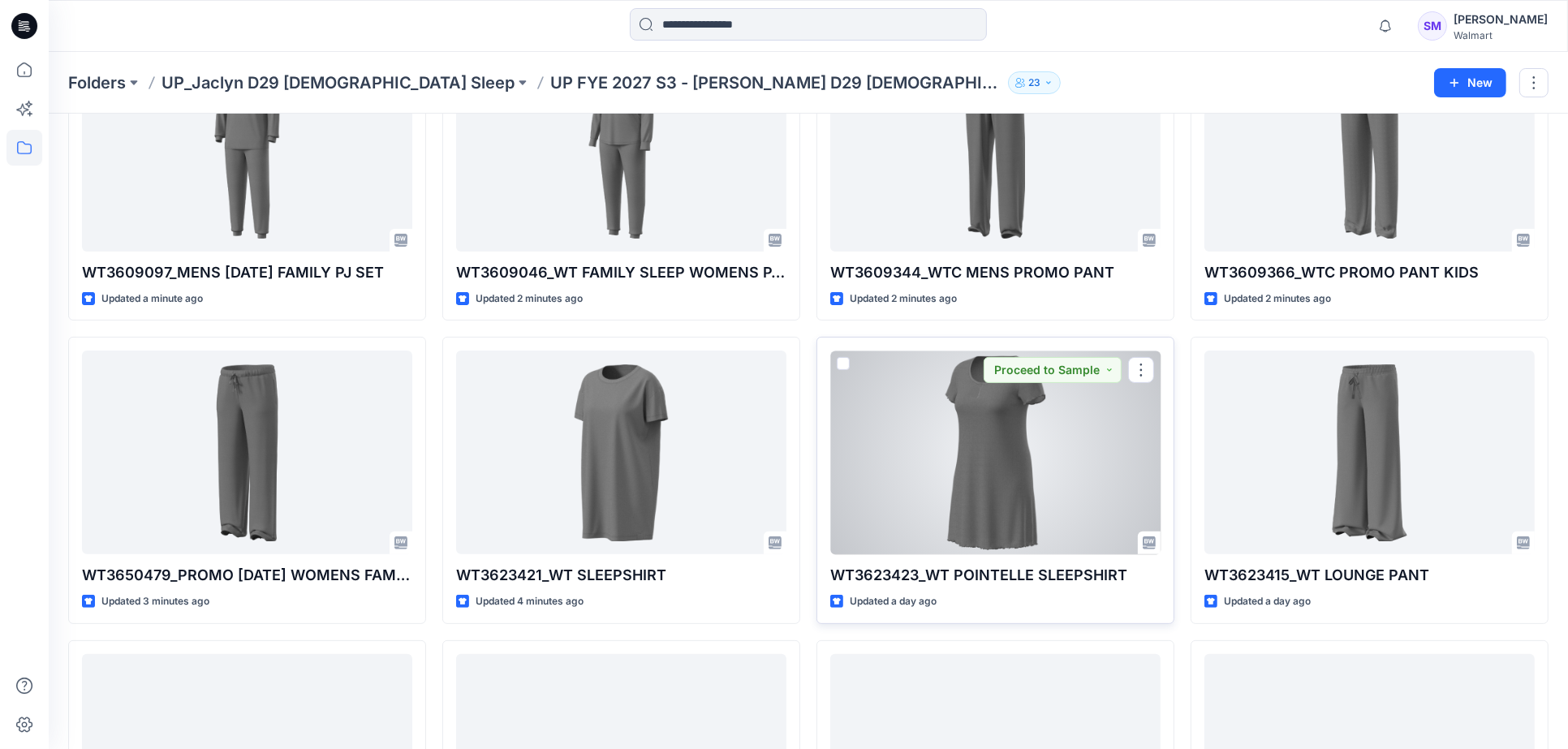
click at [944, 452] on div at bounding box center [996, 452] width 330 height 203
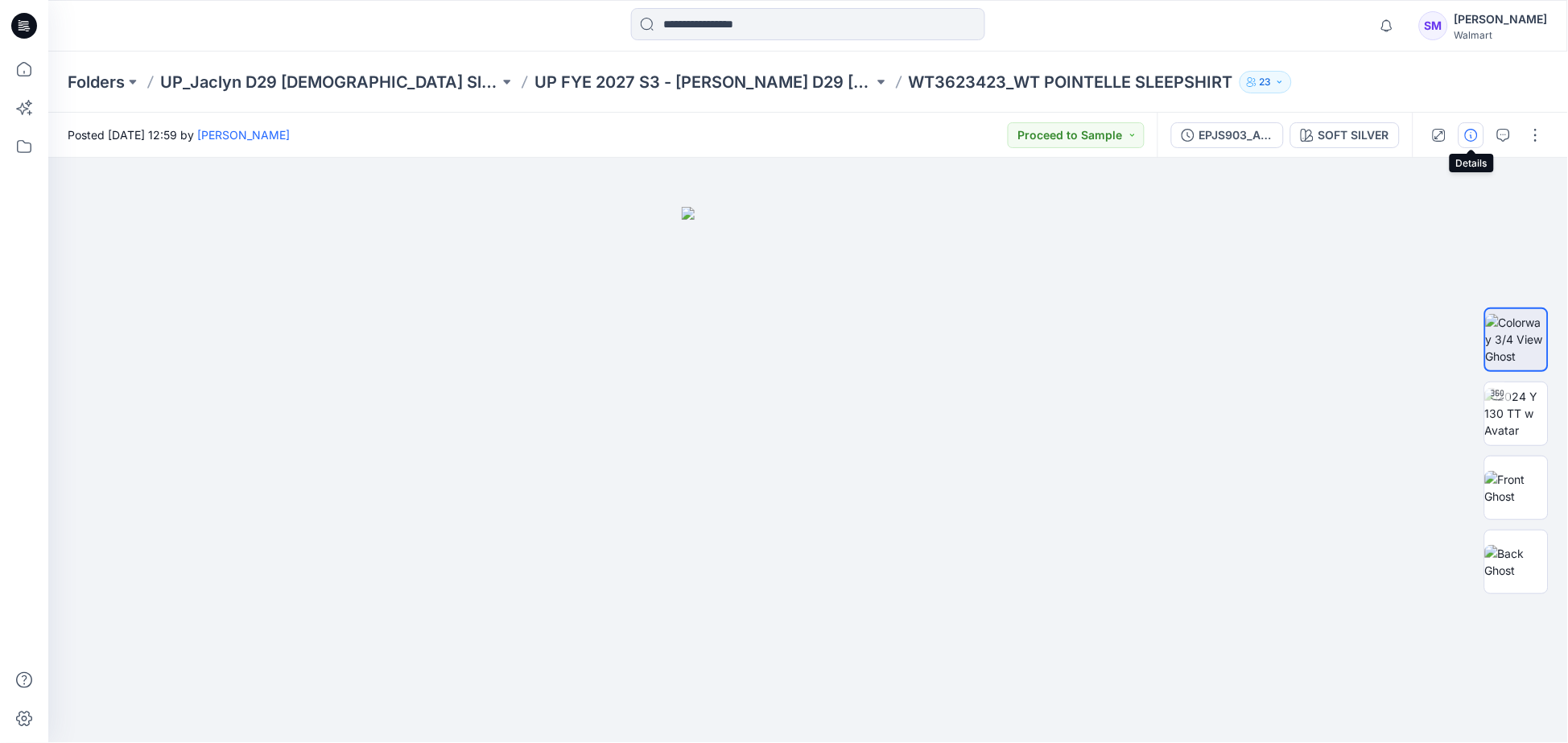
click at [1484, 136] on button "button" at bounding box center [1471, 136] width 25 height 25
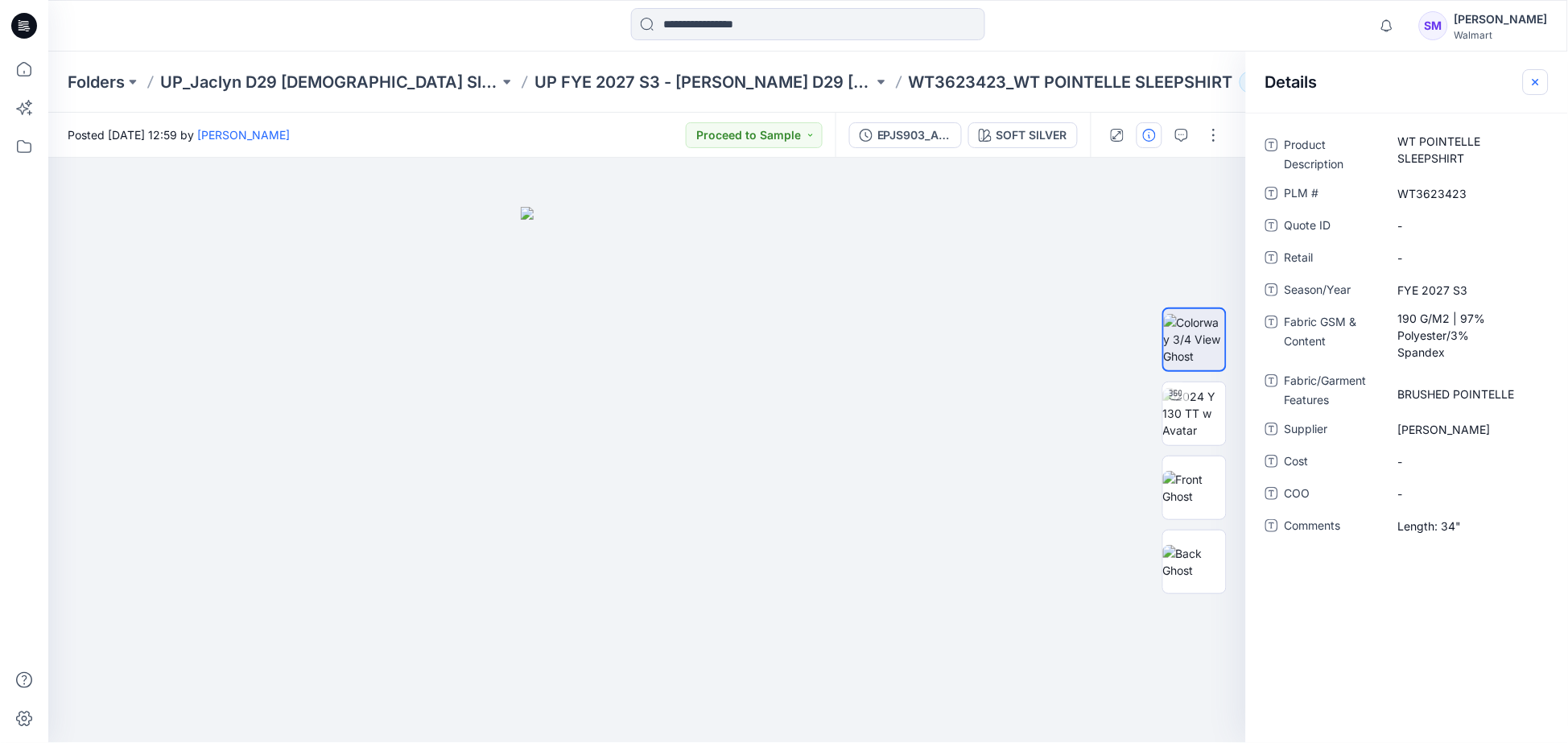
click at [1536, 76] on icon "button" at bounding box center [1535, 82] width 13 height 13
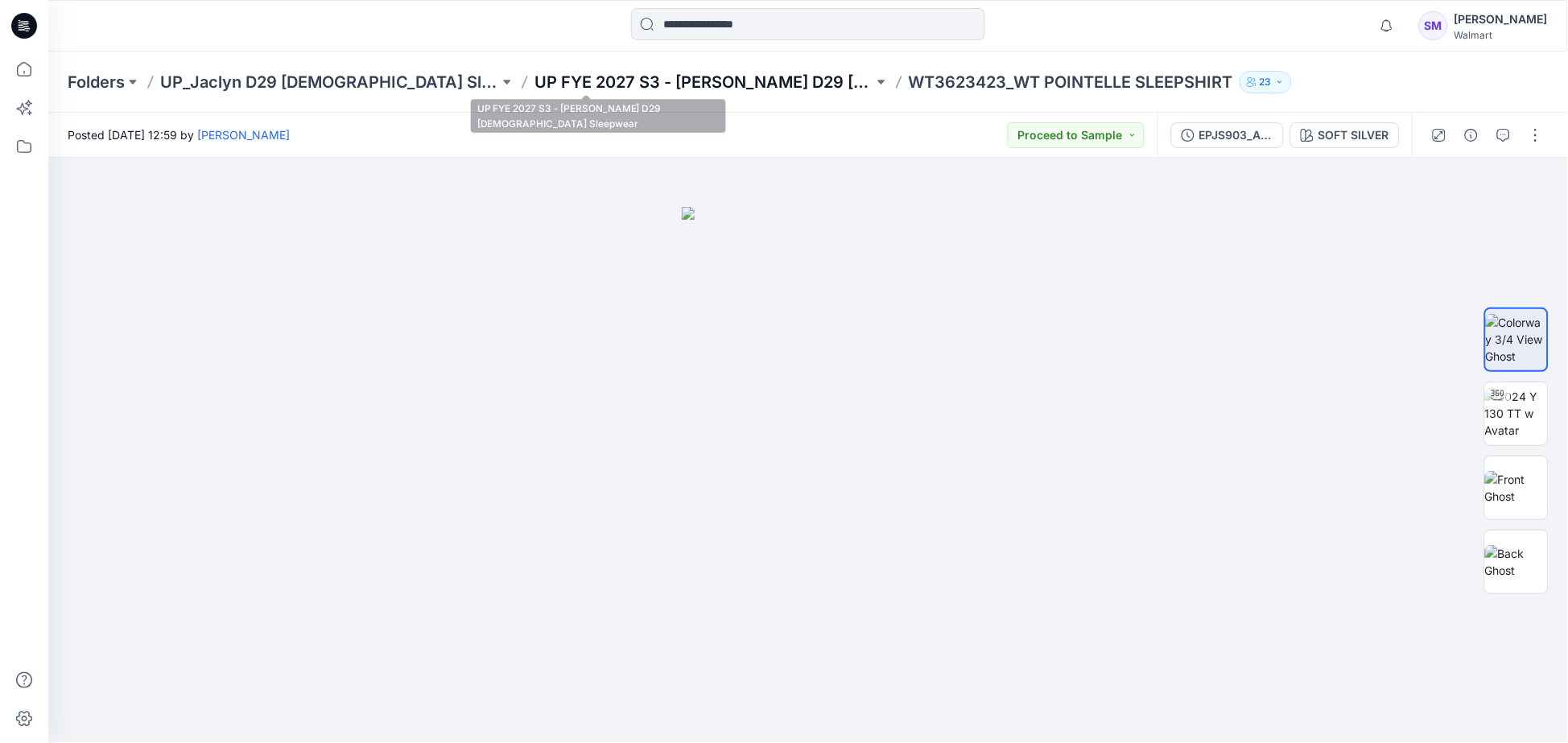
click at [534, 72] on p "UP FYE 2027 S3 - [PERSON_NAME] D29 [DEMOGRAPHIC_DATA] Sleepwear" at bounding box center [704, 82] width 339 height 22
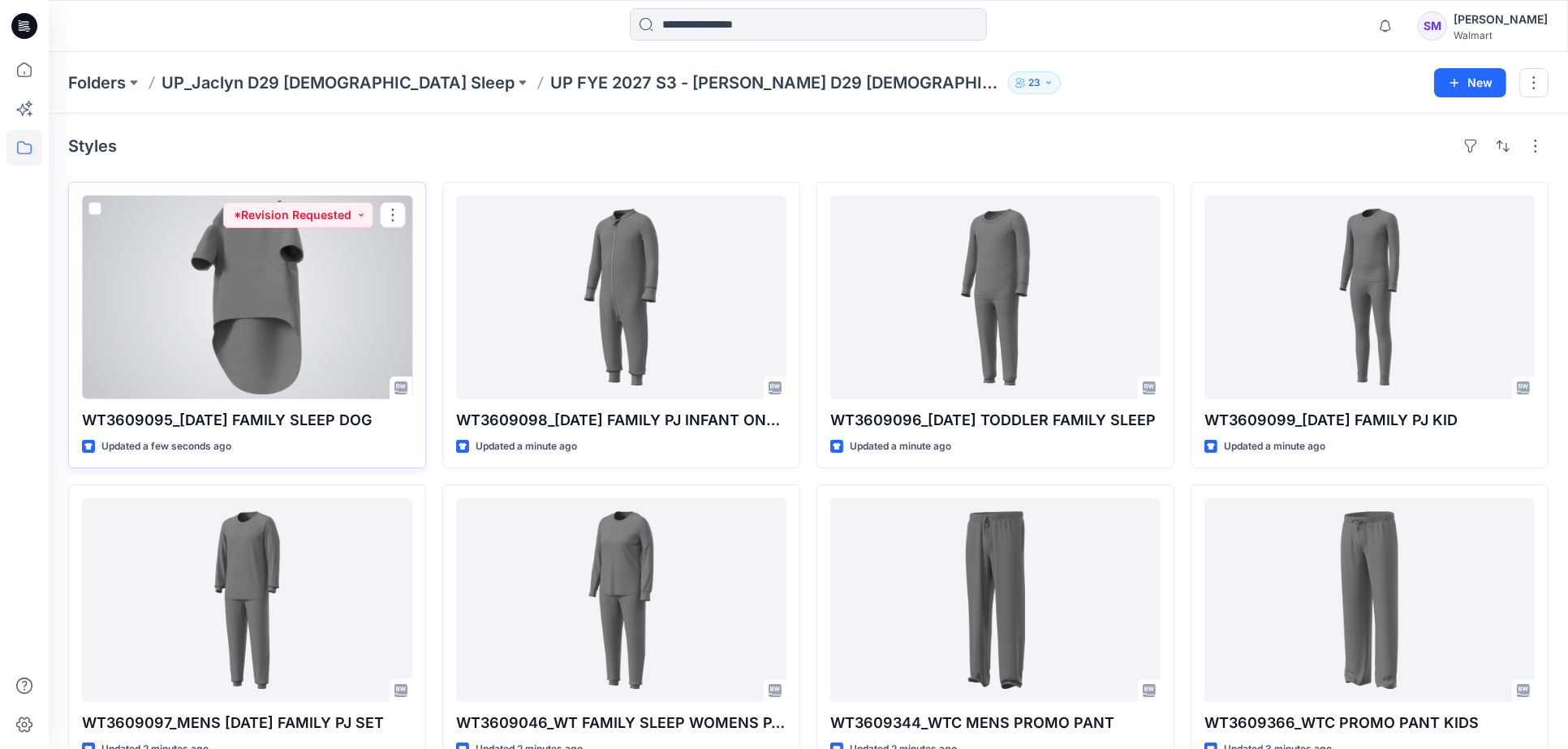
click at [391, 312] on div at bounding box center [247, 297] width 330 height 203
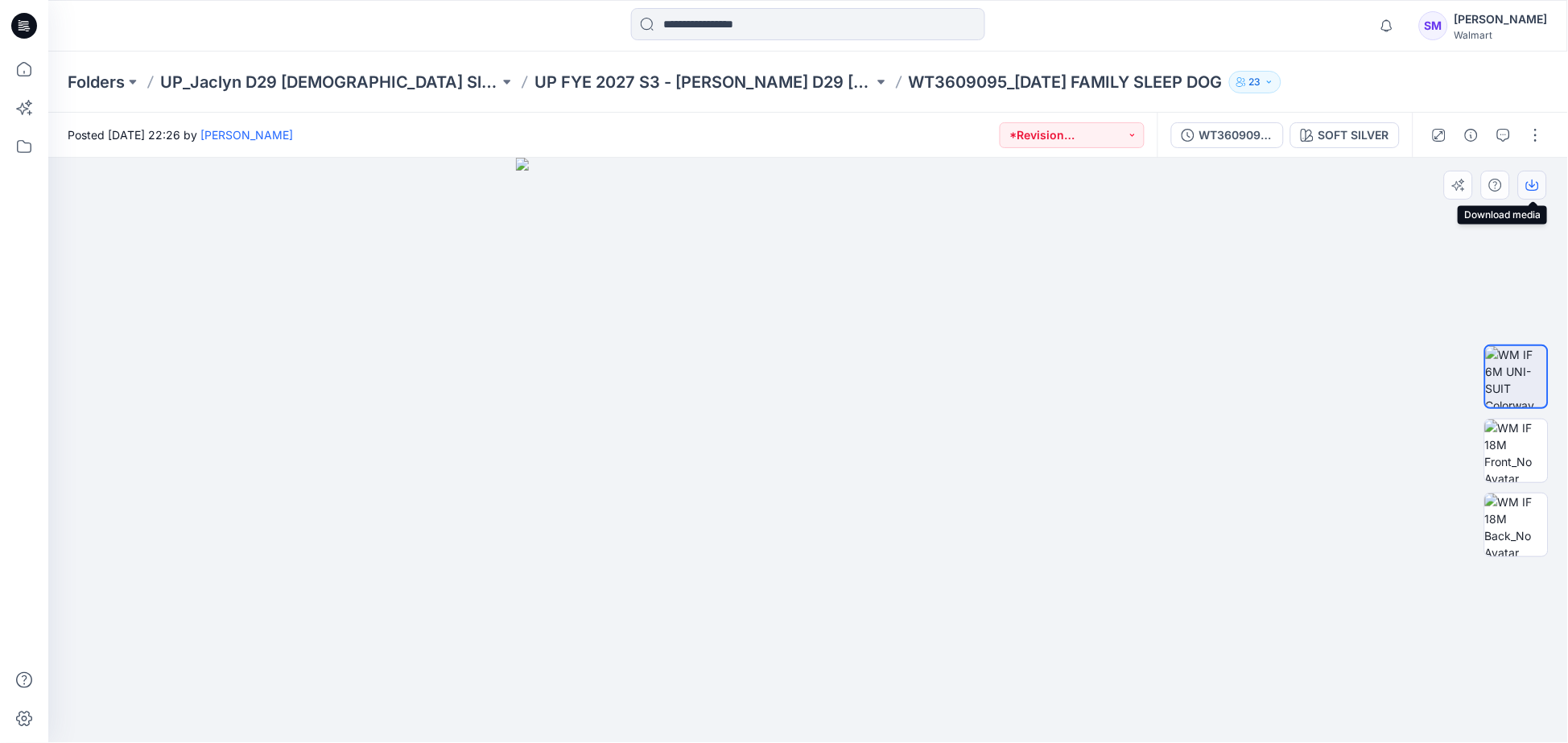
click at [1531, 183] on icon "button" at bounding box center [1532, 184] width 13 height 13
click at [557, 76] on p "UP FYE 2027 S3 - [PERSON_NAME] D29 [DEMOGRAPHIC_DATA] Sleepwear" at bounding box center [704, 82] width 339 height 22
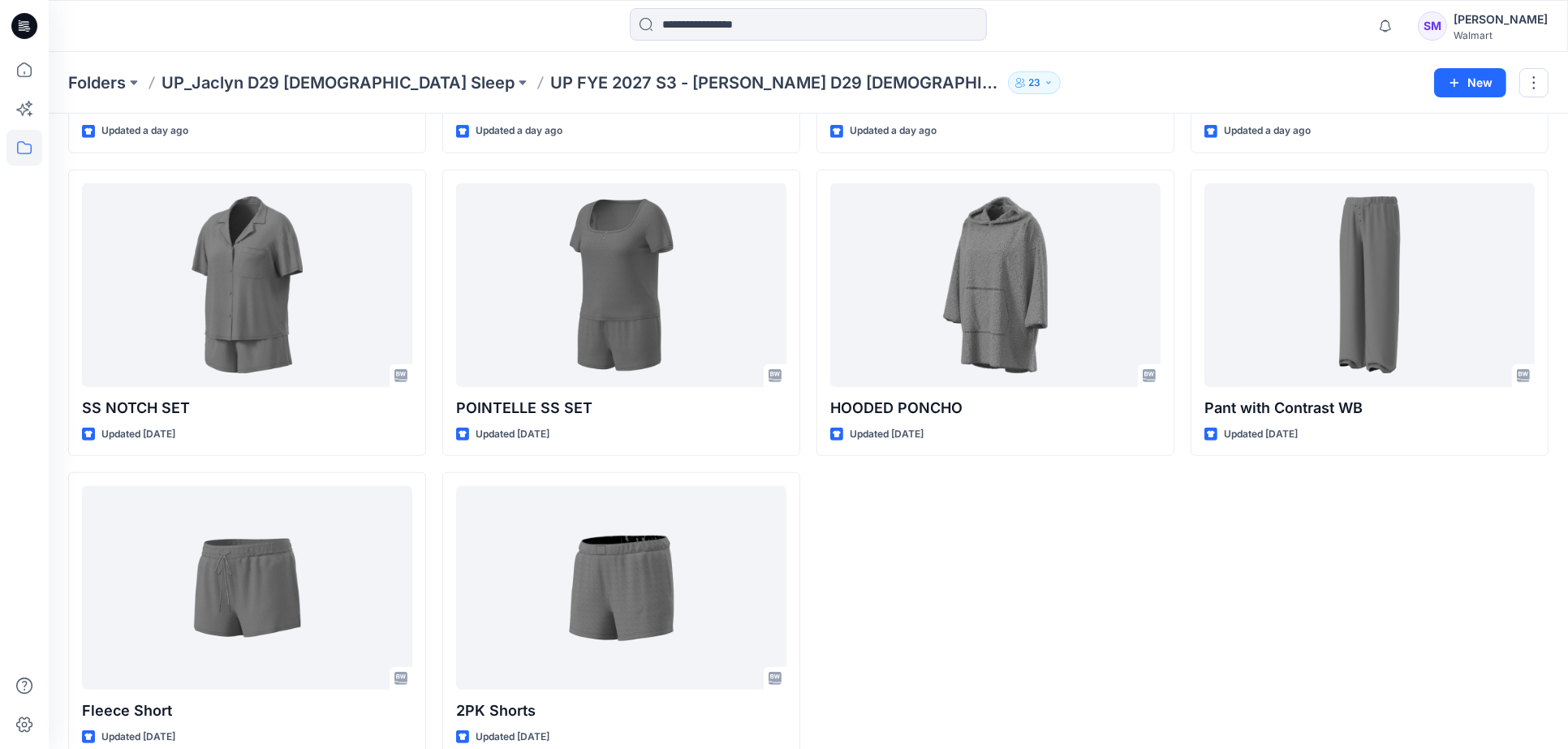
scroll to position [1253, 0]
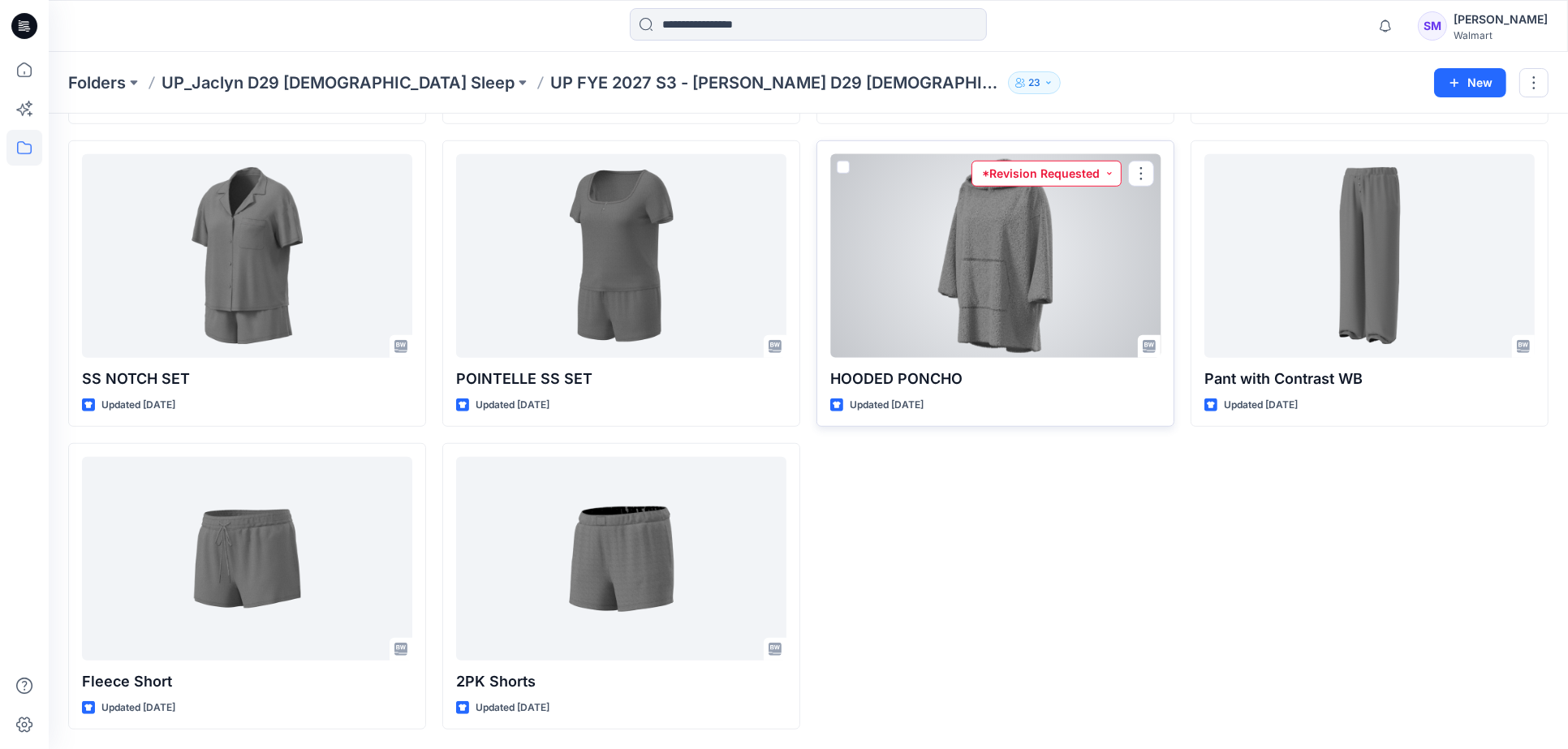
click at [1108, 173] on button "*Revision Requested" at bounding box center [1046, 174] width 150 height 26
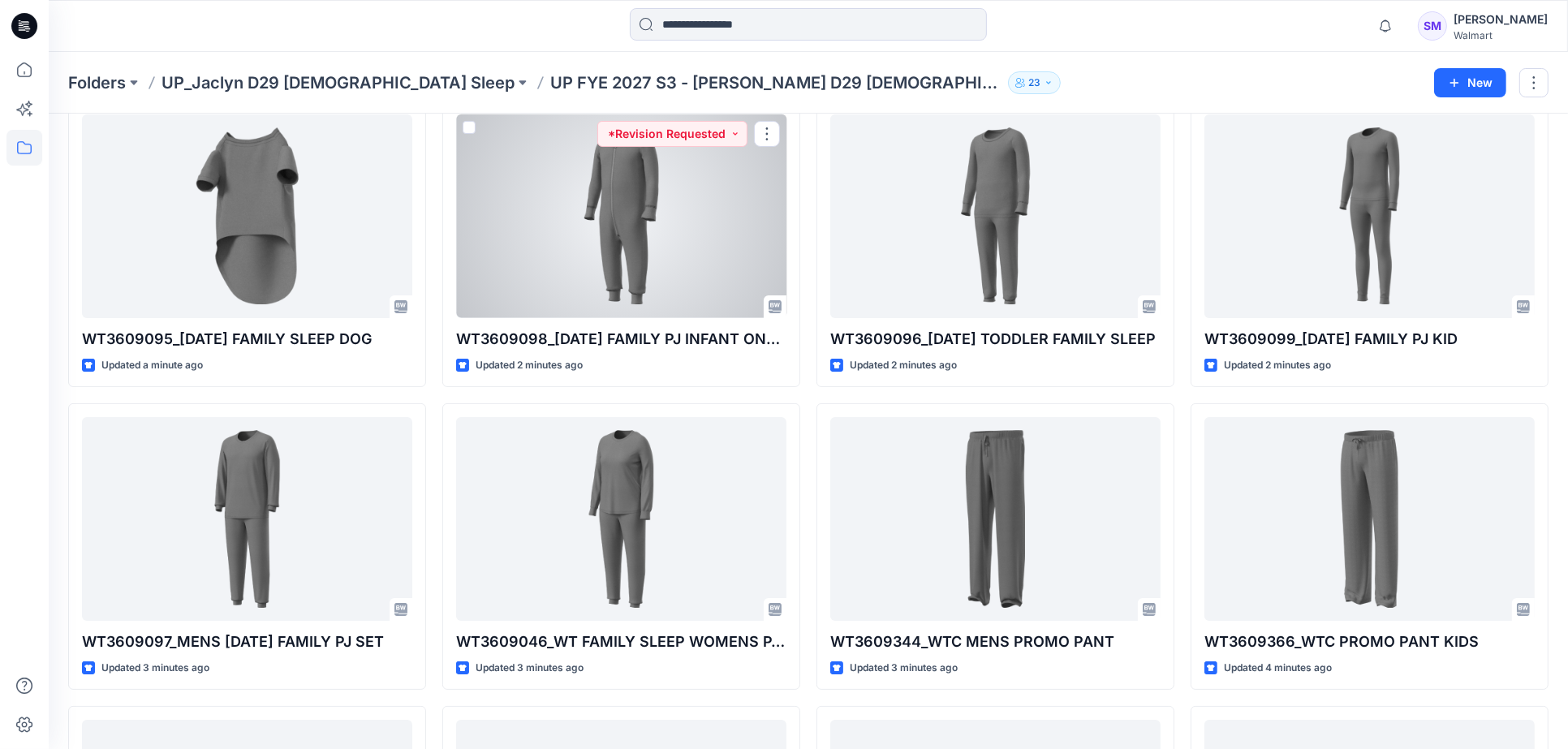
scroll to position [0, 0]
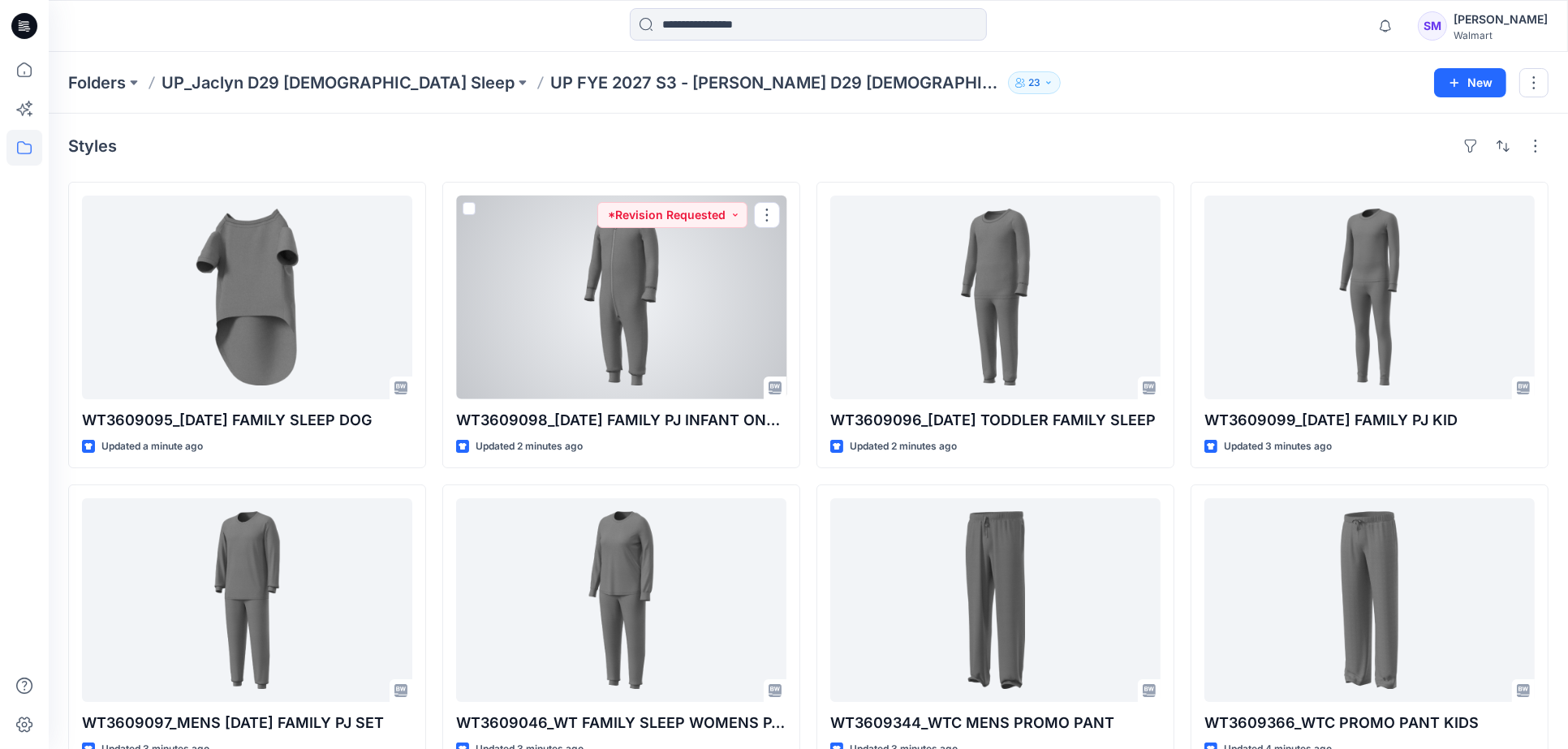
click at [757, 156] on div "Styles" at bounding box center [808, 145] width 1481 height 26
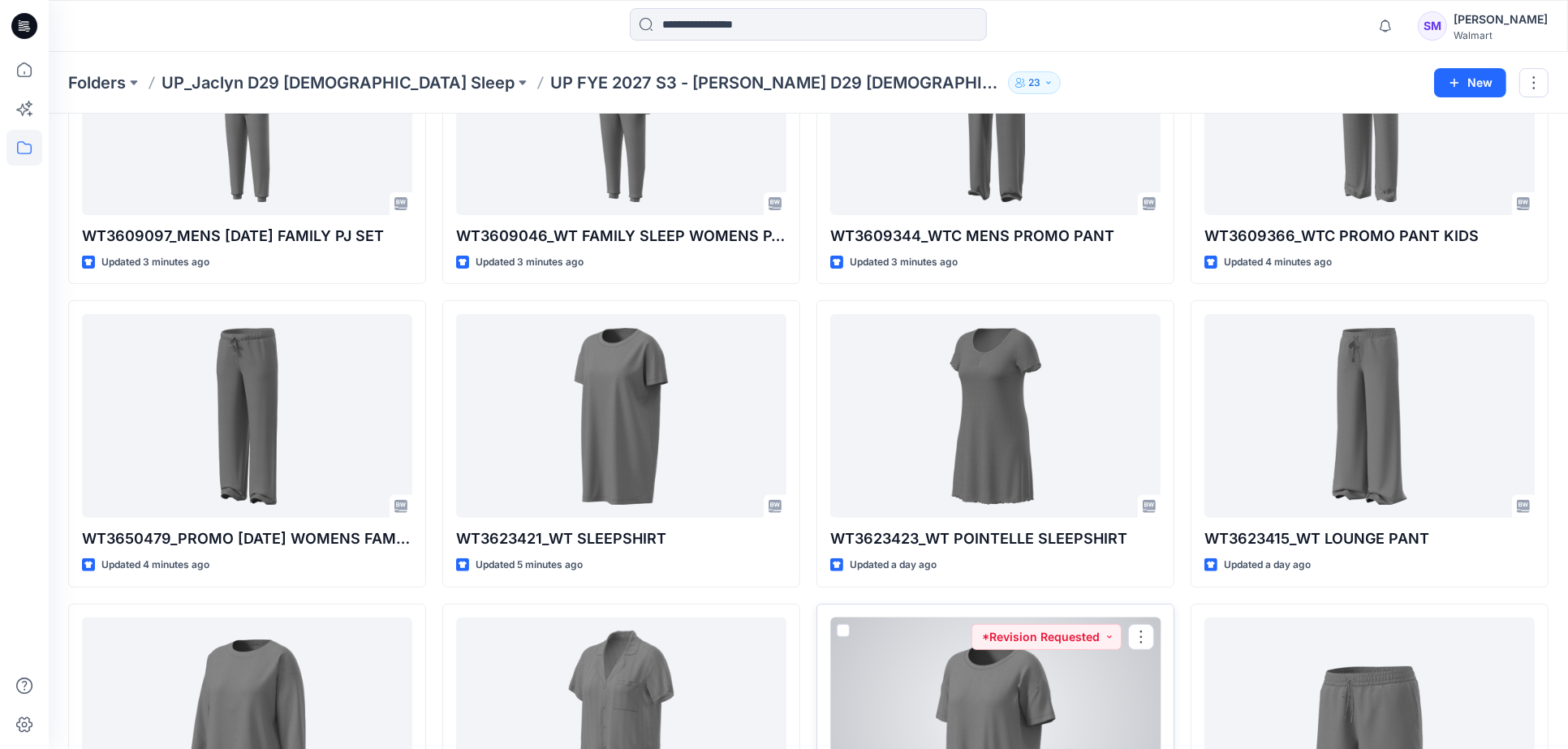
scroll to position [450, 0]
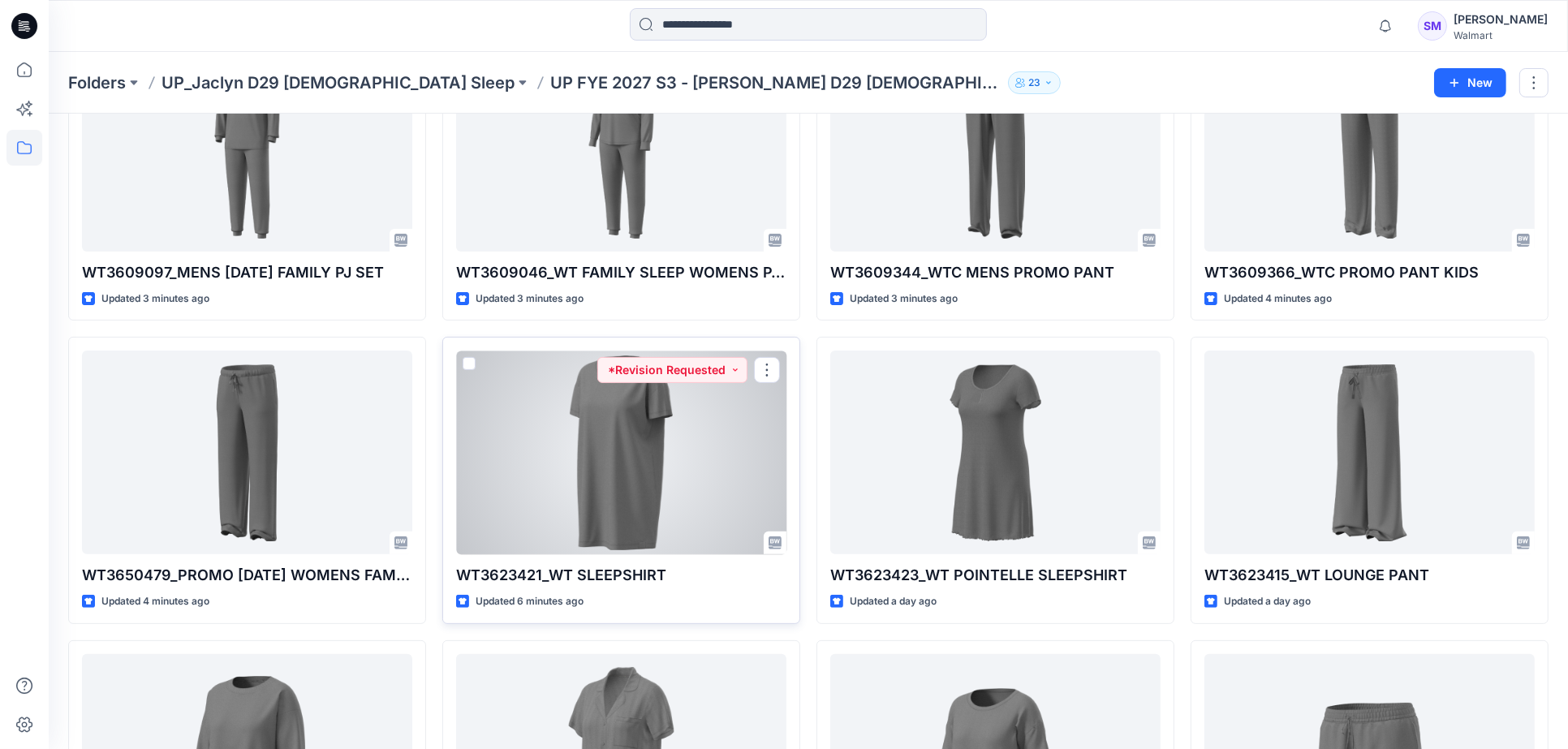
click at [711, 427] on div at bounding box center [621, 452] width 330 height 203
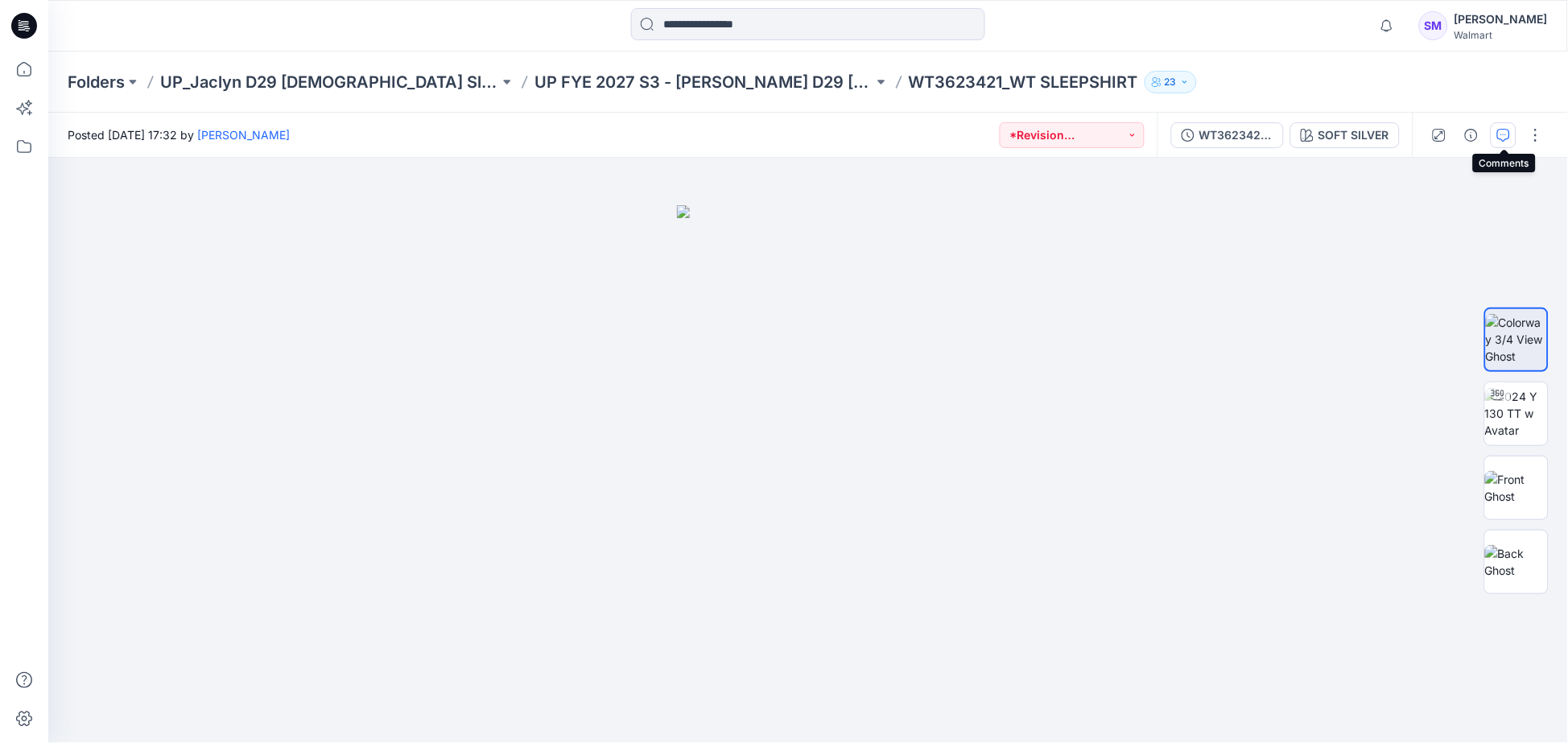
click at [1499, 137] on icon "button" at bounding box center [1503, 135] width 13 height 13
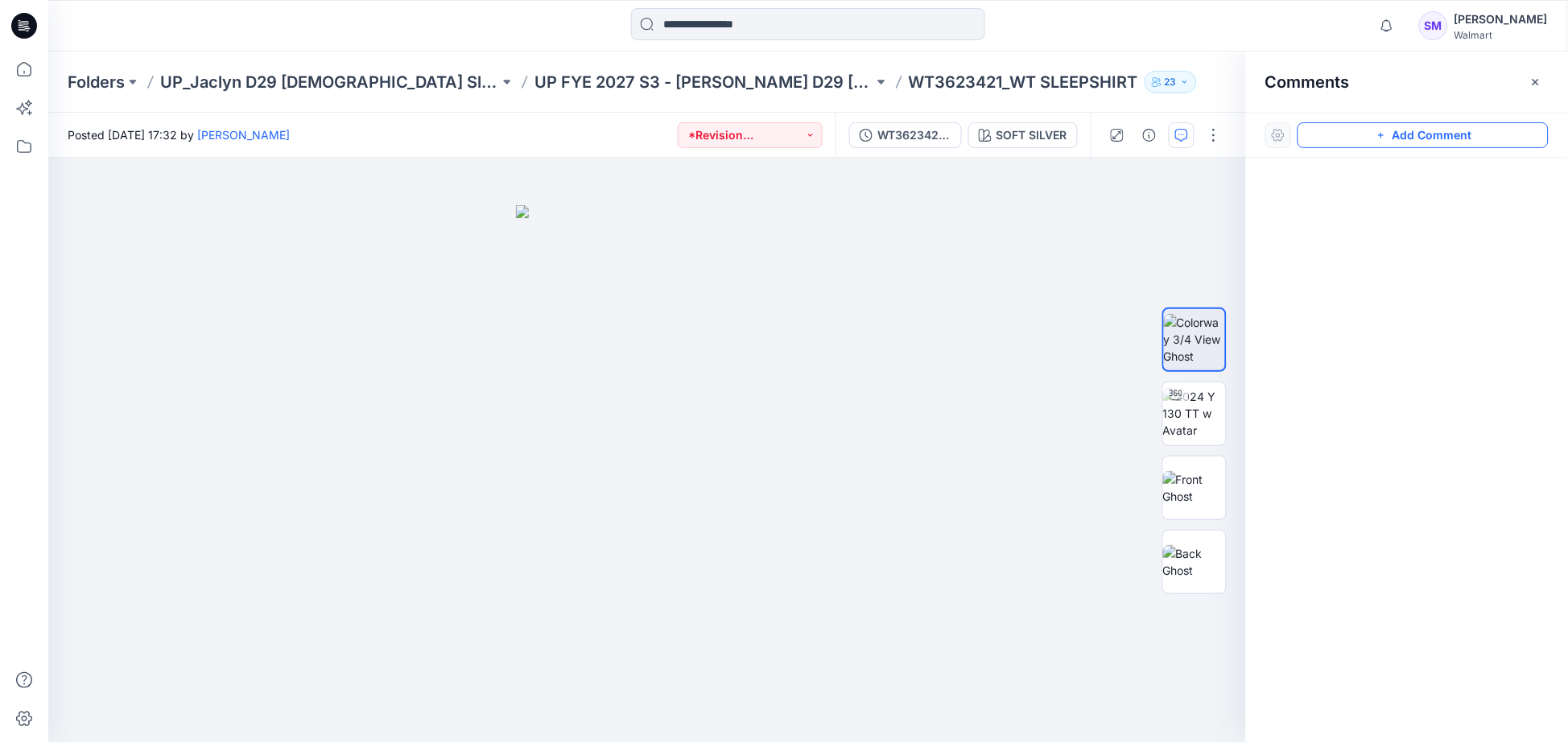
click at [1391, 137] on button "Add Comment" at bounding box center [1423, 136] width 251 height 25
click at [890, 344] on div "1" at bounding box center [647, 450] width 1198 height 585
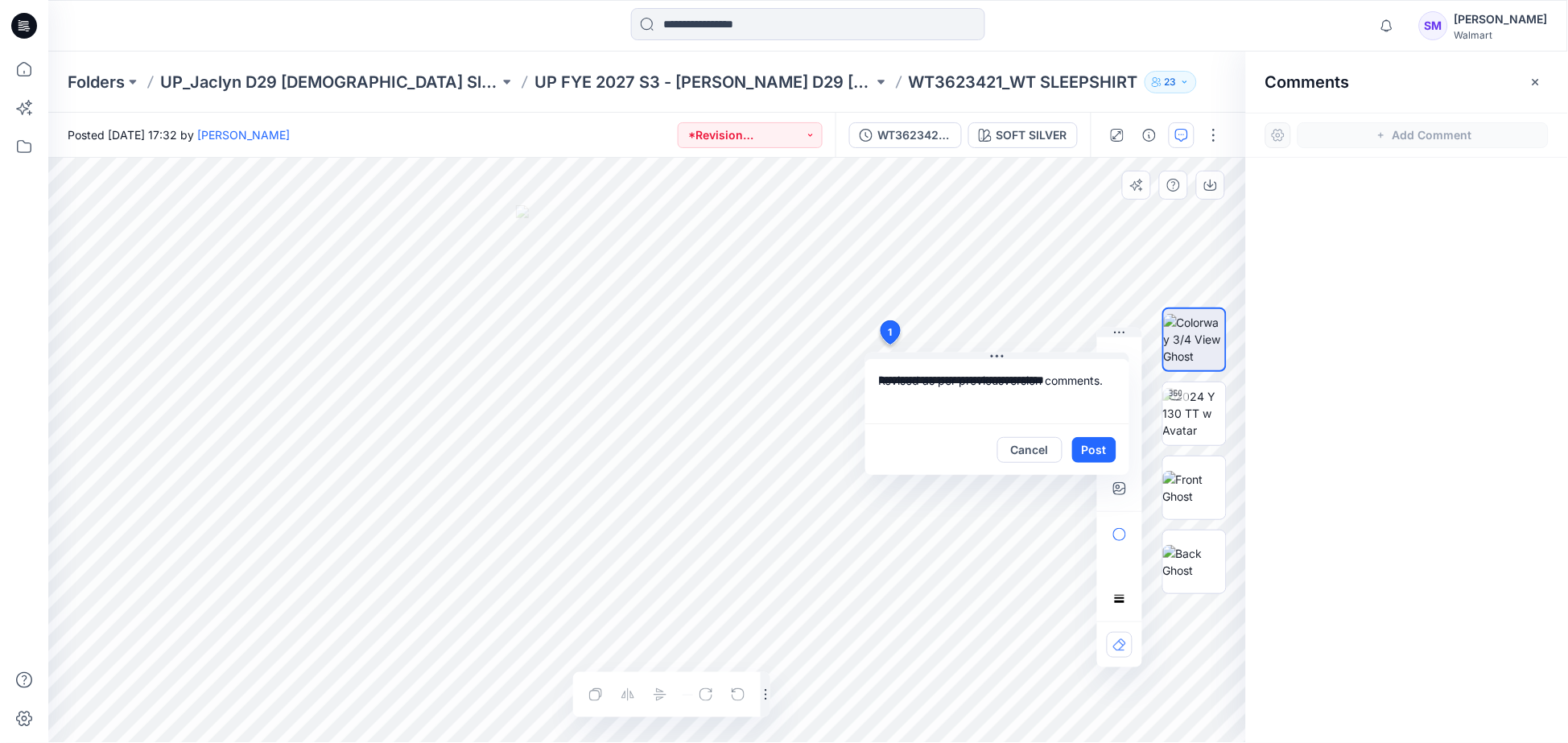
drag, startPoint x: 1113, startPoint y: 378, endPoint x: 865, endPoint y: 381, distance: 248.0
click at [865, 381] on textarea "**********" at bounding box center [997, 391] width 264 height 64
type textarea "**********"
click at [1088, 447] on button "Post" at bounding box center [1093, 450] width 44 height 25
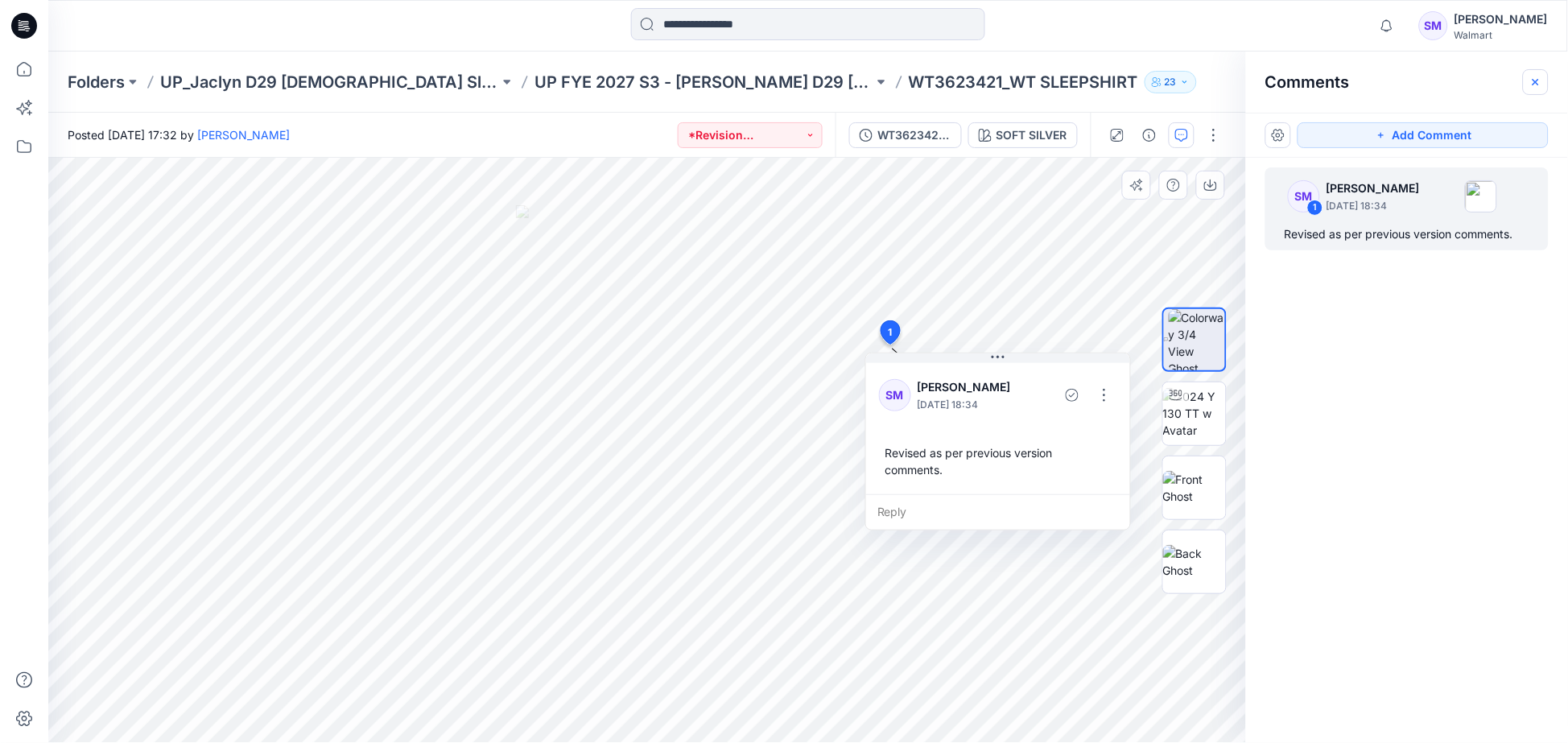
click at [1539, 78] on icon "button" at bounding box center [1535, 81] width 7 height 7
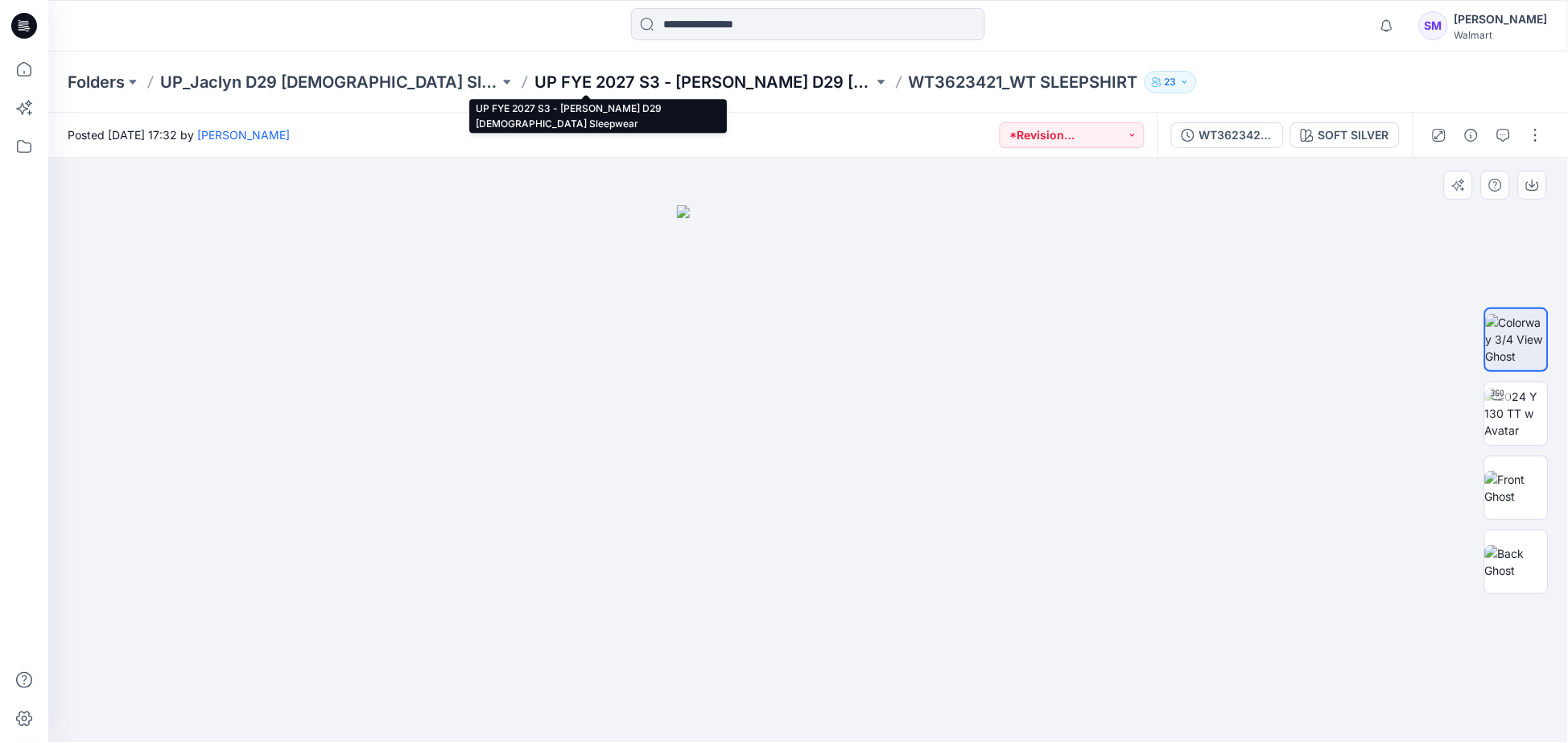
click at [597, 82] on p "UP FYE 2027 S3 - [PERSON_NAME] D29 [DEMOGRAPHIC_DATA] Sleepwear" at bounding box center [704, 82] width 339 height 22
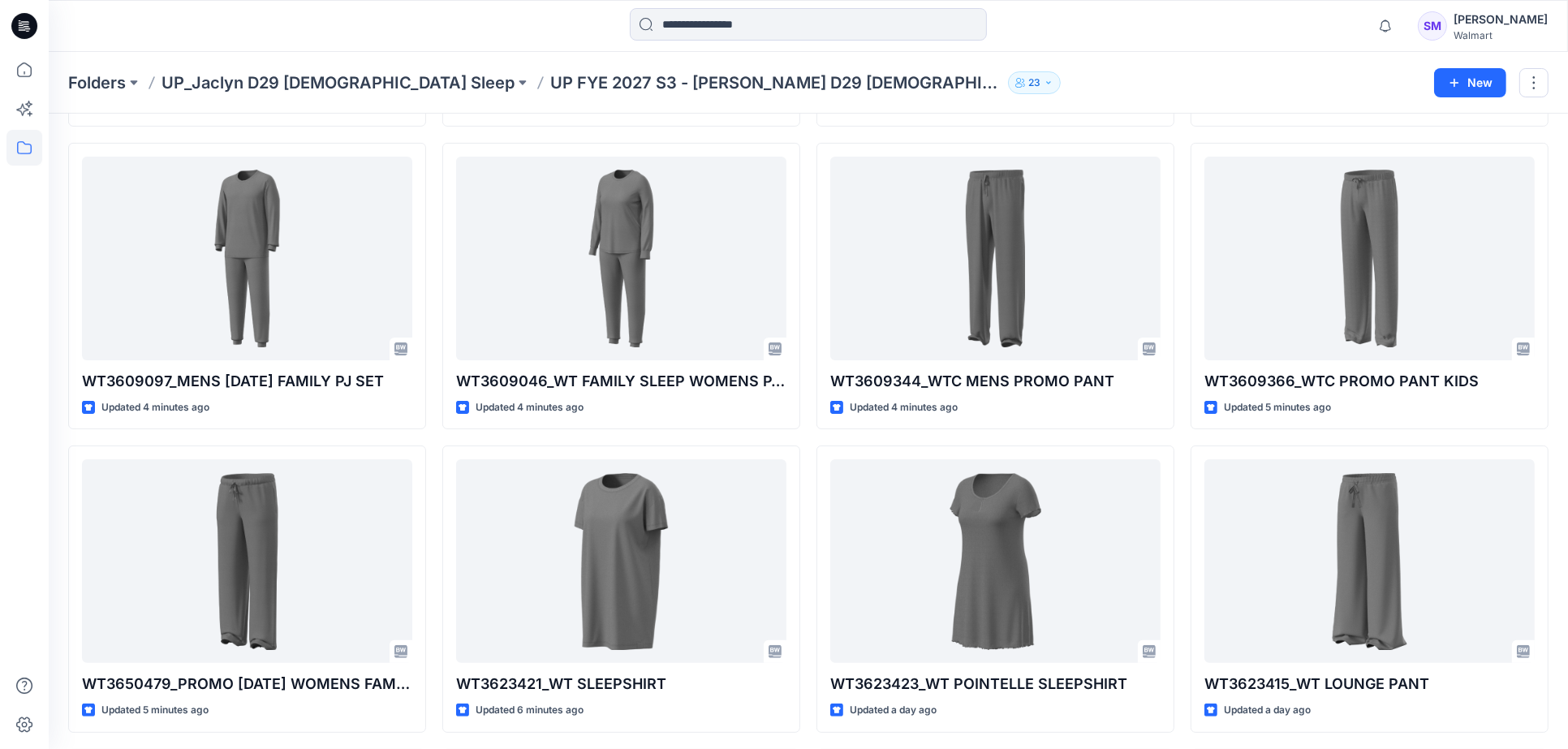
scroll to position [450, 0]
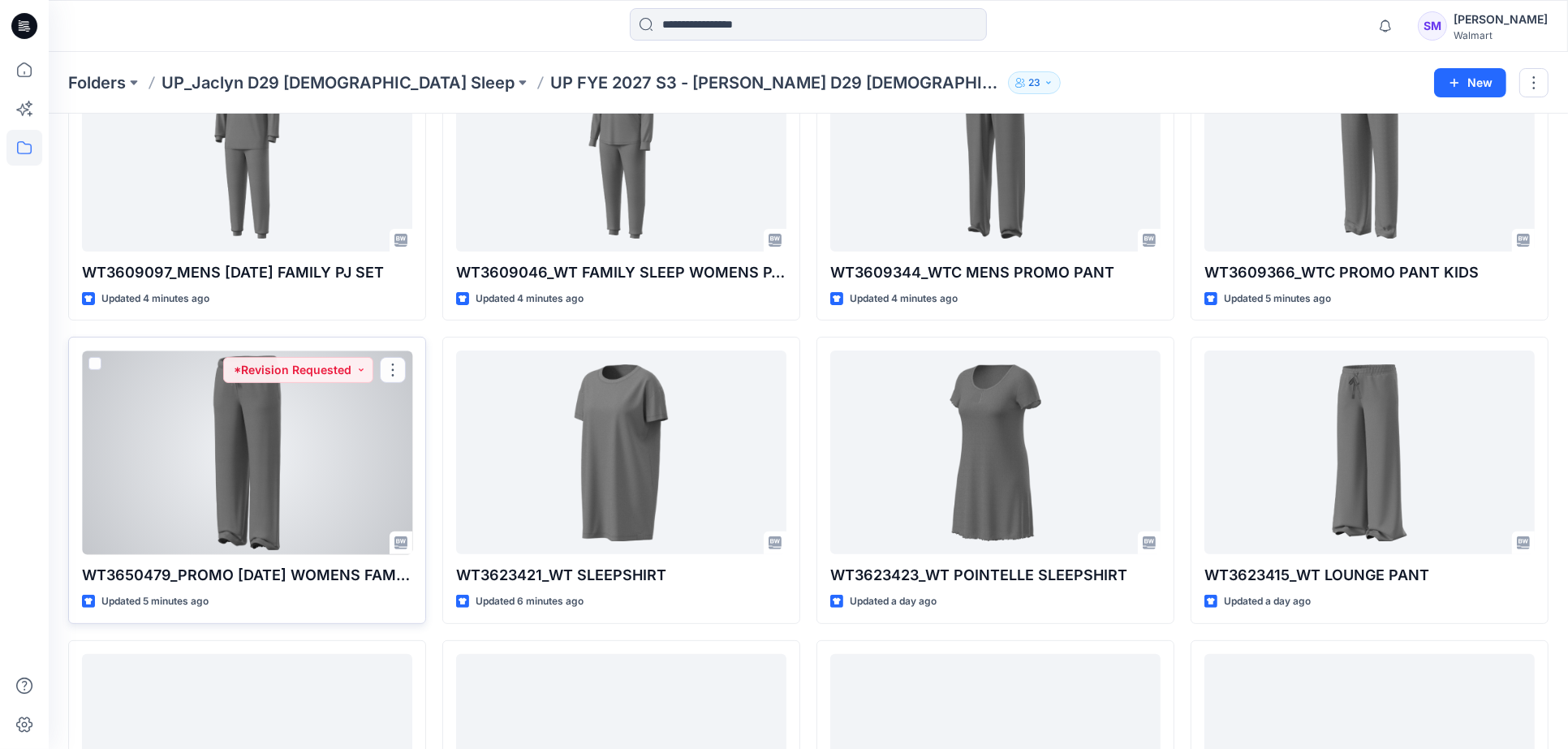
click at [363, 440] on div at bounding box center [247, 452] width 330 height 203
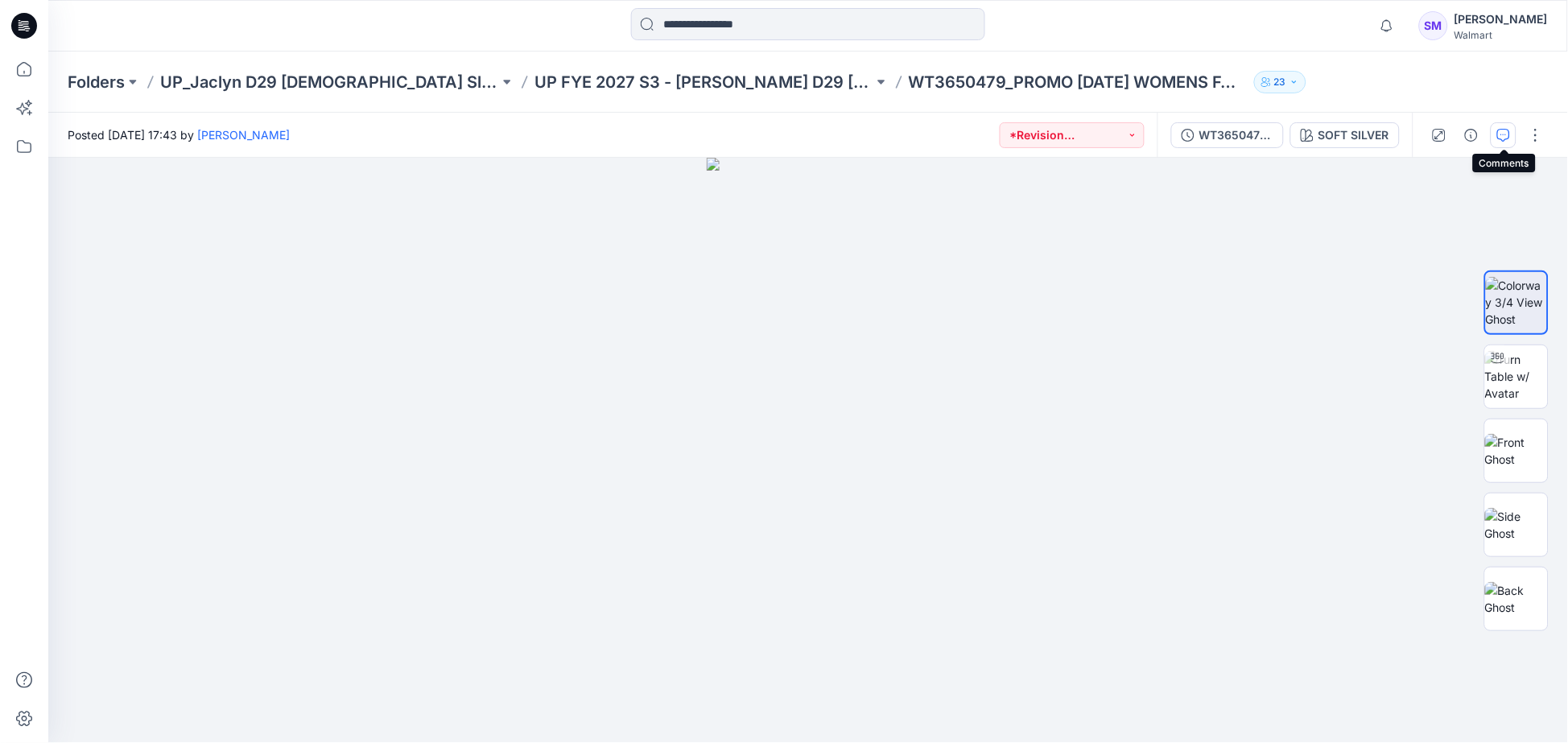
click at [1503, 140] on icon "button" at bounding box center [1503, 135] width 13 height 13
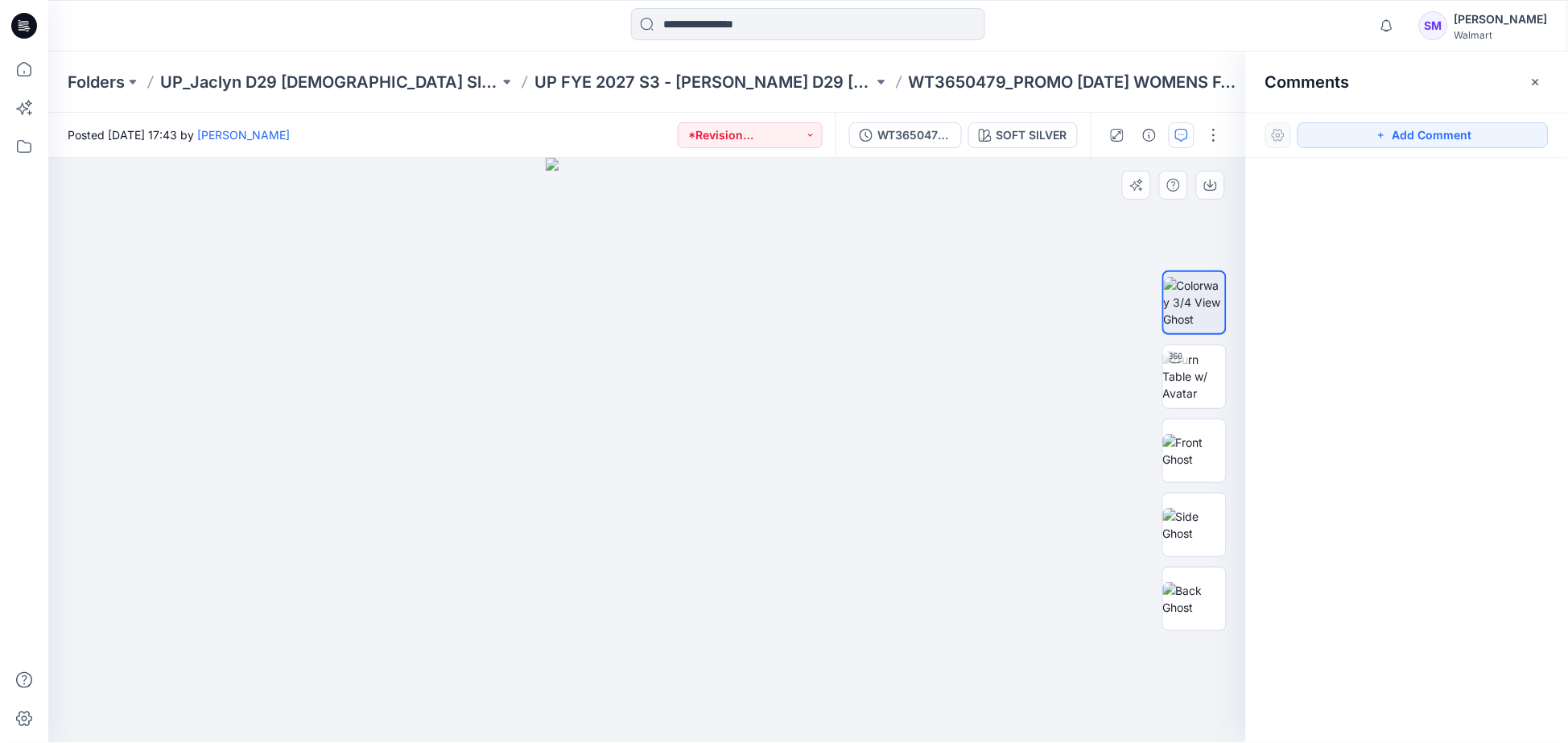
click at [797, 352] on div at bounding box center [648, 450] width 1199 height 585
click at [1412, 145] on button "Add Comment" at bounding box center [1423, 136] width 251 height 25
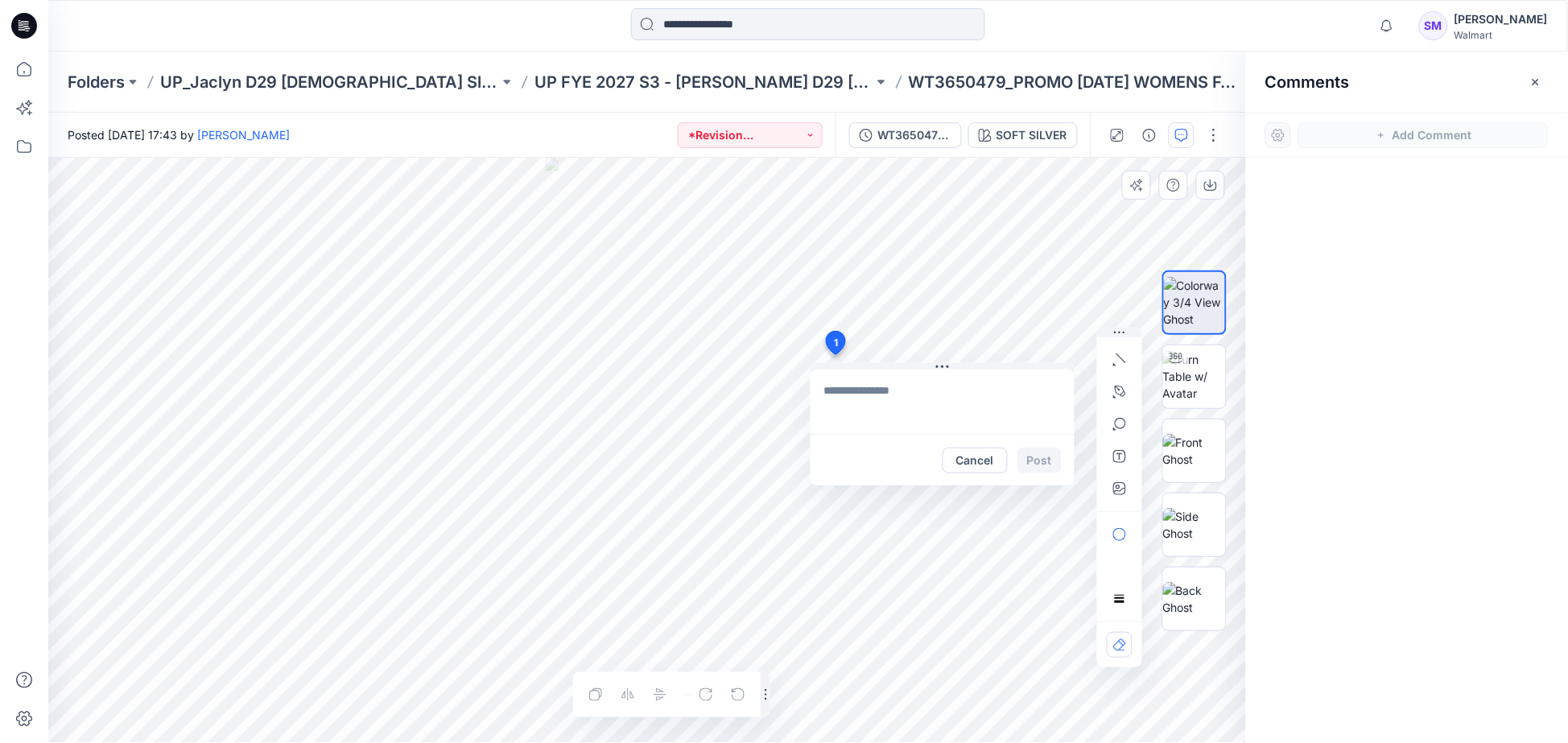
click at [834, 355] on div "1 Cancel Post Layer 1" at bounding box center [647, 450] width 1198 height 585
type textarea "**********"
click at [1051, 455] on button "Post" at bounding box center [1039, 460] width 44 height 25
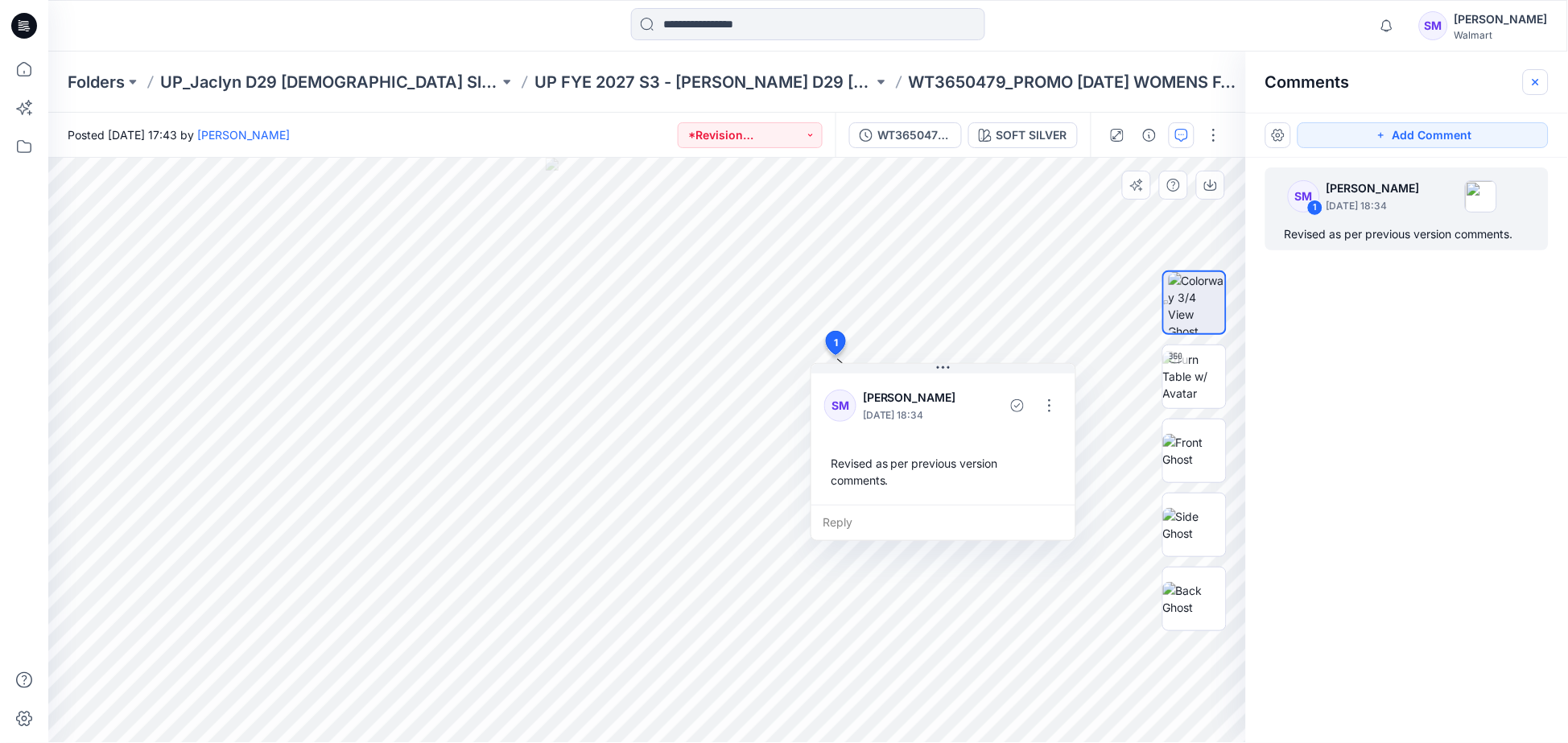
click at [1527, 81] on button "button" at bounding box center [1535, 82] width 25 height 25
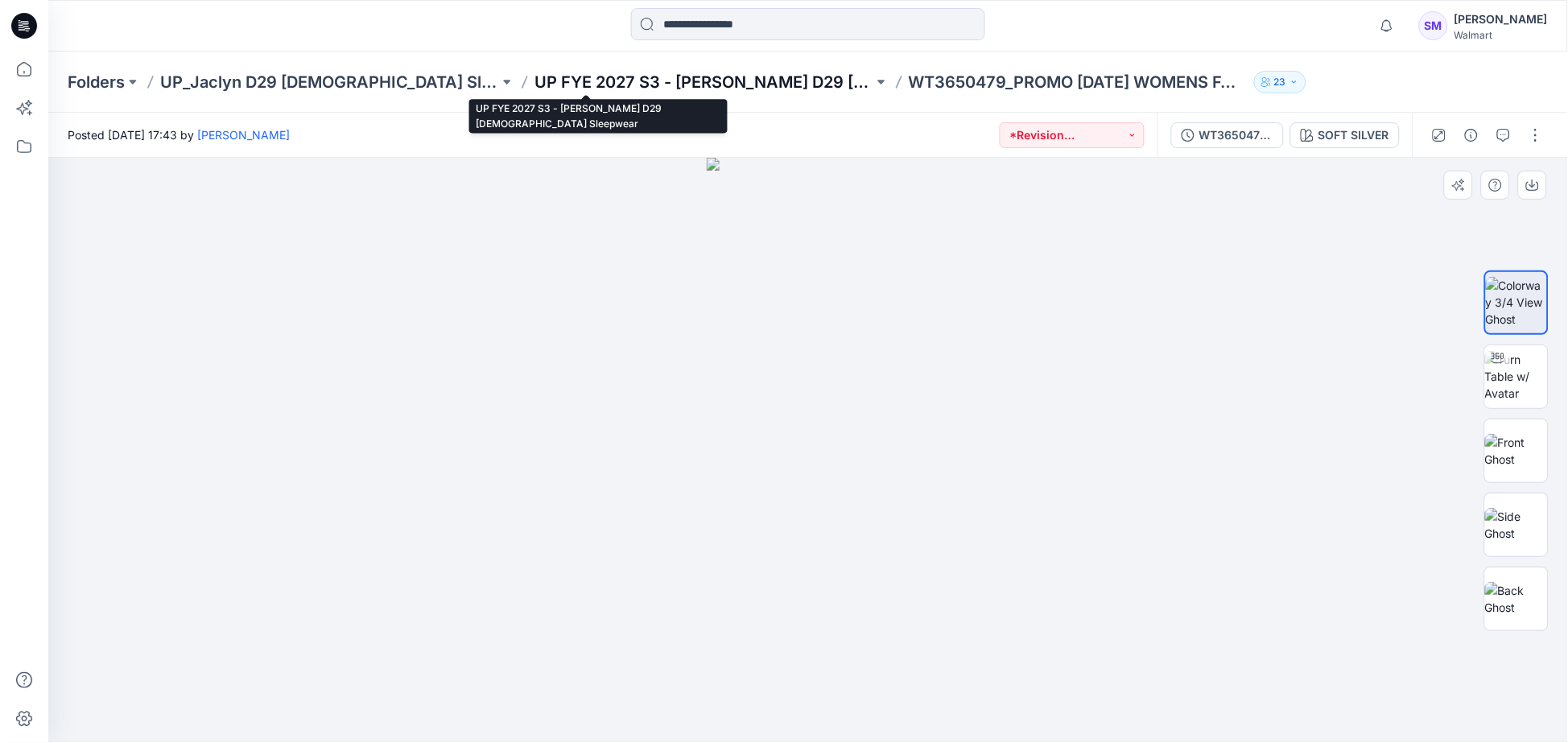
click at [534, 76] on p "UP FYE 2027 S3 - [PERSON_NAME] D29 [DEMOGRAPHIC_DATA] Sleepwear" at bounding box center [704, 82] width 339 height 22
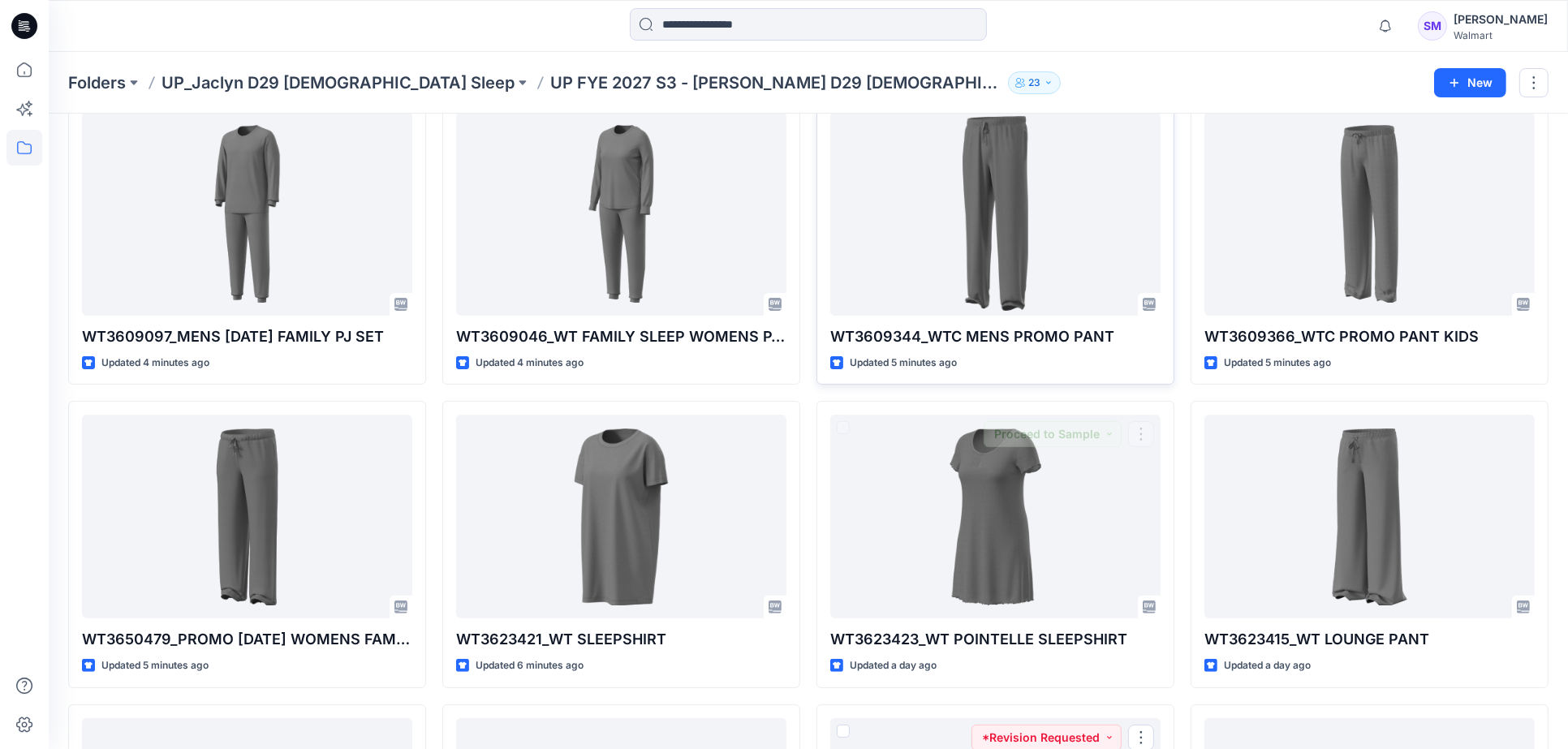
scroll to position [270, 0]
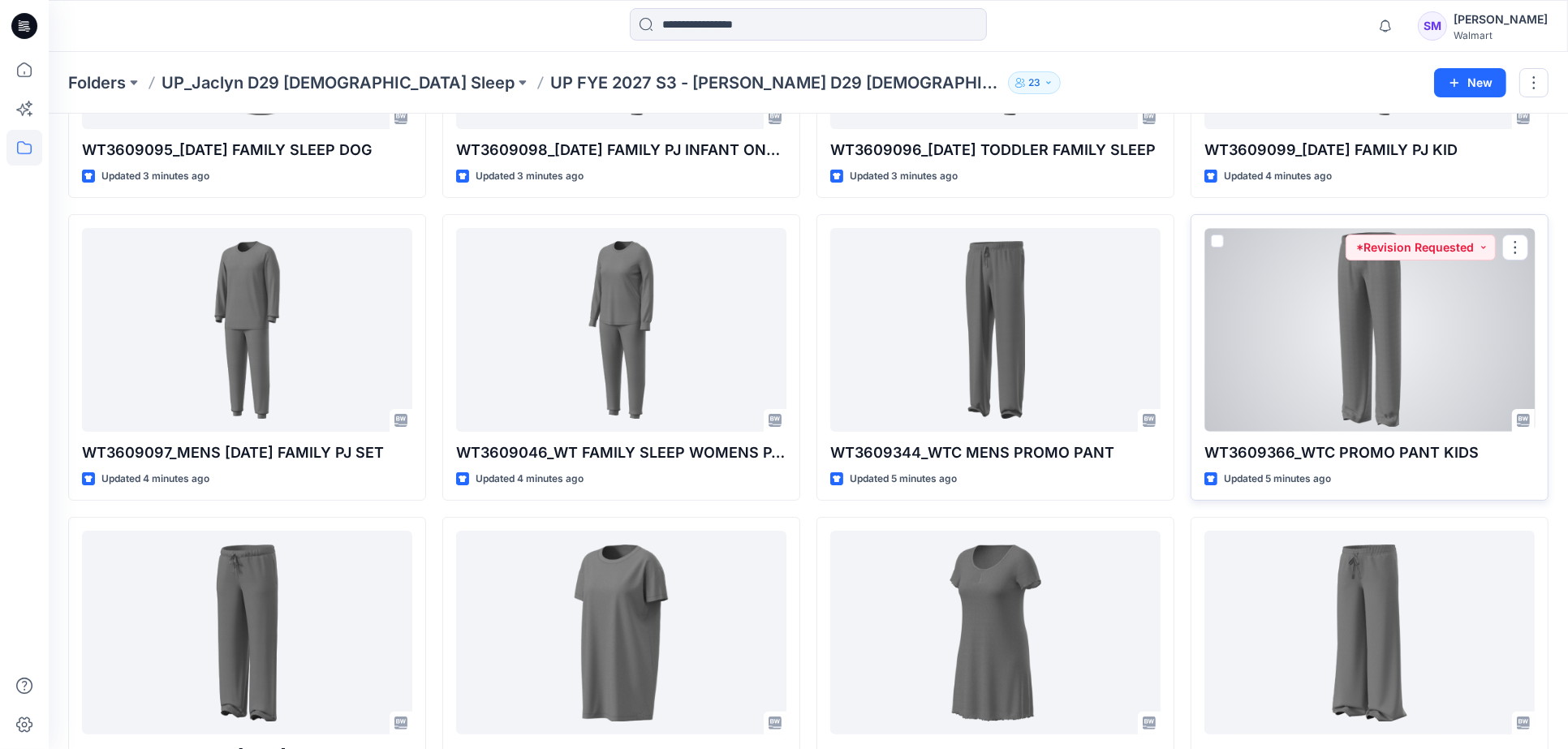
click at [1338, 338] on div at bounding box center [1369, 329] width 330 height 203
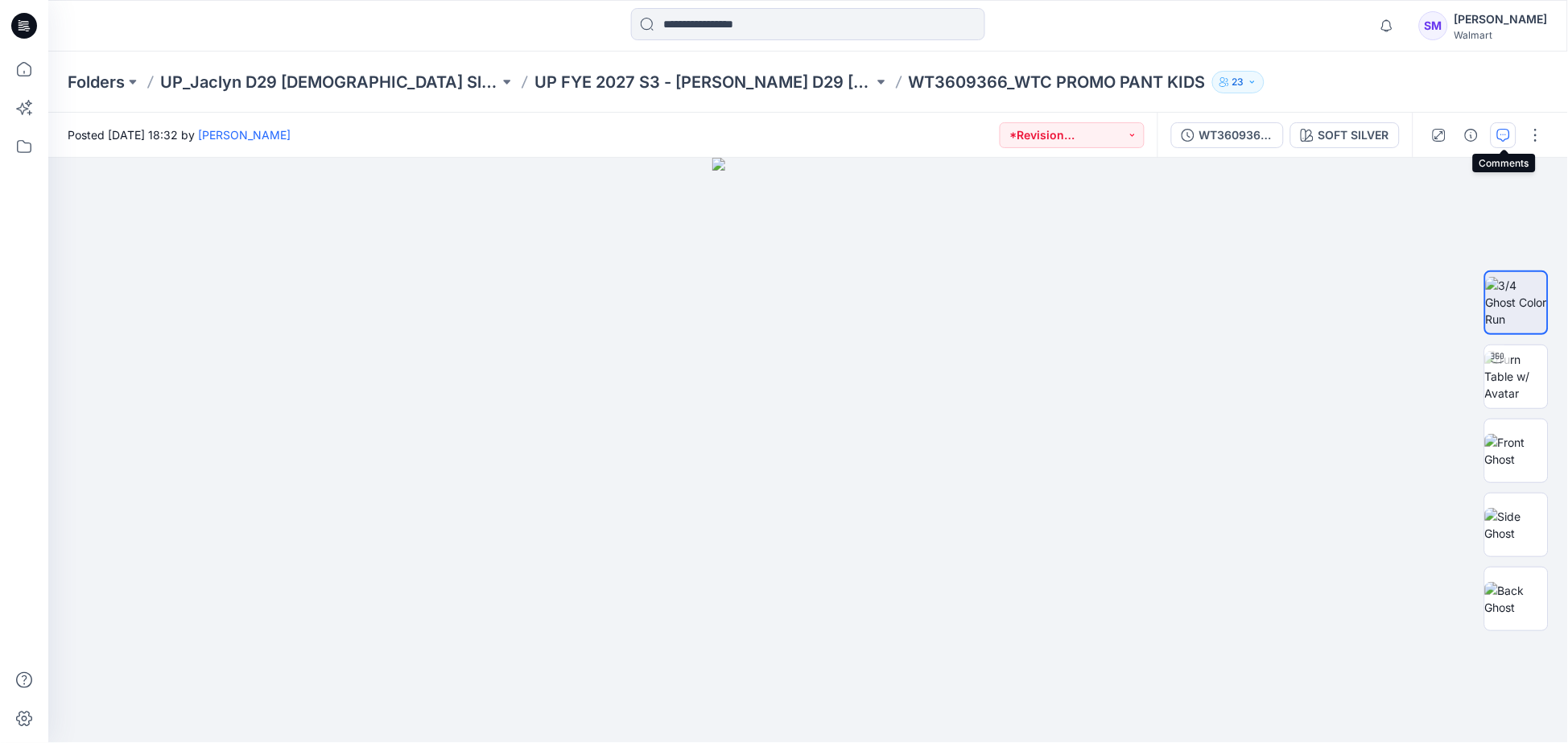
click at [1497, 130] on icon "button" at bounding box center [1503, 135] width 13 height 13
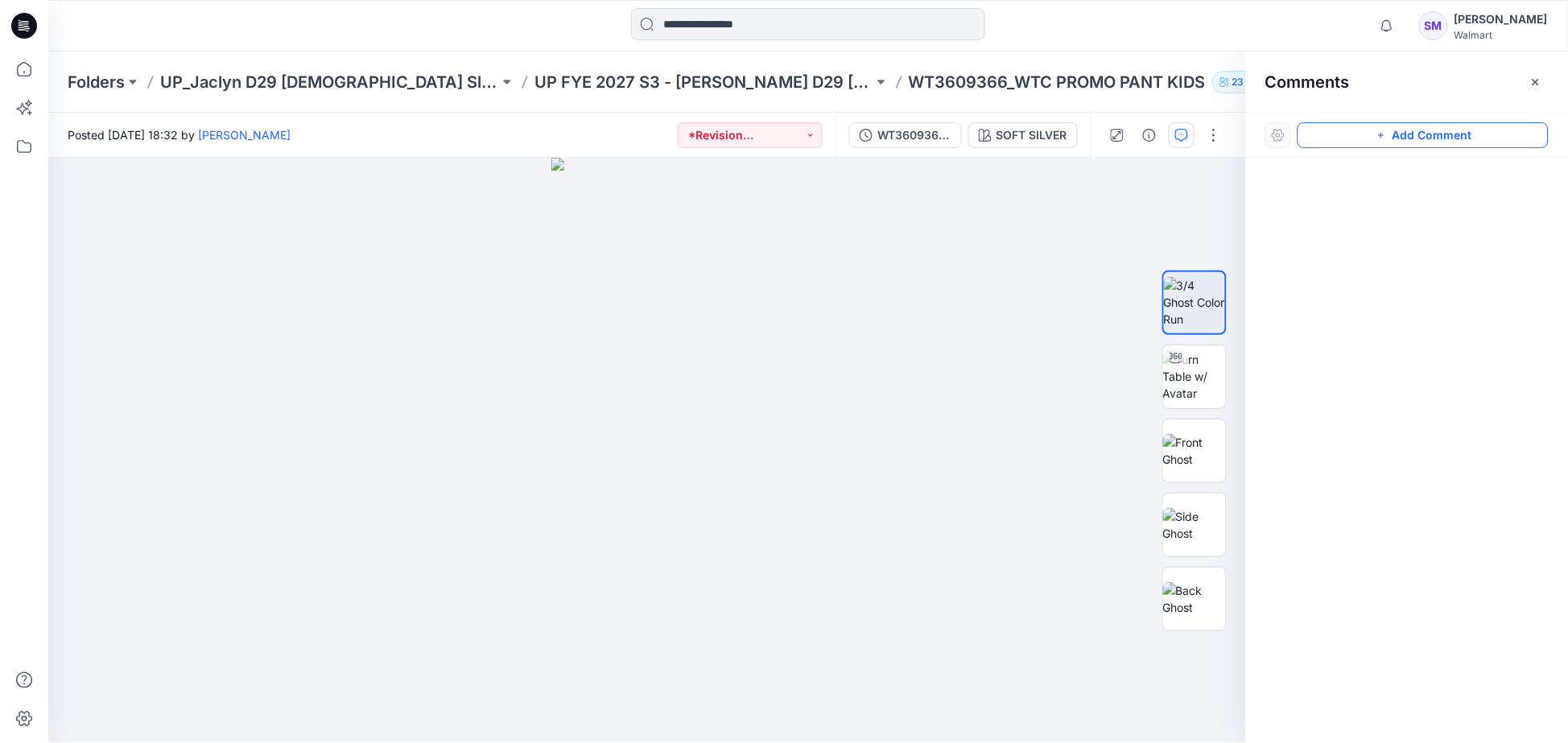
click at [1382, 136] on icon "button" at bounding box center [1381, 136] width 6 height 6
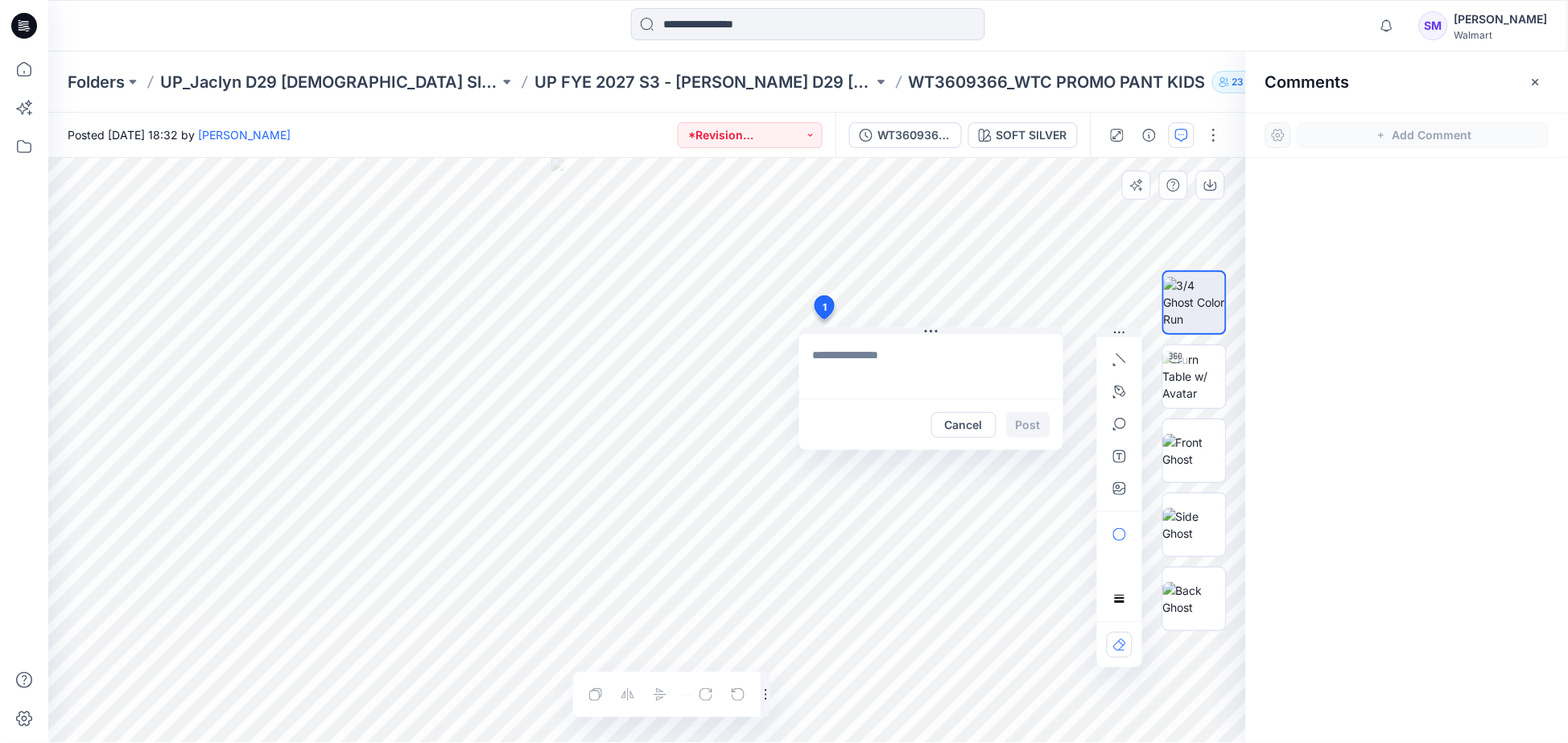
click at [823, 320] on div "1 Cancel Post Layer 1" at bounding box center [647, 450] width 1198 height 585
type textarea "**********"
click at [1035, 423] on button "Post" at bounding box center [1027, 425] width 44 height 25
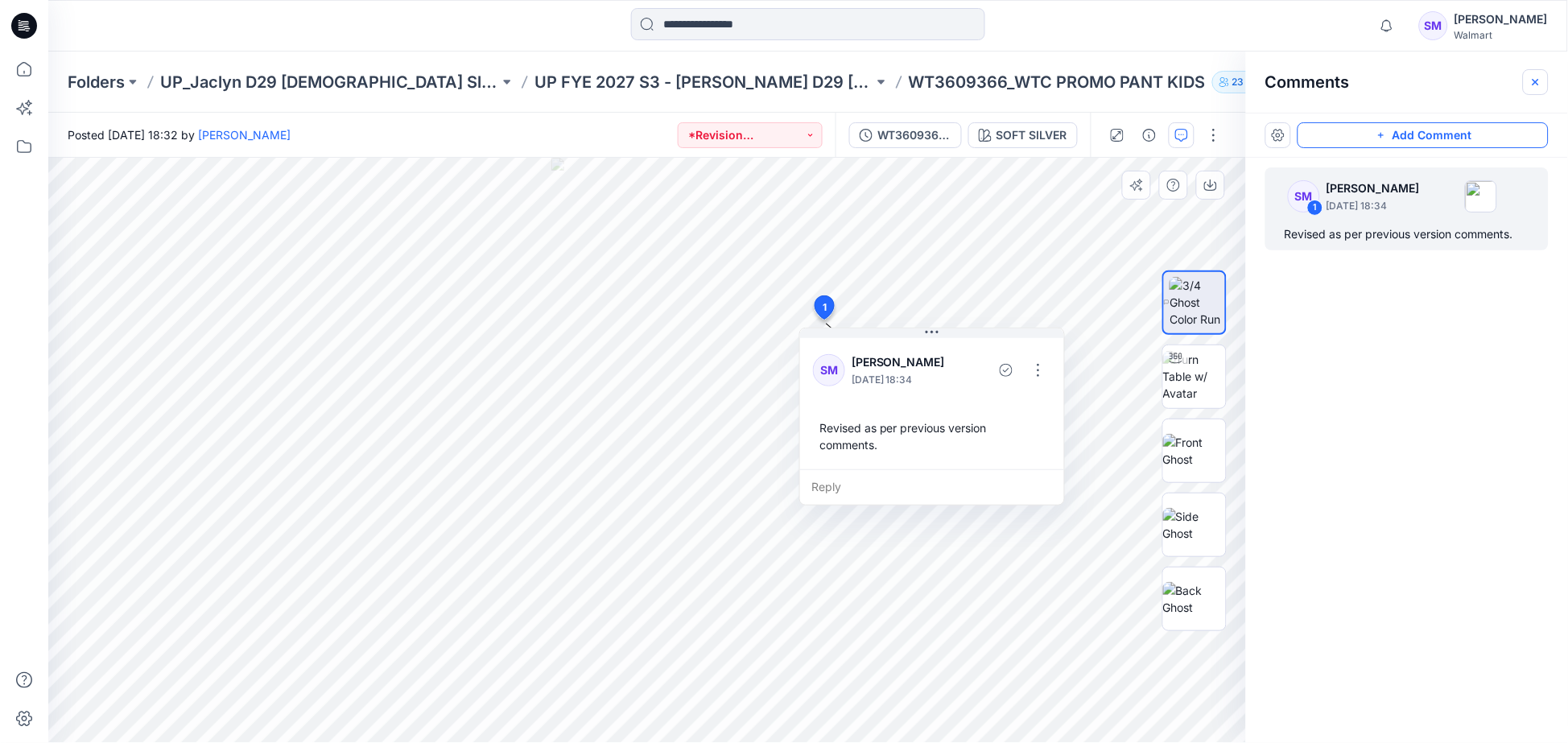
click at [1543, 85] on button "button" at bounding box center [1535, 82] width 25 height 25
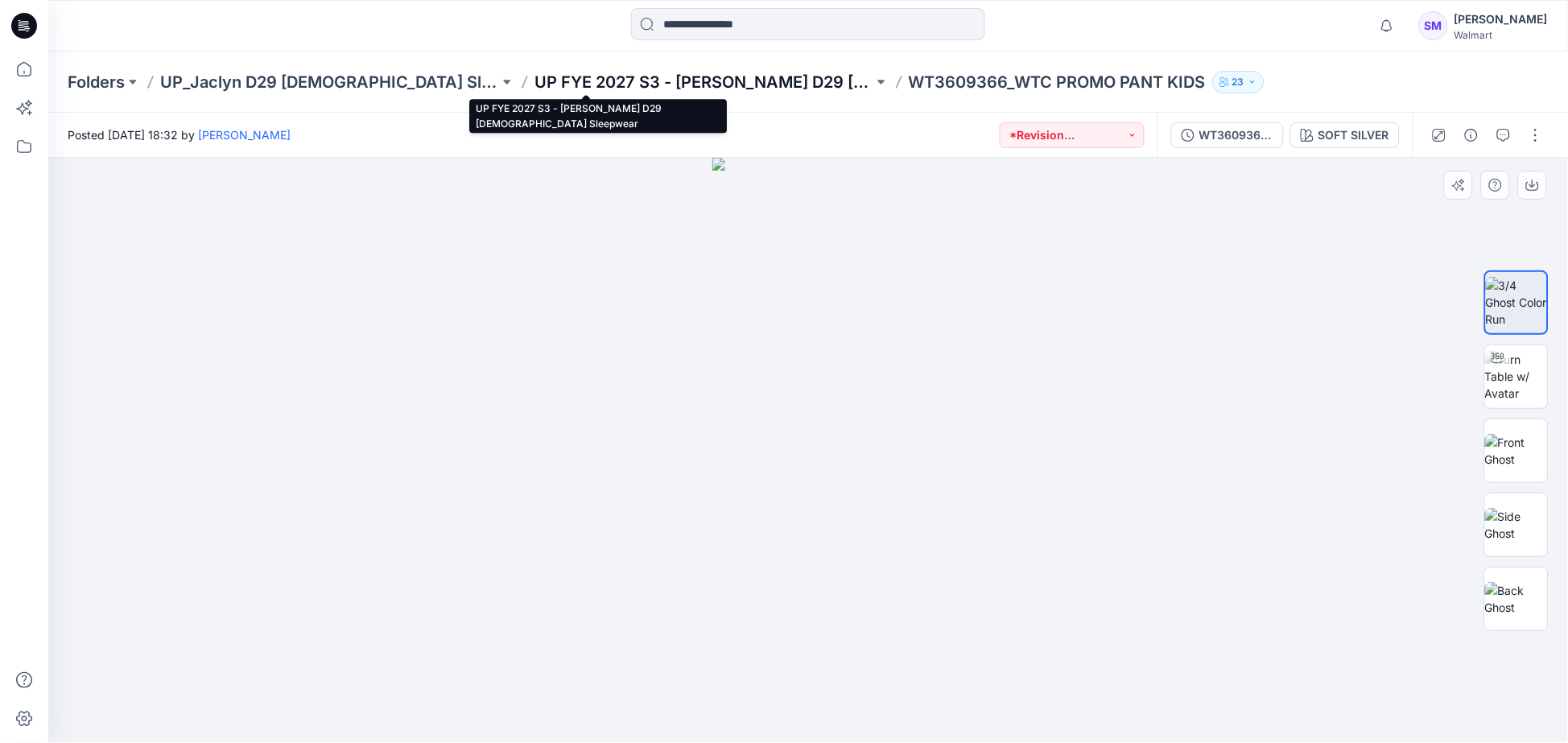
click at [672, 74] on p "UP FYE 2027 S3 - [PERSON_NAME] D29 [DEMOGRAPHIC_DATA] Sleepwear" at bounding box center [704, 82] width 339 height 22
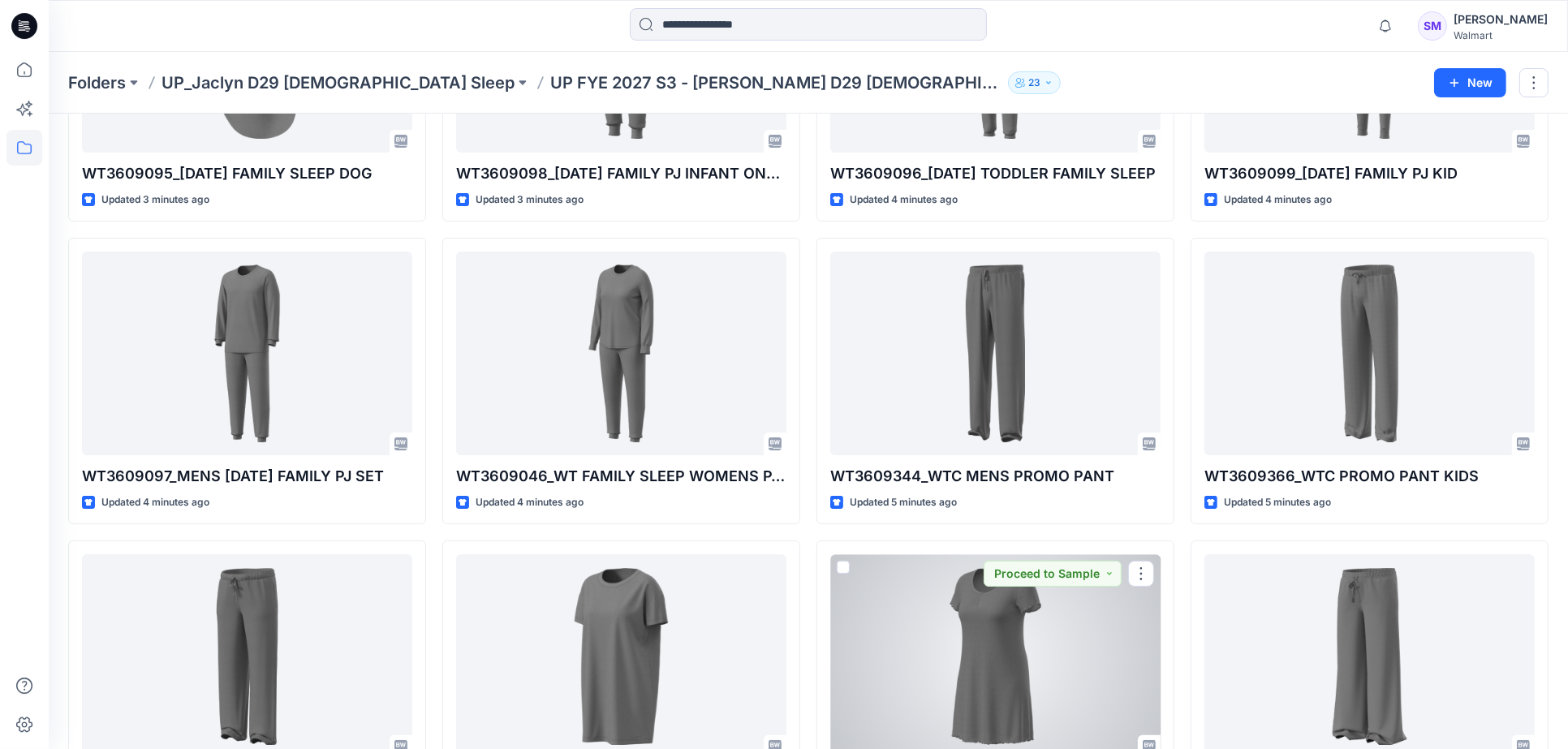
scroll to position [180, 0]
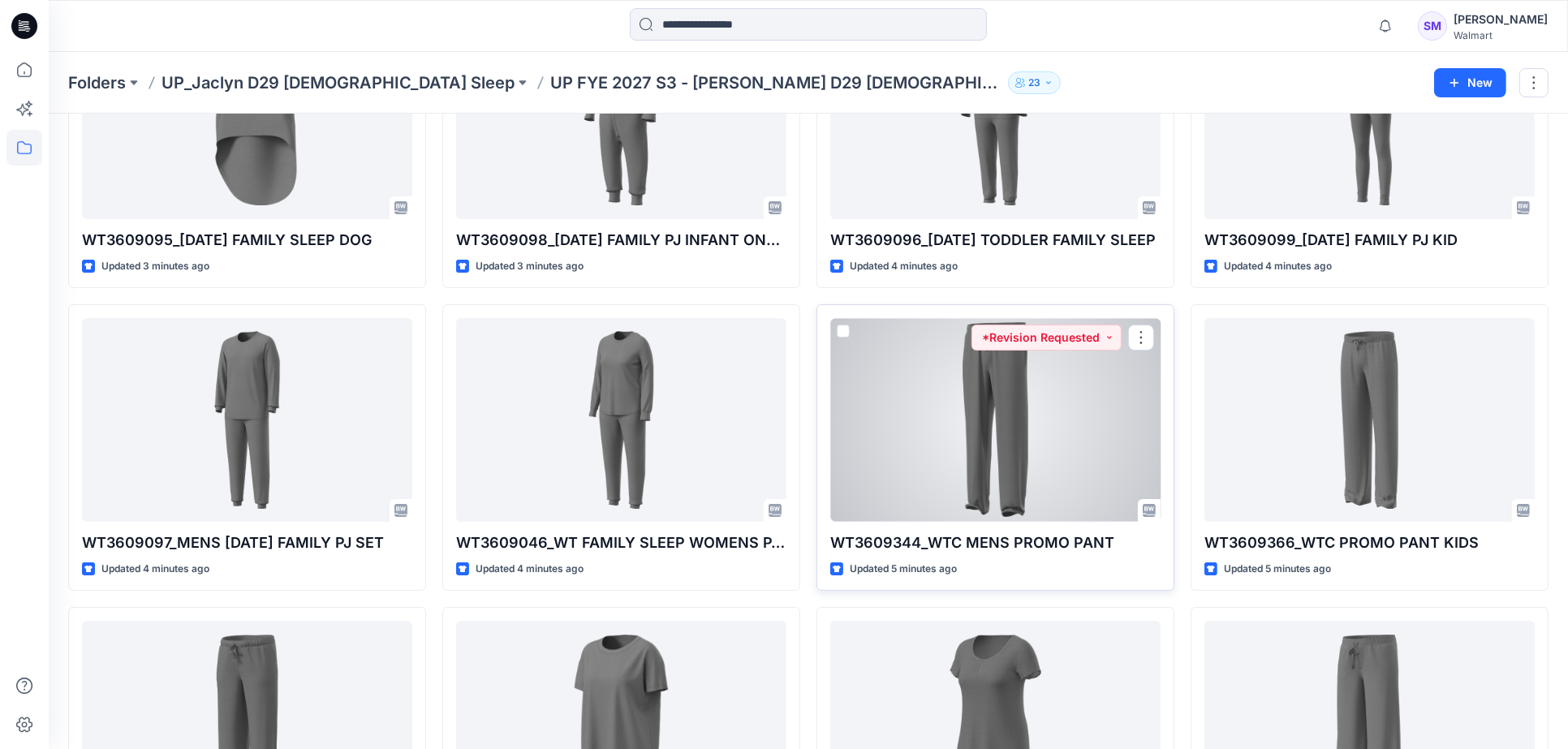
click at [1065, 426] on div at bounding box center [996, 420] width 330 height 203
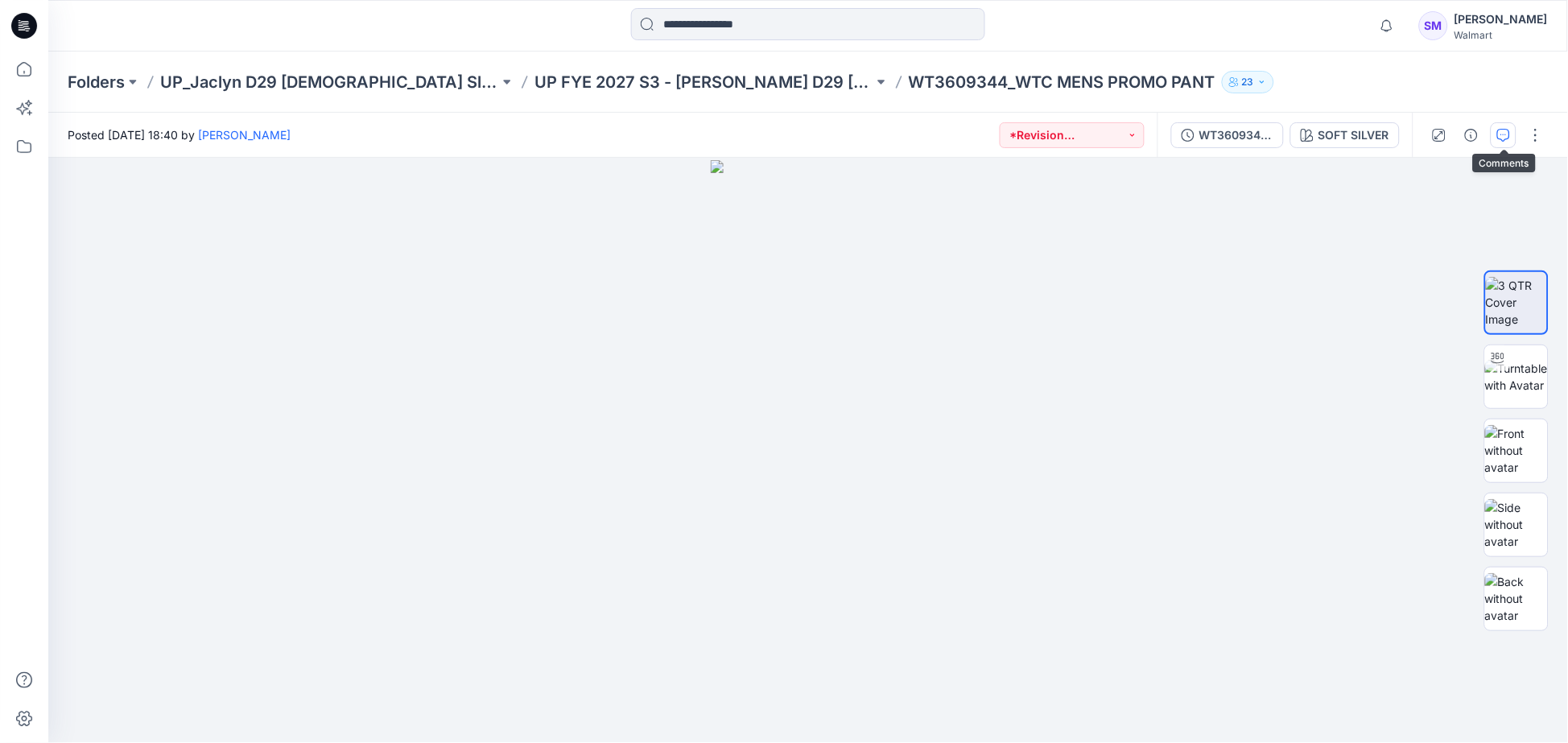
click at [1501, 136] on icon "button" at bounding box center [1503, 135] width 13 height 13
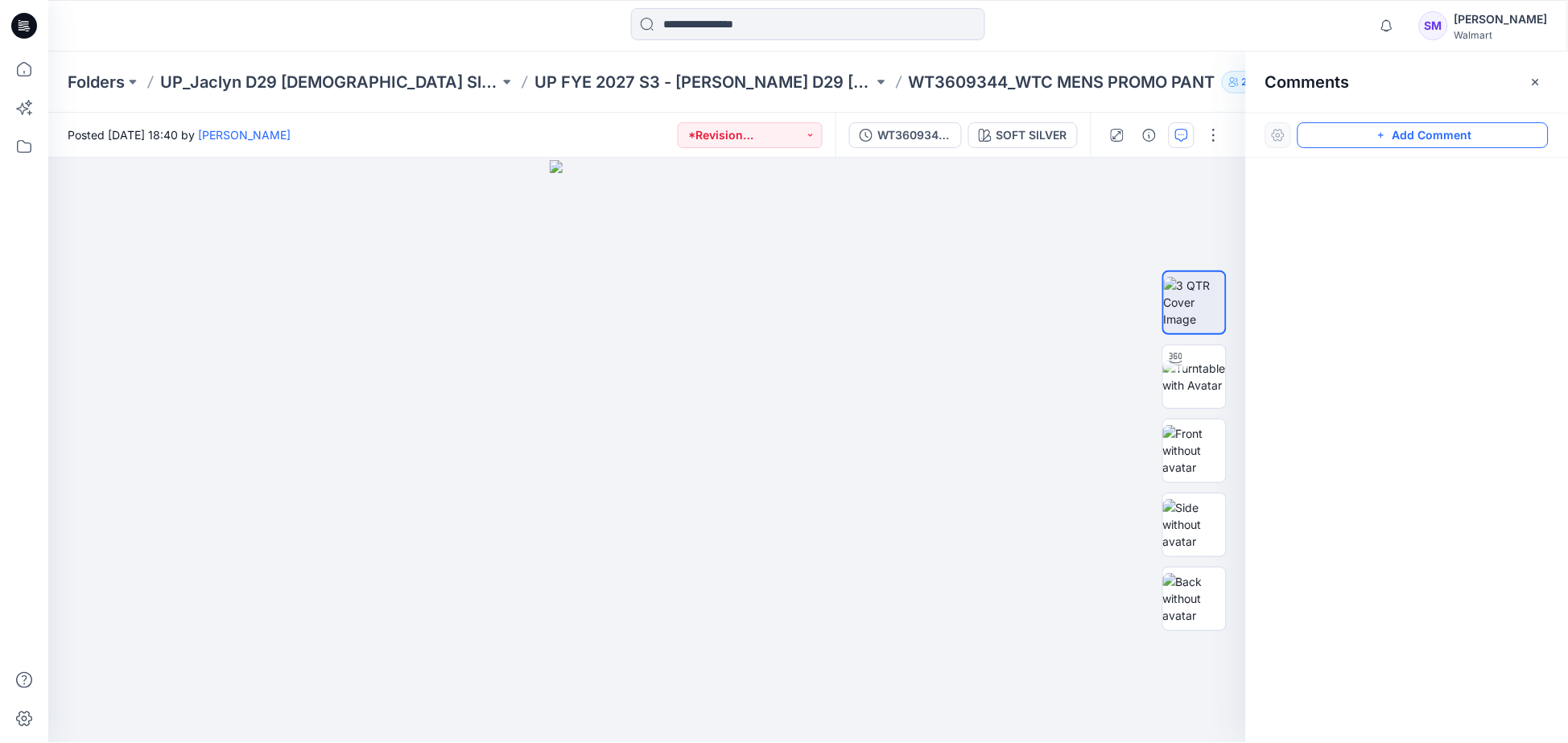
click at [1312, 134] on button "Add Comment" at bounding box center [1423, 136] width 251 height 25
click at [824, 315] on div "1" at bounding box center [647, 450] width 1198 height 585
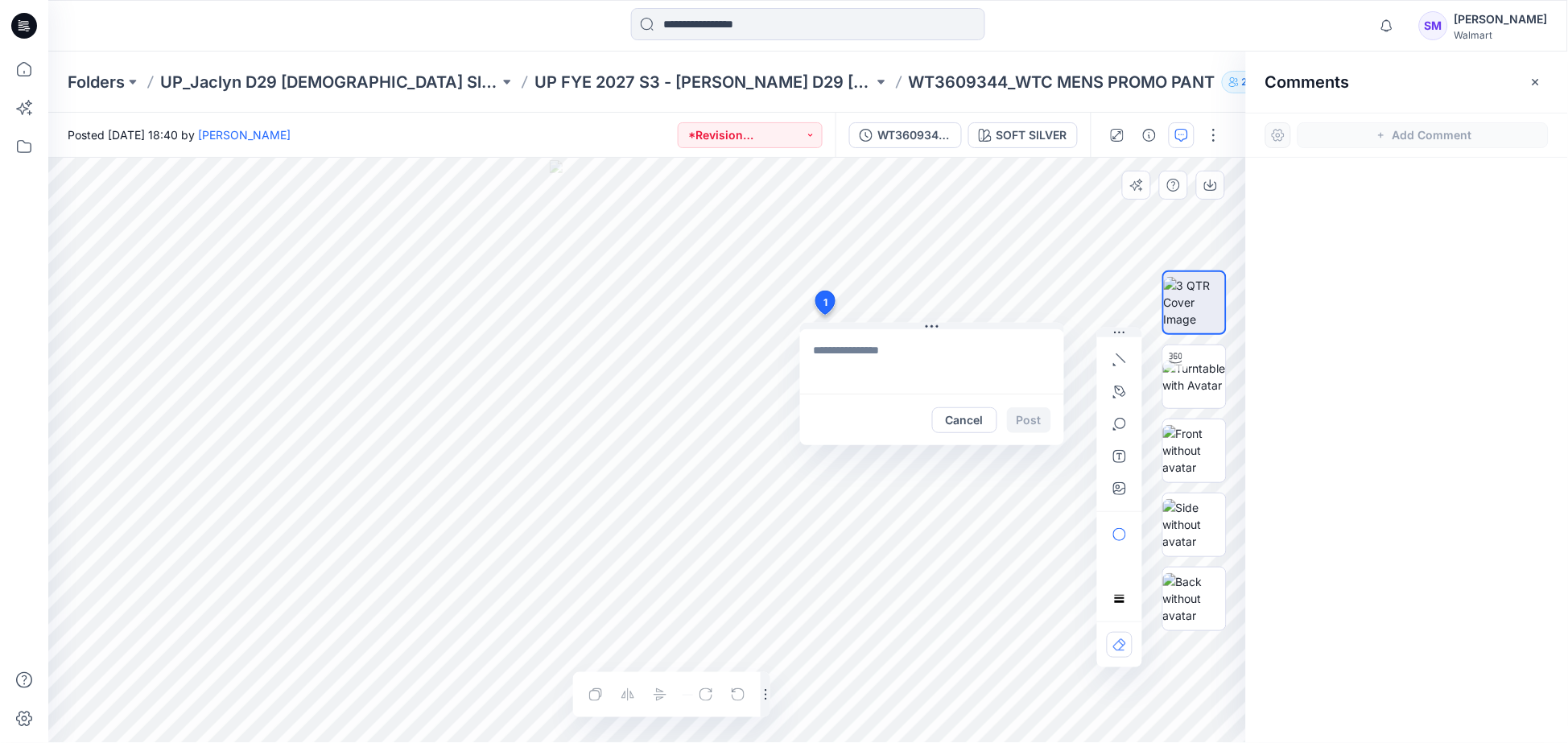
type textarea "**********"
click at [1036, 414] on button "Post" at bounding box center [1028, 420] width 44 height 25
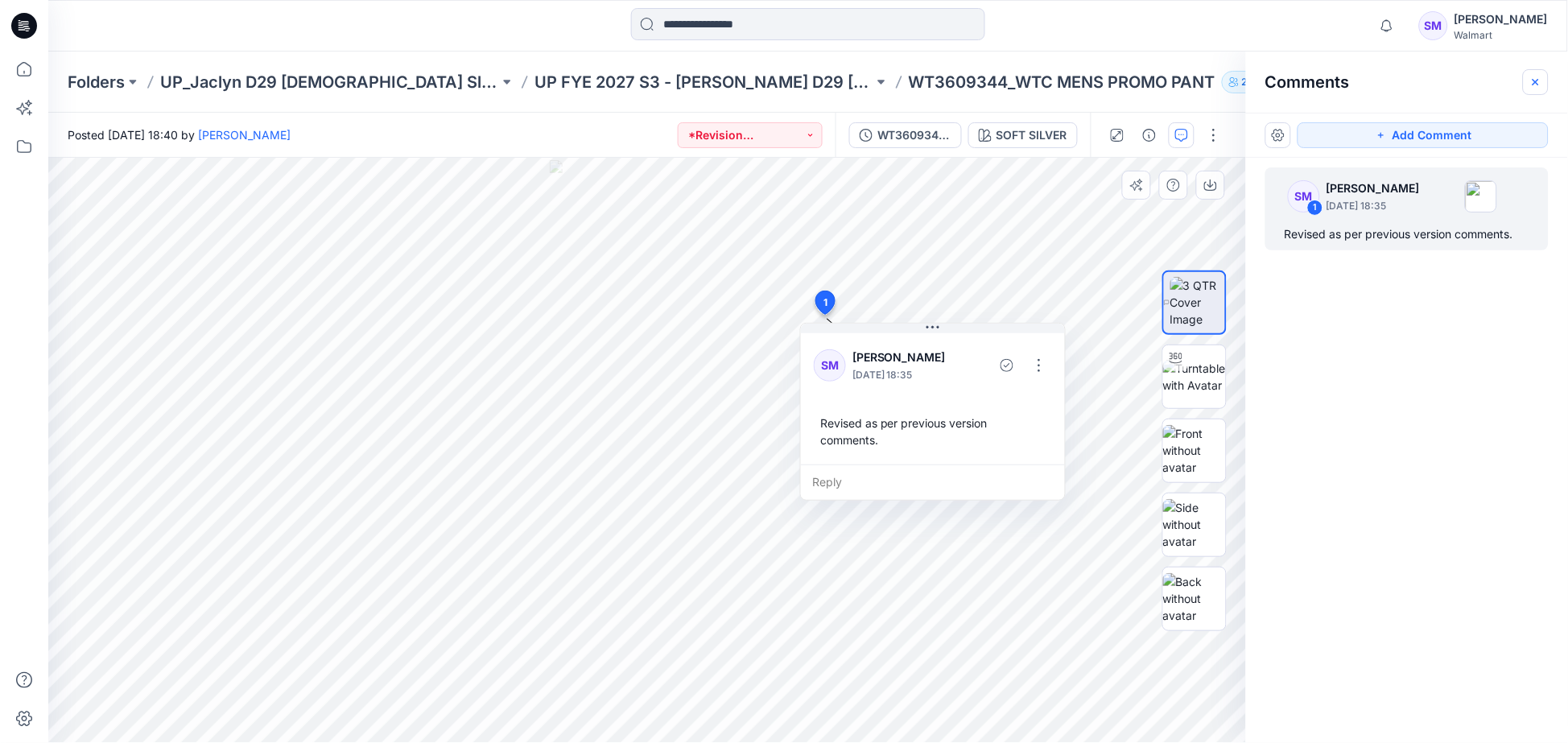
click at [1540, 85] on icon "button" at bounding box center [1535, 82] width 13 height 13
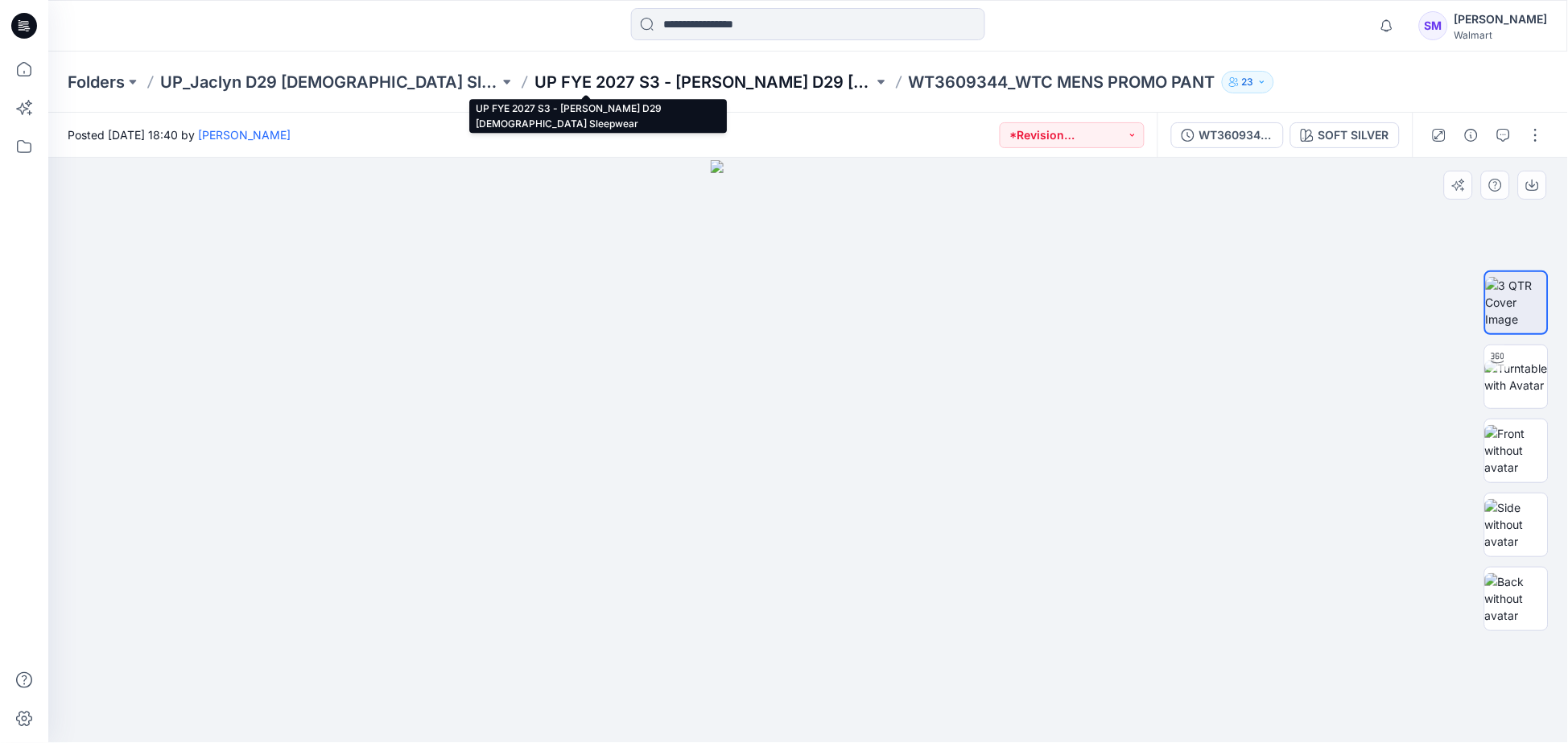
click at [649, 79] on p "UP FYE 2027 S3 - [PERSON_NAME] D29 [DEMOGRAPHIC_DATA] Sleepwear" at bounding box center [704, 82] width 339 height 22
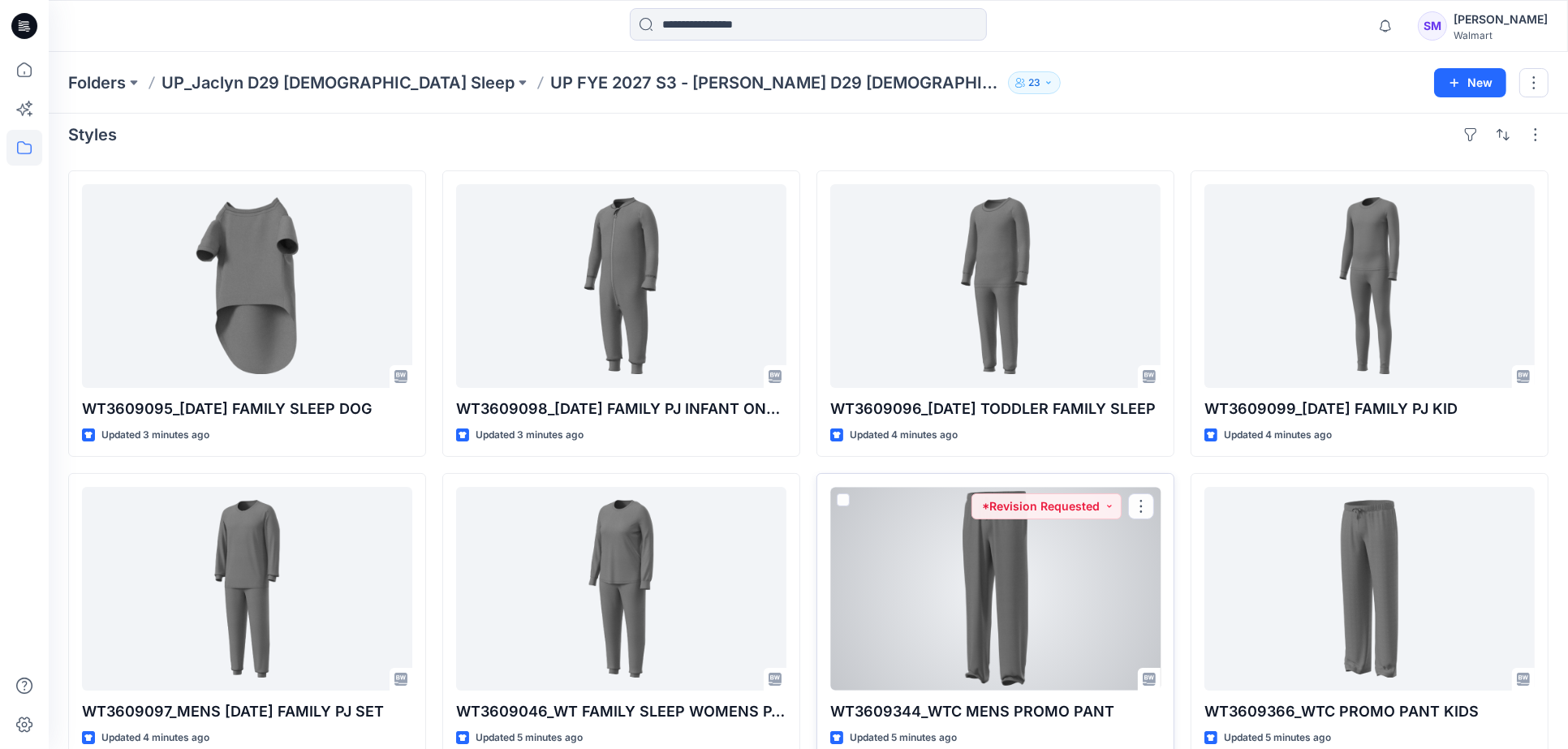
scroll to position [180, 0]
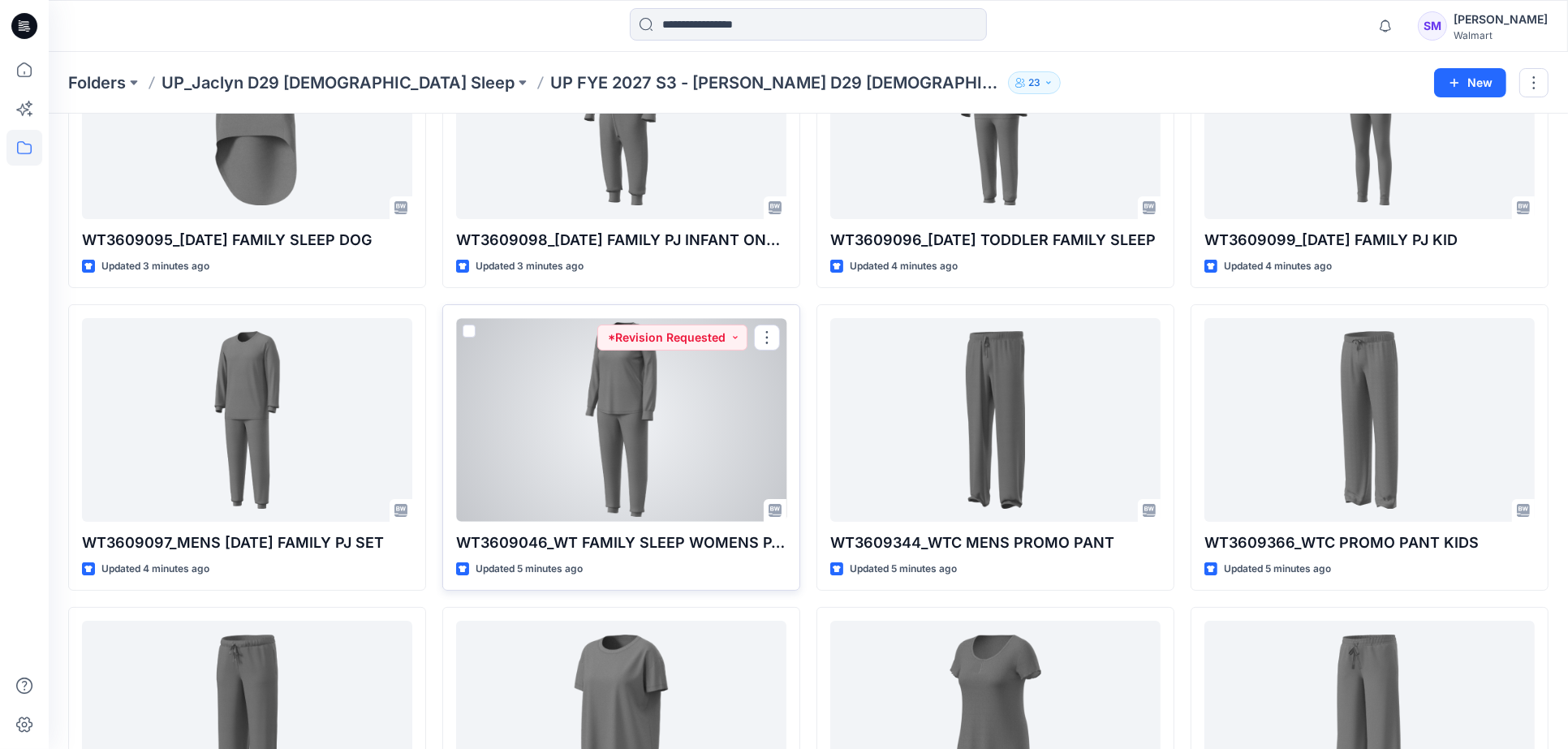
click at [725, 438] on div at bounding box center [621, 420] width 330 height 203
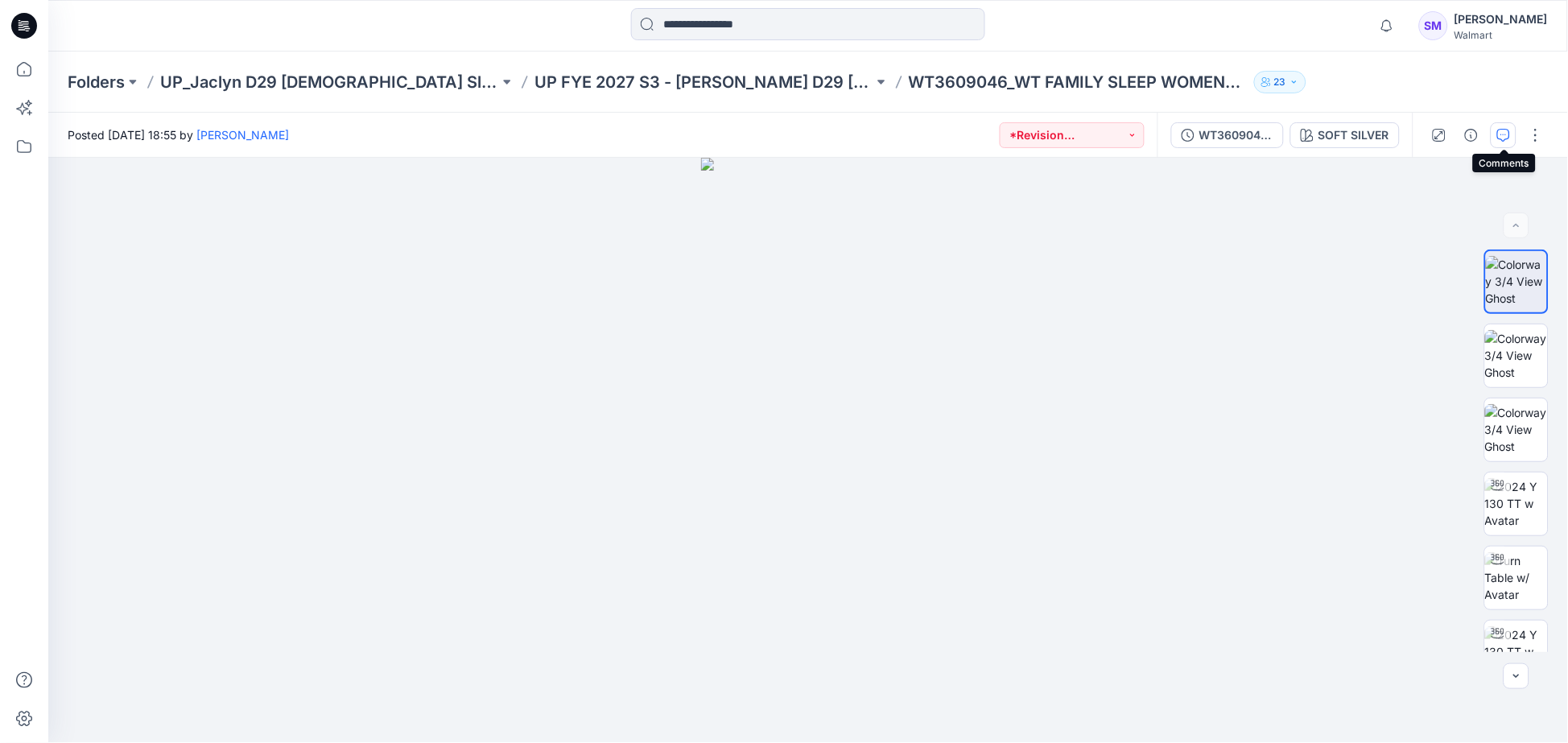
click at [1509, 142] on button "button" at bounding box center [1503, 136] width 25 height 25
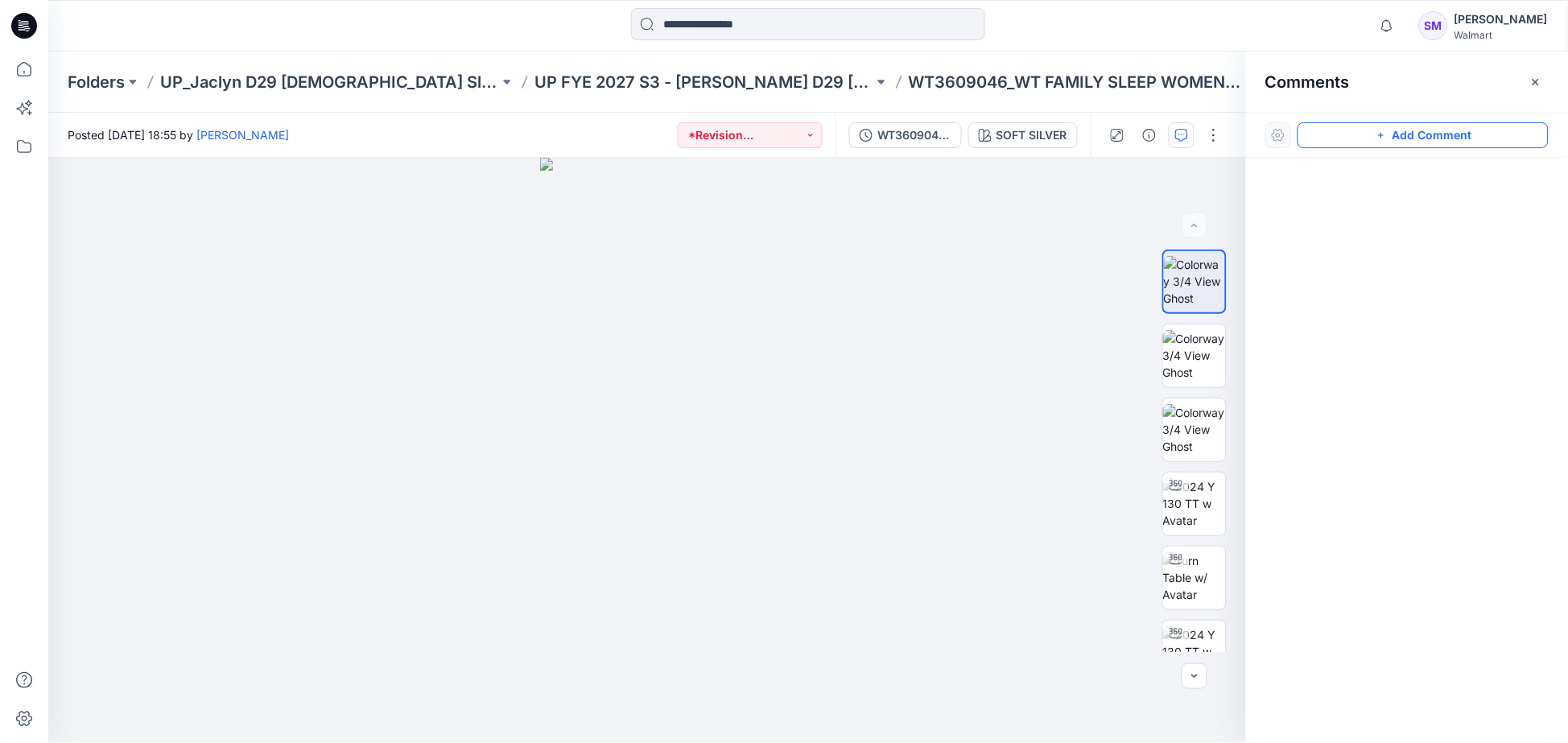
click at [1349, 129] on button "Add Comment" at bounding box center [1423, 136] width 251 height 25
click at [808, 308] on div "1" at bounding box center [647, 450] width 1198 height 585
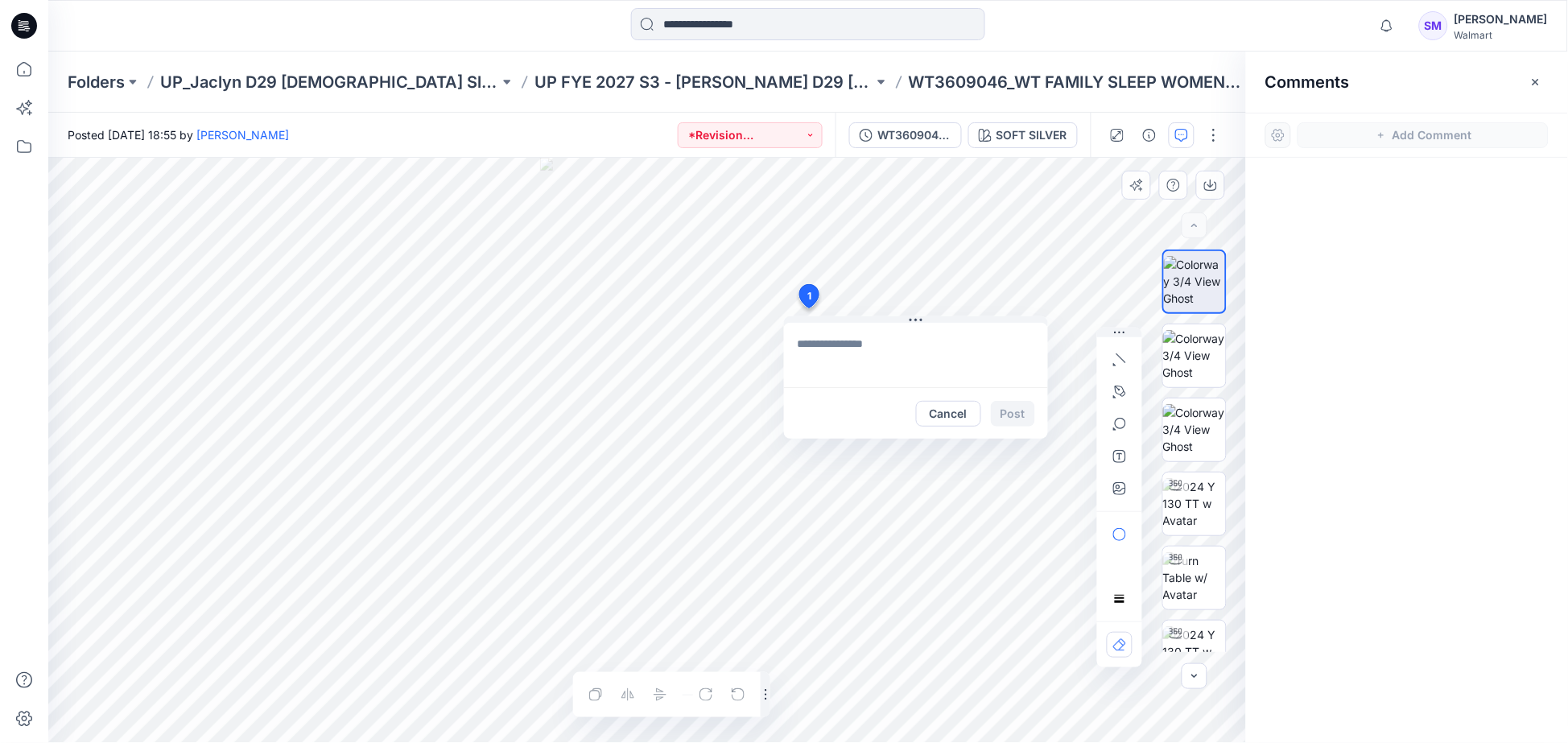
type textarea "**********"
click at [1015, 414] on button "Post" at bounding box center [1013, 413] width 44 height 25
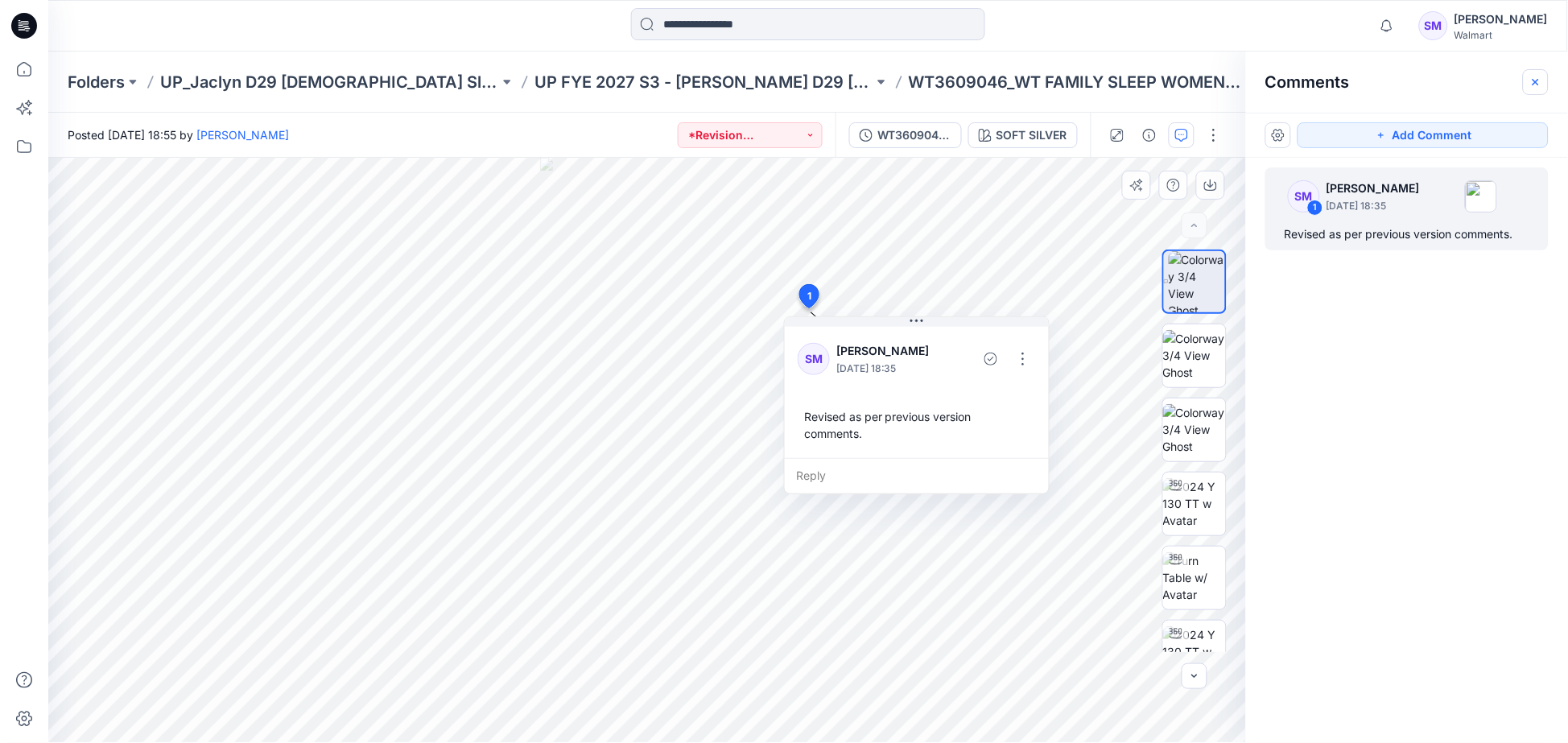
click at [1546, 82] on button "button" at bounding box center [1535, 82] width 25 height 25
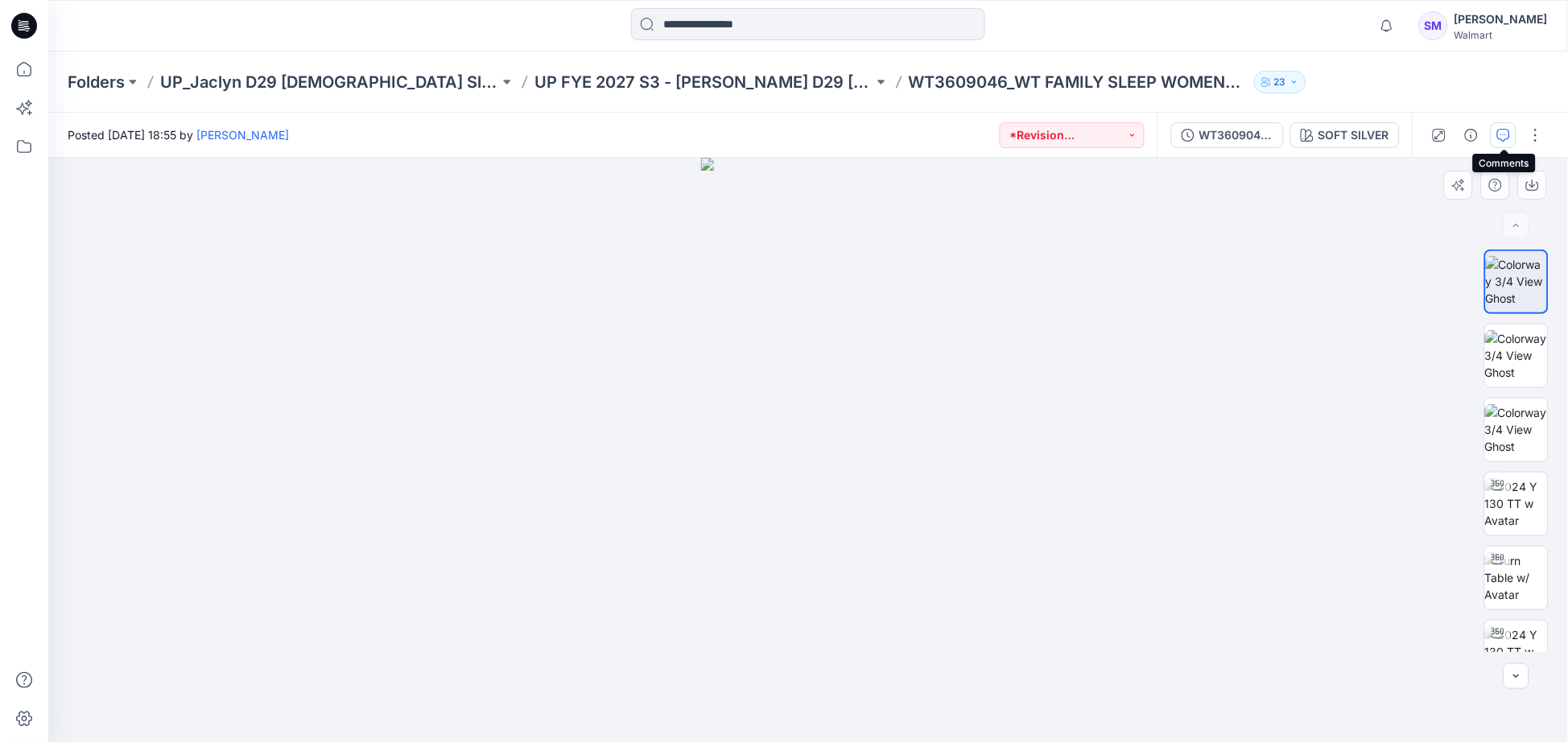
click at [1498, 141] on button "button" at bounding box center [1503, 136] width 25 height 25
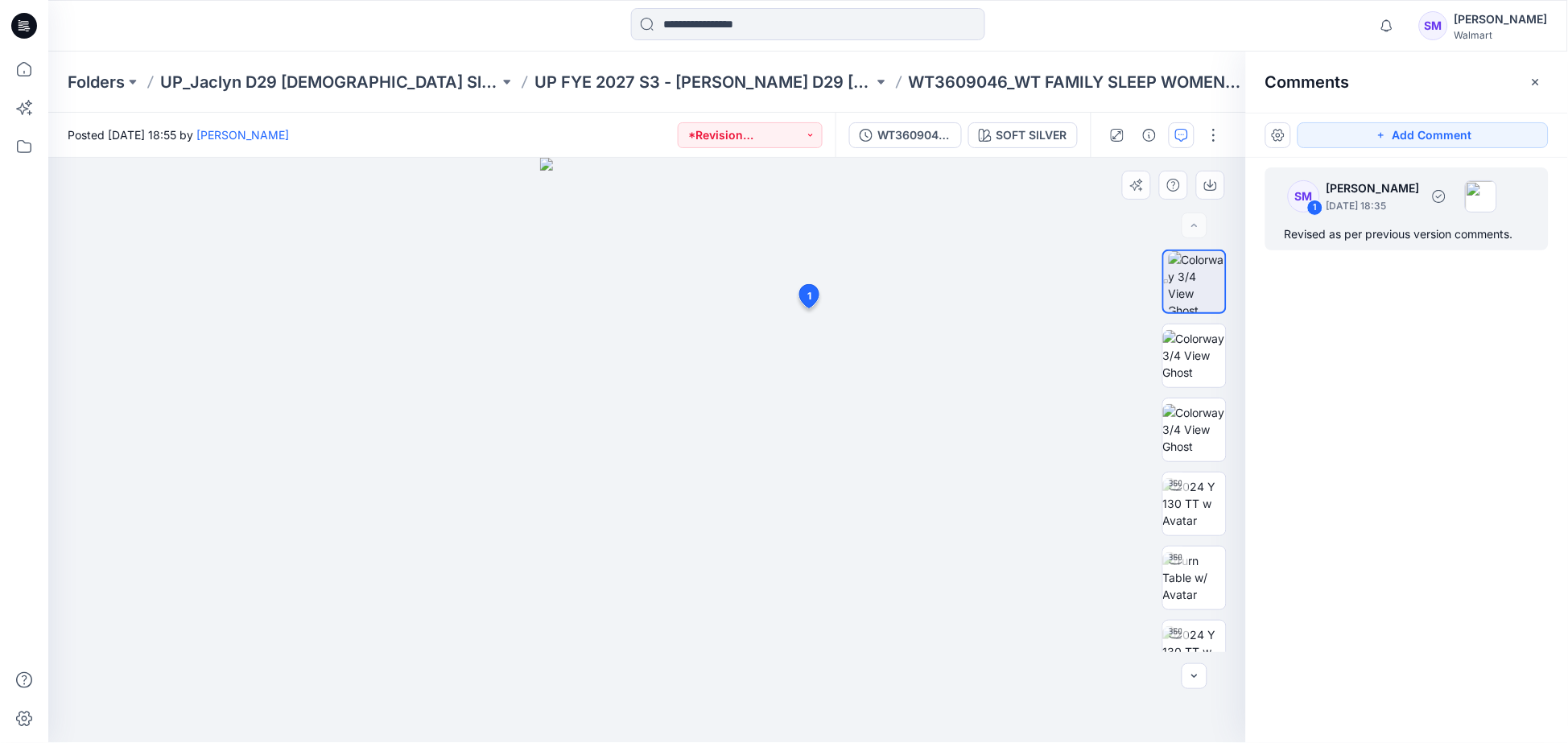
click at [1360, 243] on div "Revised as per previous version comments." at bounding box center [1406, 234] width 245 height 20
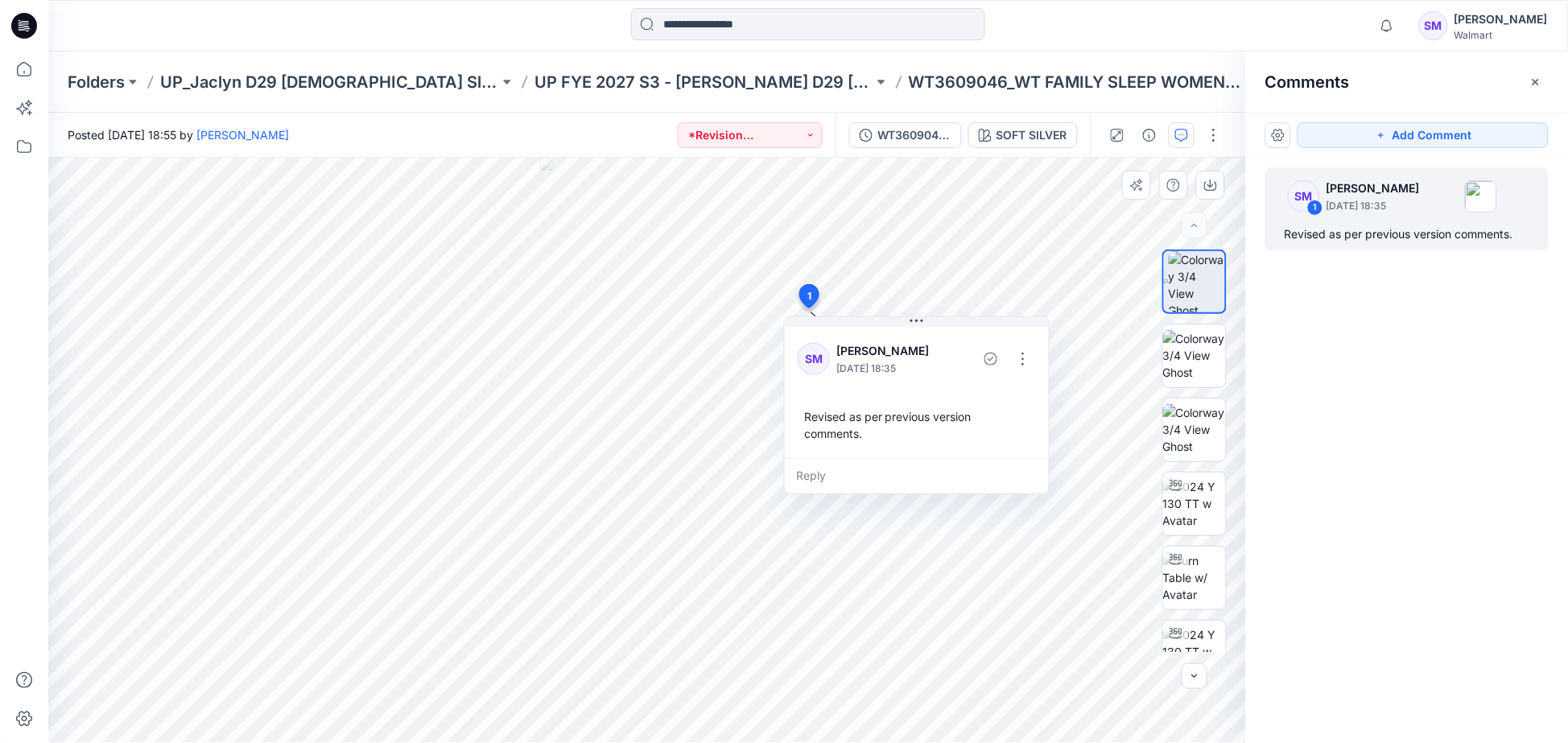
click at [1514, 423] on div "SM 1 [PERSON_NAME] [DATE] 18:35 Revised as per previous version comments." at bounding box center [1406, 420] width 322 height 526
click at [1535, 84] on icon "button" at bounding box center [1535, 82] width 13 height 13
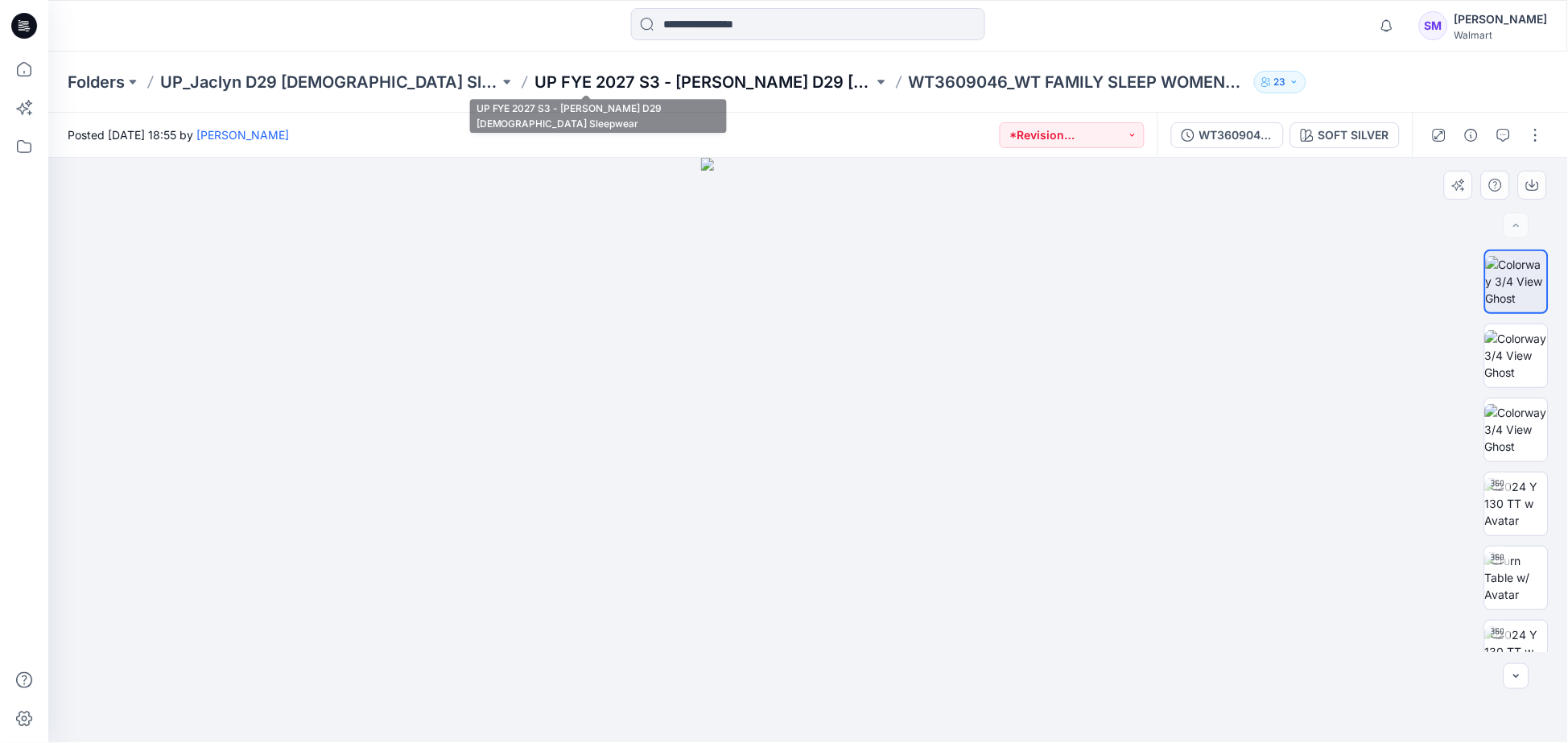
click at [561, 76] on p "UP FYE 2027 S3 - [PERSON_NAME] D29 [DEMOGRAPHIC_DATA] Sleepwear" at bounding box center [704, 82] width 339 height 22
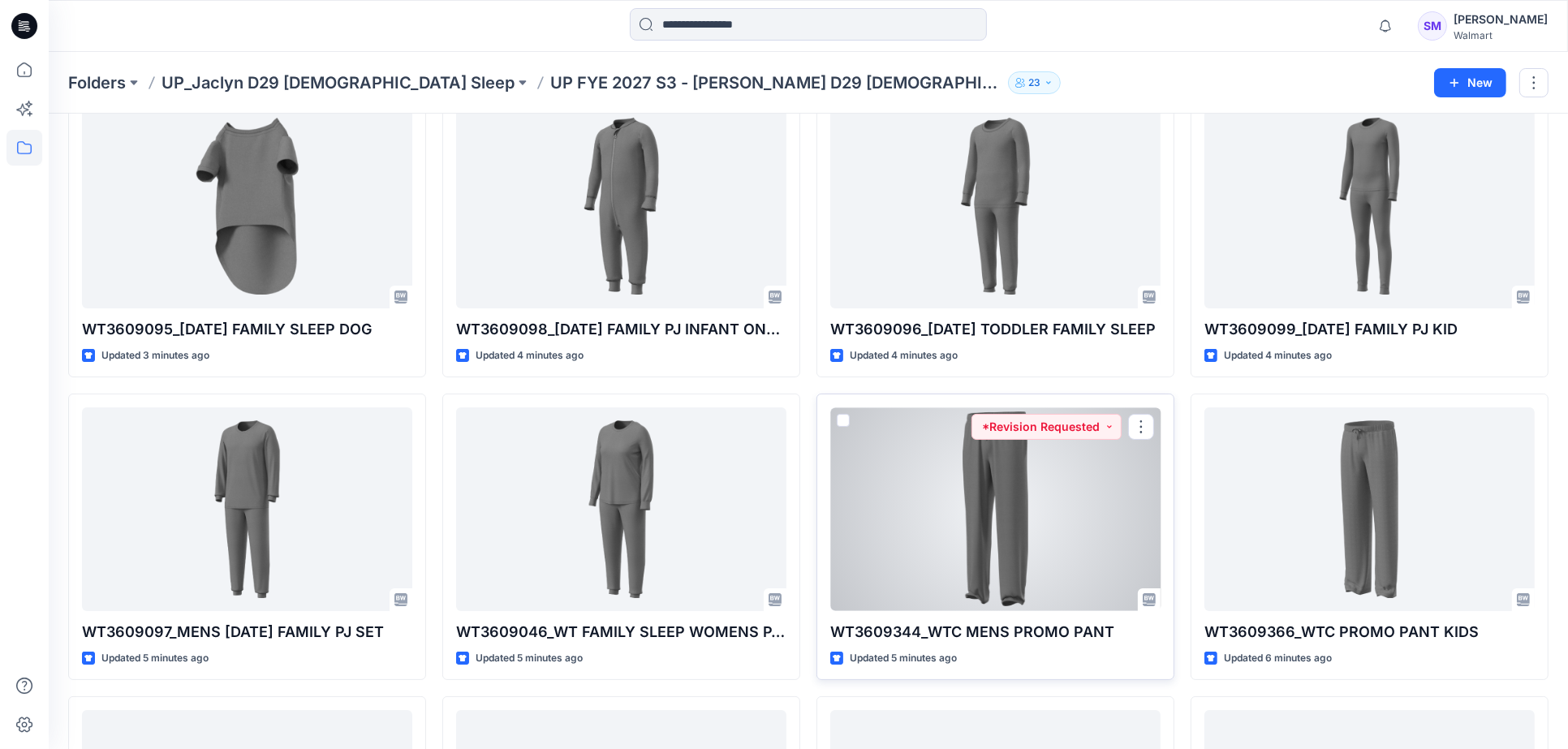
scroll to position [90, 0]
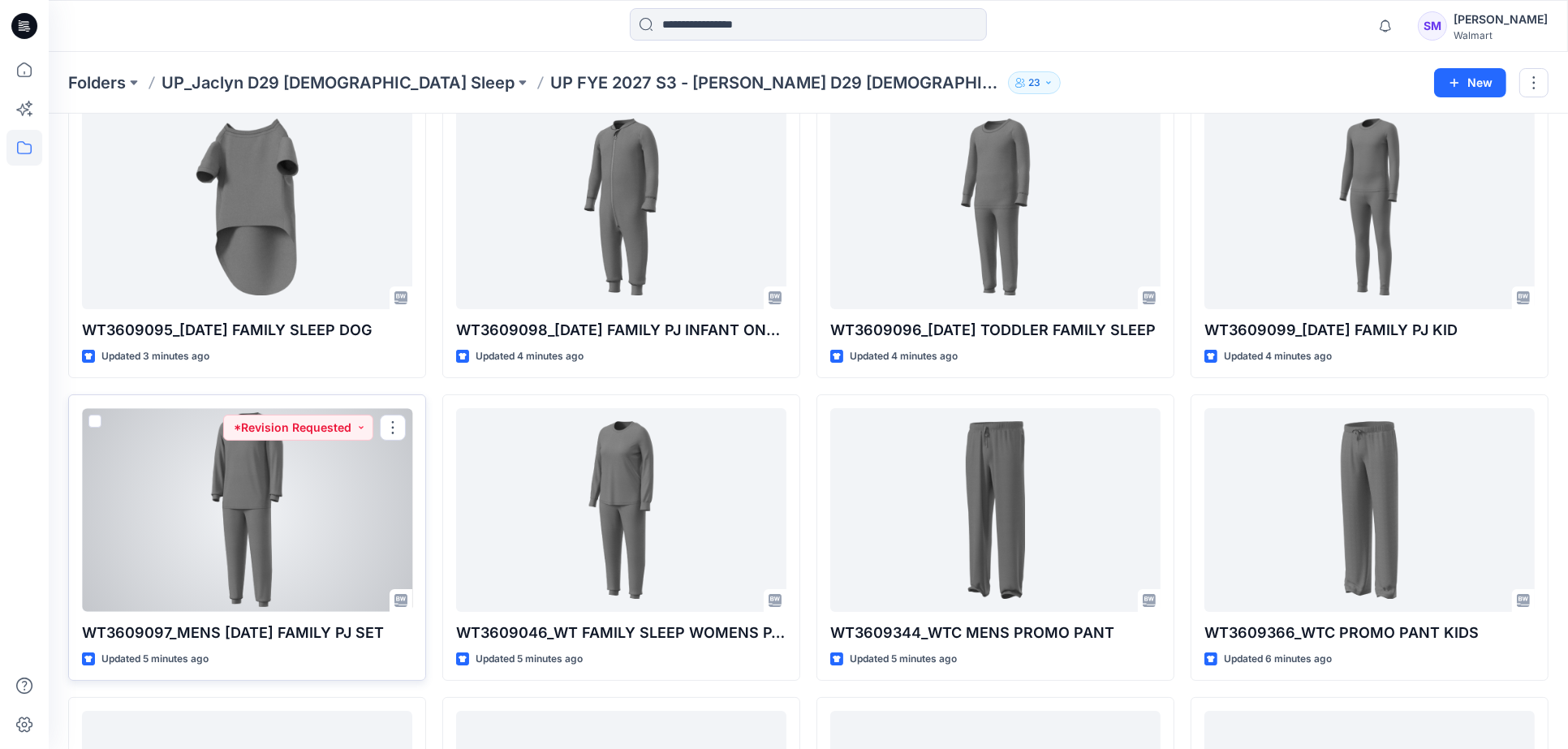
click at [362, 518] on div at bounding box center [247, 509] width 330 height 203
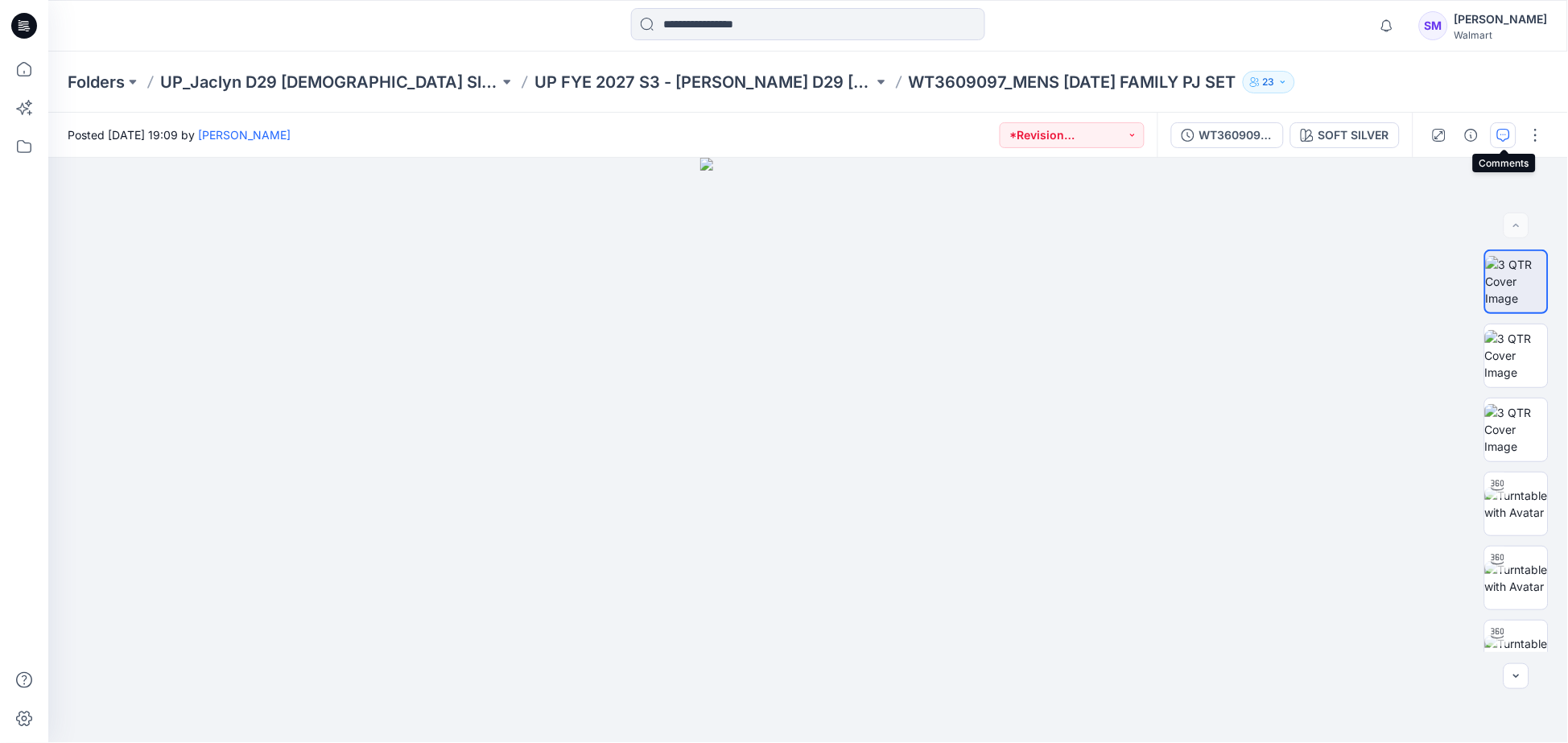
click at [1503, 139] on icon "button" at bounding box center [1503, 135] width 13 height 13
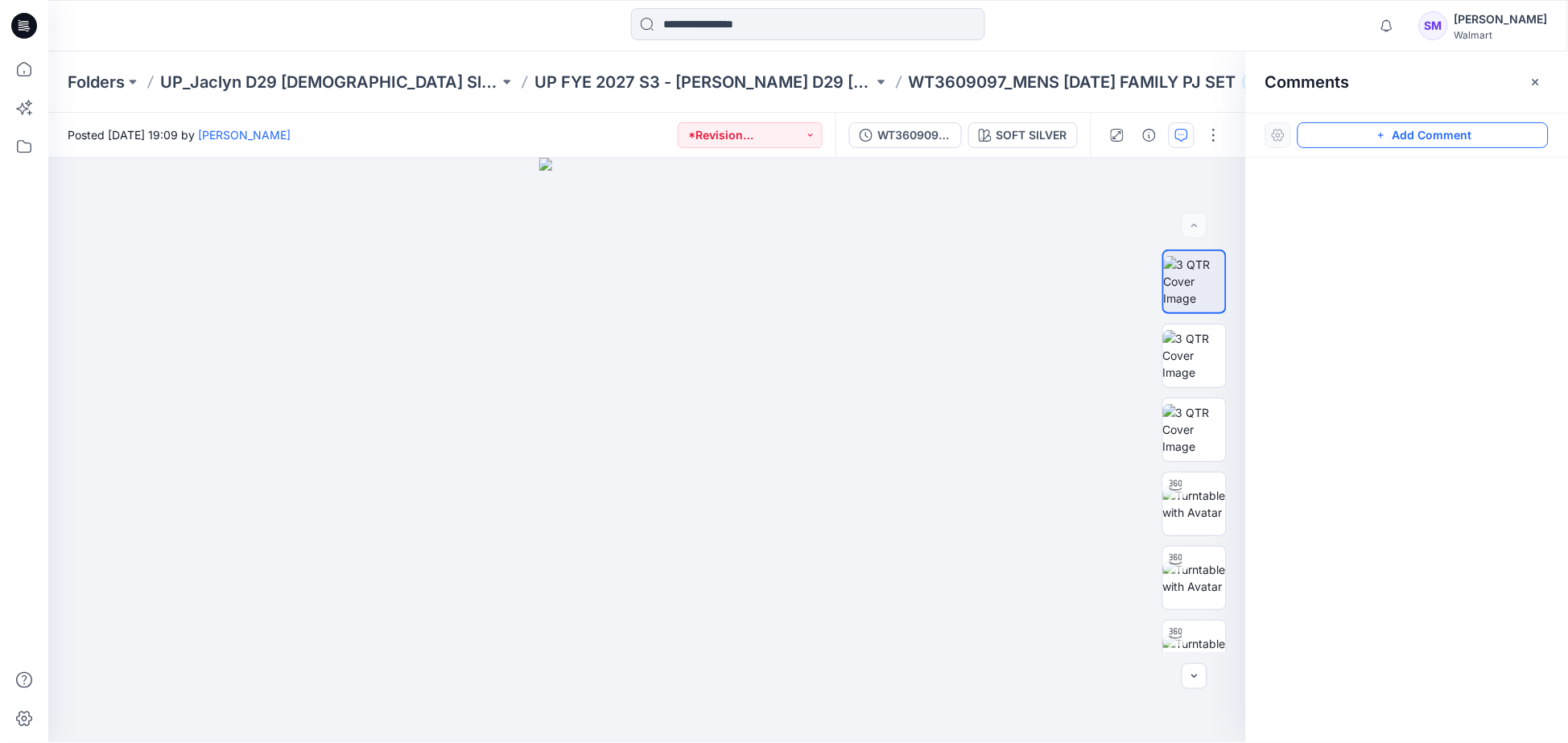
click at [1344, 136] on button "Add Comment" at bounding box center [1423, 136] width 251 height 25
click at [816, 298] on div "1" at bounding box center [647, 450] width 1198 height 585
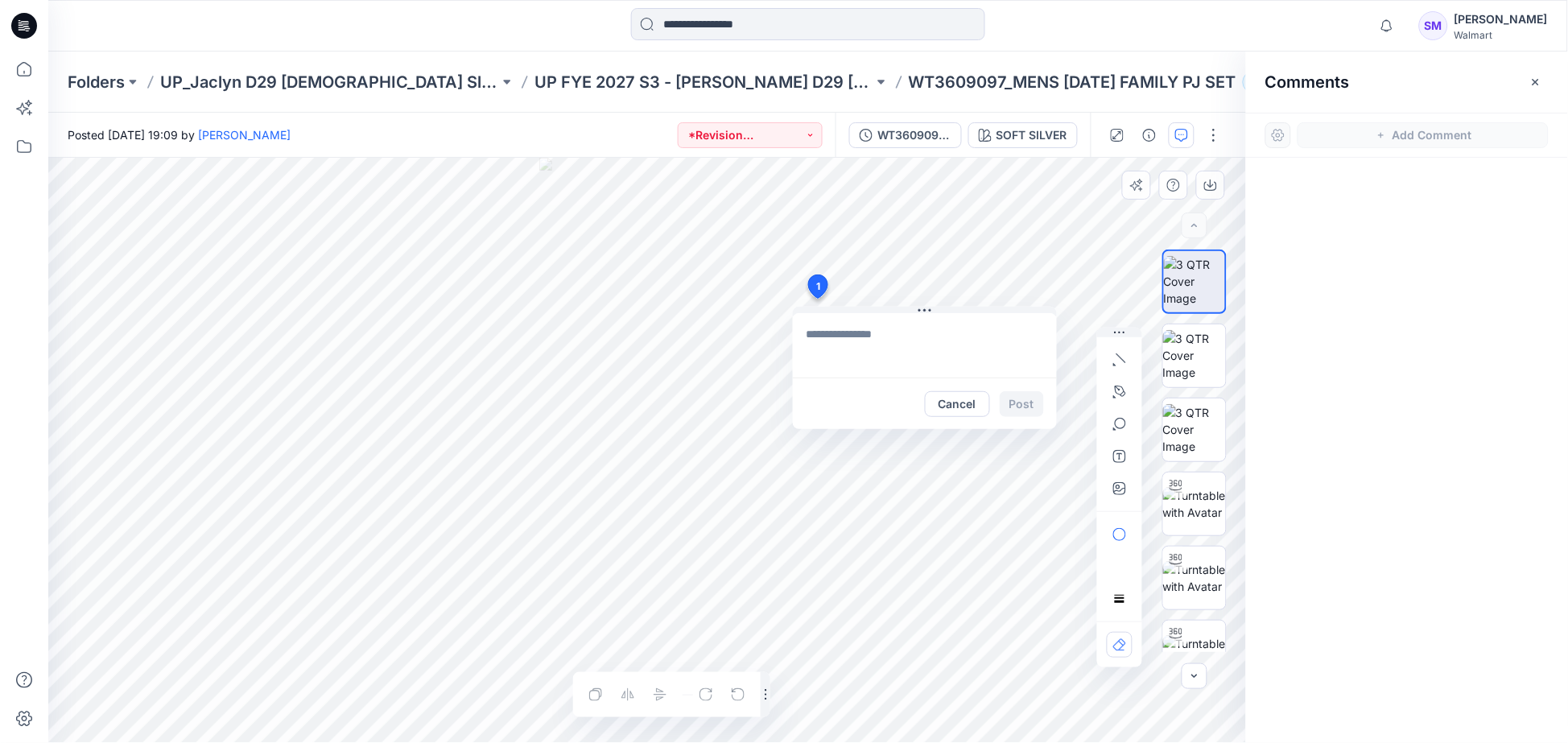
type textarea "**********"
click at [1035, 403] on button "Post" at bounding box center [1021, 404] width 44 height 25
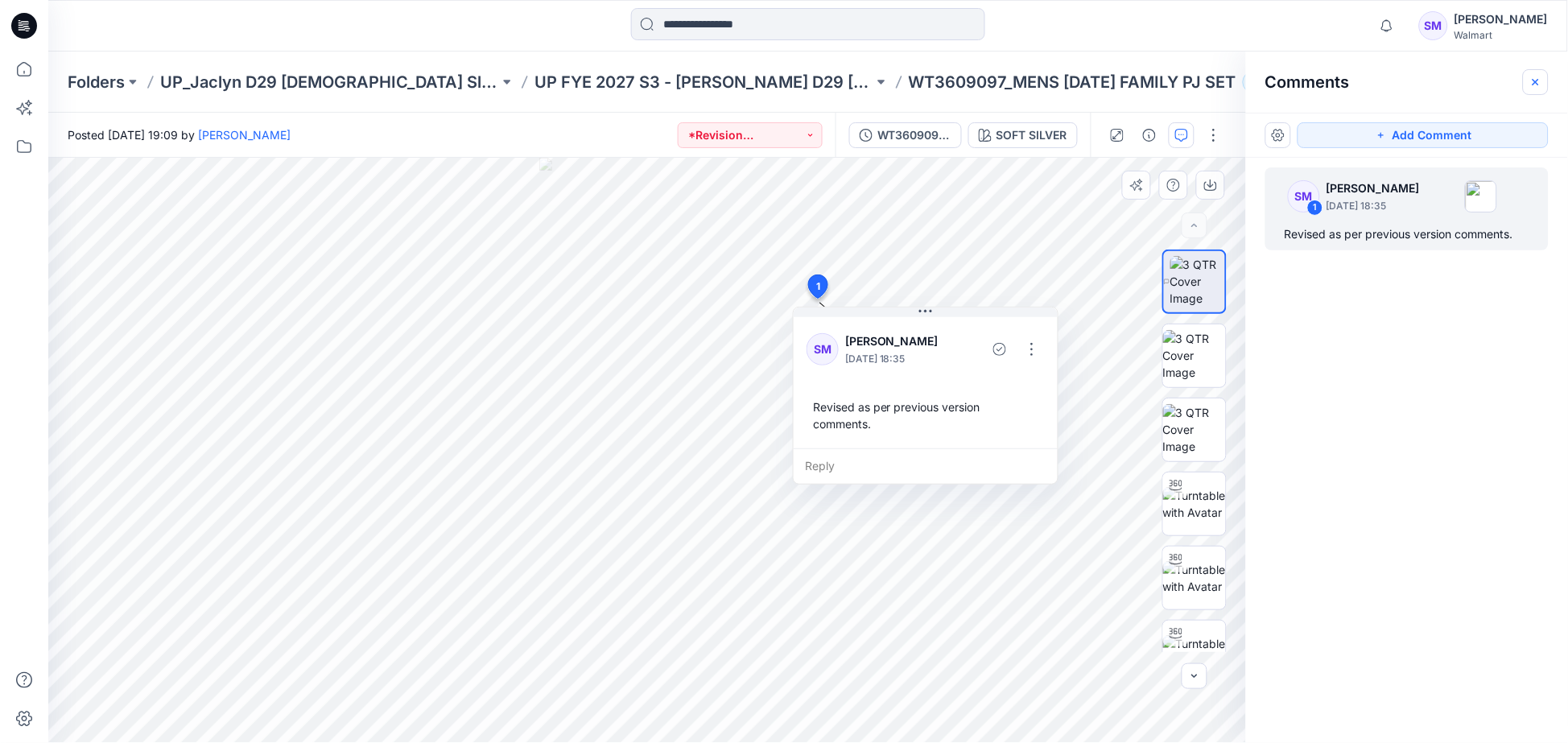
click at [1532, 82] on icon "button" at bounding box center [1535, 82] width 13 height 13
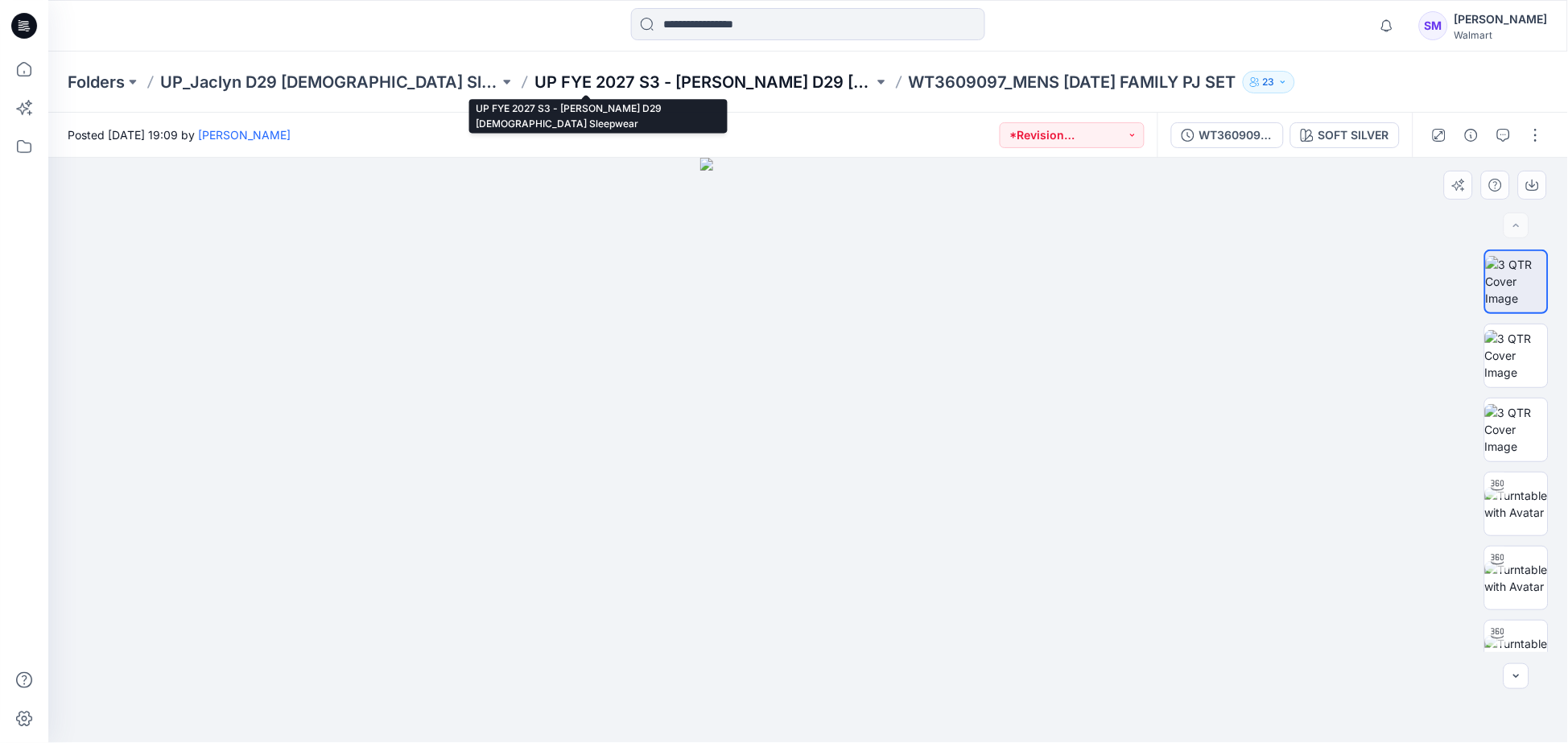
click at [636, 72] on p "UP FYE 2027 S3 - [PERSON_NAME] D29 [DEMOGRAPHIC_DATA] Sleepwear" at bounding box center [704, 82] width 339 height 22
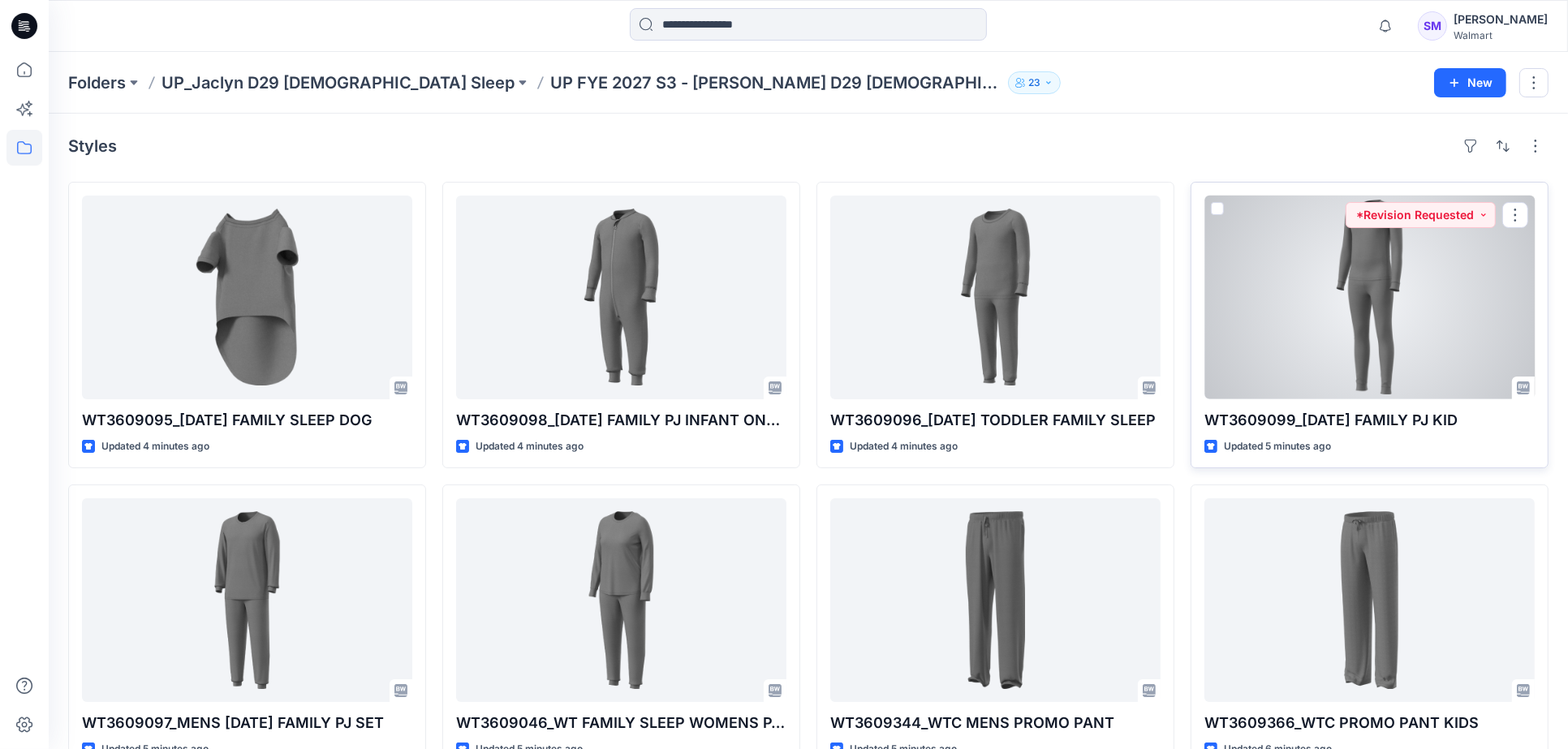
click at [1370, 333] on div at bounding box center [1369, 297] width 330 height 203
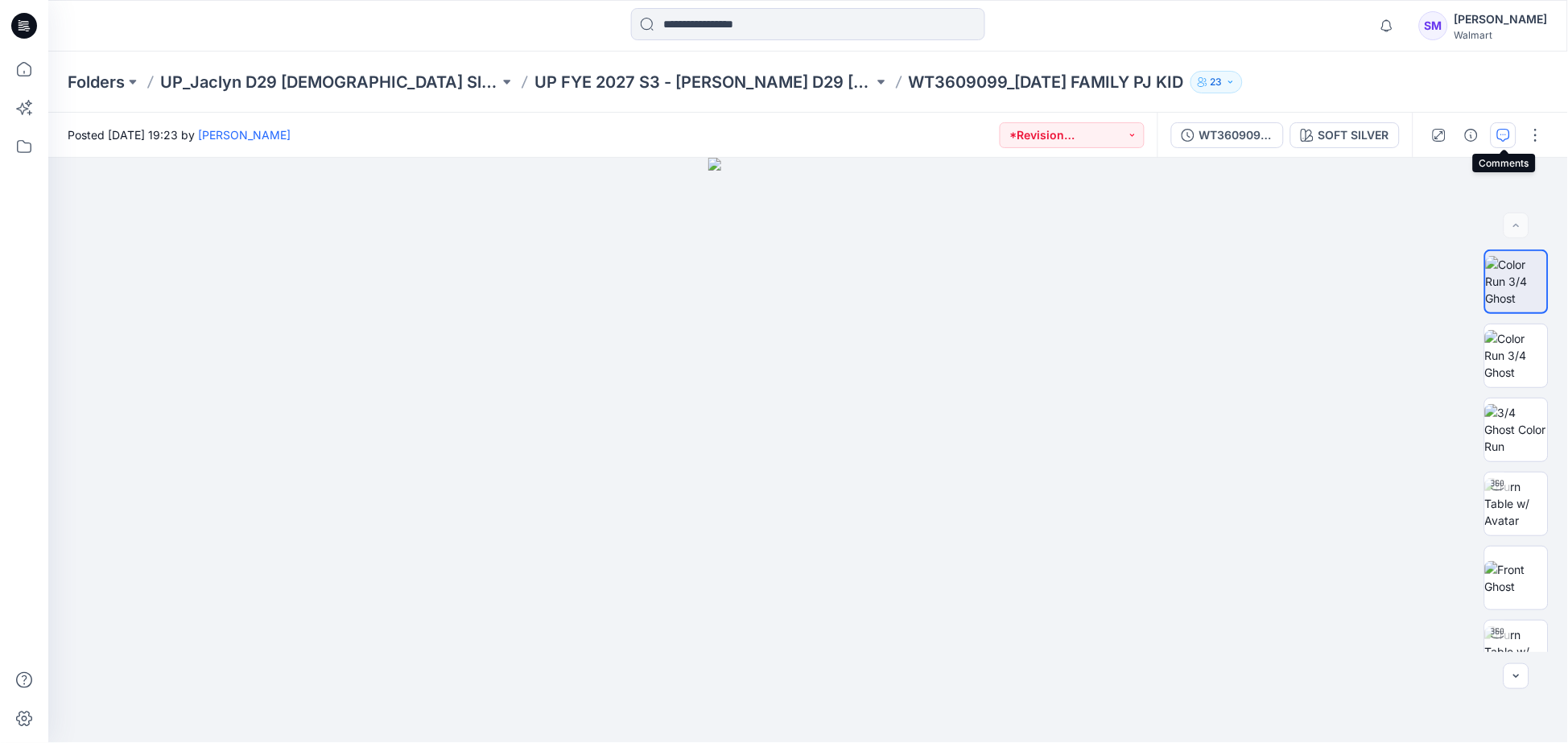
click at [1497, 136] on icon "button" at bounding box center [1503, 135] width 13 height 13
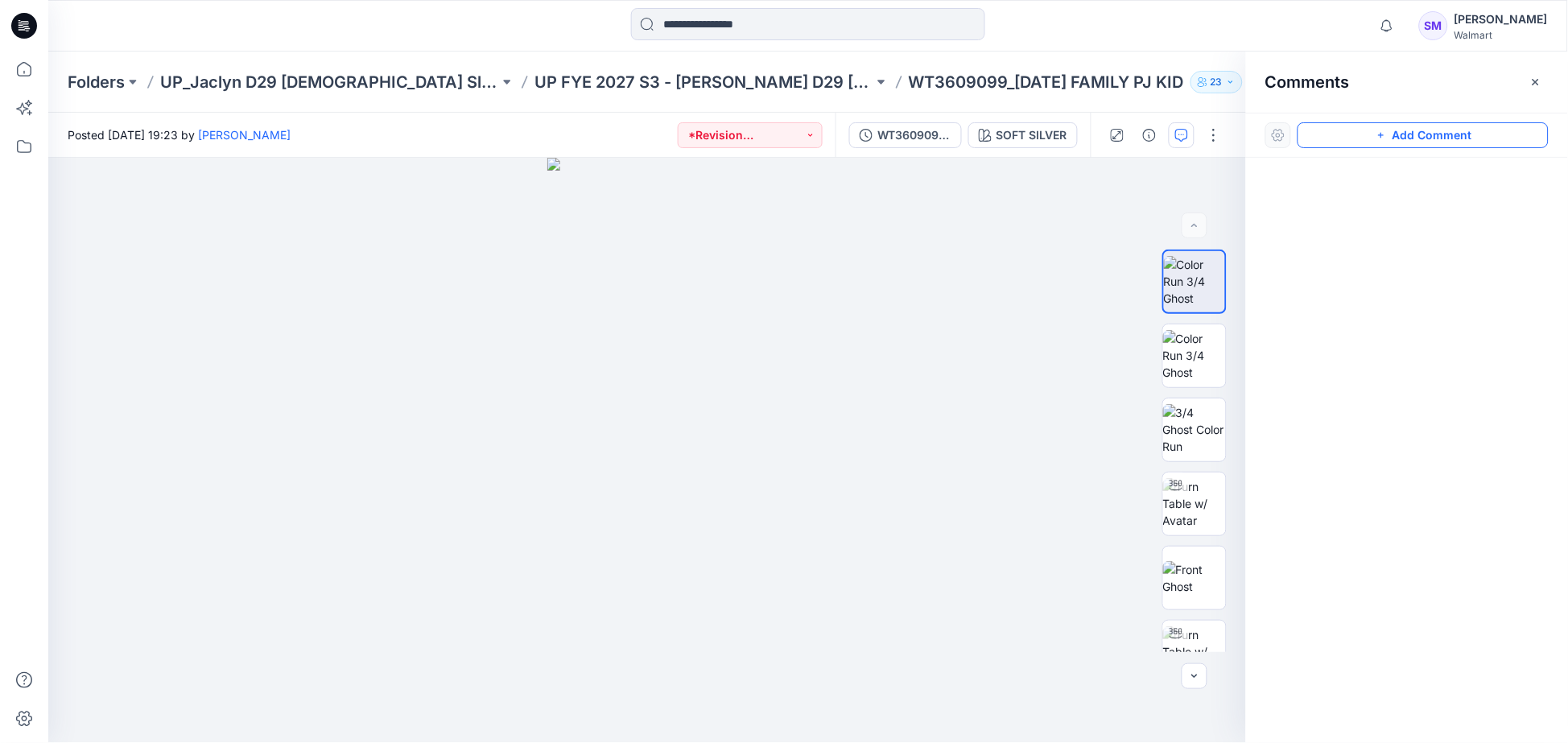
click at [1439, 129] on button "Add Comment" at bounding box center [1423, 136] width 251 height 25
click at [882, 276] on div "1" at bounding box center [647, 450] width 1198 height 585
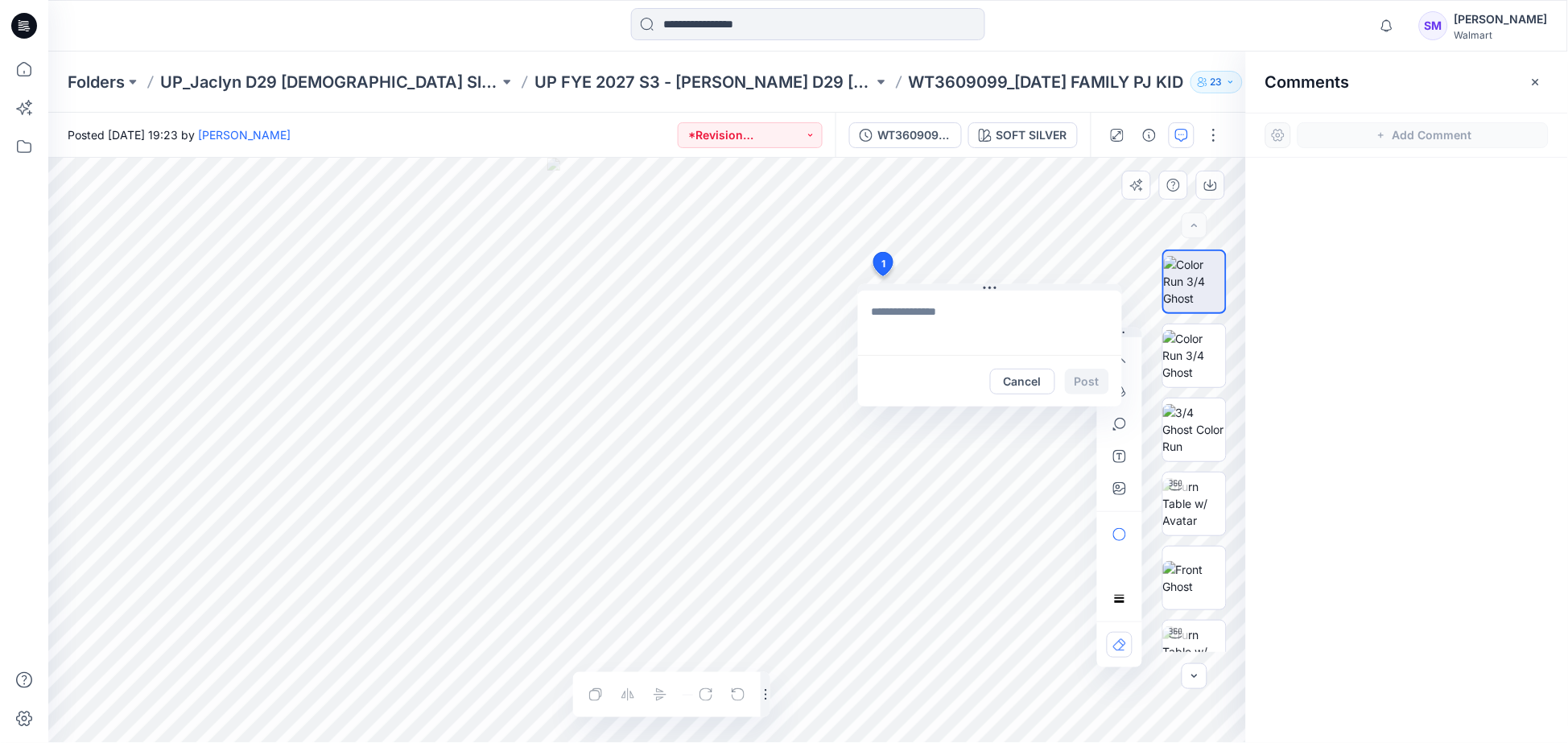
type textarea "**********"
click at [1079, 375] on button "Post" at bounding box center [1087, 381] width 44 height 25
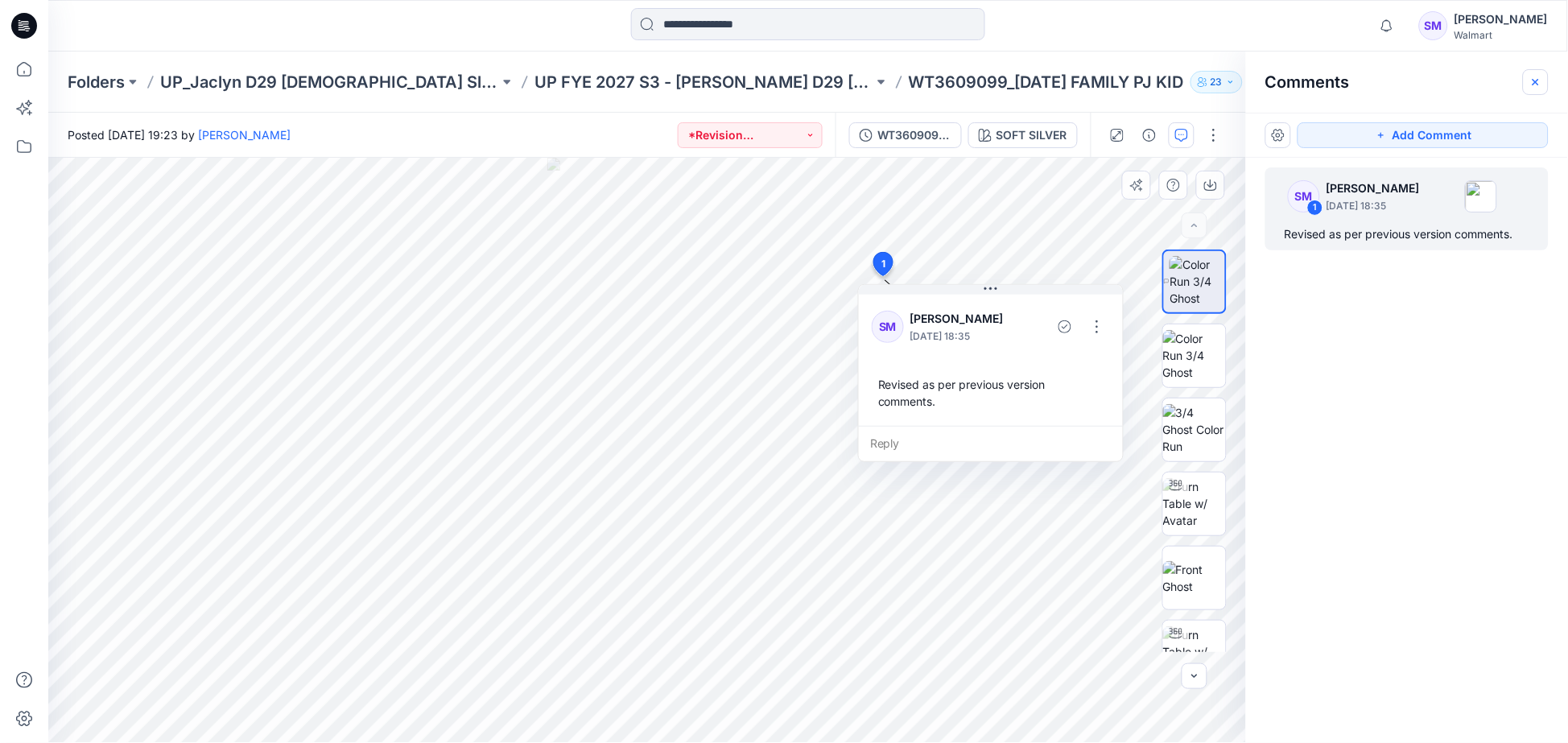
click at [1527, 78] on button "button" at bounding box center [1535, 82] width 25 height 25
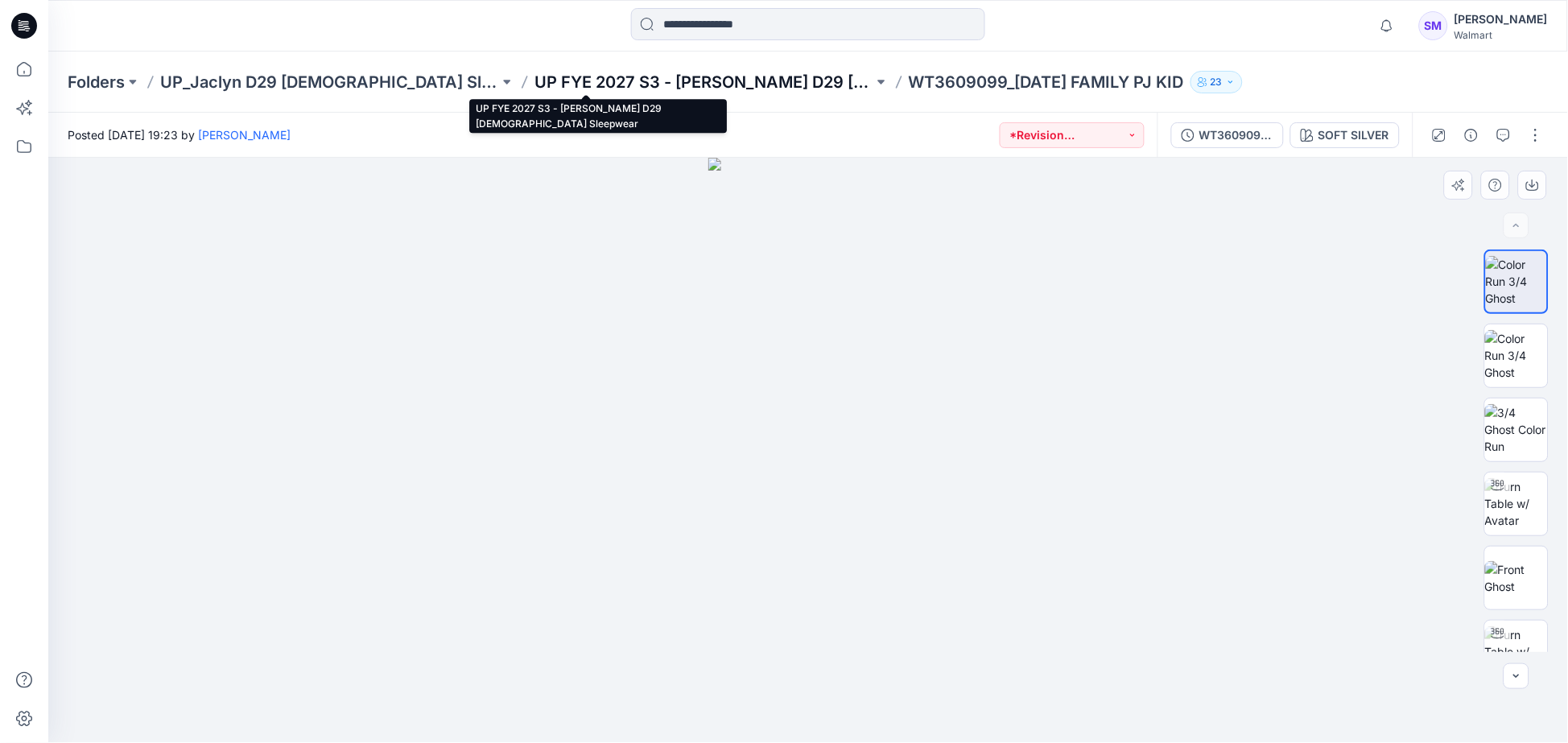
click at [678, 85] on p "UP FYE 2027 S3 - [PERSON_NAME] D29 [DEMOGRAPHIC_DATA] Sleepwear" at bounding box center [704, 82] width 339 height 22
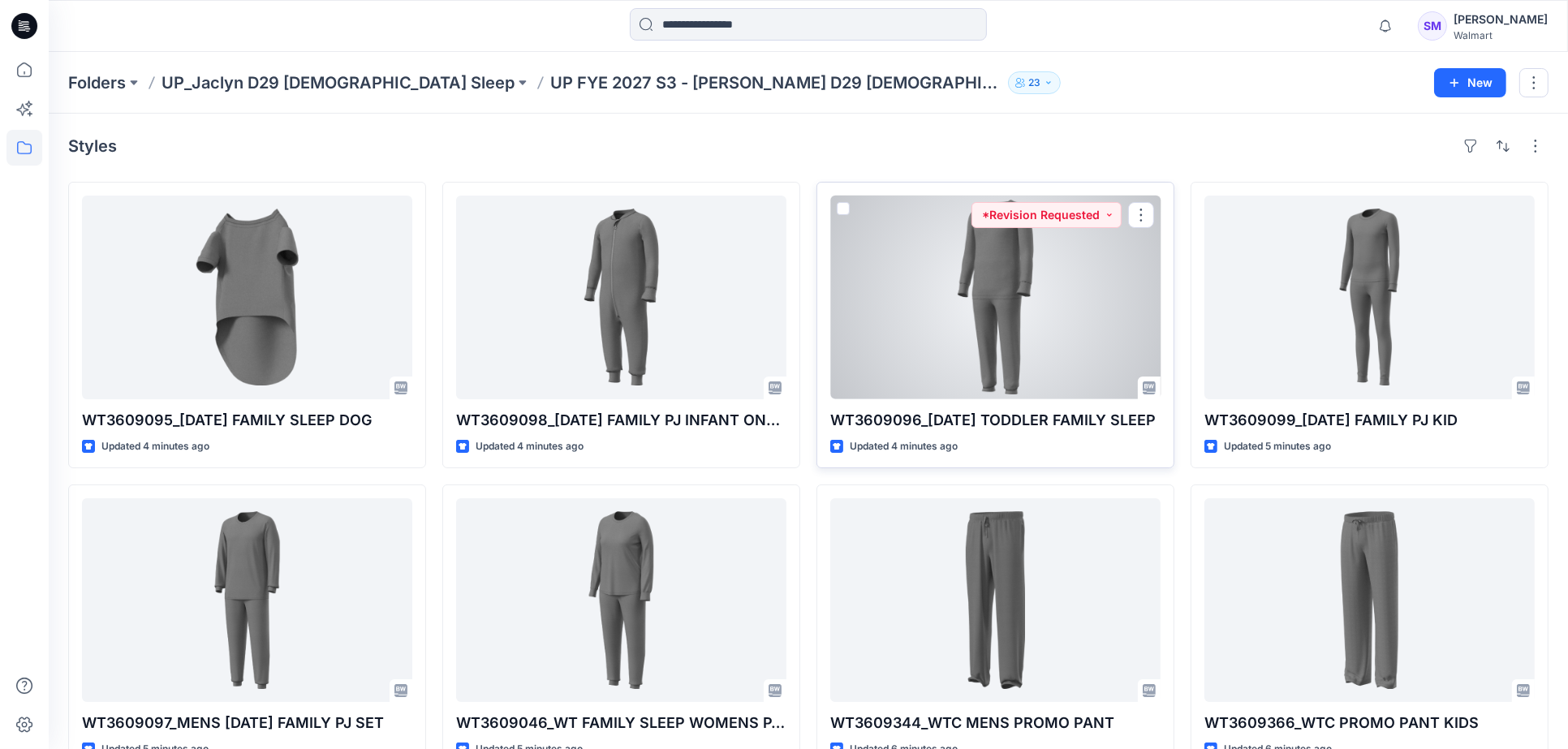
click at [1004, 342] on div at bounding box center [996, 297] width 330 height 203
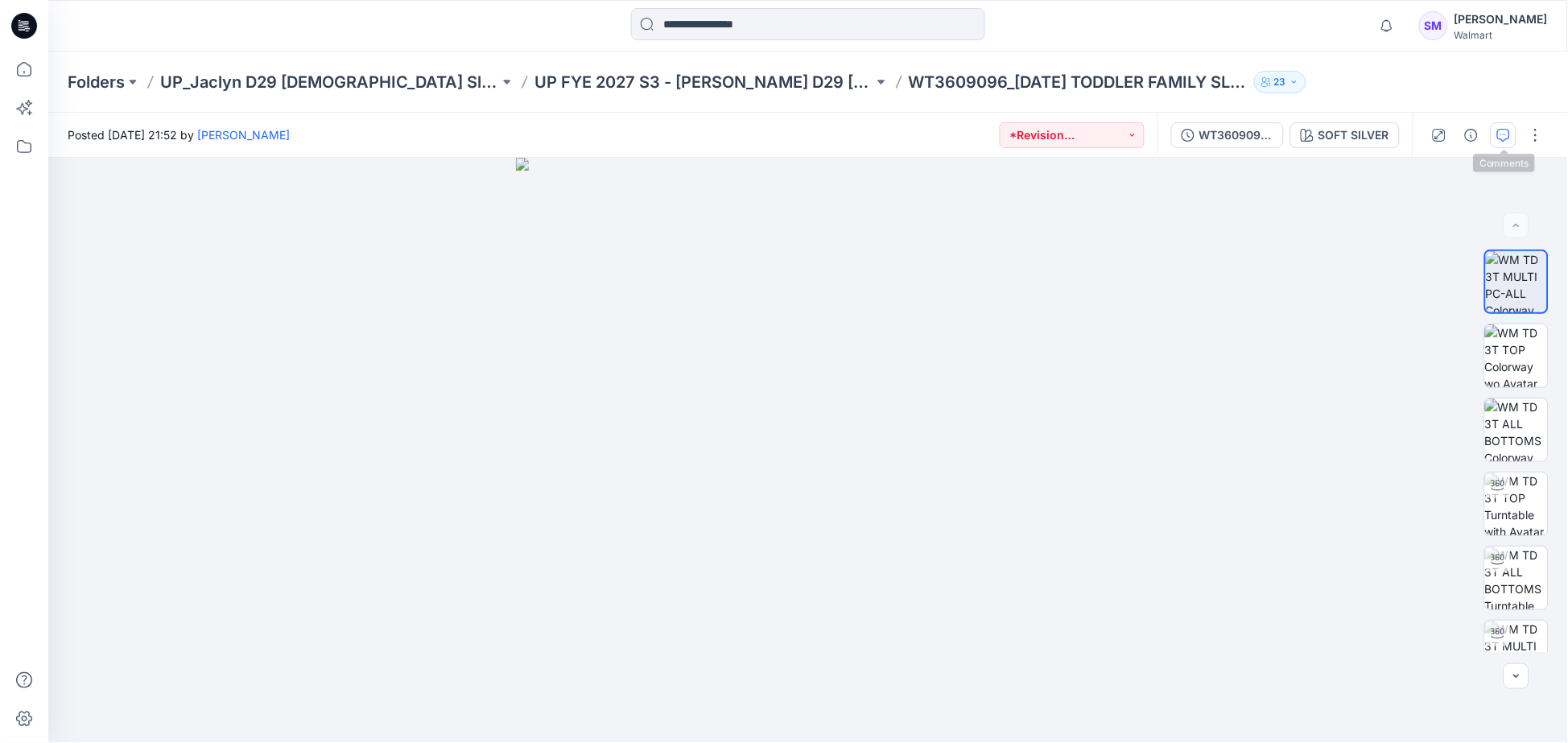
click at [1507, 130] on icon "button" at bounding box center [1503, 135] width 13 height 13
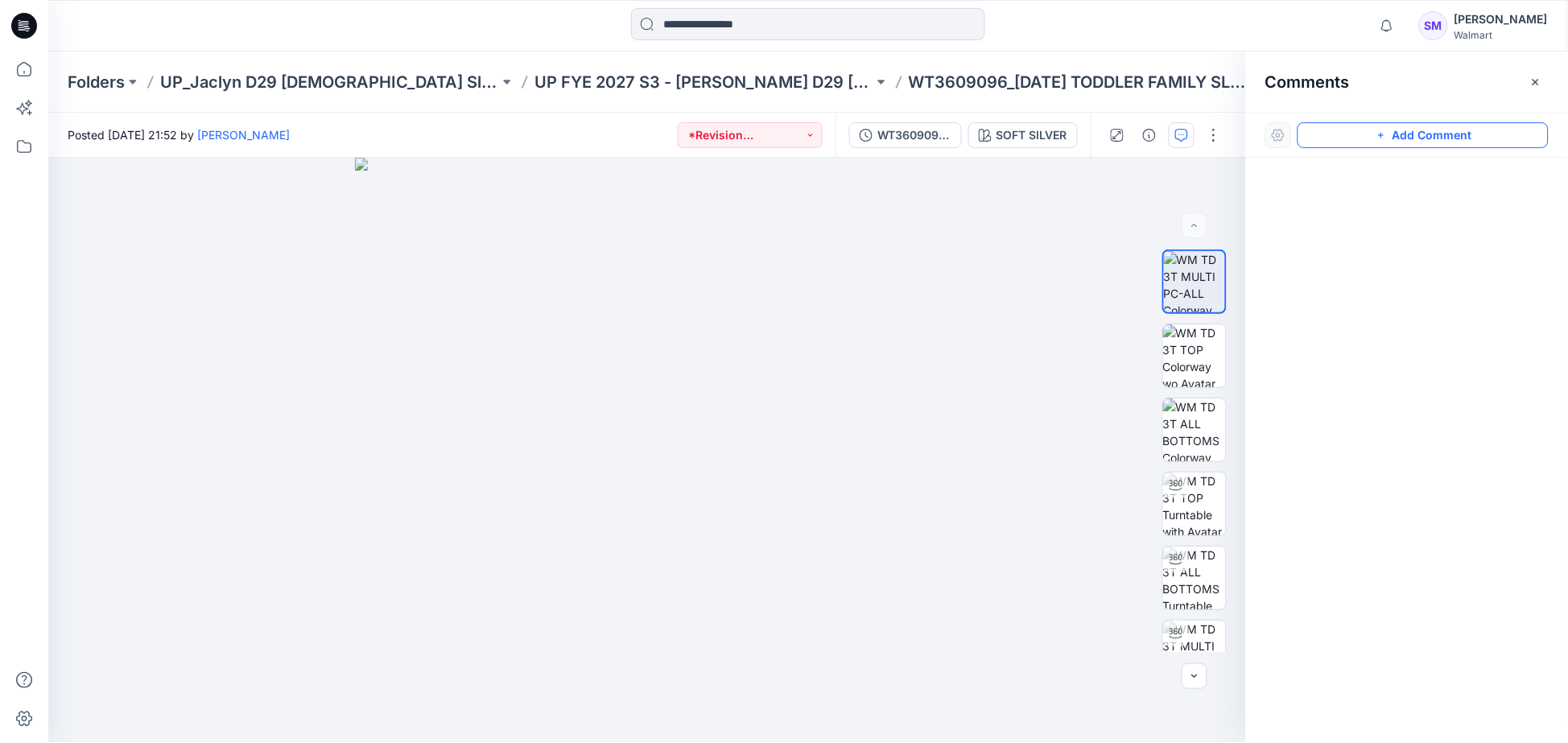
click at [1436, 137] on button "Add Comment" at bounding box center [1423, 136] width 251 height 25
click at [811, 352] on div "1" at bounding box center [647, 450] width 1198 height 585
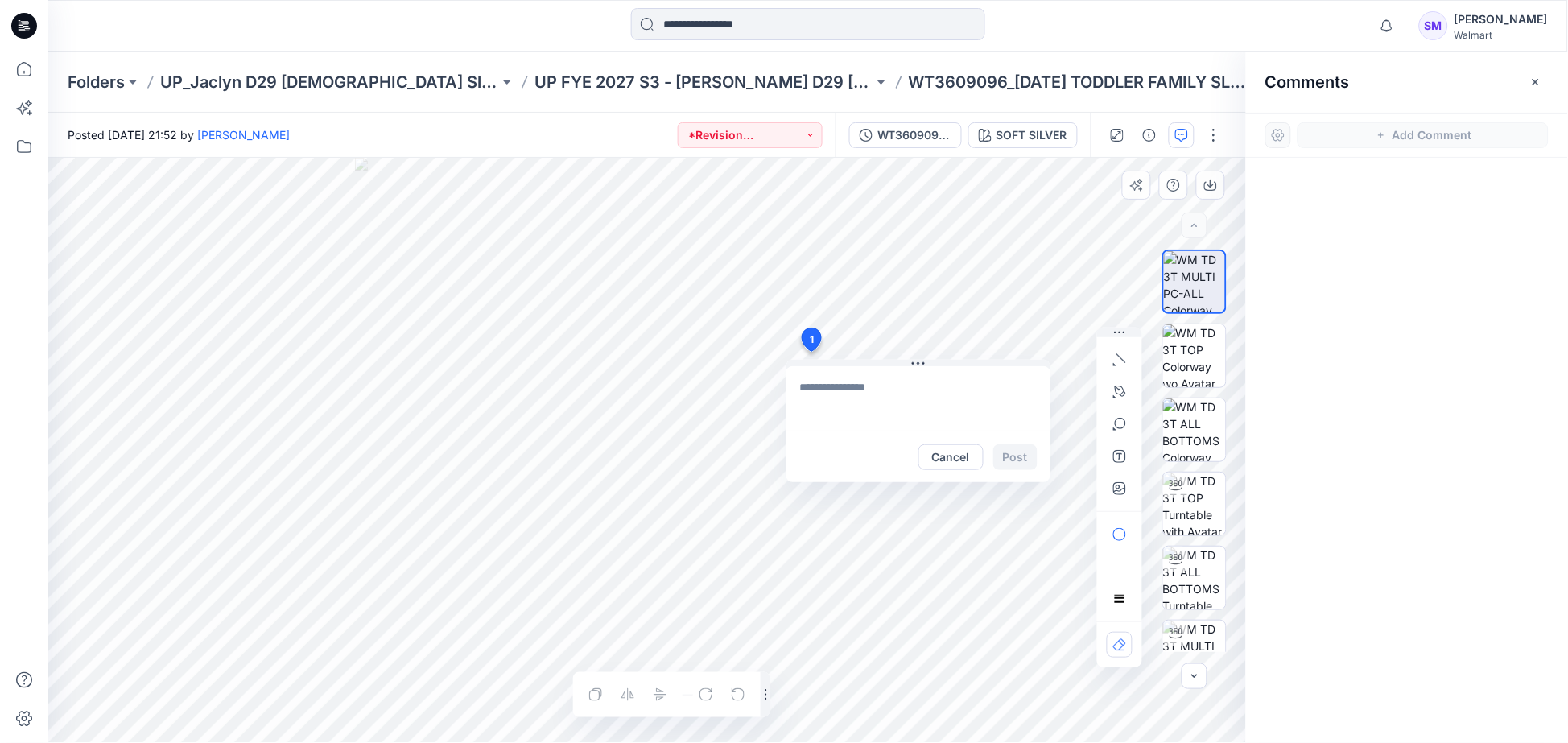
type textarea "**********"
click at [1003, 456] on button "Post" at bounding box center [1014, 457] width 44 height 25
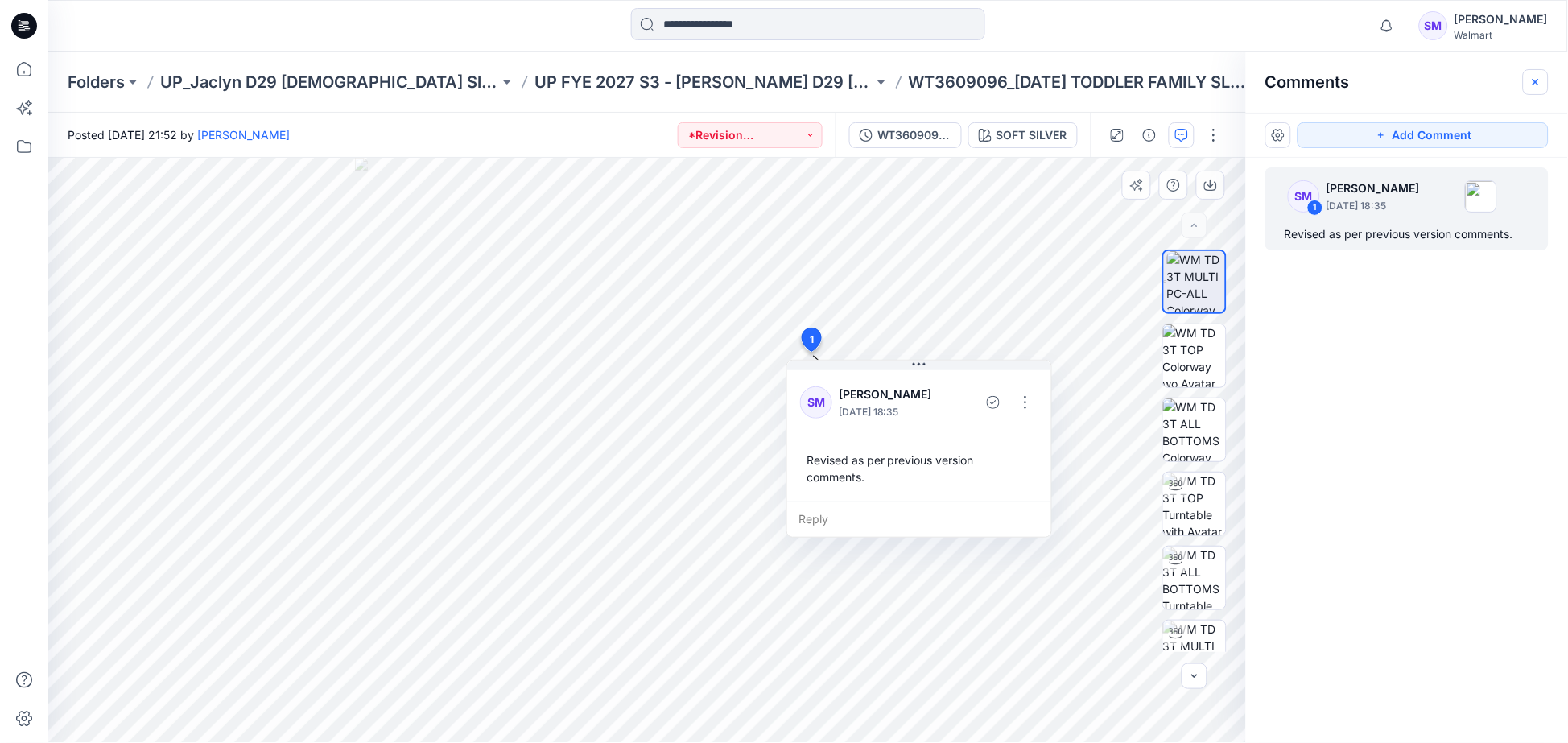
click at [1532, 89] on button "button" at bounding box center [1535, 82] width 25 height 25
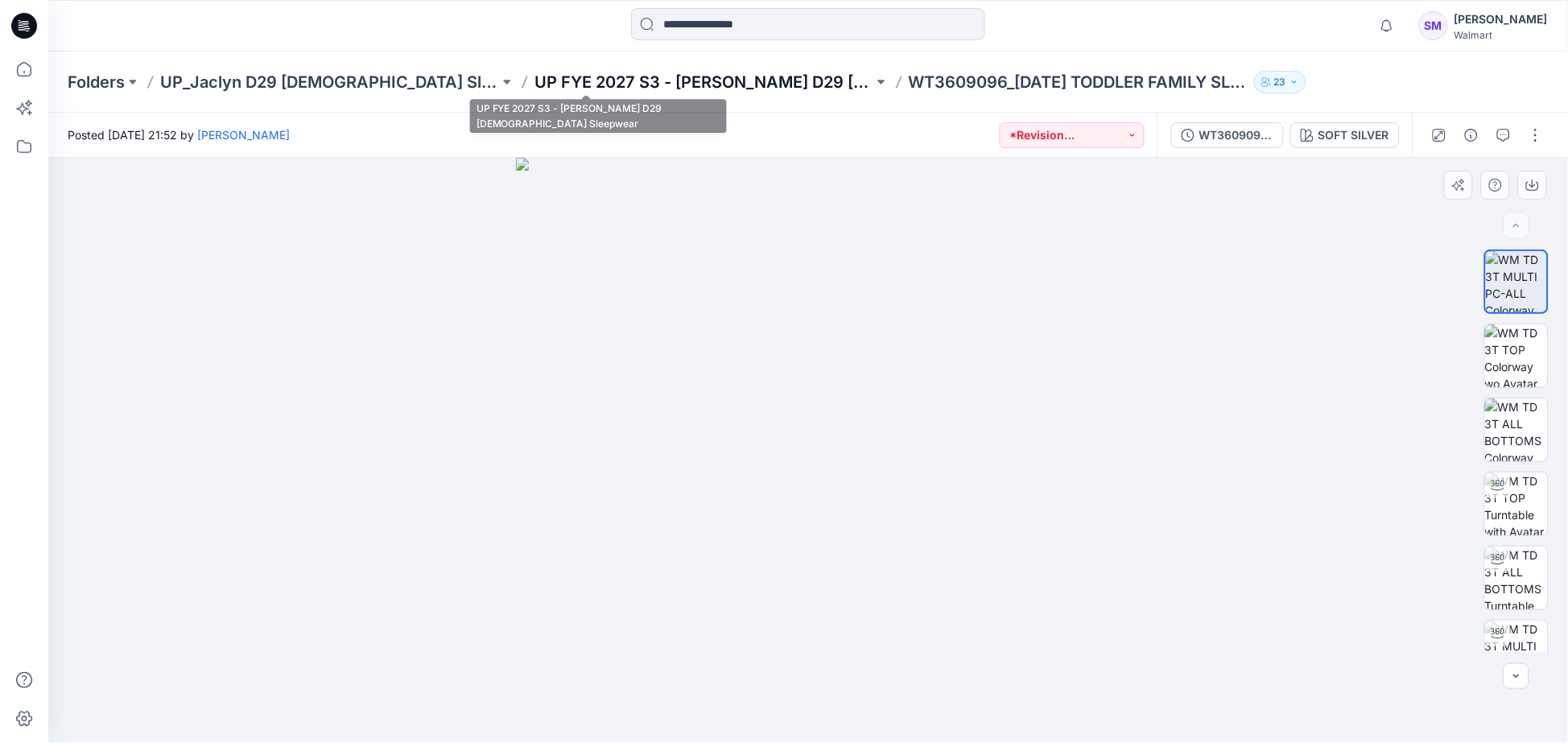
click at [660, 85] on p "UP FYE 2027 S3 - [PERSON_NAME] D29 [DEMOGRAPHIC_DATA] Sleepwear" at bounding box center [704, 82] width 339 height 22
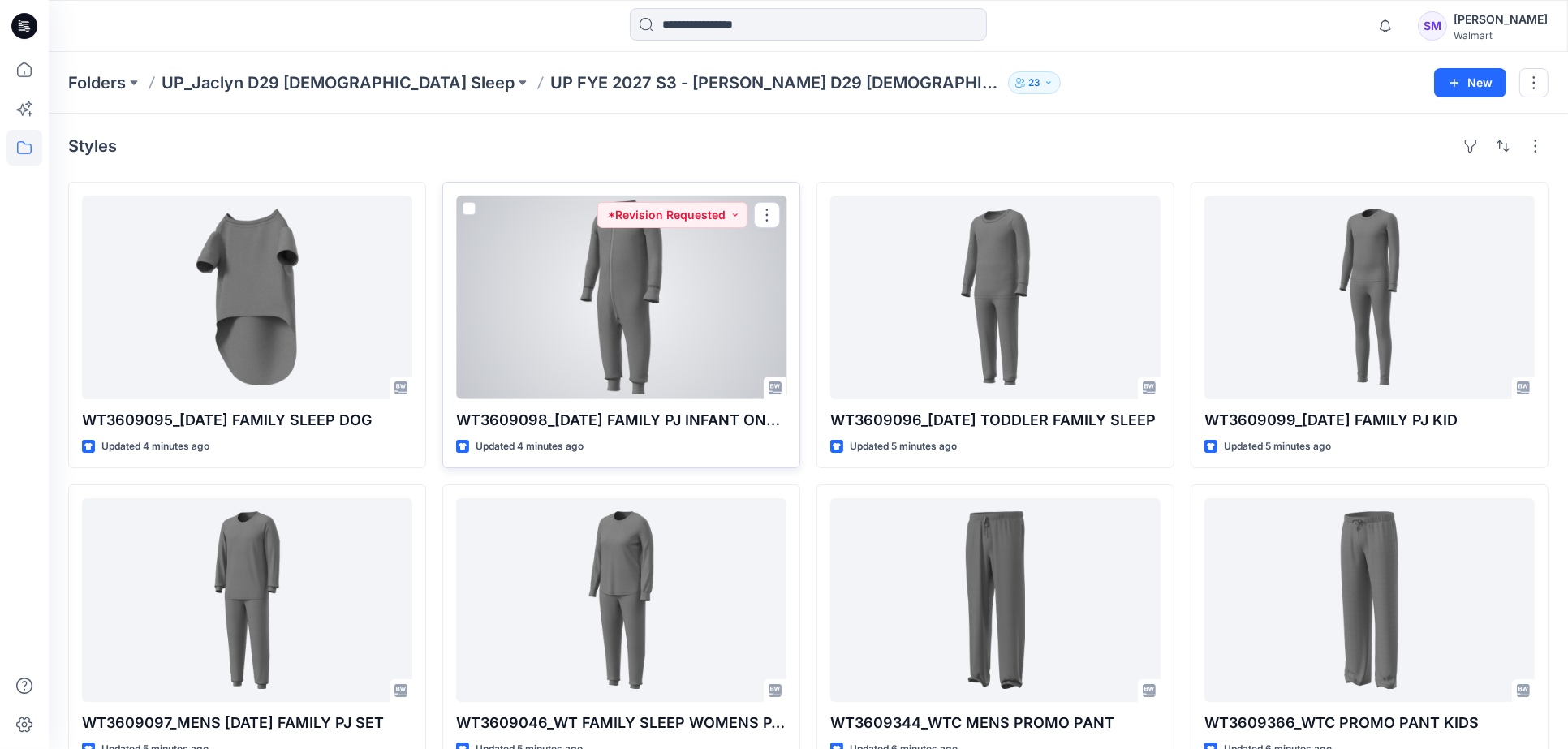
click at [732, 337] on div at bounding box center [621, 297] width 330 height 203
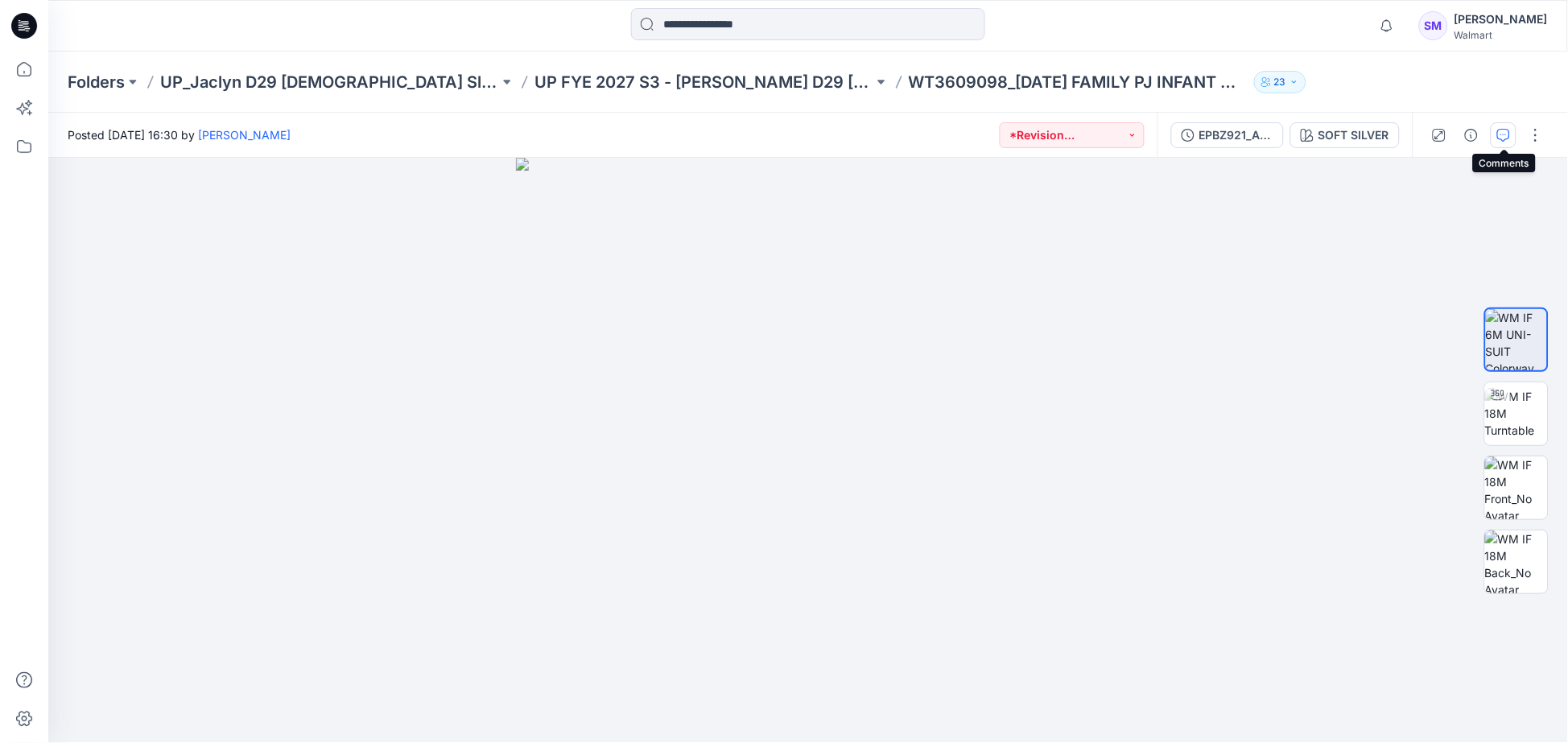
click at [1503, 130] on icon "button" at bounding box center [1503, 135] width 13 height 13
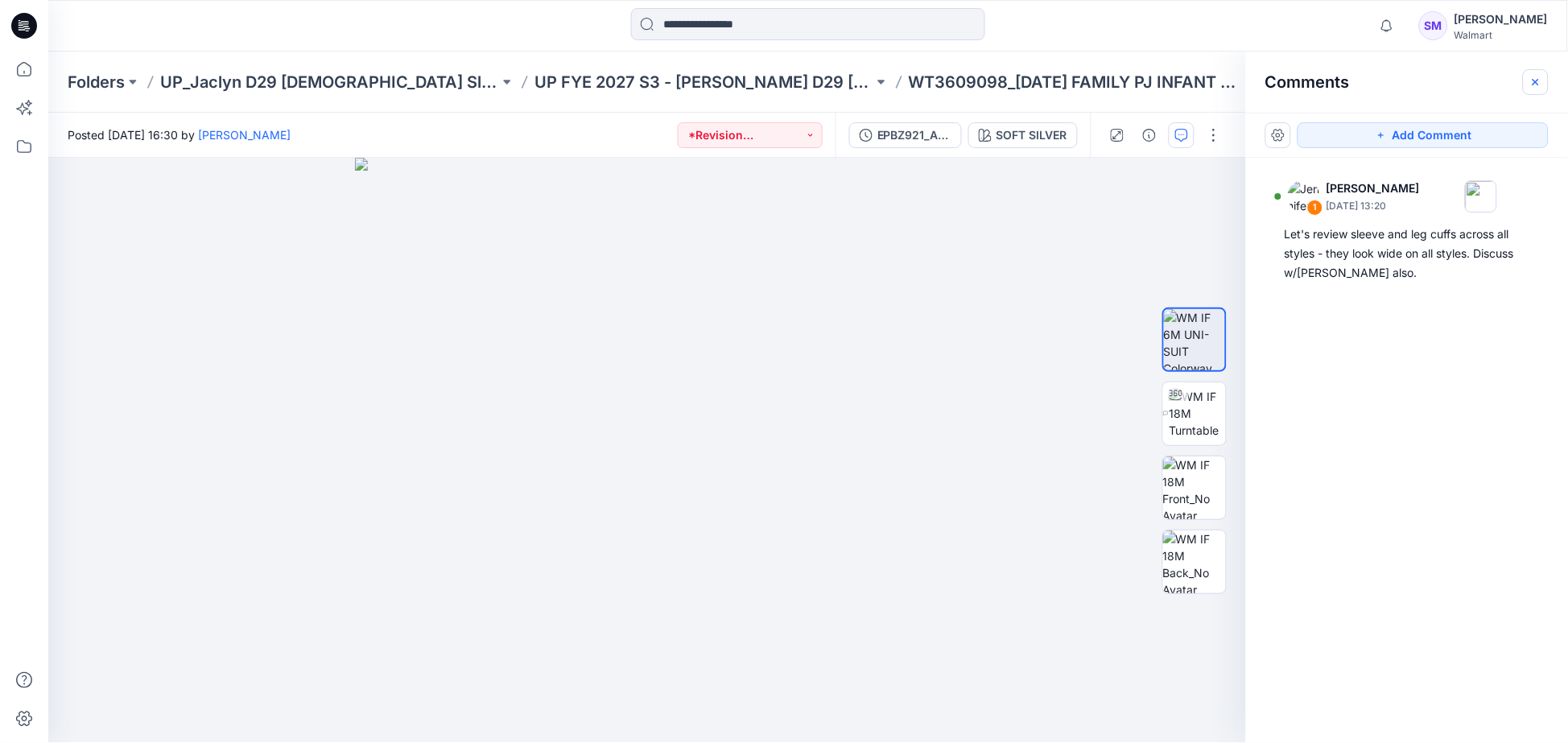
click at [1541, 76] on icon "button" at bounding box center [1535, 82] width 13 height 13
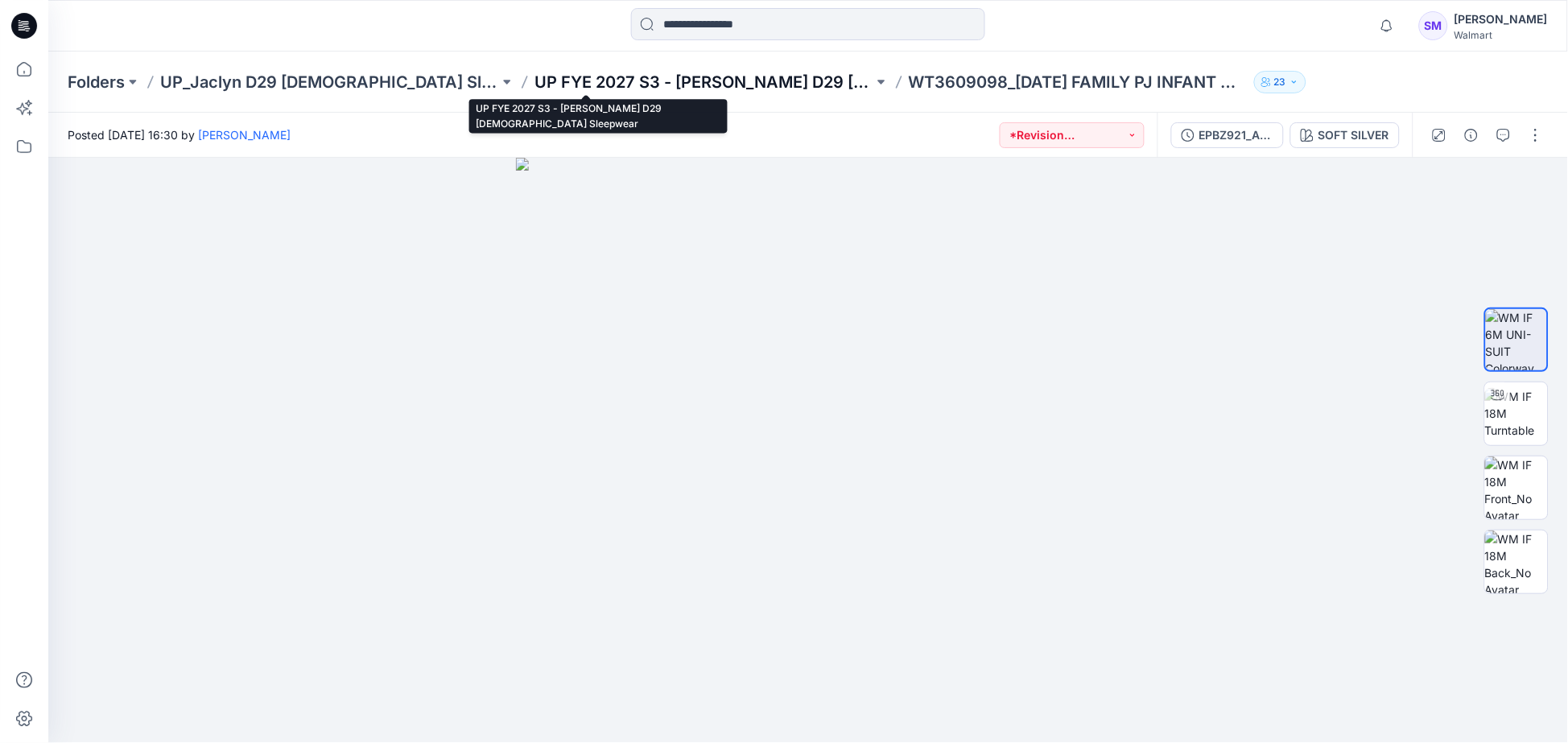
click at [645, 89] on p "UP FYE 2027 S3 - [PERSON_NAME] D29 [DEMOGRAPHIC_DATA] Sleepwear" at bounding box center [704, 82] width 339 height 22
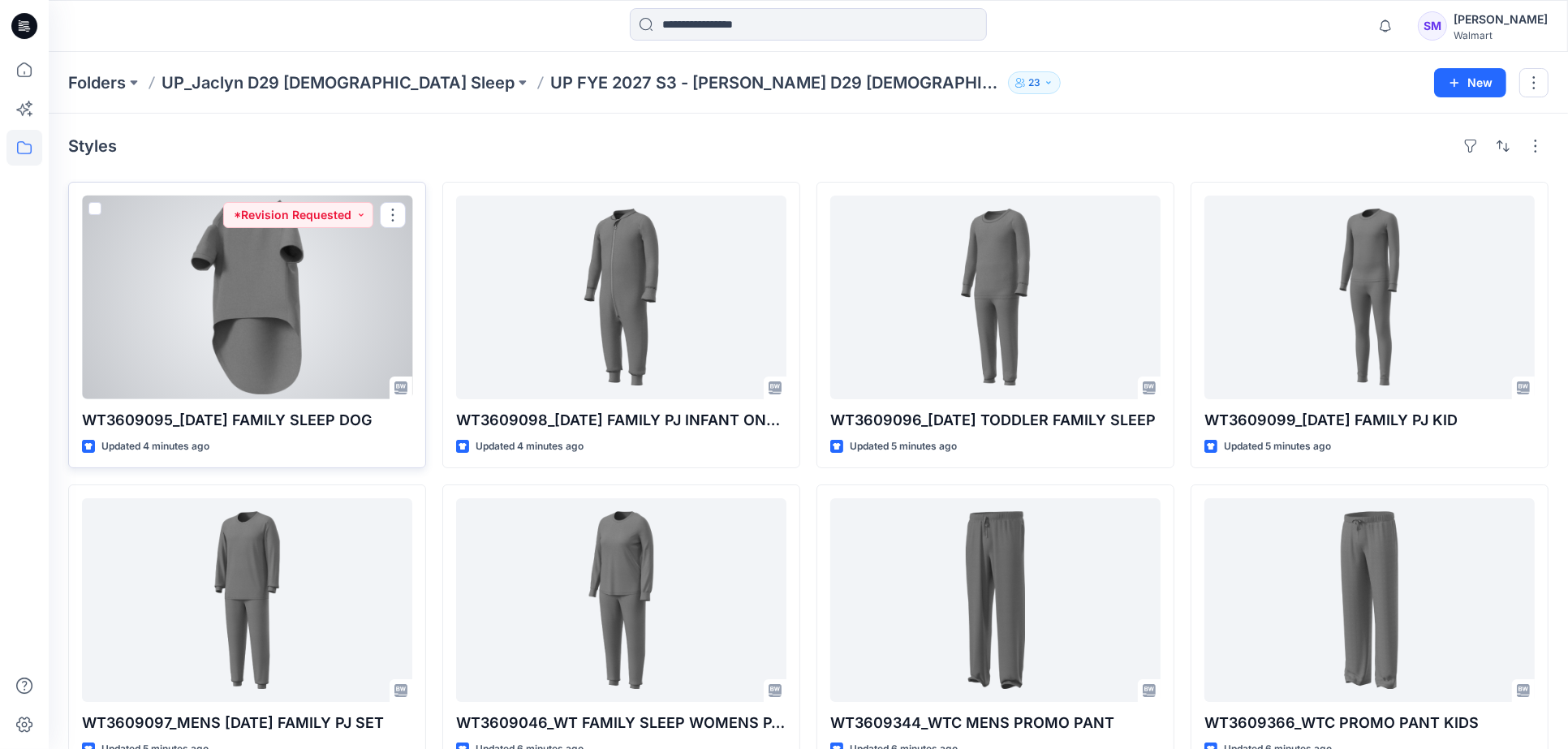
click at [349, 342] on div at bounding box center [247, 297] width 330 height 203
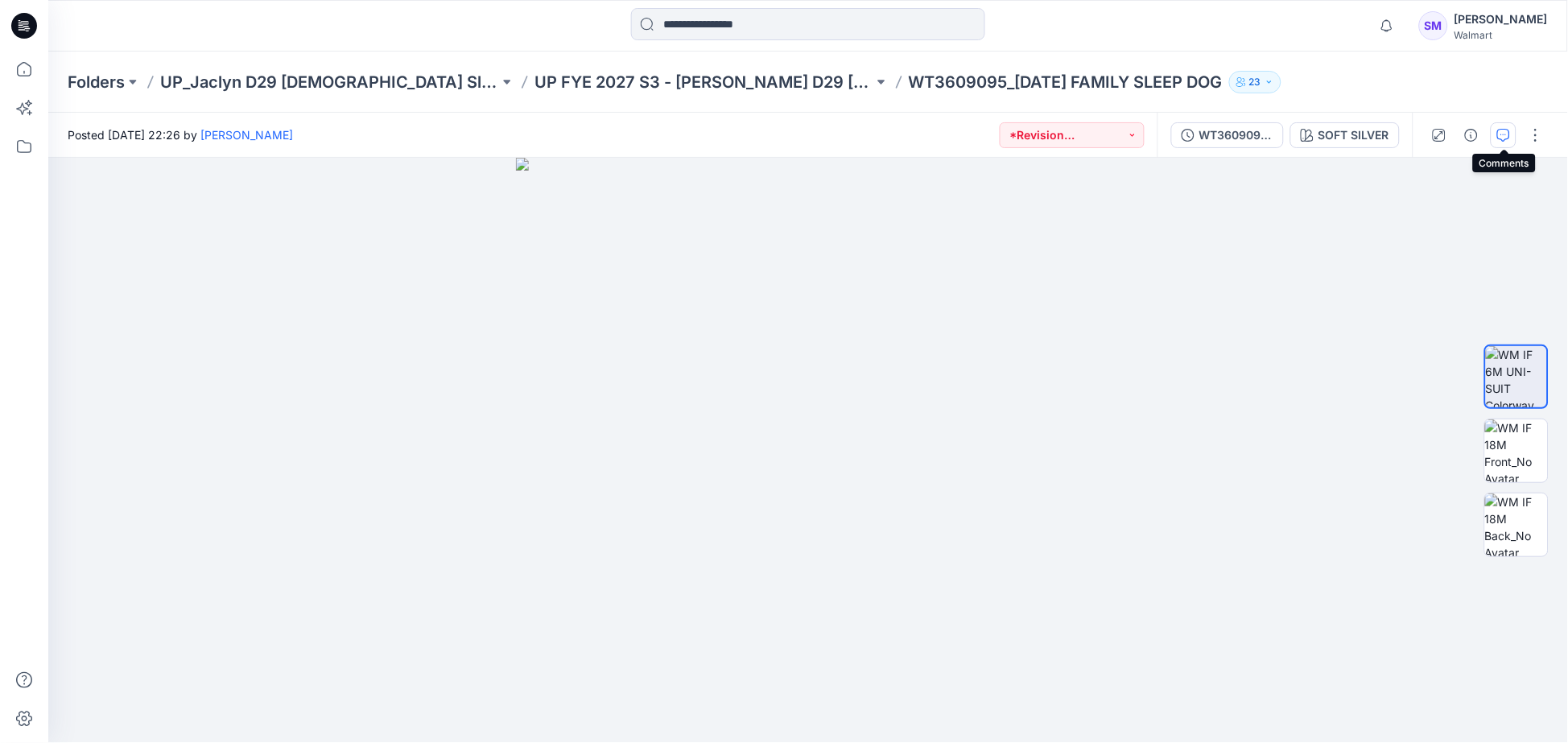
click at [1507, 137] on icon "button" at bounding box center [1503, 135] width 13 height 13
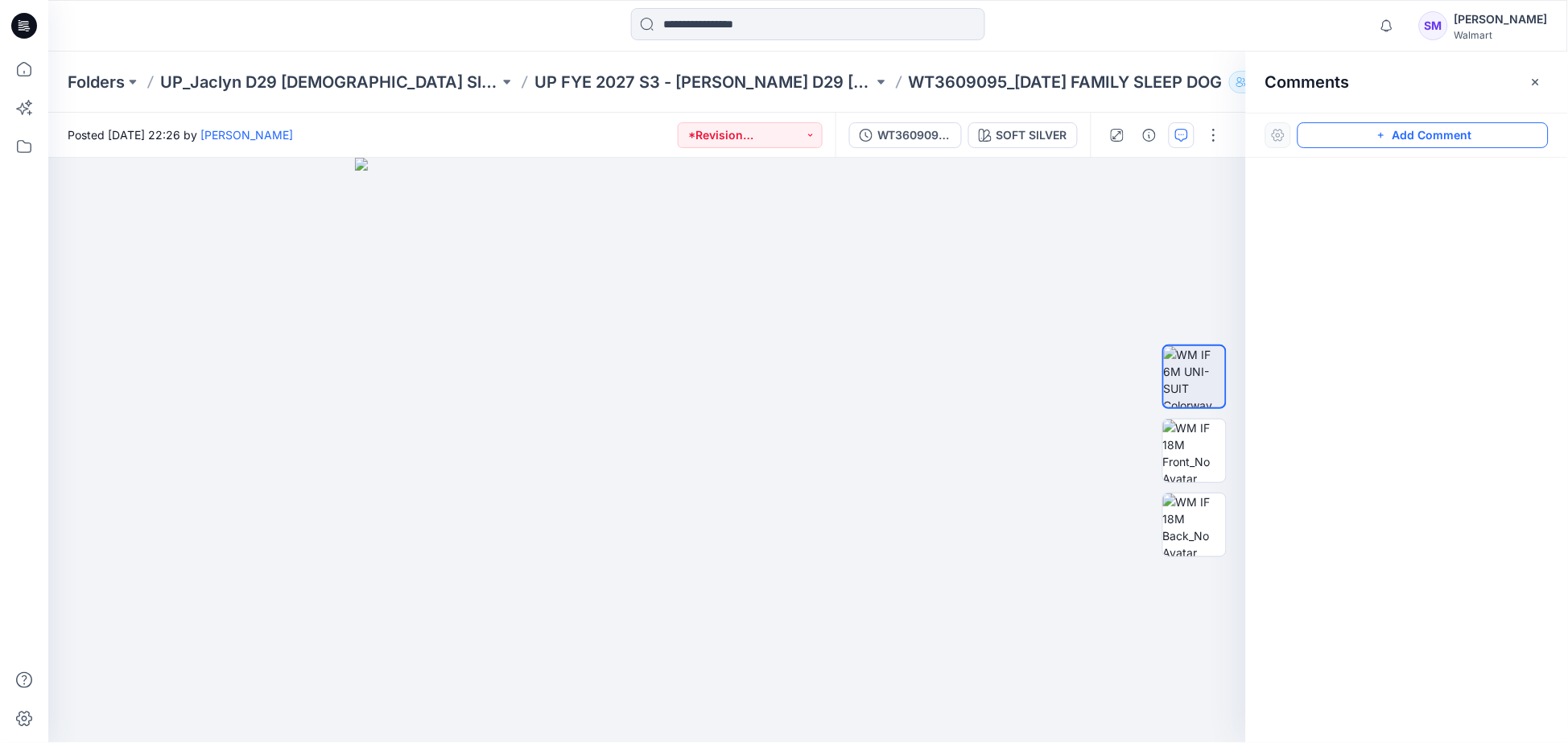
click at [1419, 126] on button "Add Comment" at bounding box center [1423, 136] width 251 height 25
click at [903, 303] on div "1" at bounding box center [647, 450] width 1198 height 585
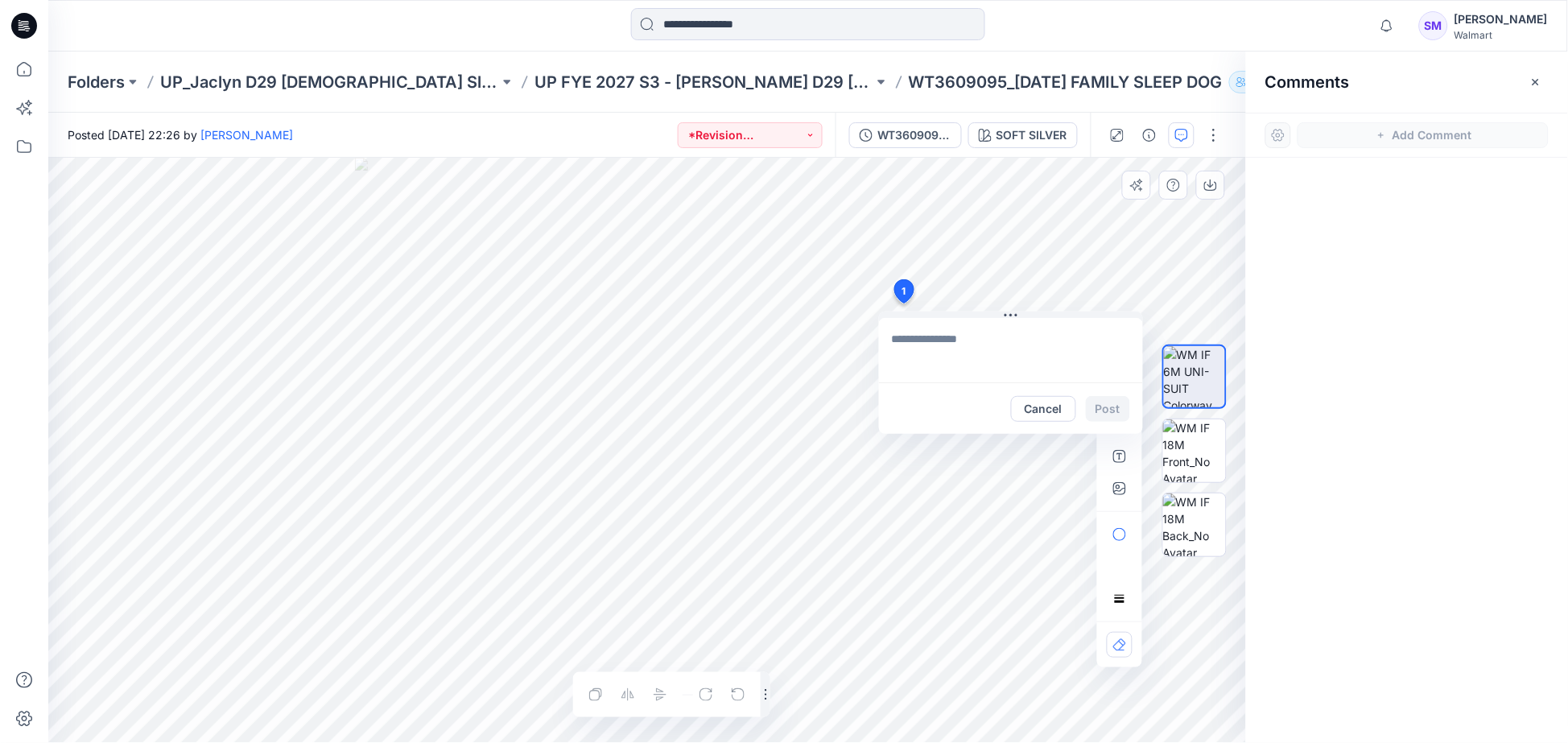
type textarea "**********"
click at [1106, 401] on button "Post" at bounding box center [1107, 409] width 44 height 25
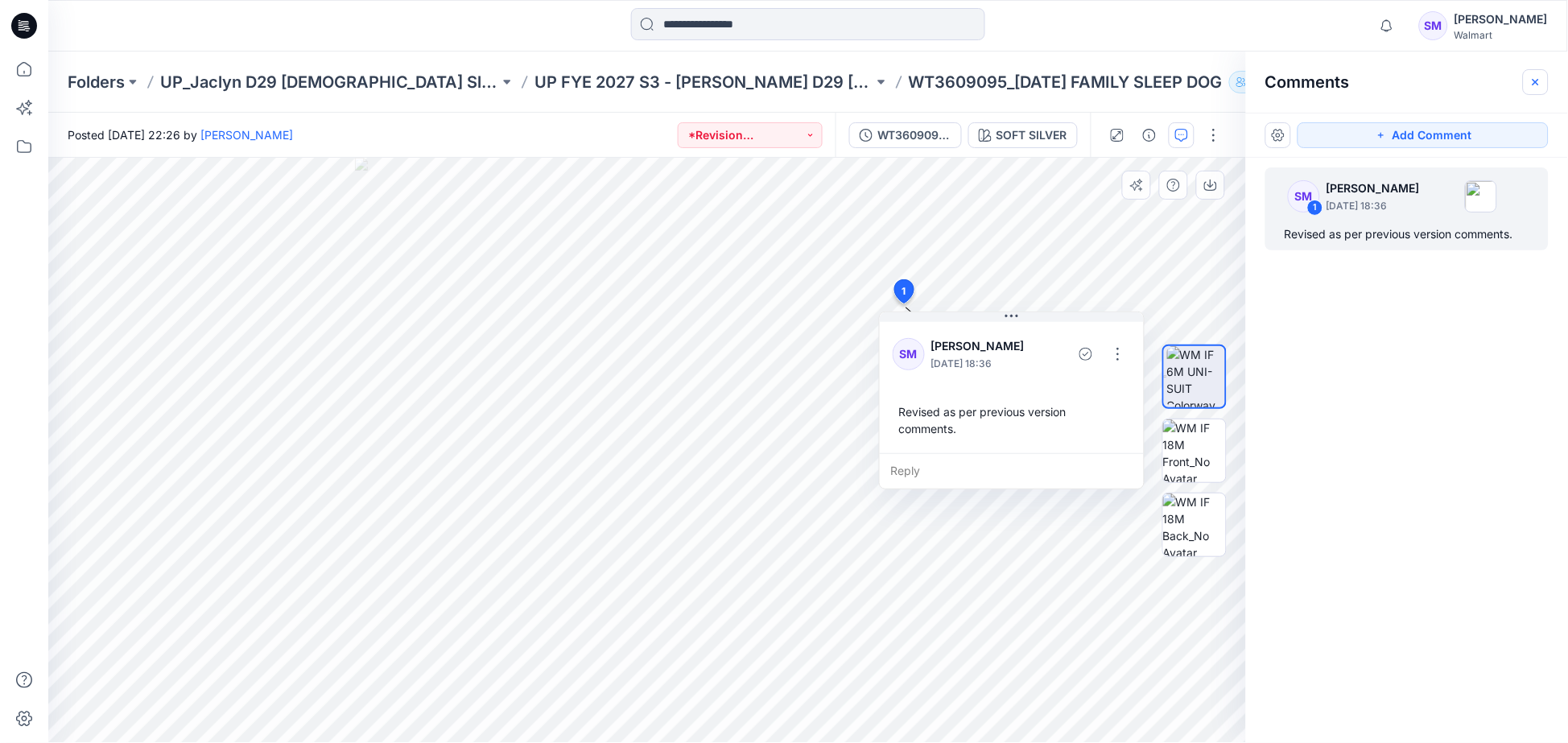
click at [1542, 86] on icon "button" at bounding box center [1535, 82] width 13 height 13
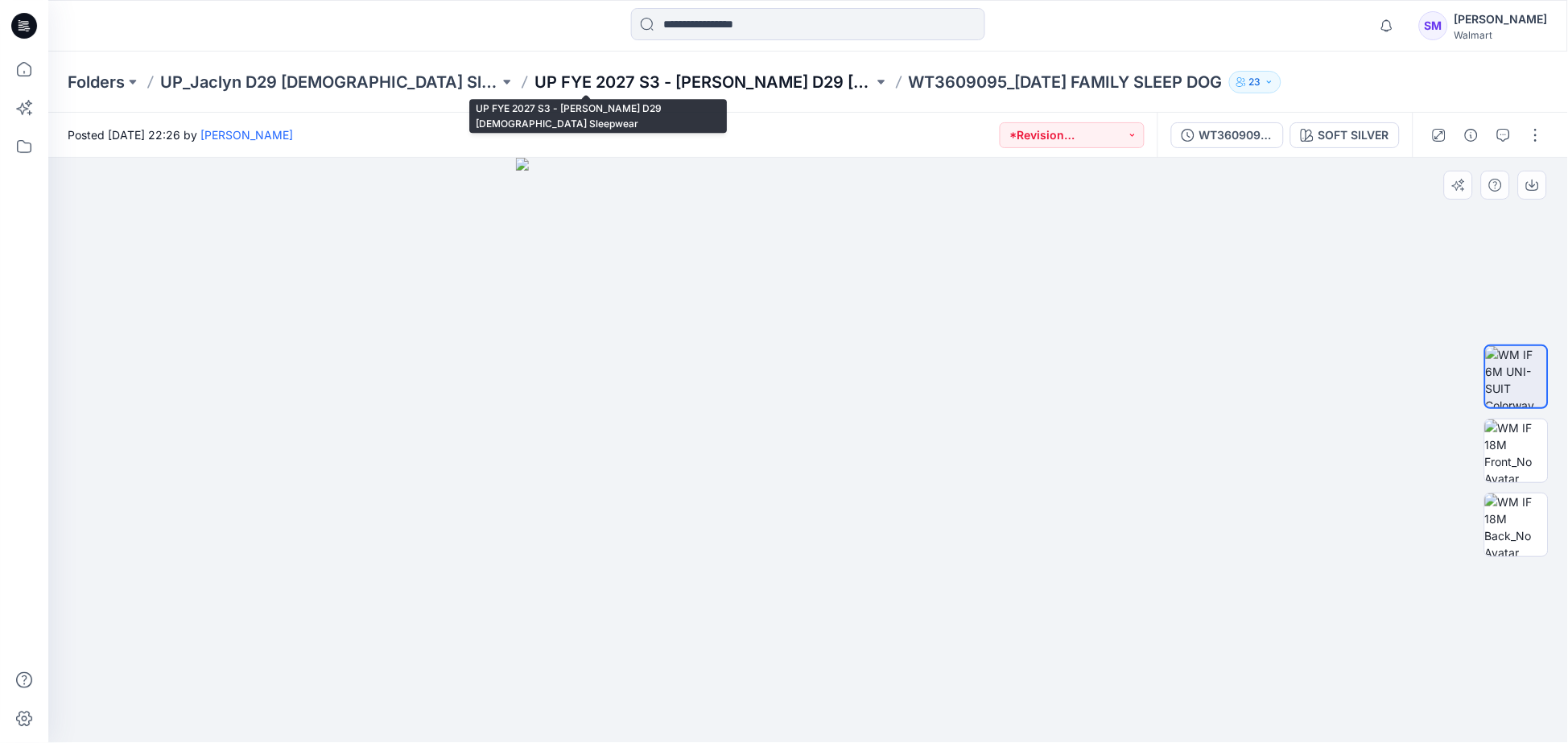
click at [548, 85] on p "UP FYE 2027 S3 - [PERSON_NAME] D29 [DEMOGRAPHIC_DATA] Sleepwear" at bounding box center [704, 82] width 339 height 22
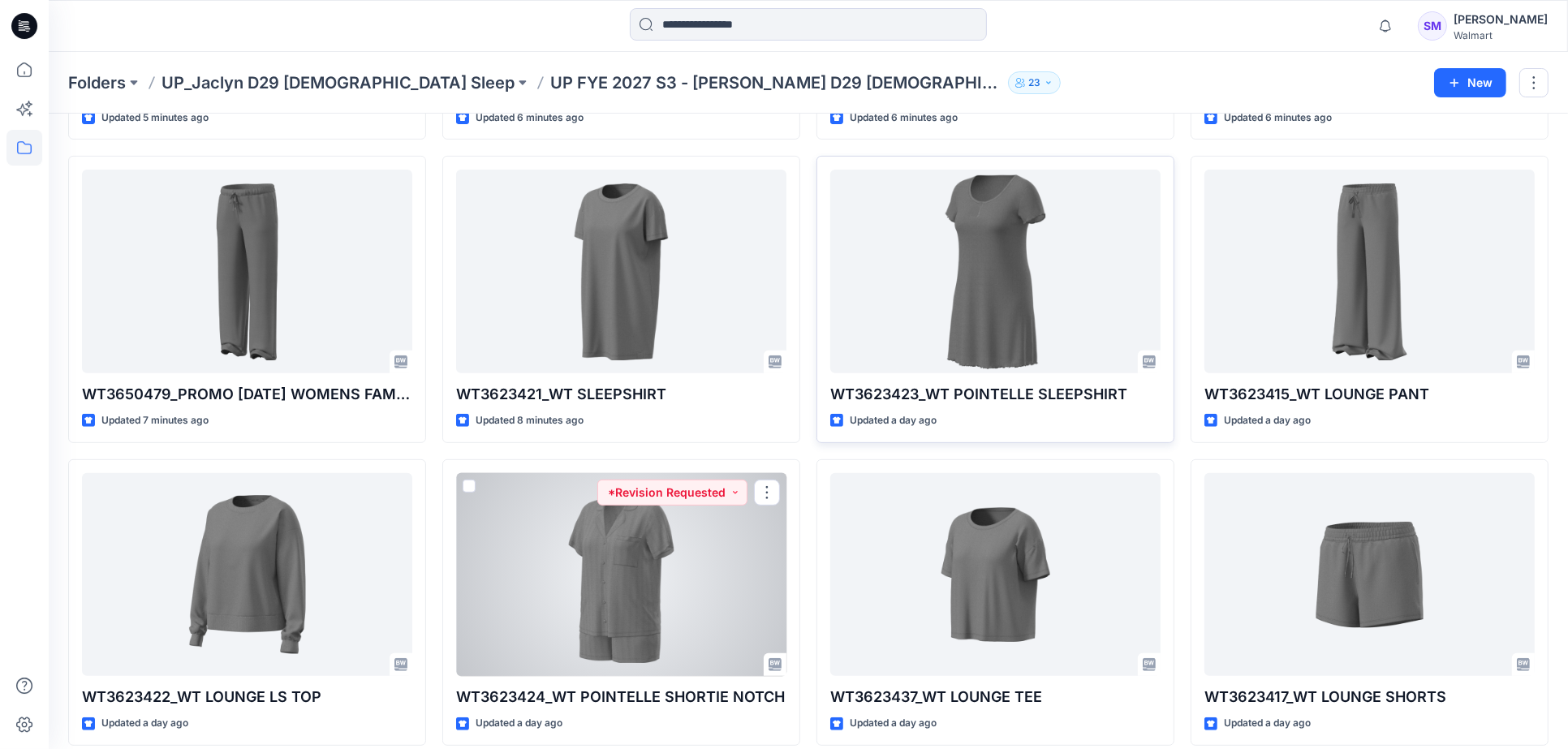
scroll to position [631, 0]
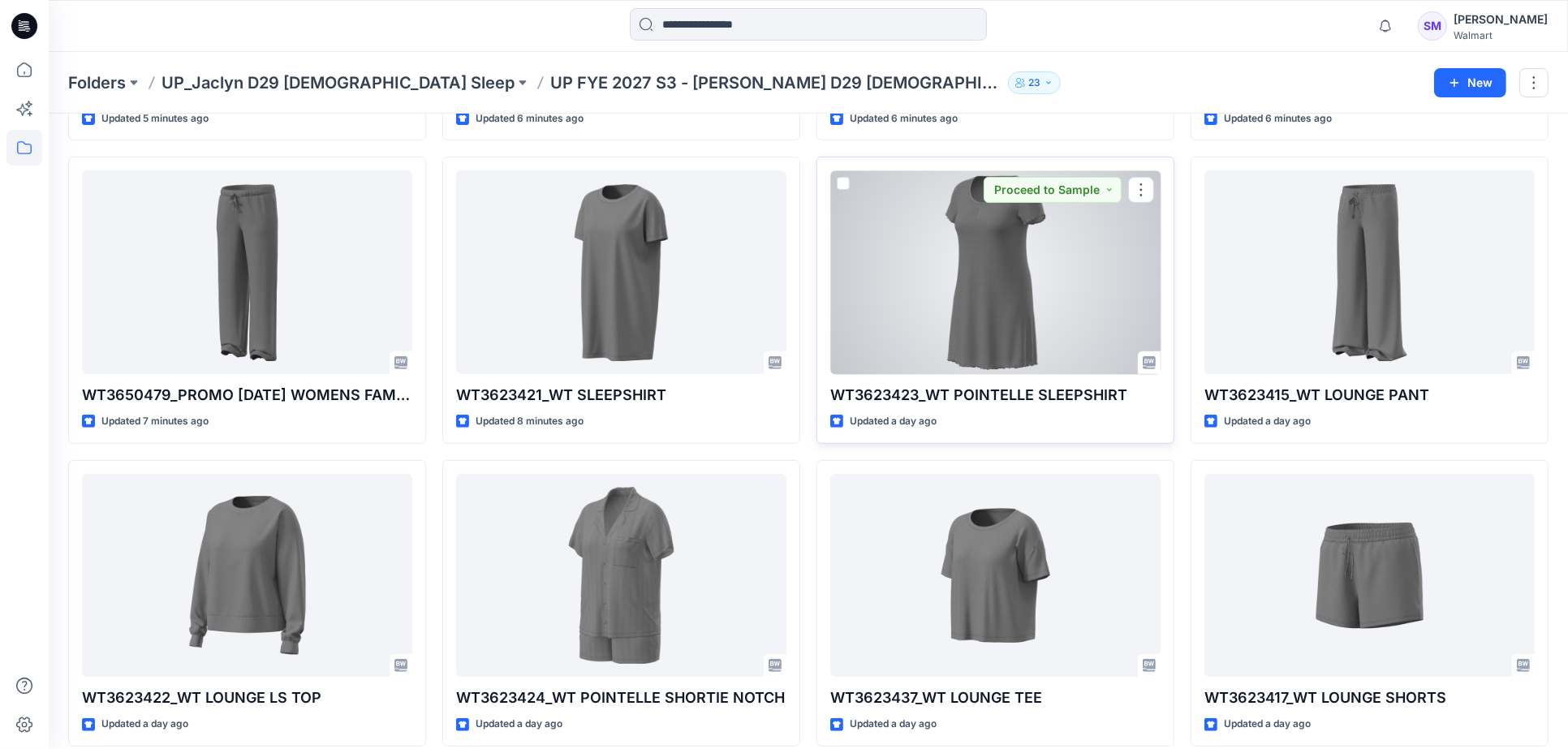
click at [975, 317] on div at bounding box center [996, 271] width 330 height 203
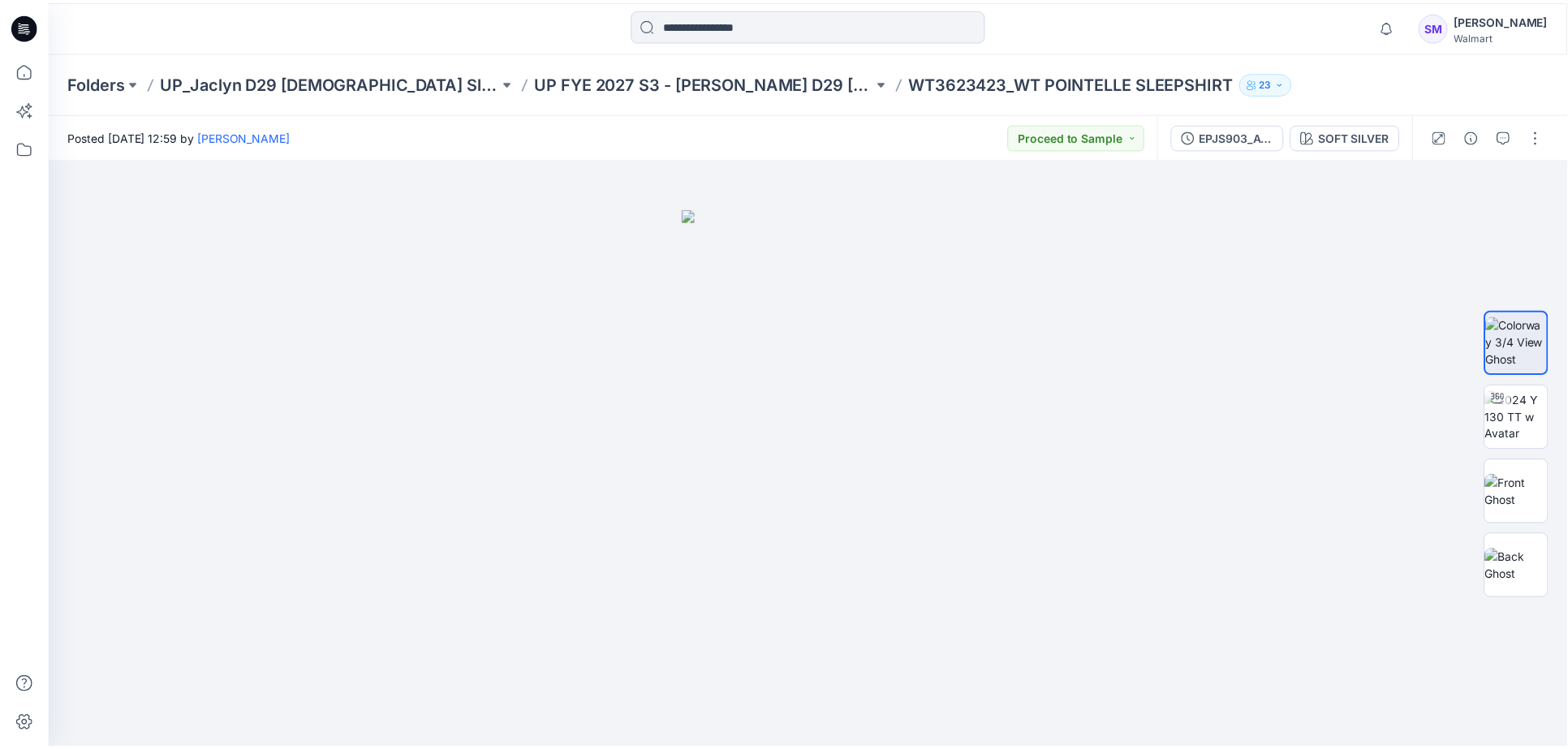
scroll to position [631, 0]
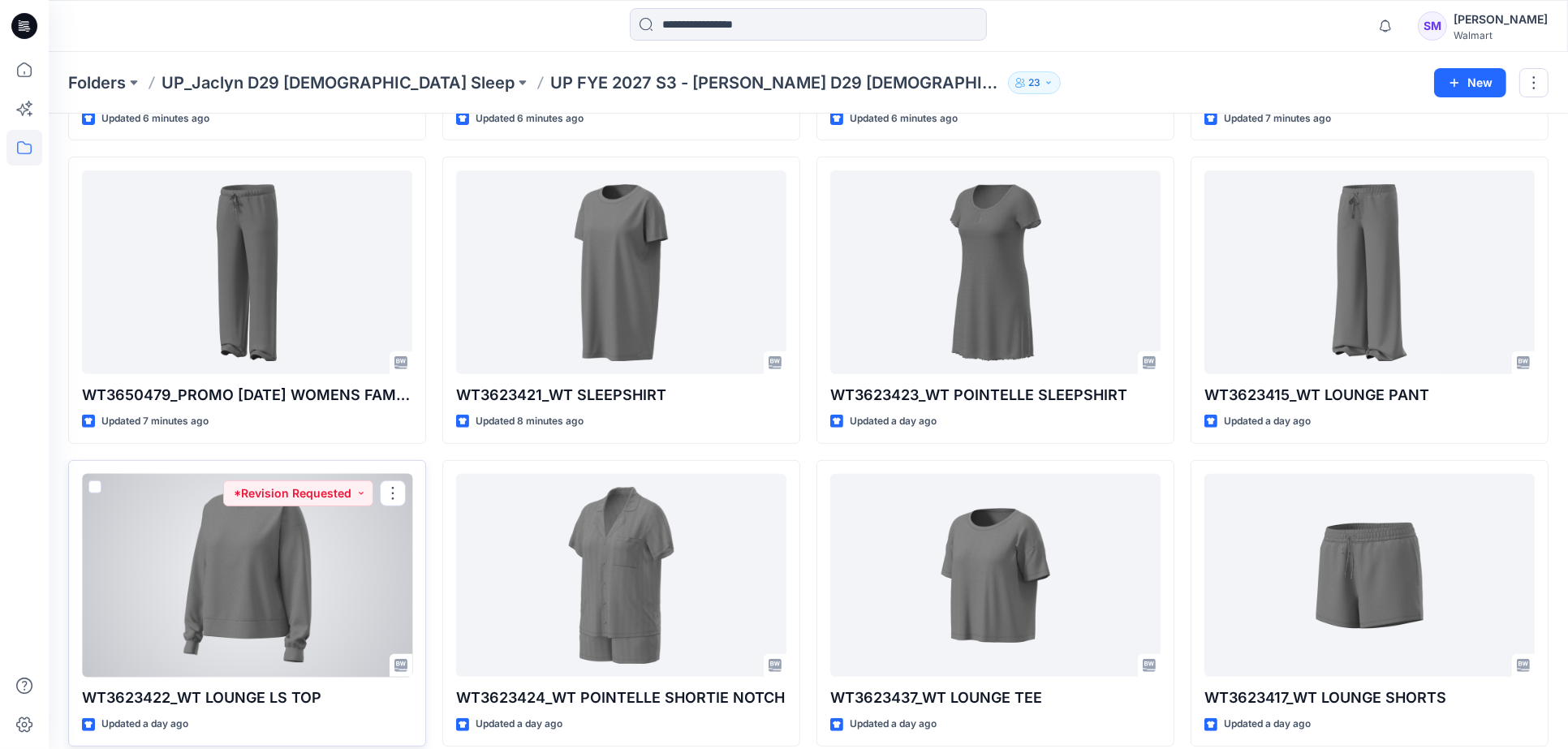
click at [280, 609] on div at bounding box center [247, 575] width 330 height 203
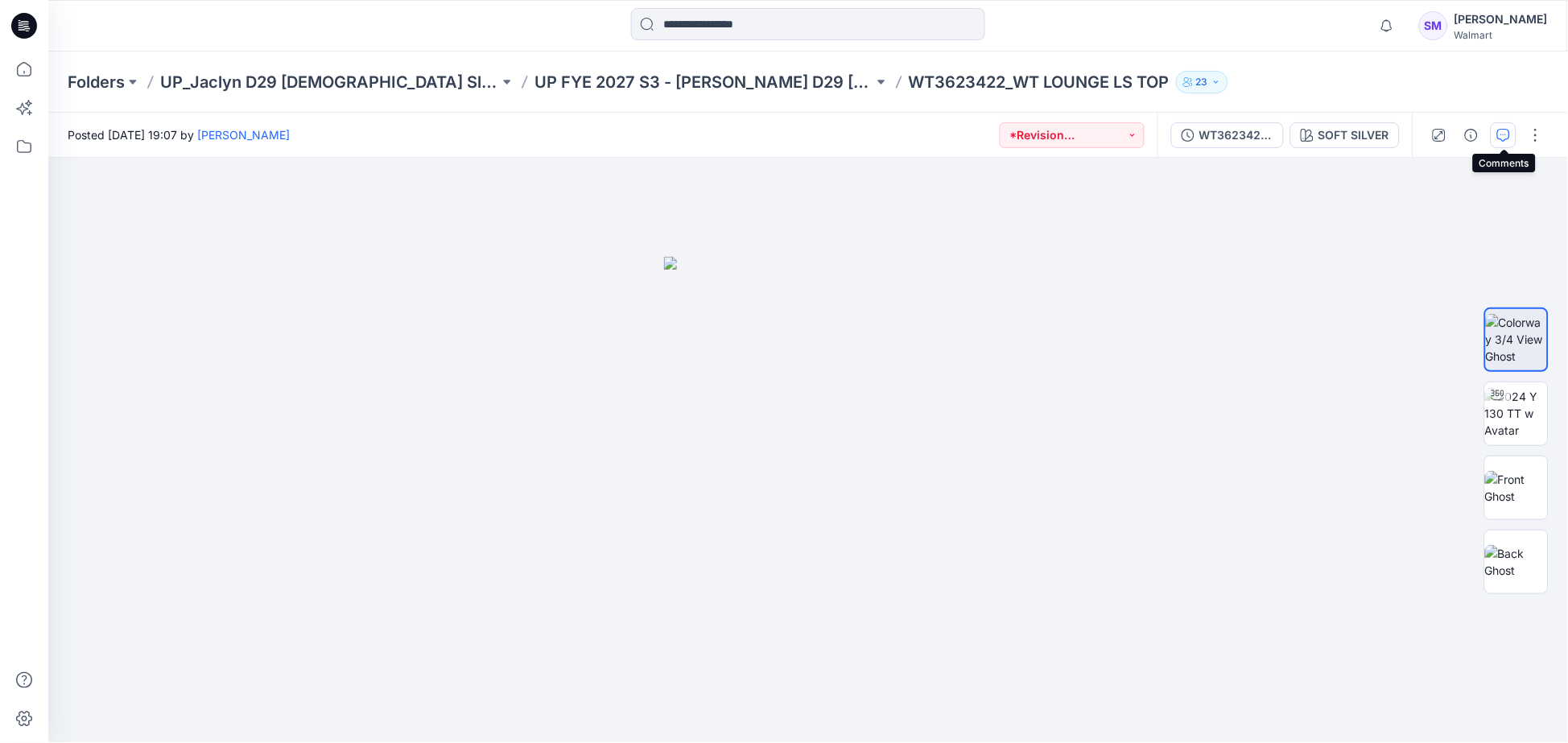
click at [1509, 133] on icon "button" at bounding box center [1503, 135] width 13 height 13
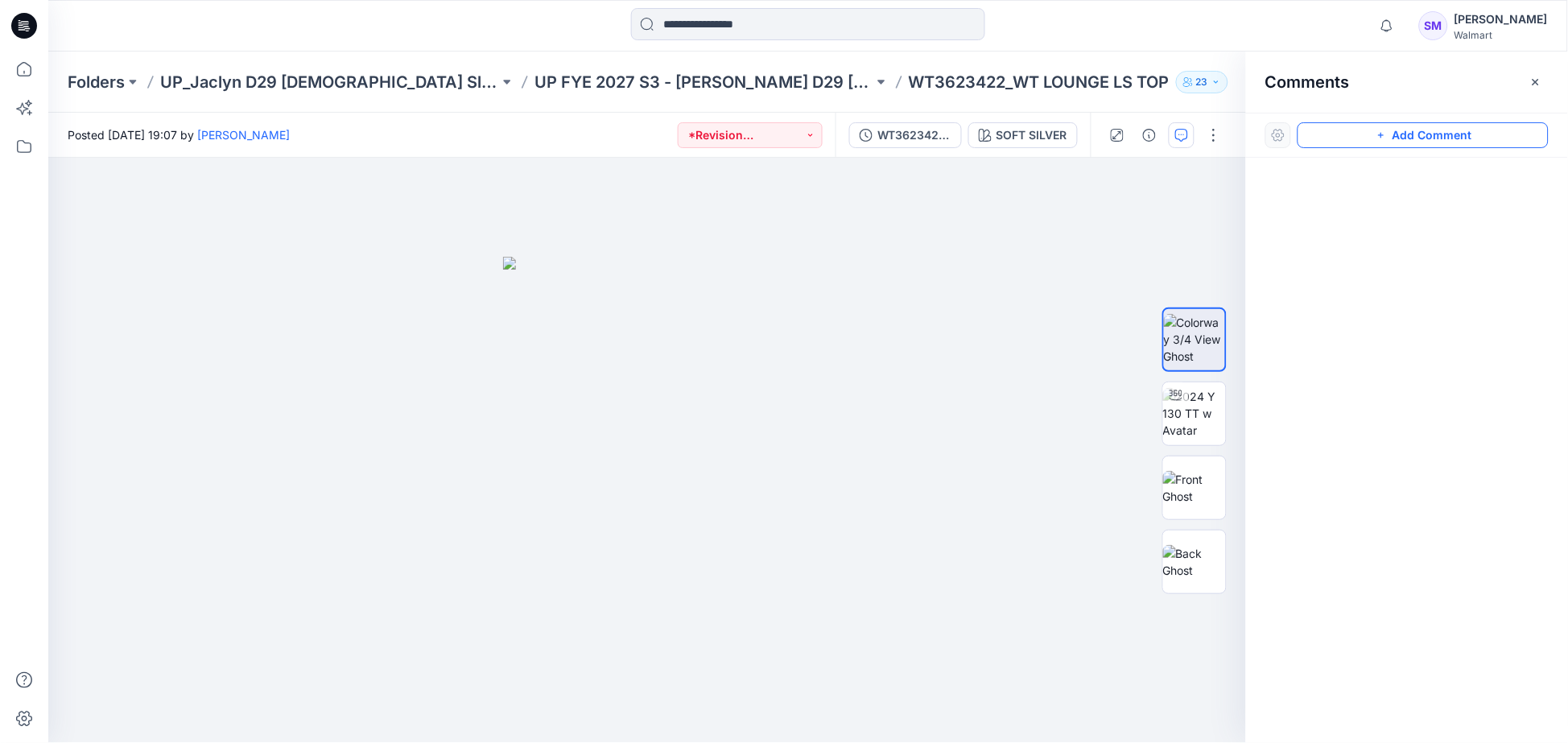
click at [1361, 134] on button "Add Comment" at bounding box center [1423, 136] width 251 height 25
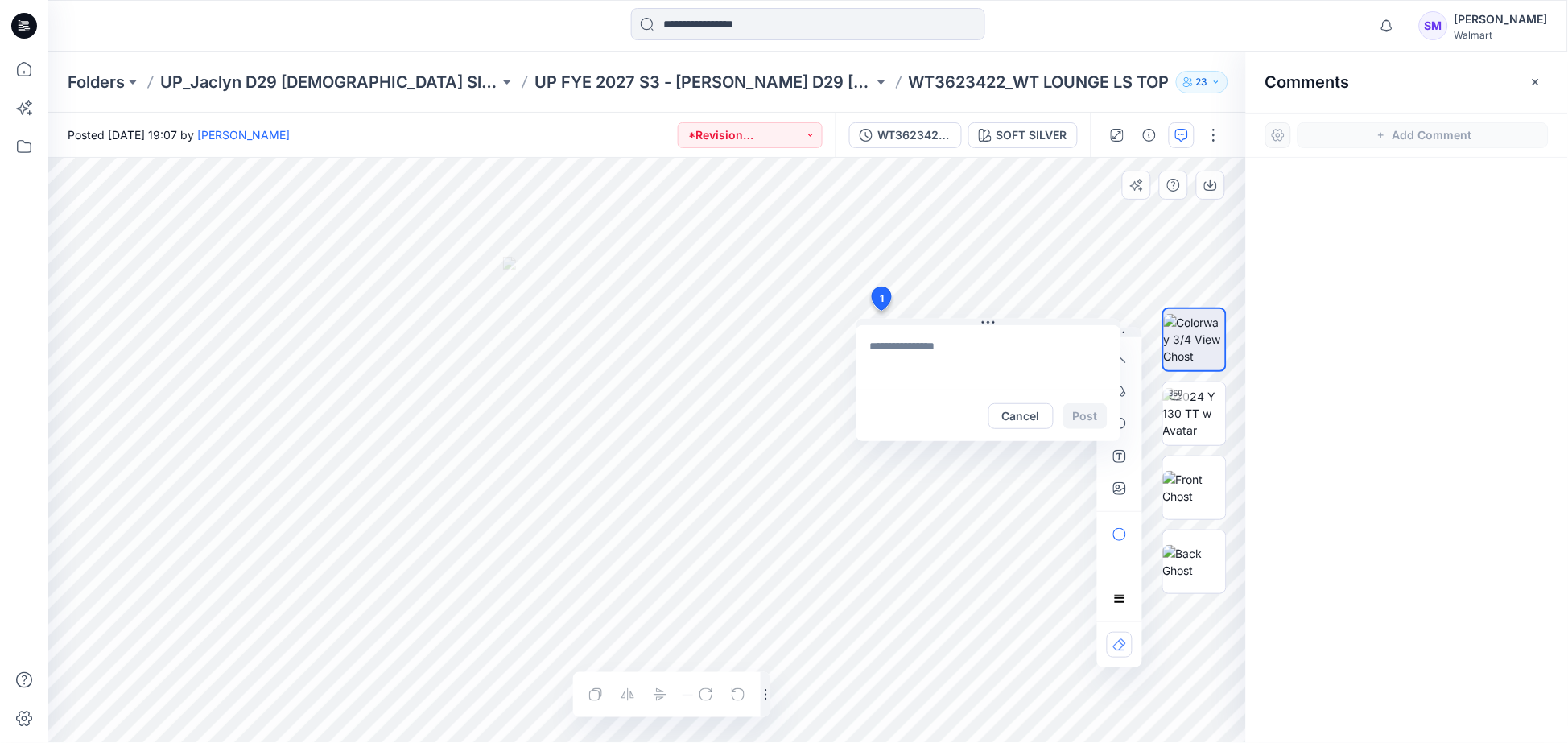
click at [880, 311] on div "1 Cancel Post Layer 1" at bounding box center [647, 450] width 1198 height 585
type textarea "**********"
click at [1092, 422] on button "Post" at bounding box center [1085, 416] width 44 height 25
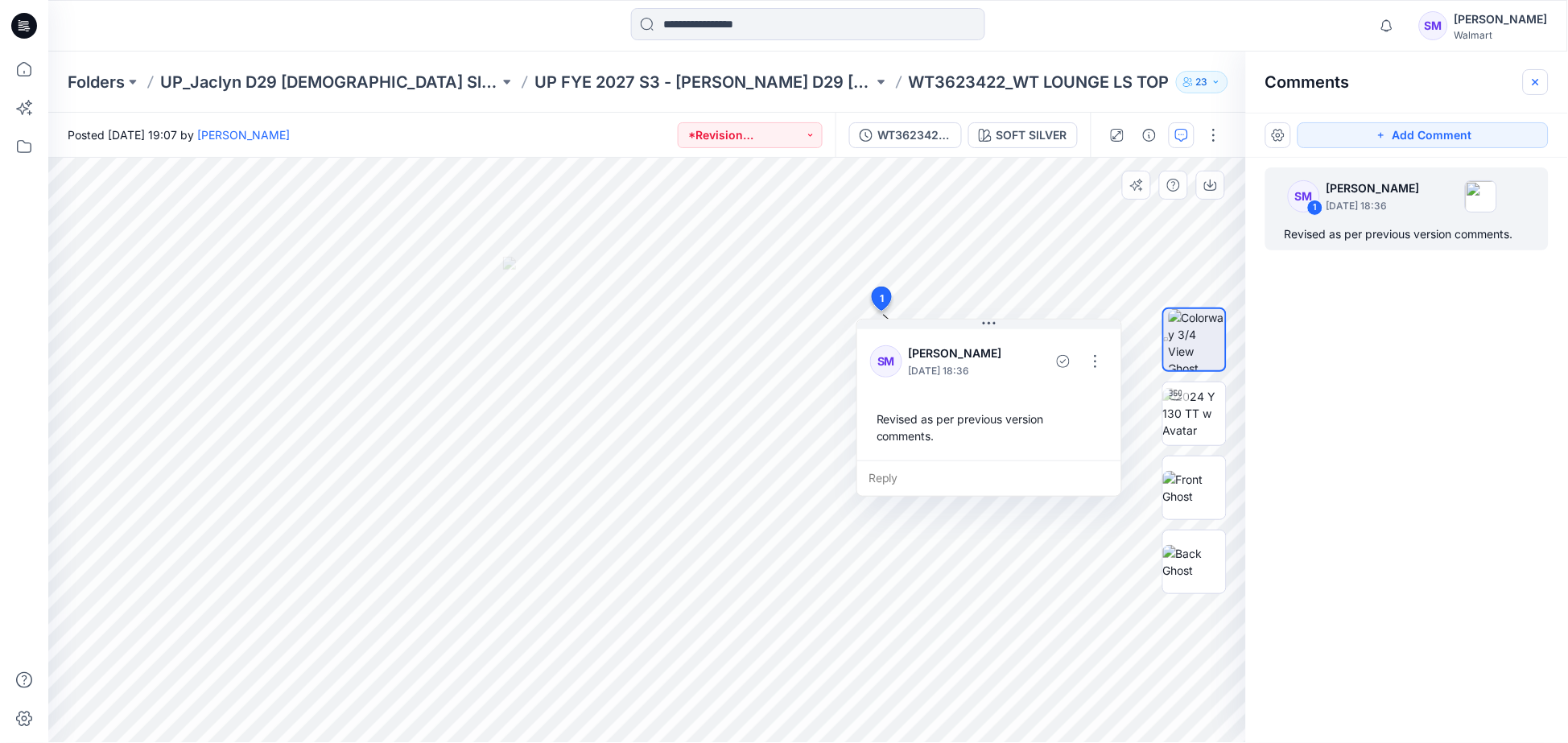
click at [1531, 83] on icon "button" at bounding box center [1535, 82] width 13 height 13
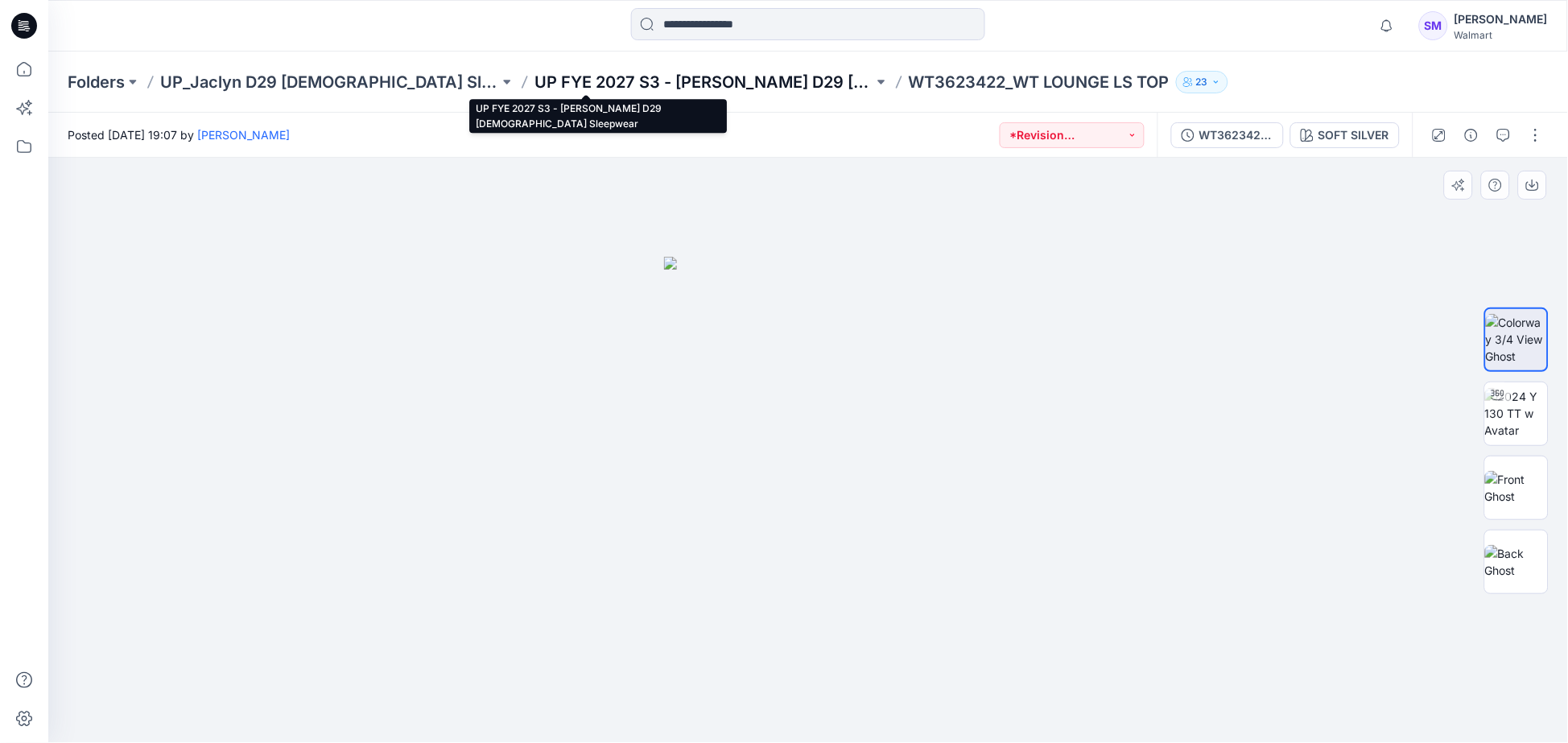
click at [695, 90] on p "UP FYE 2027 S3 - [PERSON_NAME] D29 [DEMOGRAPHIC_DATA] Sleepwear" at bounding box center [704, 82] width 339 height 22
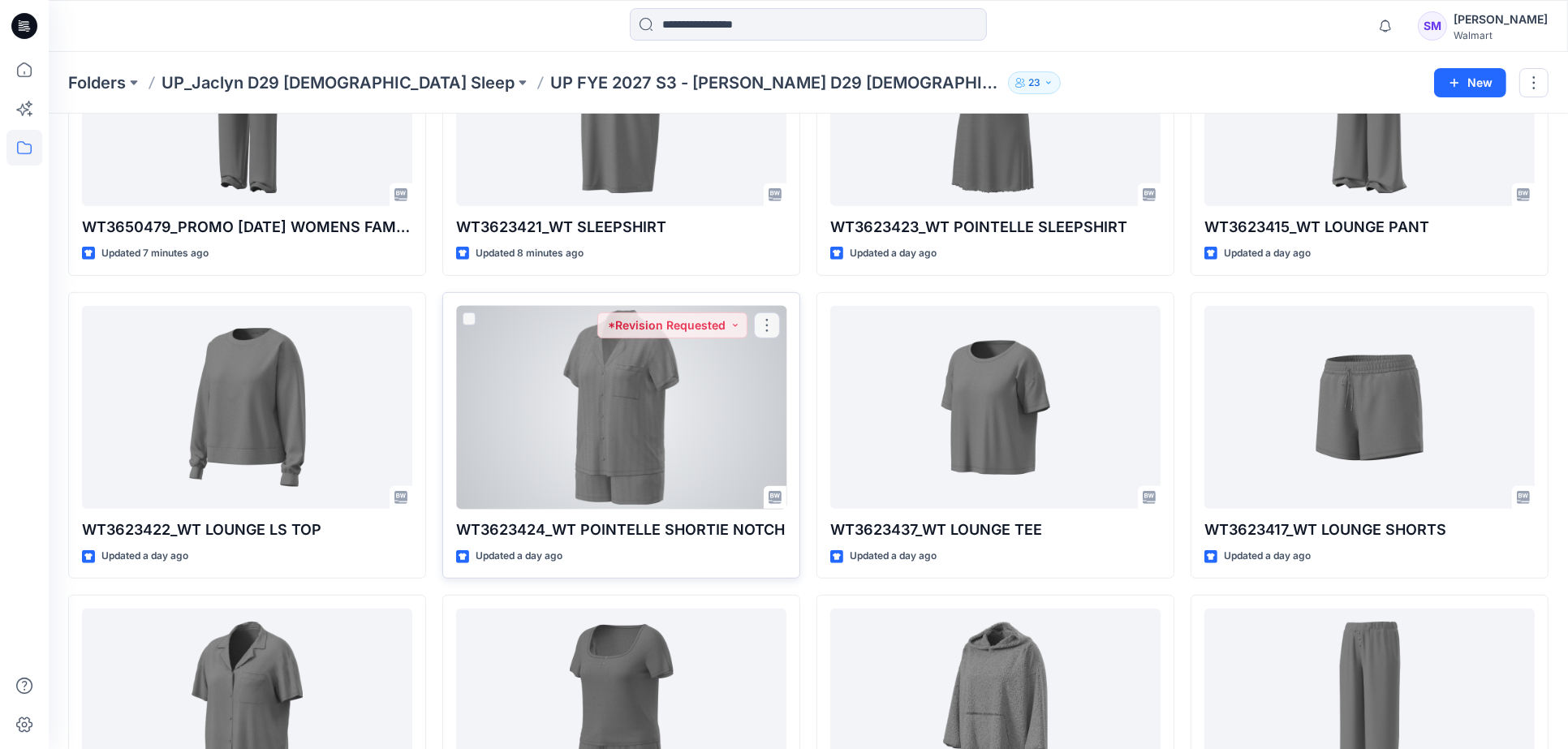
scroll to position [812, 0]
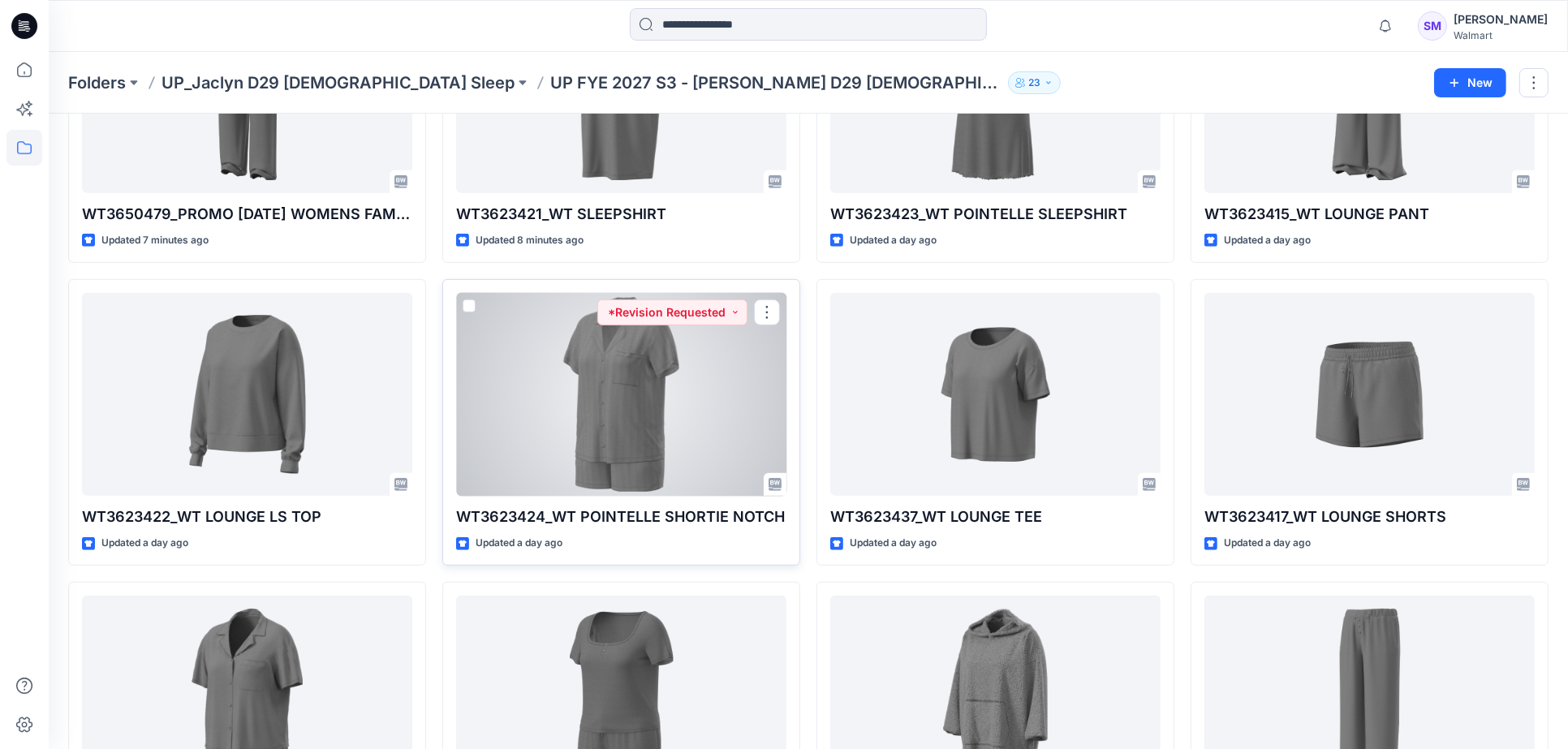
click at [679, 411] on div at bounding box center [621, 394] width 330 height 203
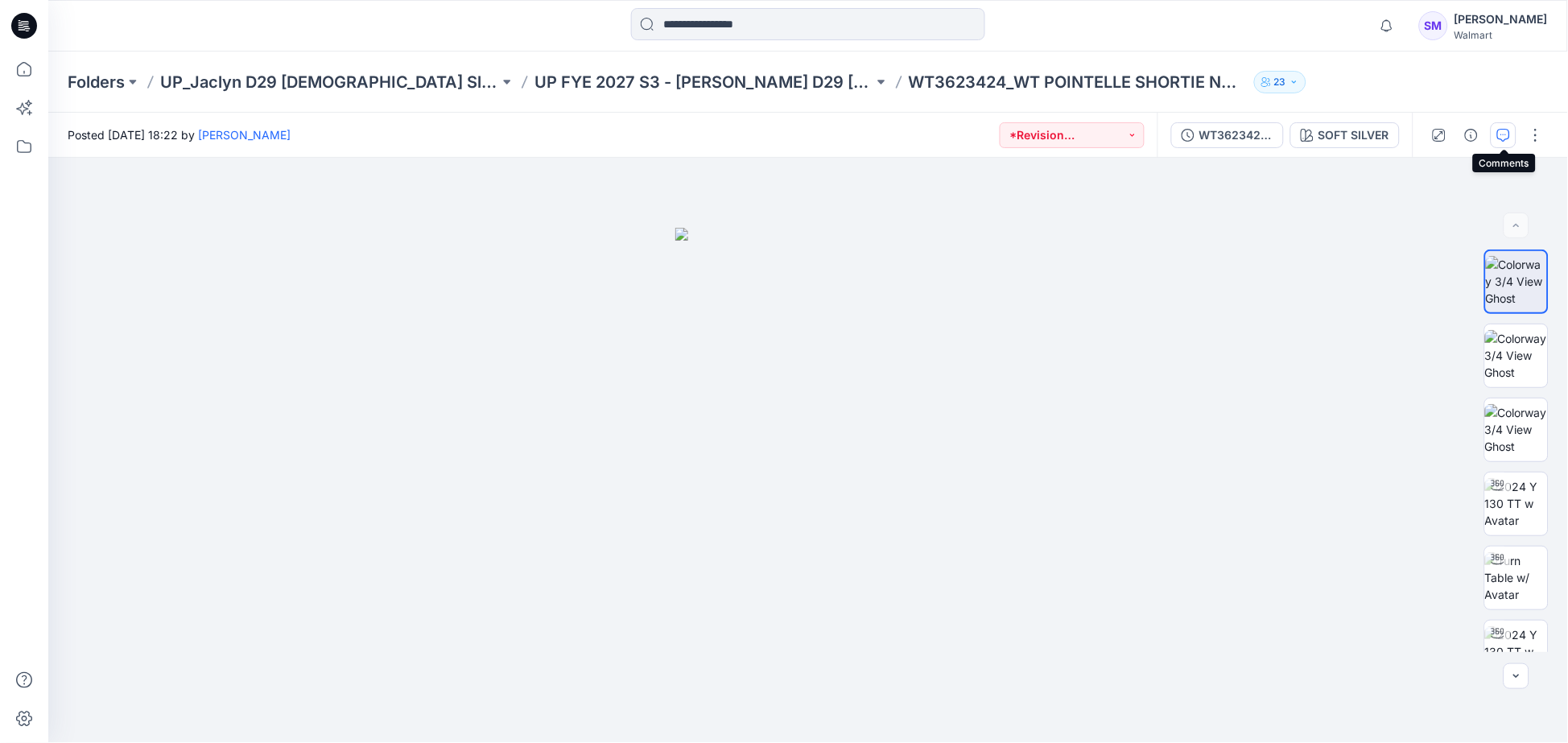
click at [1507, 133] on icon "button" at bounding box center [1503, 135] width 13 height 13
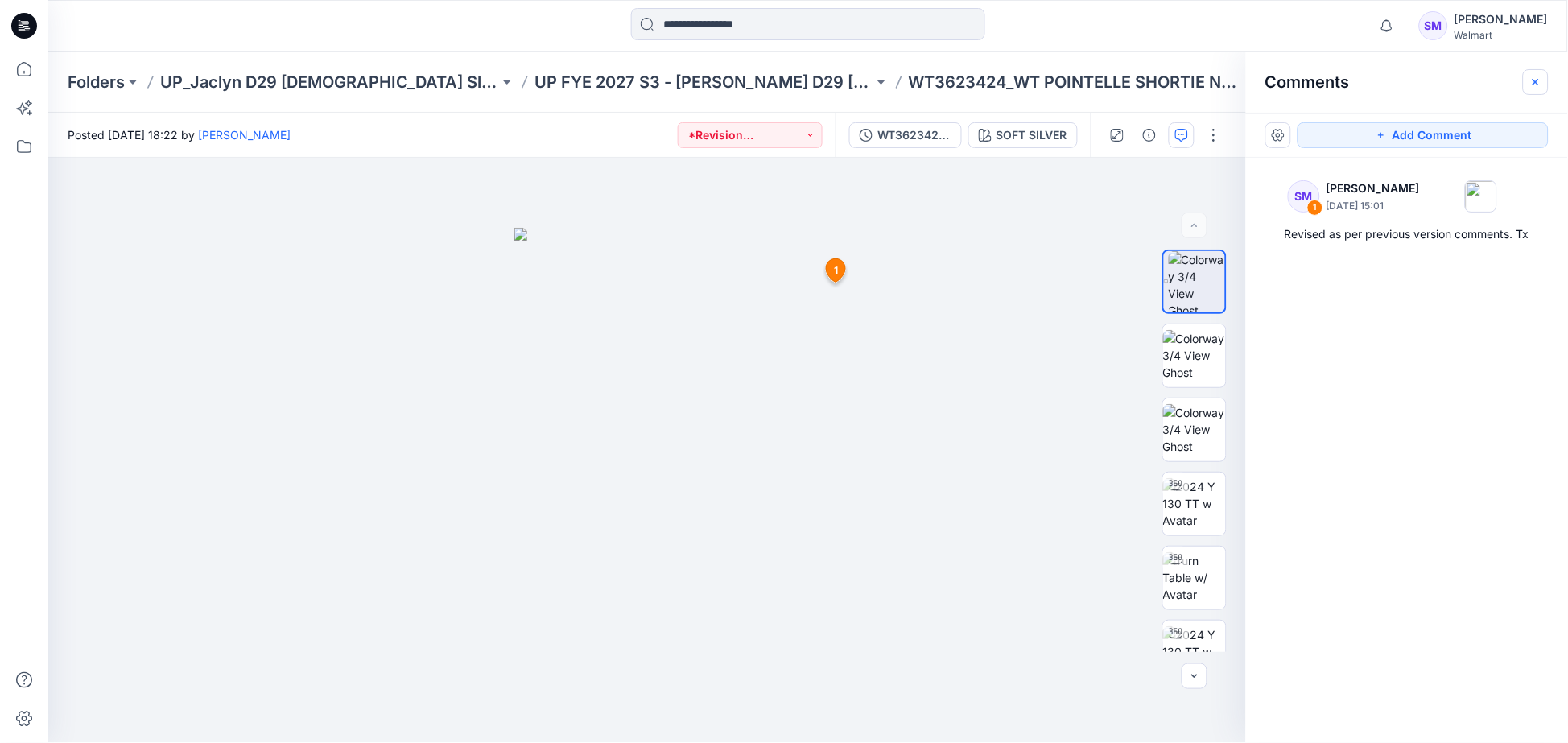
click at [1539, 76] on icon "button" at bounding box center [1535, 82] width 13 height 13
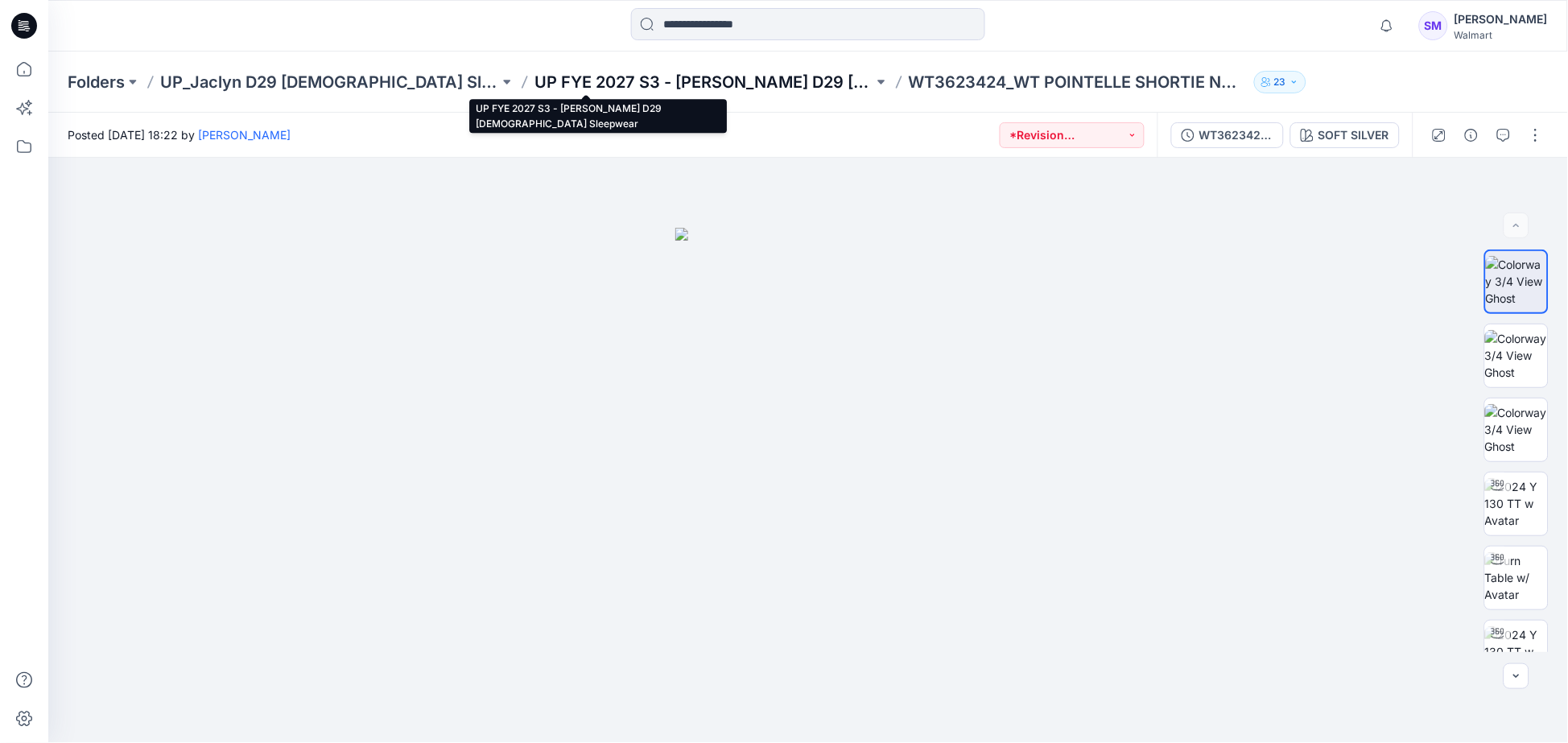
click at [534, 71] on p "UP FYE 2027 S3 - [PERSON_NAME] D29 [DEMOGRAPHIC_DATA] Sleepwear" at bounding box center [704, 82] width 339 height 22
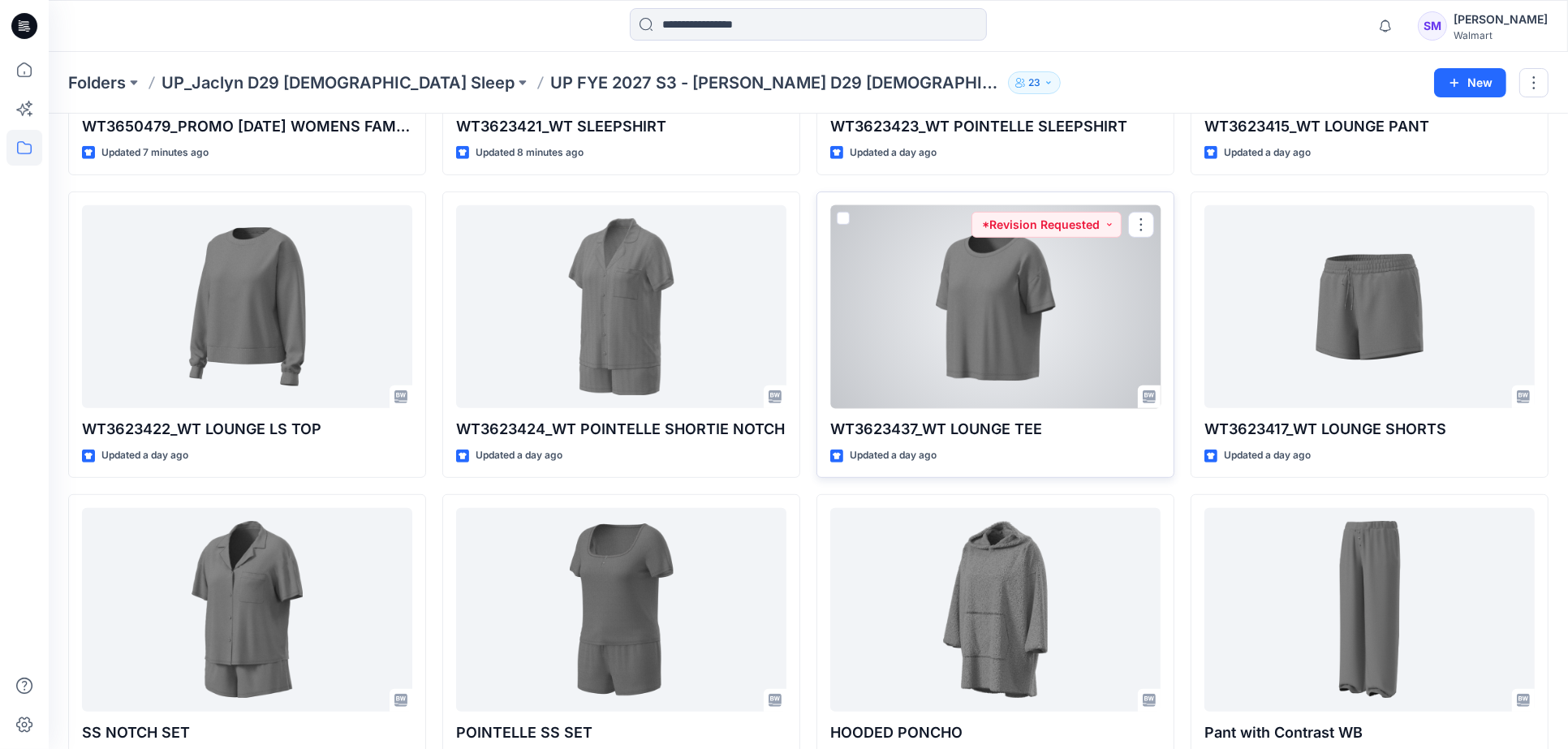
scroll to position [901, 0]
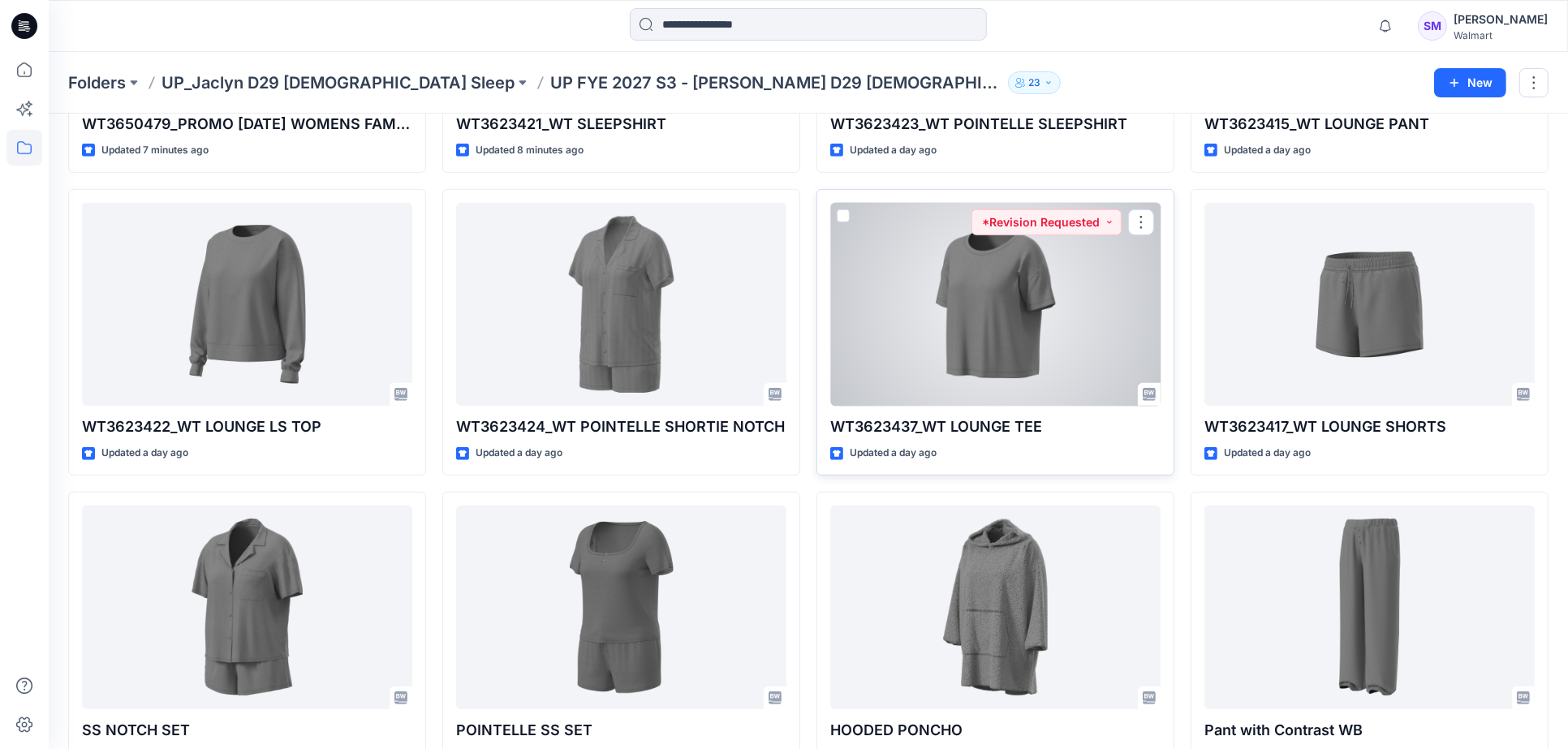
click at [915, 341] on div at bounding box center [996, 304] width 330 height 203
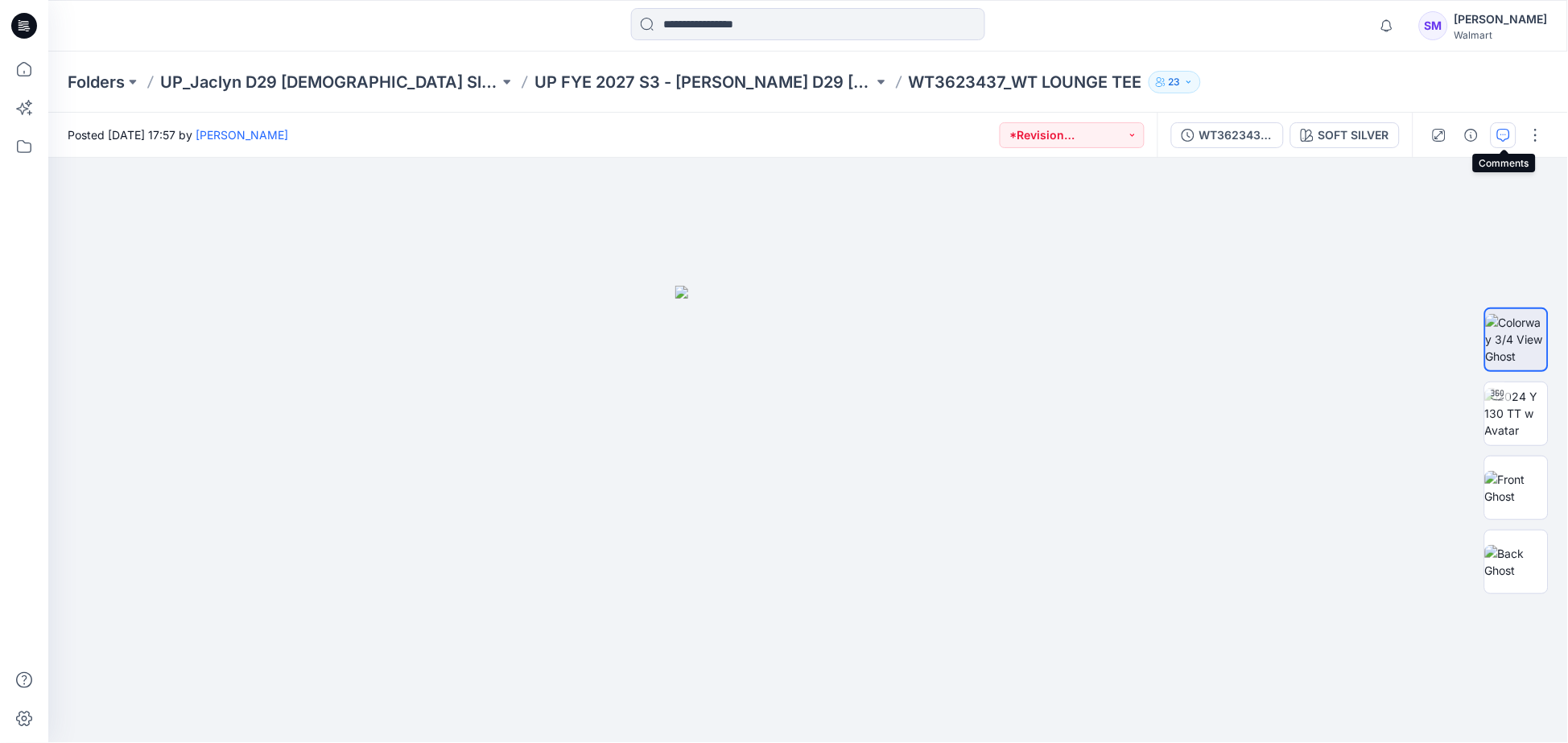
click at [1500, 129] on icon "button" at bounding box center [1503, 135] width 13 height 13
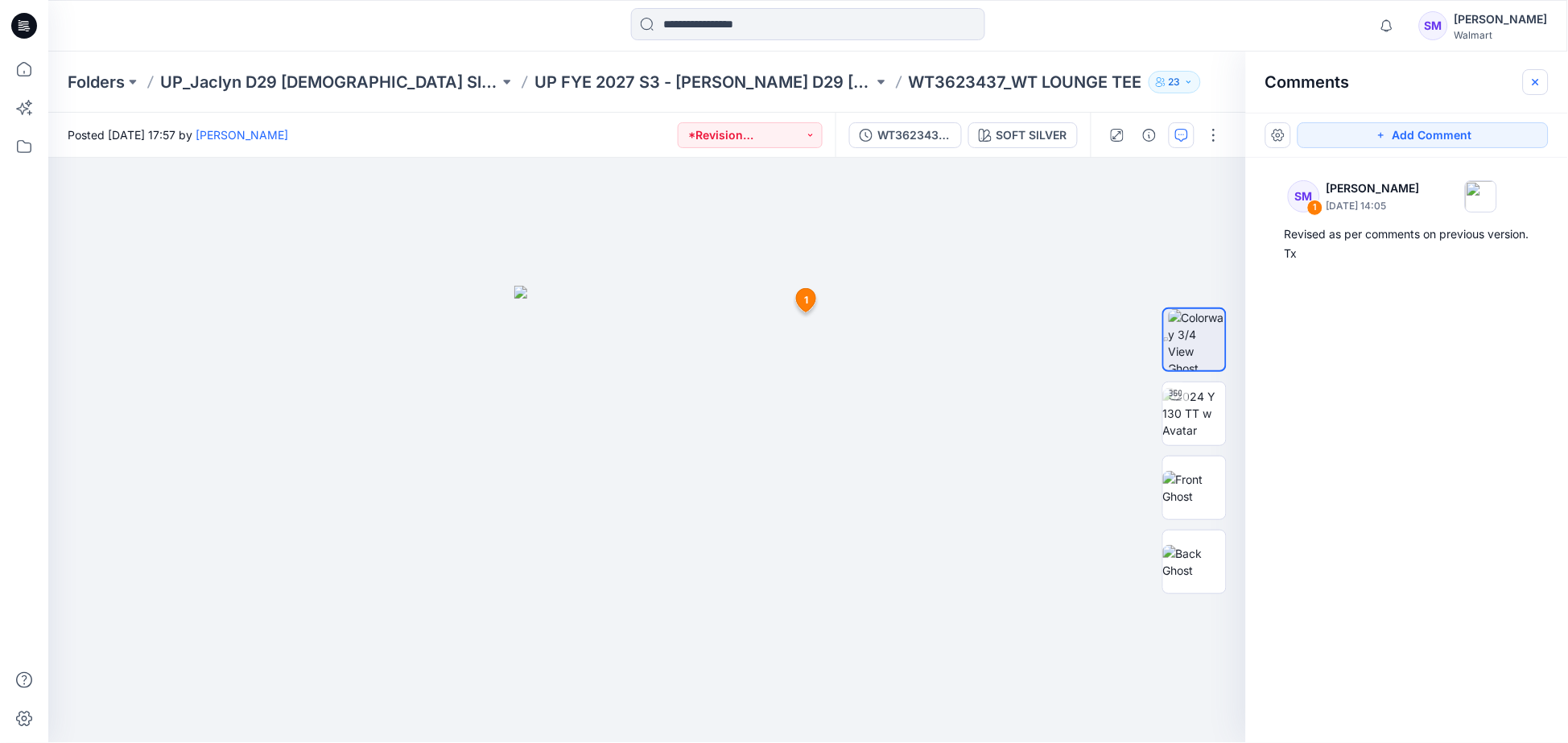
click at [1537, 81] on icon "button" at bounding box center [1535, 81] width 7 height 7
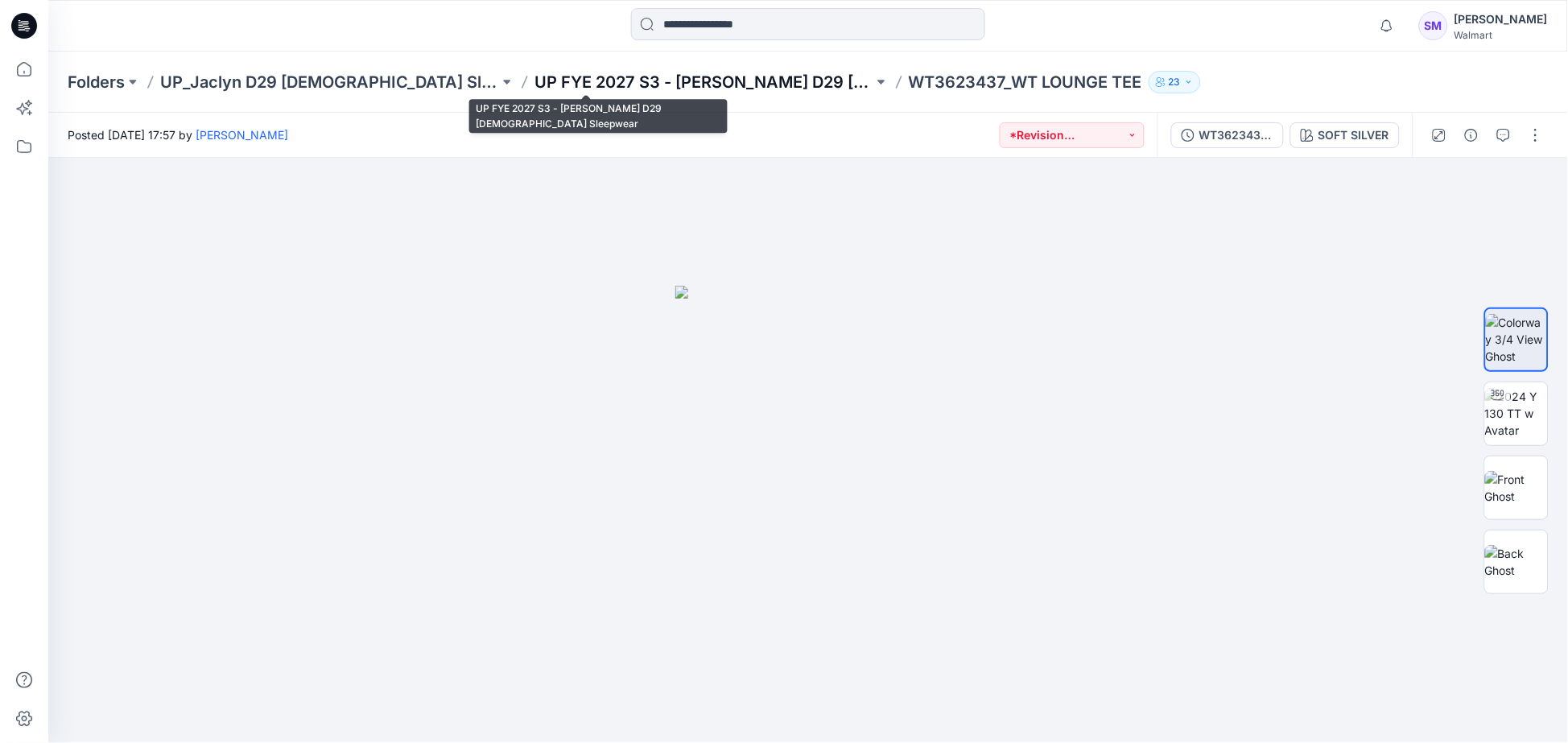
click at [647, 75] on p "UP FYE 2027 S3 - [PERSON_NAME] D29 [DEMOGRAPHIC_DATA] Sleepwear" at bounding box center [704, 82] width 339 height 22
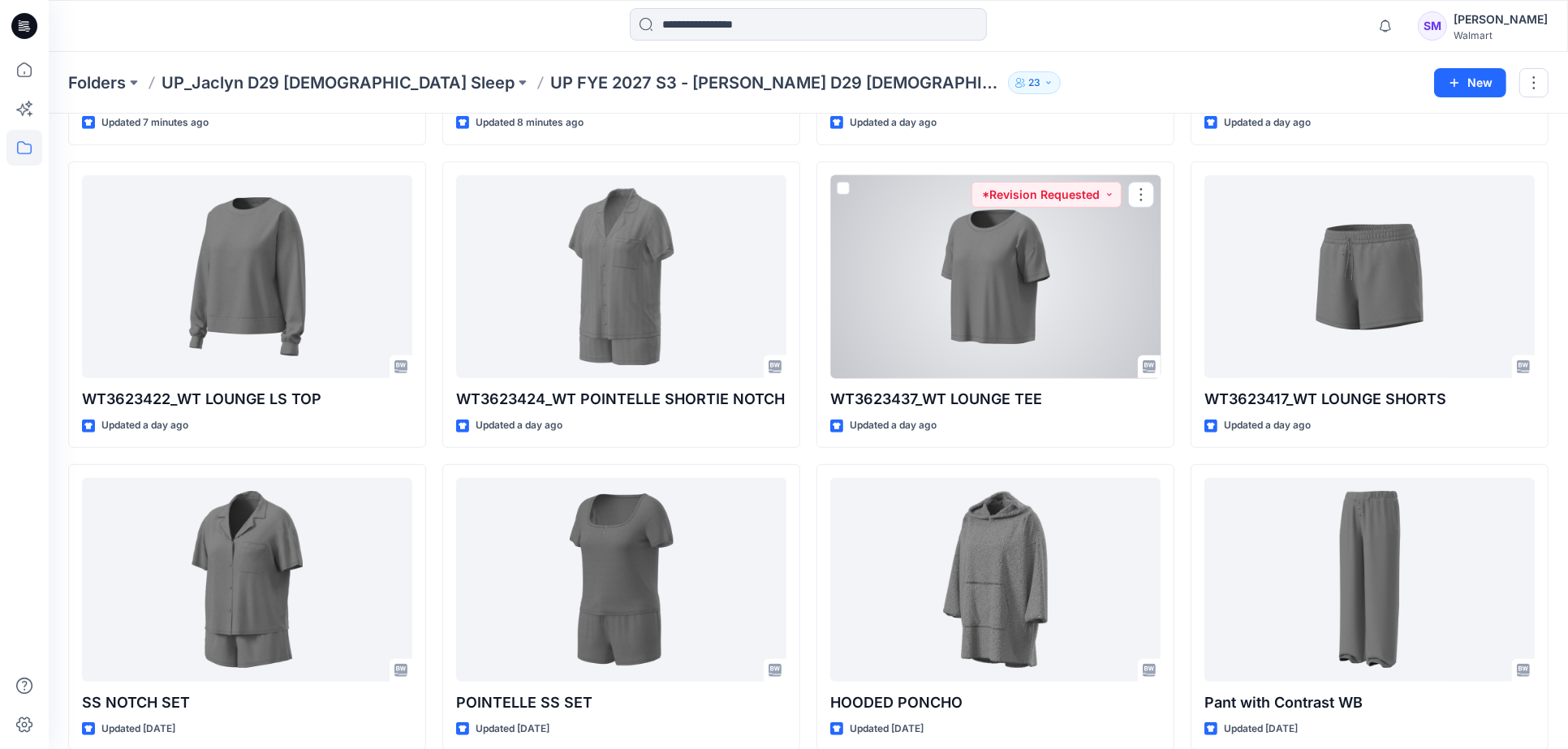
scroll to position [992, 0]
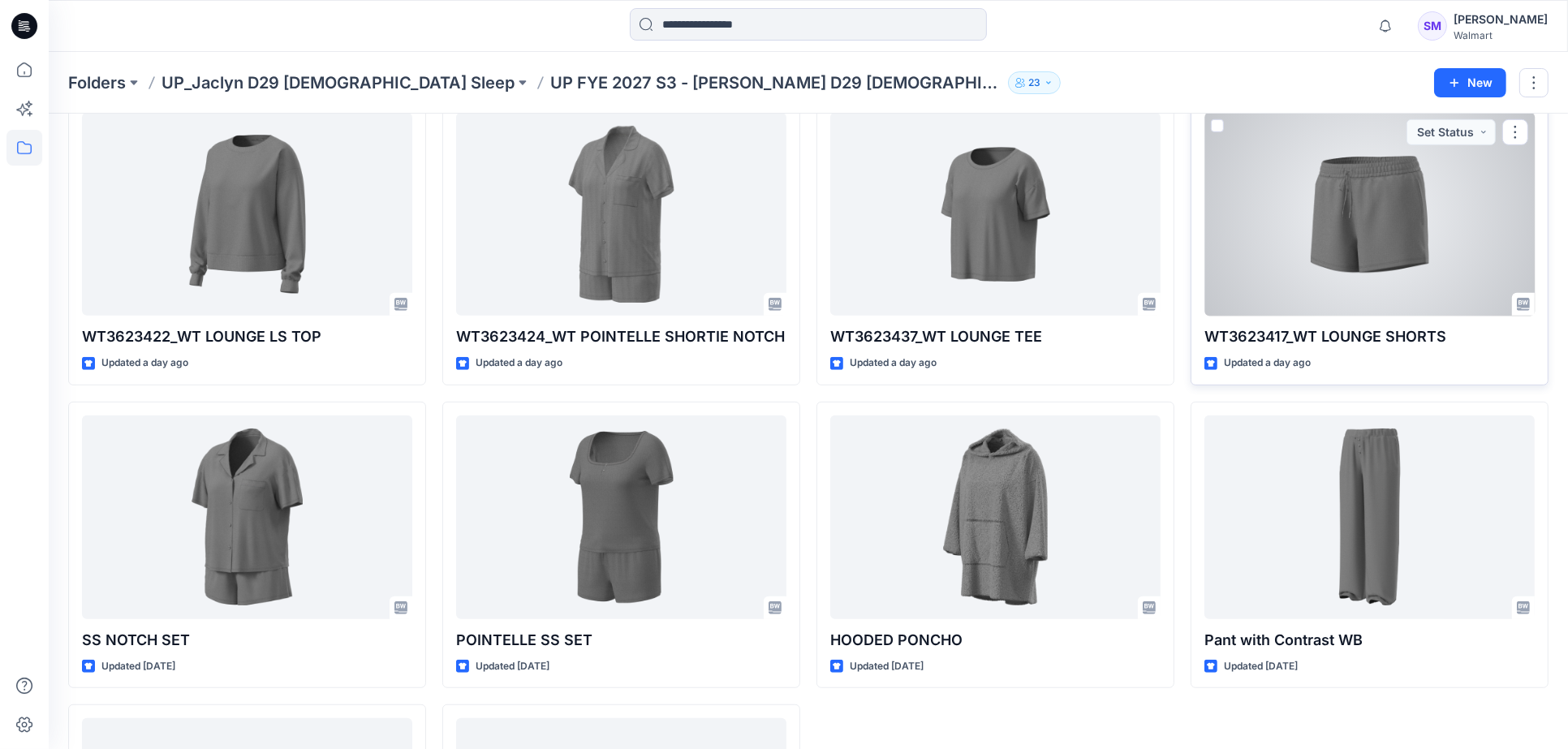
click at [1253, 276] on div at bounding box center [1369, 214] width 330 height 203
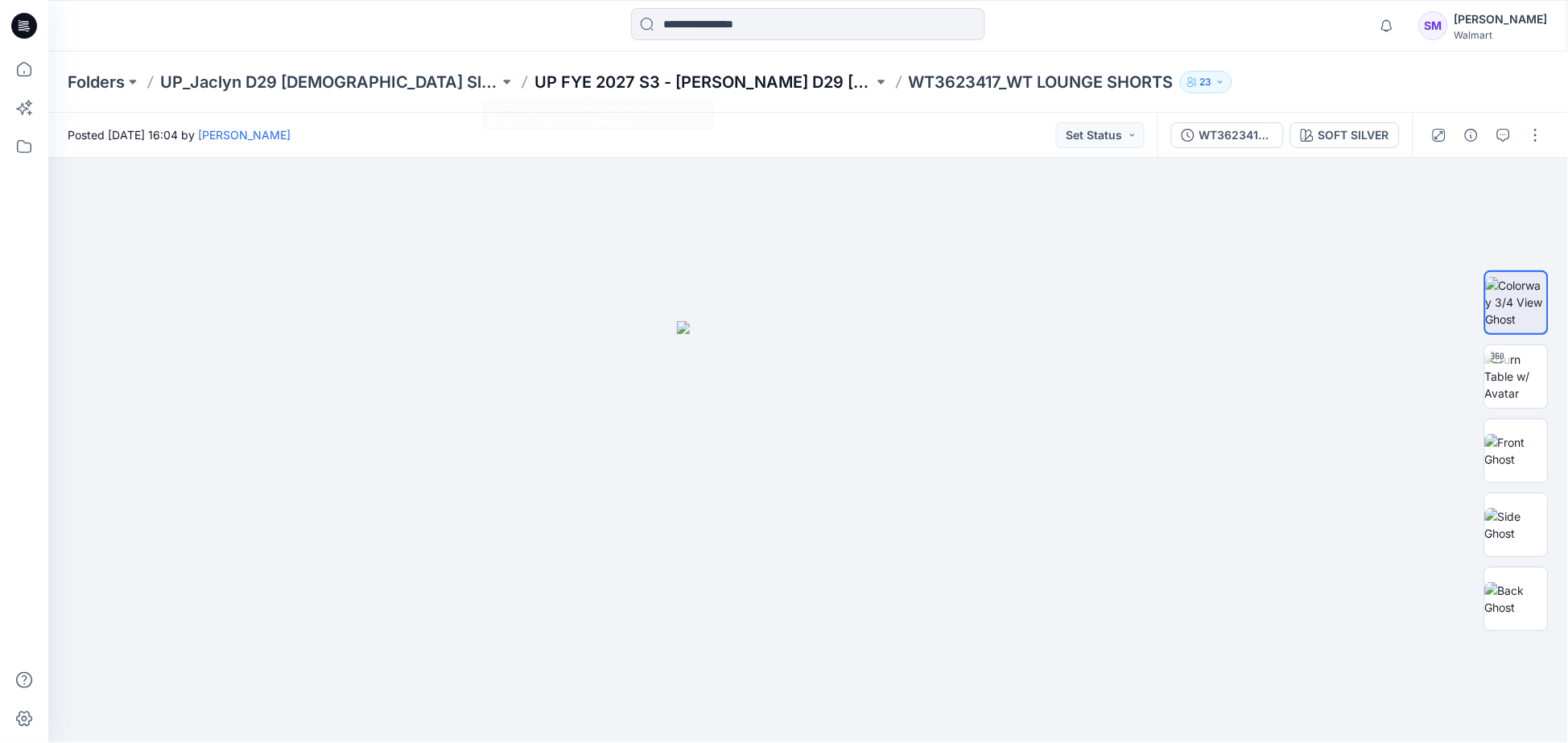
click at [625, 77] on p "UP FYE 2027 S3 - [PERSON_NAME] D29 [DEMOGRAPHIC_DATA] Sleepwear" at bounding box center [704, 82] width 339 height 22
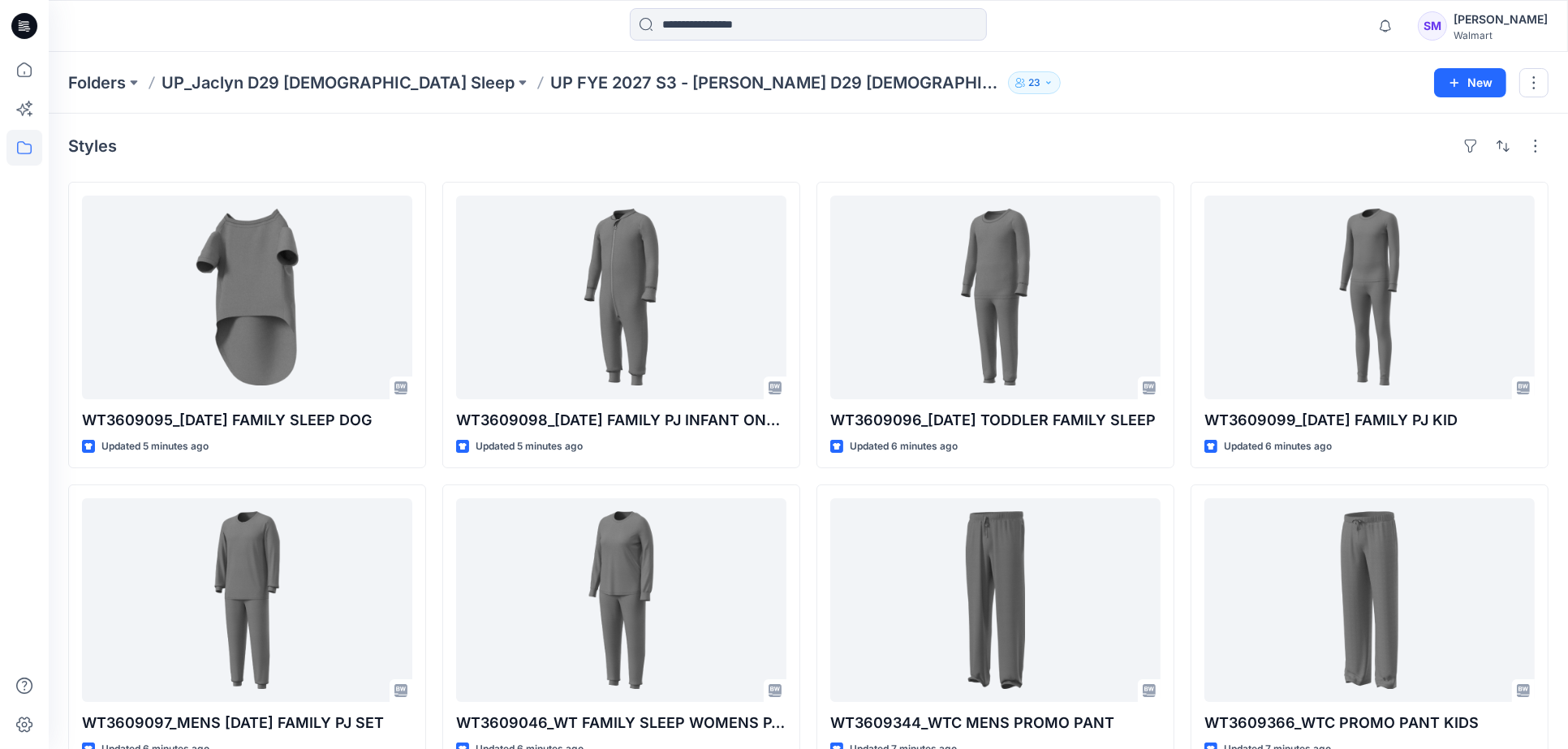
click at [974, 140] on div "Styles" at bounding box center [808, 145] width 1481 height 26
